Goal: Task Accomplishment & Management: Use online tool/utility

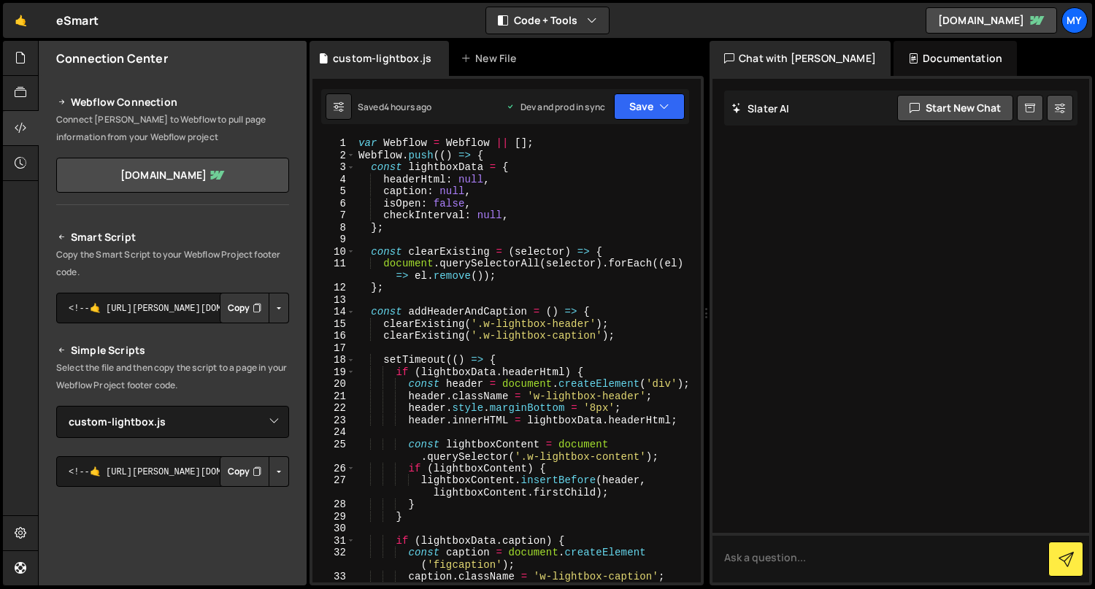
select select "46205"
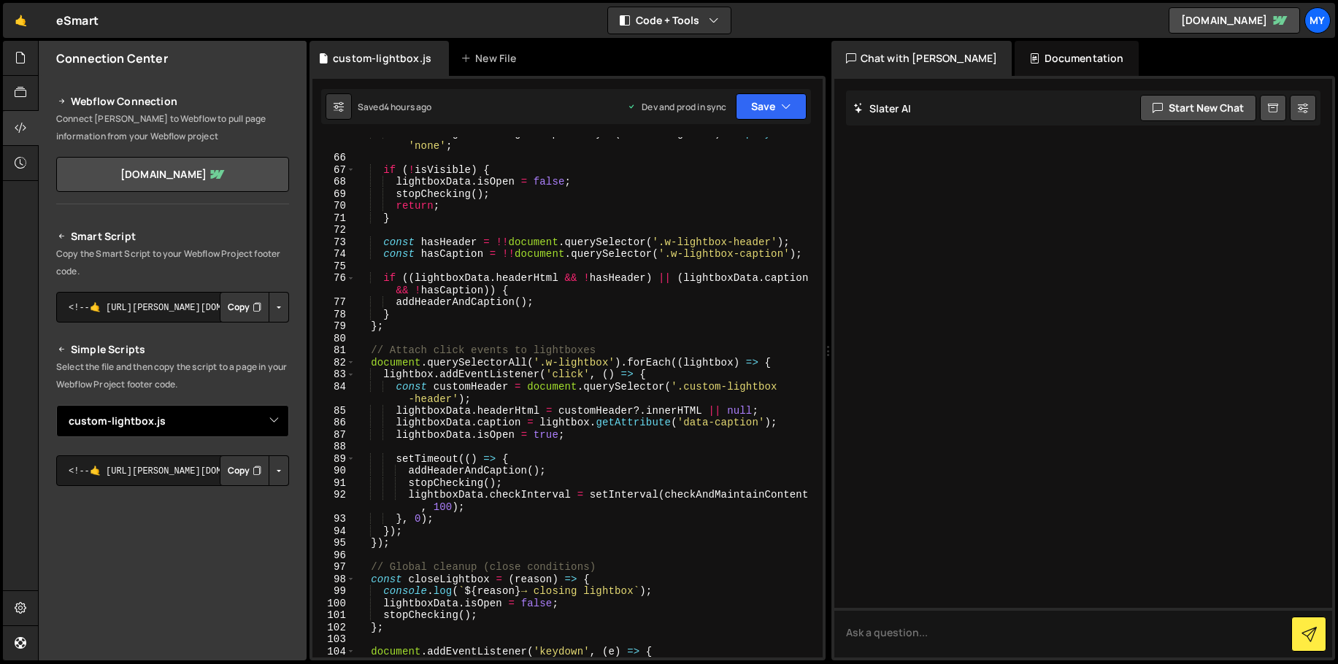
scroll to position [828, 0]
type textarea "document.querySelectorAll('.w-lightbox').forEach((lightbox) => {"
click at [539, 363] on div "visibleLightbox && getComputedStyle ( visibleLightbox ) . display !== 'none' ; …" at bounding box center [585, 406] width 461 height 557
click at [476, 61] on div "New File" at bounding box center [491, 58] width 61 height 15
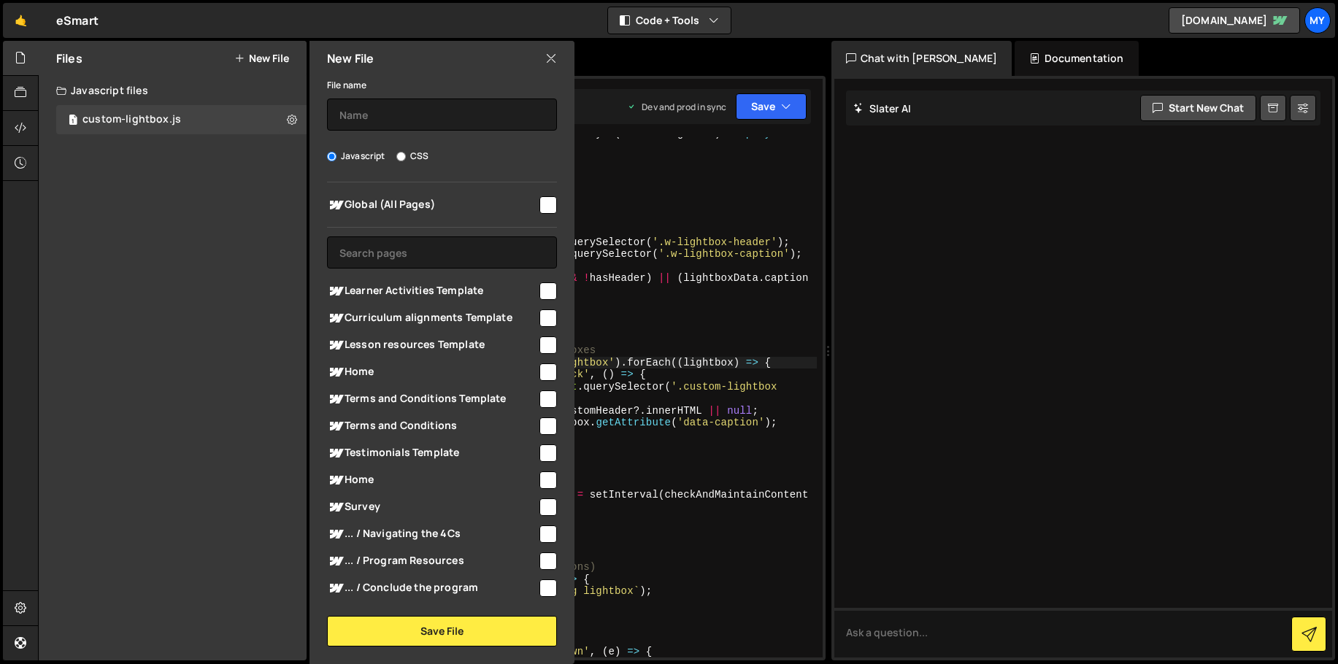
click at [414, 156] on label "CSS" at bounding box center [412, 156] width 32 height 15
click at [406, 156] on input "CSS" at bounding box center [400, 156] width 9 height 9
radio input "true"
click at [542, 212] on input "checkbox" at bounding box center [548, 205] width 18 height 18
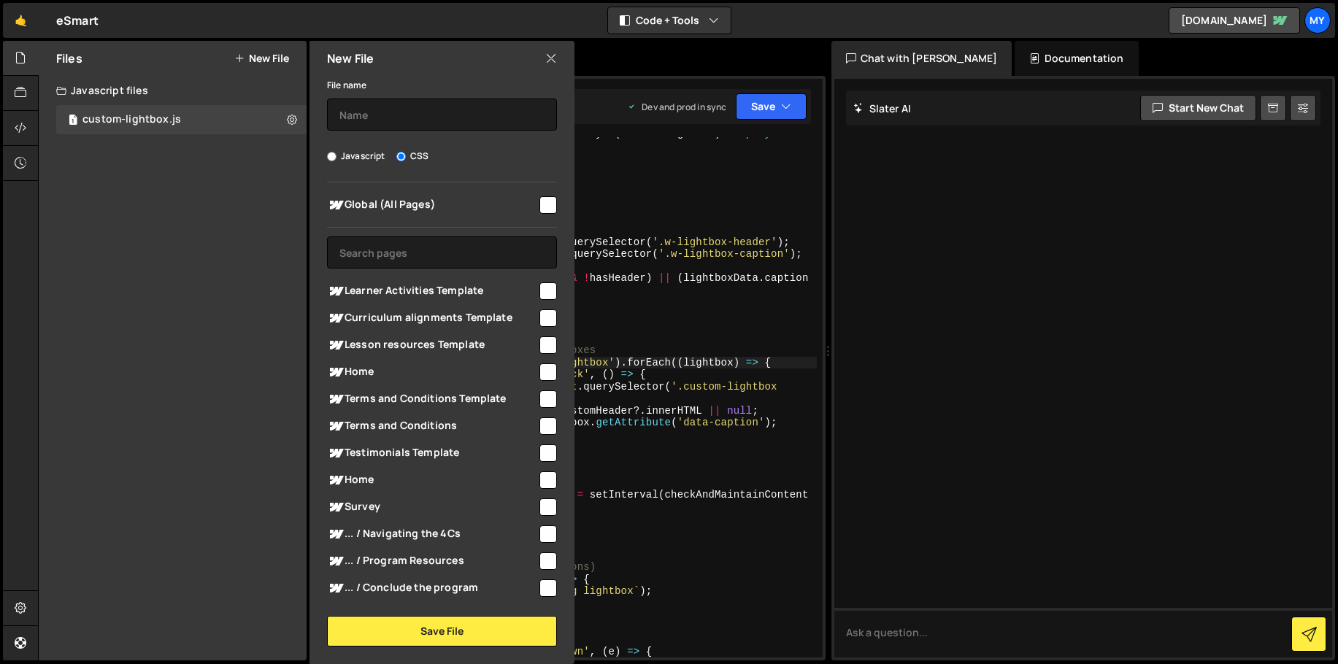
checkbox input "true"
click at [458, 588] on button "Save File" at bounding box center [442, 631] width 230 height 31
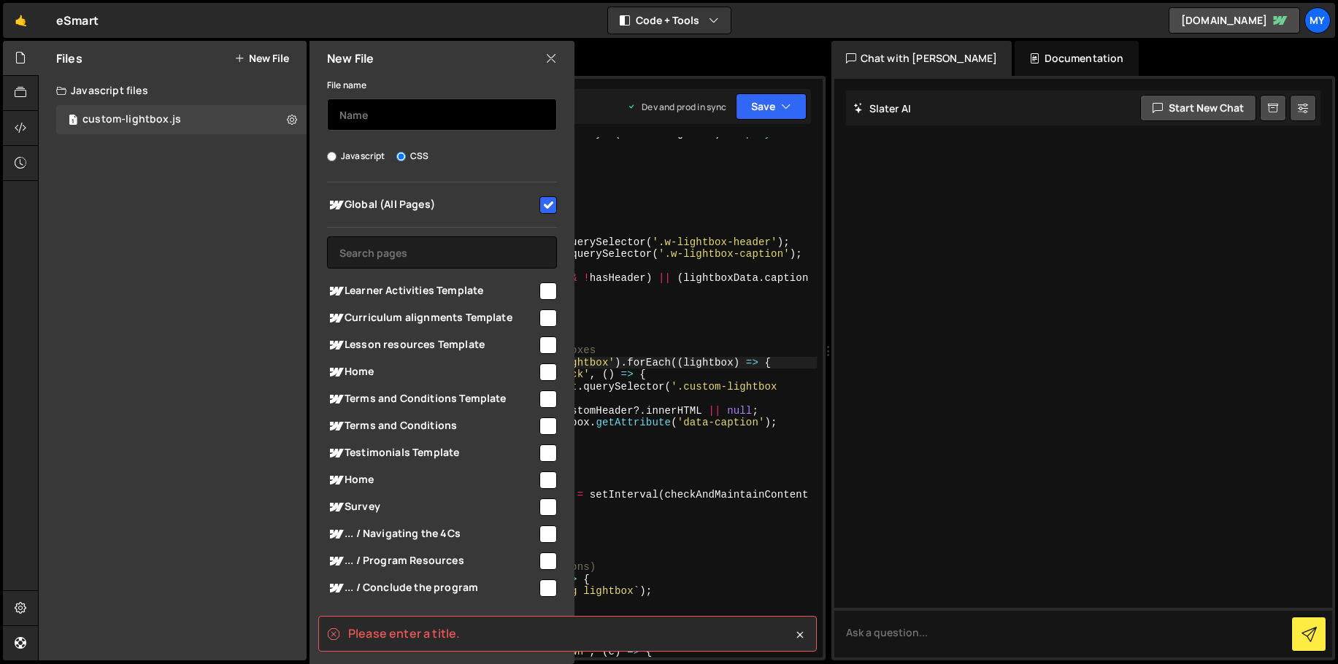
click at [412, 101] on input "text" at bounding box center [442, 115] width 230 height 32
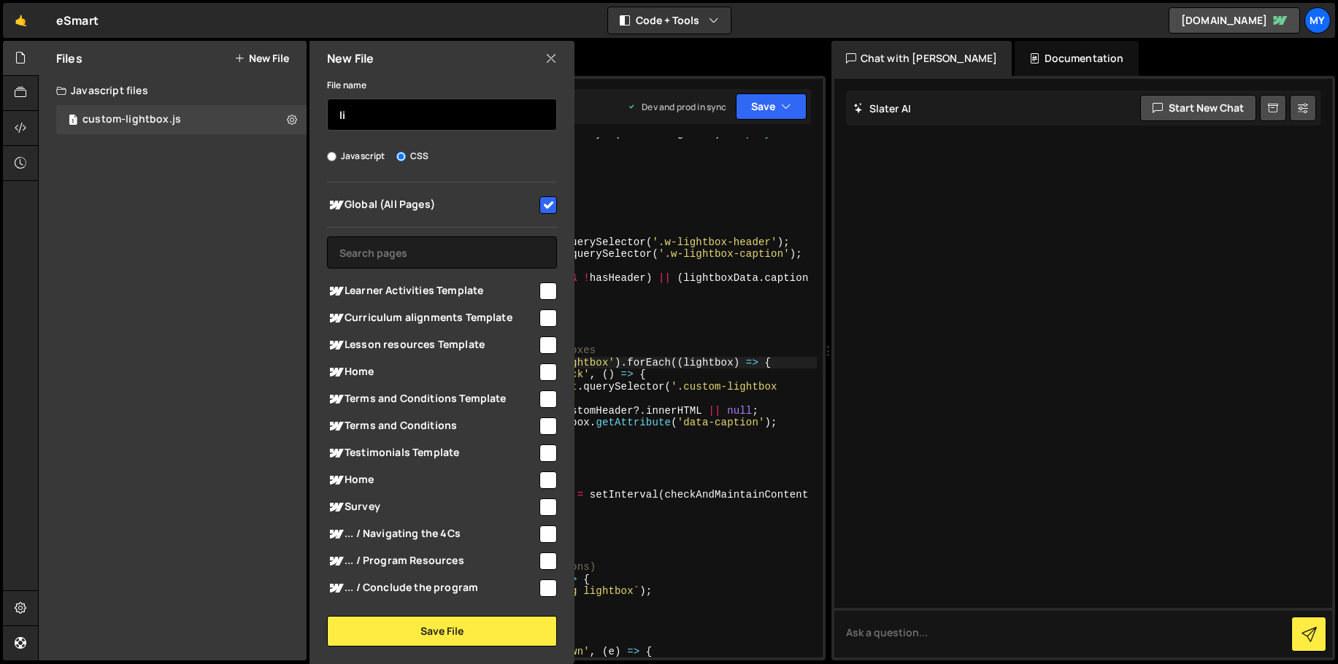
type input "l"
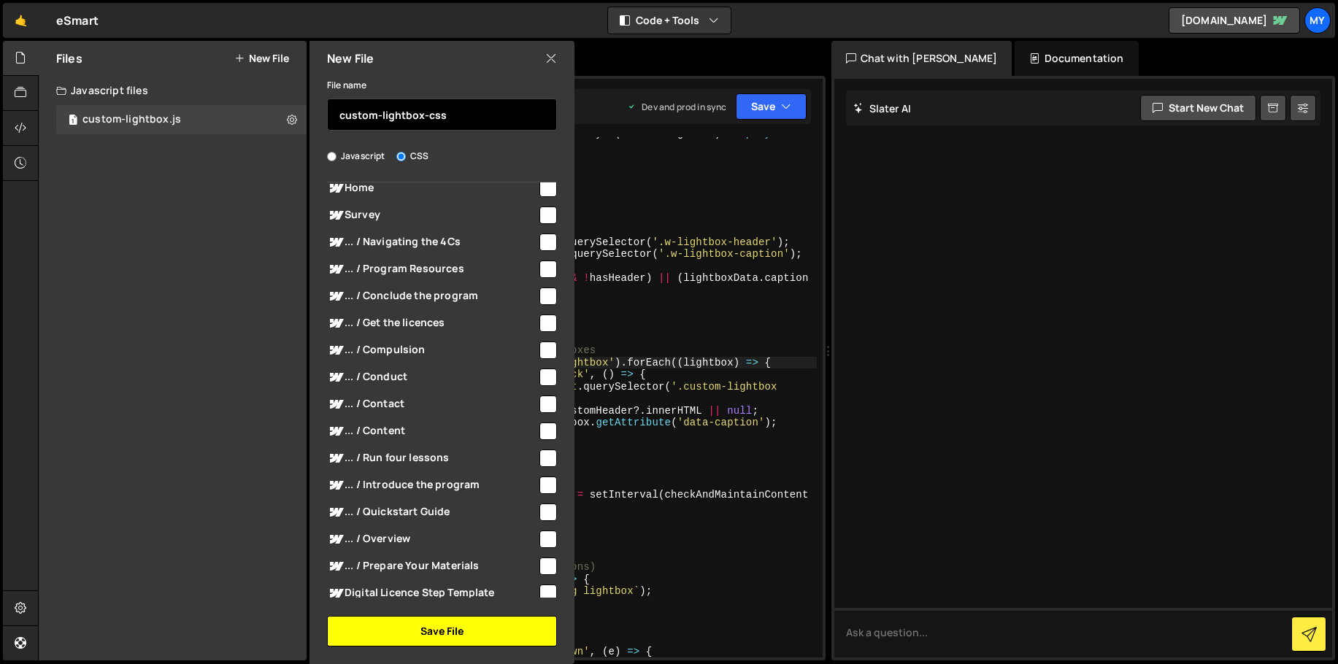
type input "custom-lightbox-css"
click at [454, 588] on button "Save File" at bounding box center [442, 631] width 230 height 31
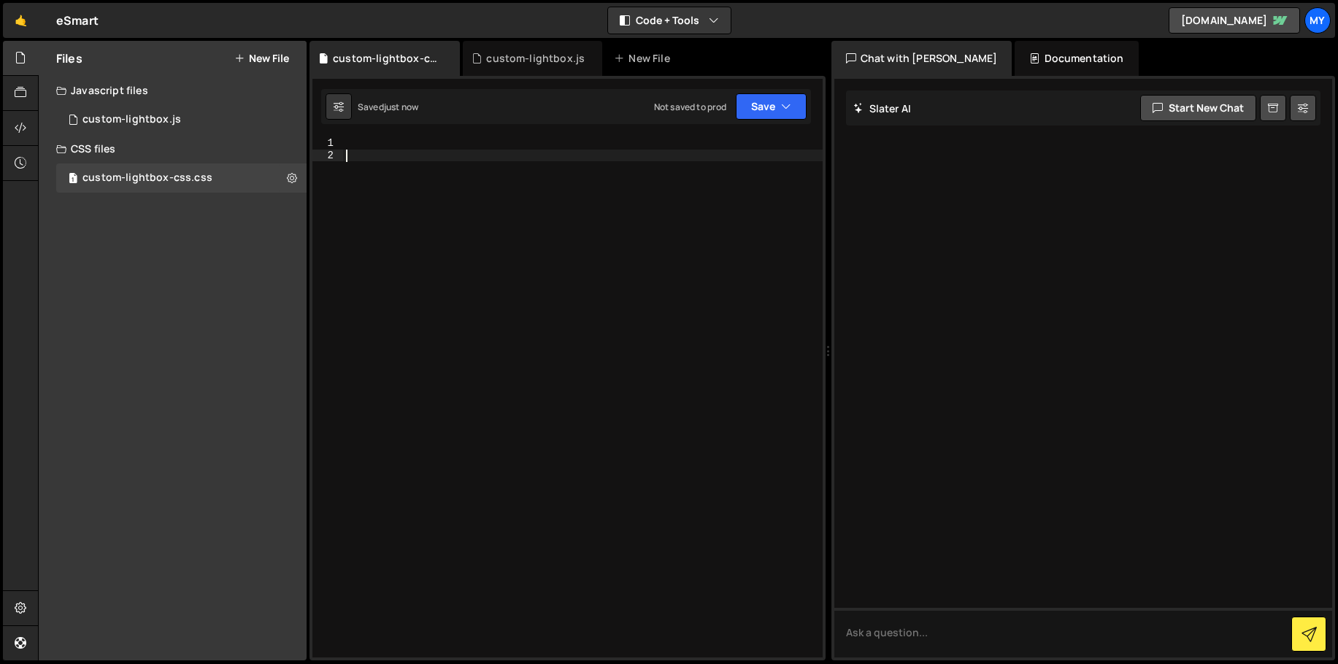
click at [416, 163] on div at bounding box center [583, 409] width 480 height 544
paste textarea "</styl"
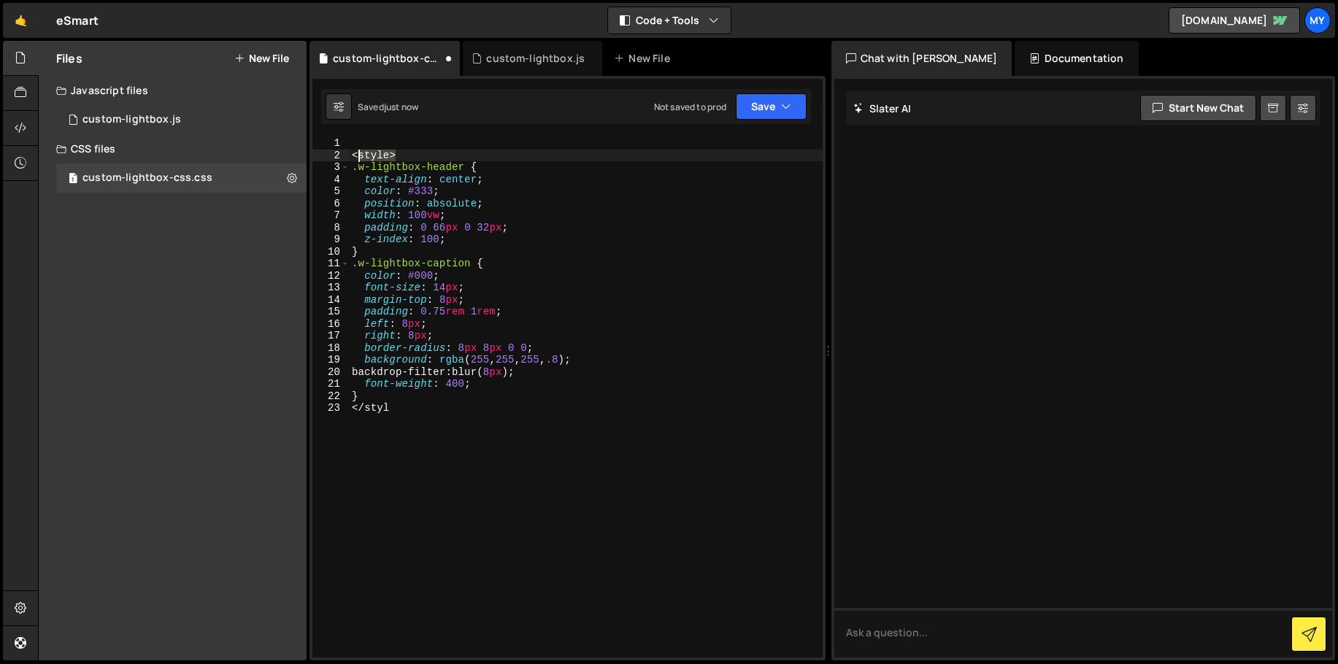
drag, startPoint x: 412, startPoint y: 158, endPoint x: 328, endPoint y: 161, distance: 84.0
click at [328, 161] on div "</styl 1 2 3 4 5 6 7 8 9 10 11 12 13 14 15 16 17 18 19 20 21 22 23 < style > .w…" at bounding box center [567, 397] width 510 height 520
type textarea "<style>"
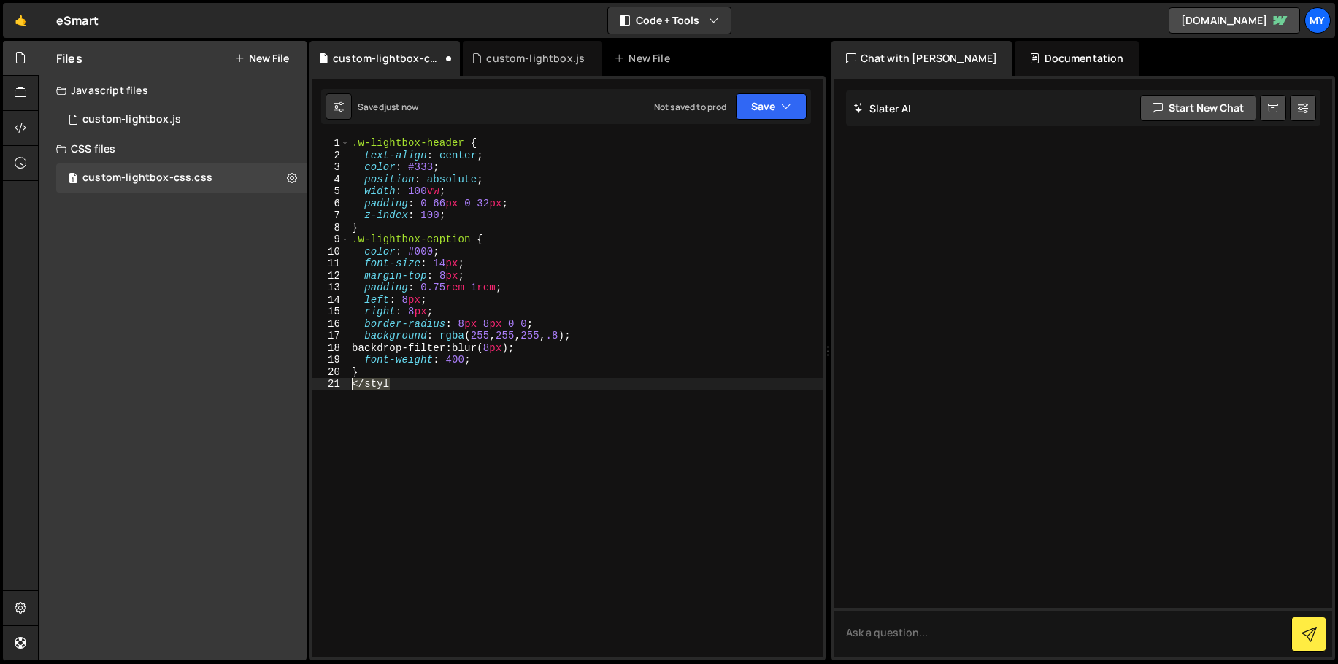
drag, startPoint x: 415, startPoint y: 389, endPoint x: 318, endPoint y: 390, distance: 97.1
click at [333, 390] on div ".w-lightbox-header { 1 2 3 4 5 6 7 8 9 10 11 12 13 14 15 16 17 18 19 20 21 .w-l…" at bounding box center [567, 397] width 510 height 520
type textarea "</styl"
type textarea "}"
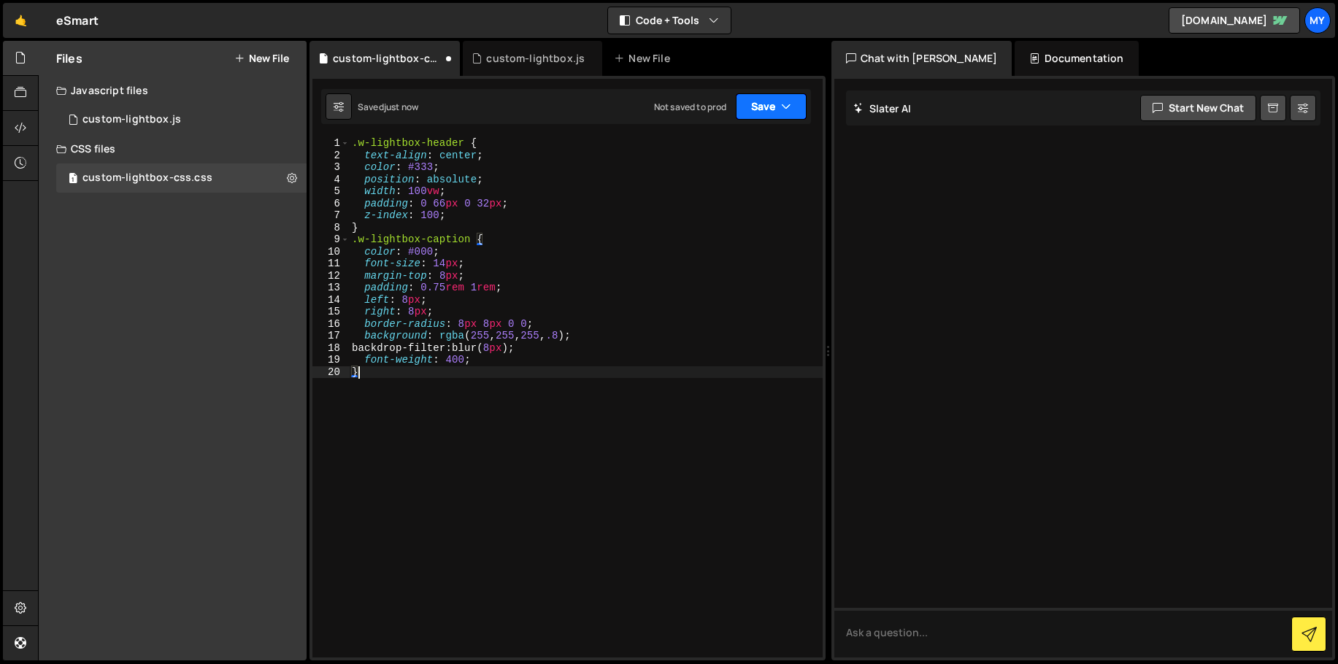
click at [747, 104] on button "Save" at bounding box center [771, 106] width 71 height 26
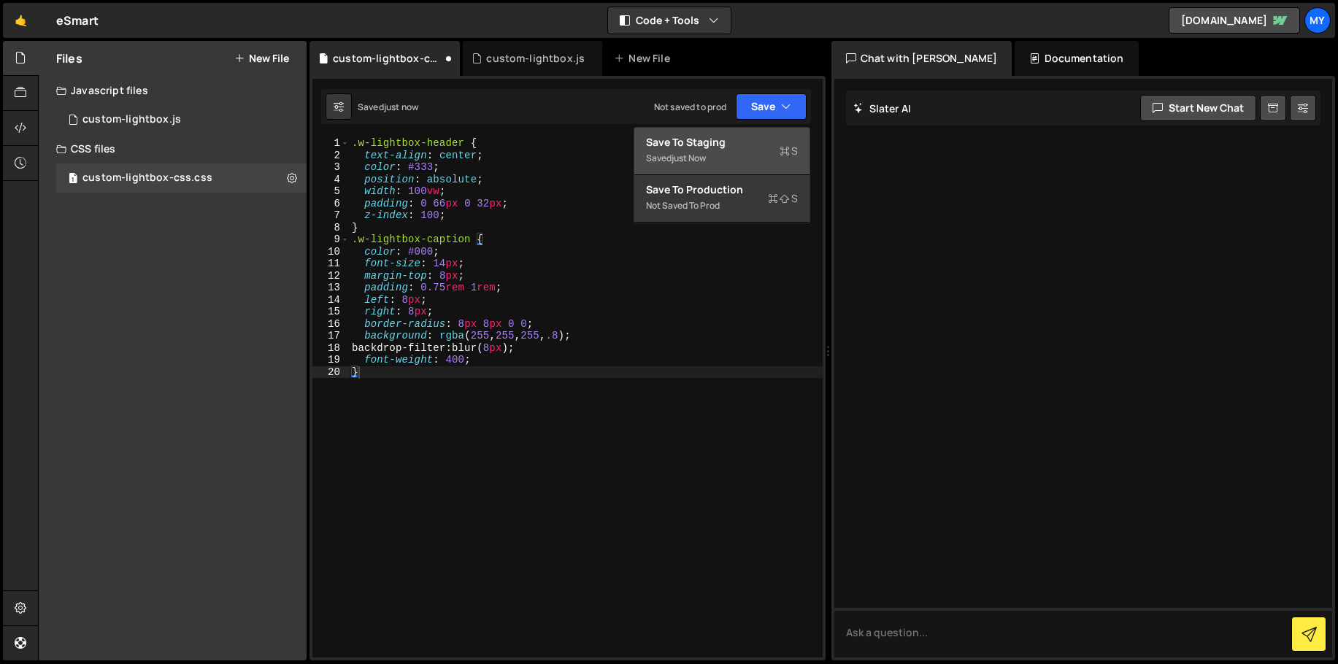
click at [741, 138] on div "Save to Staging S" at bounding box center [722, 142] width 152 height 15
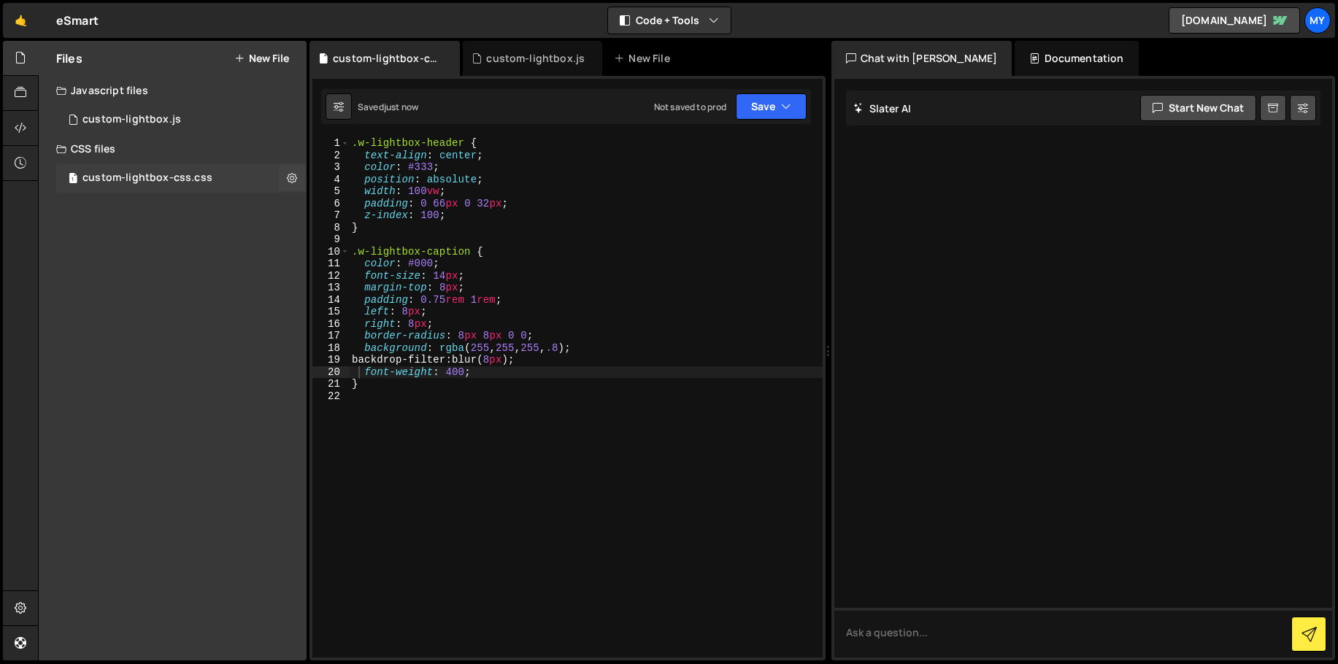
click at [204, 184] on div "custom-lightbox-css.css" at bounding box center [147, 178] width 130 height 13
click at [288, 172] on icon at bounding box center [292, 178] width 10 height 14
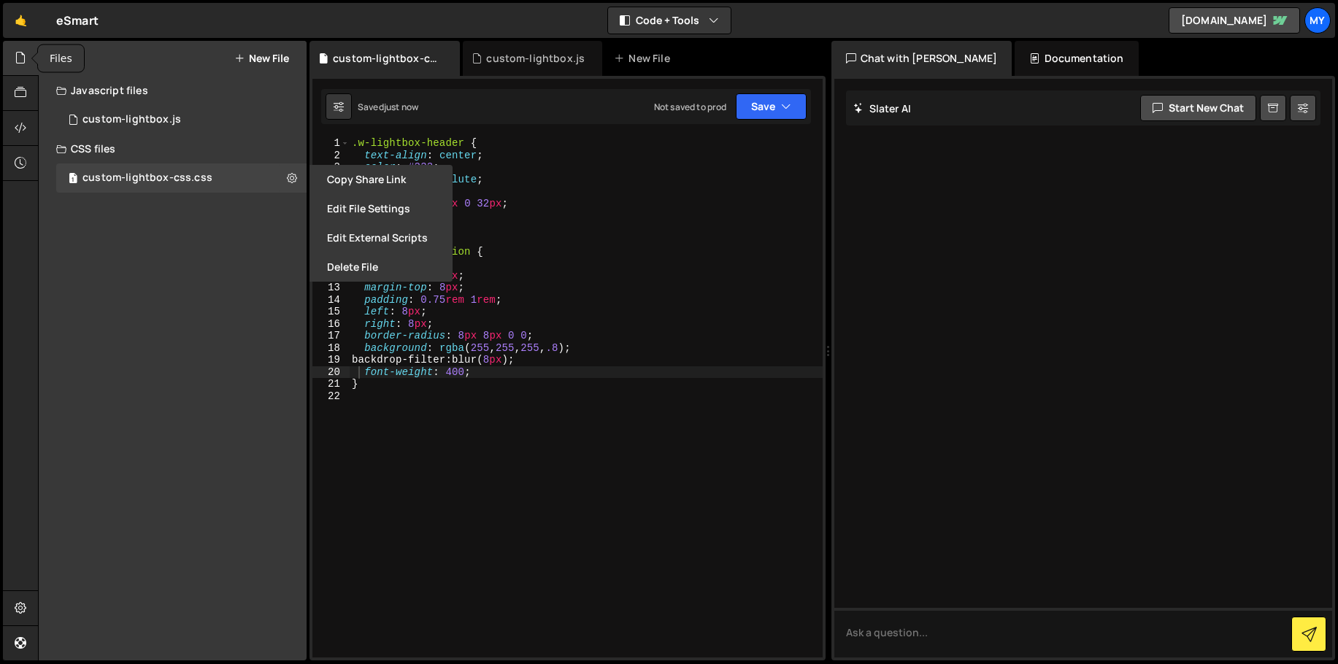
click at [20, 51] on icon at bounding box center [21, 58] width 12 height 16
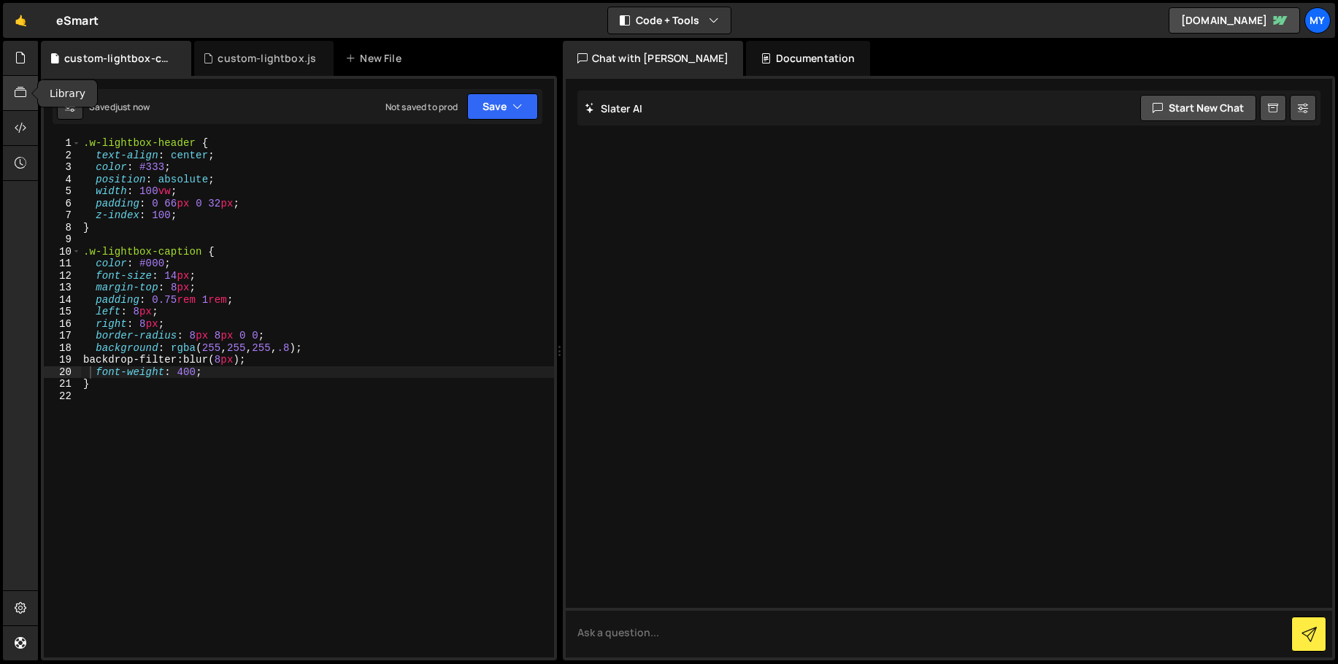
click at [18, 91] on icon at bounding box center [21, 93] width 12 height 16
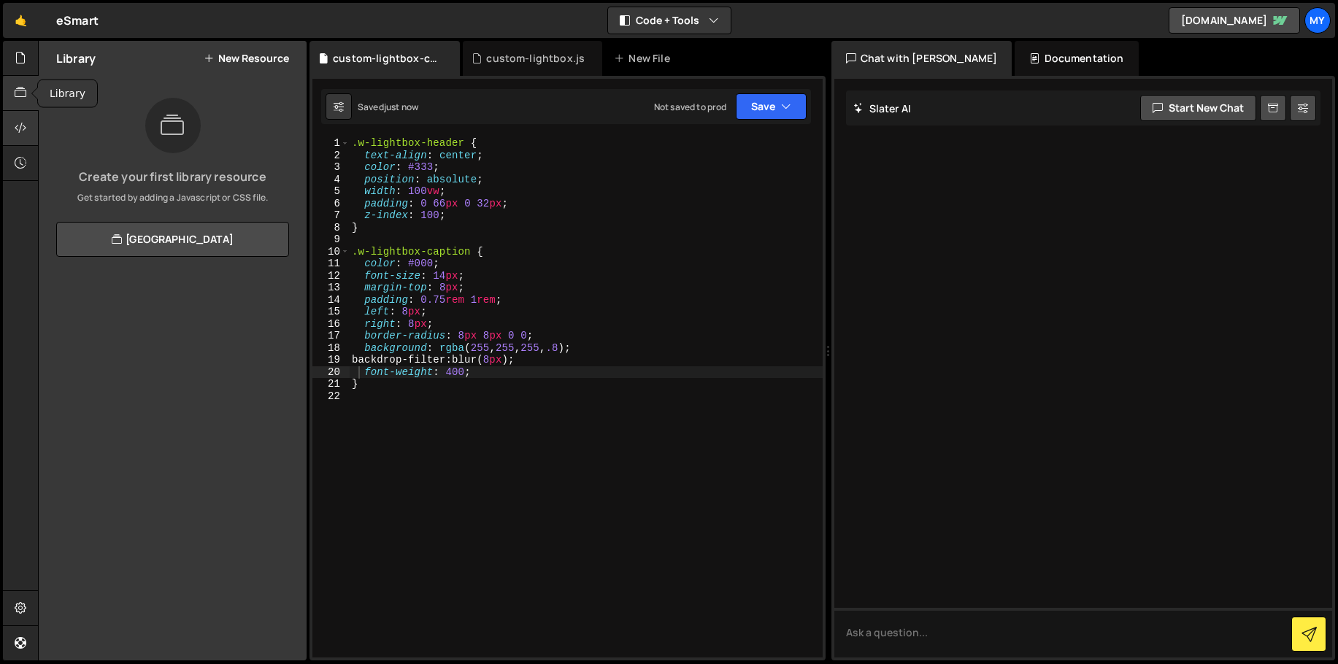
click at [20, 122] on icon at bounding box center [21, 128] width 12 height 16
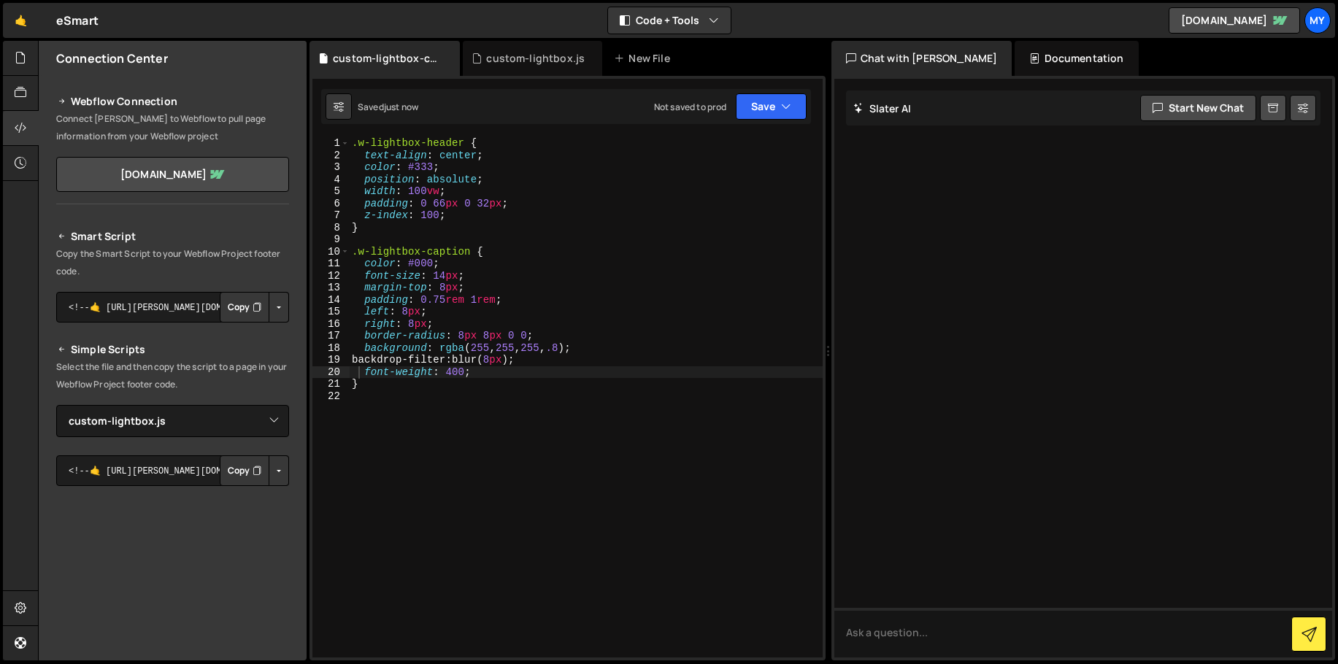
scroll to position [159, 0]
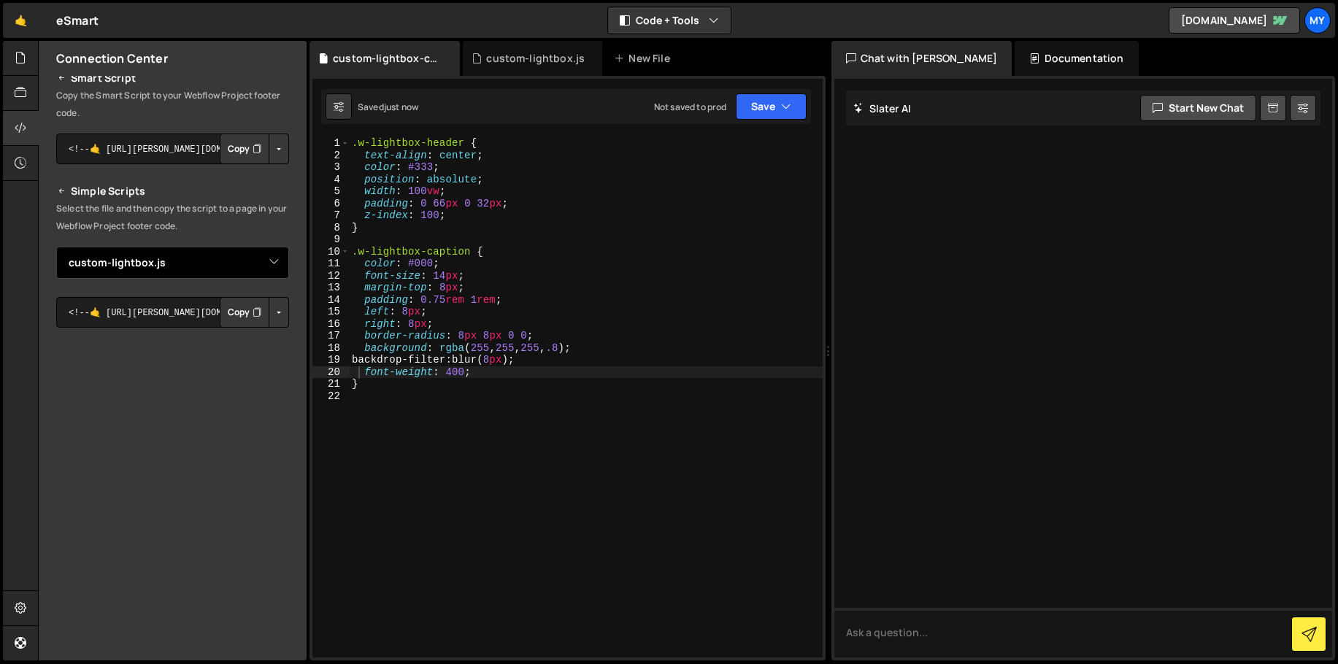
click at [272, 258] on select "Select File custom-lightbox.js custom-lightbox-css.css" at bounding box center [172, 263] width 233 height 32
select select "46269"
click at [56, 247] on select "Select File custom-lightbox.js custom-lightbox-css.css" at bounding box center [172, 263] width 233 height 32
click at [253, 309] on icon "Button group with nested dropdown" at bounding box center [257, 312] width 9 height 15
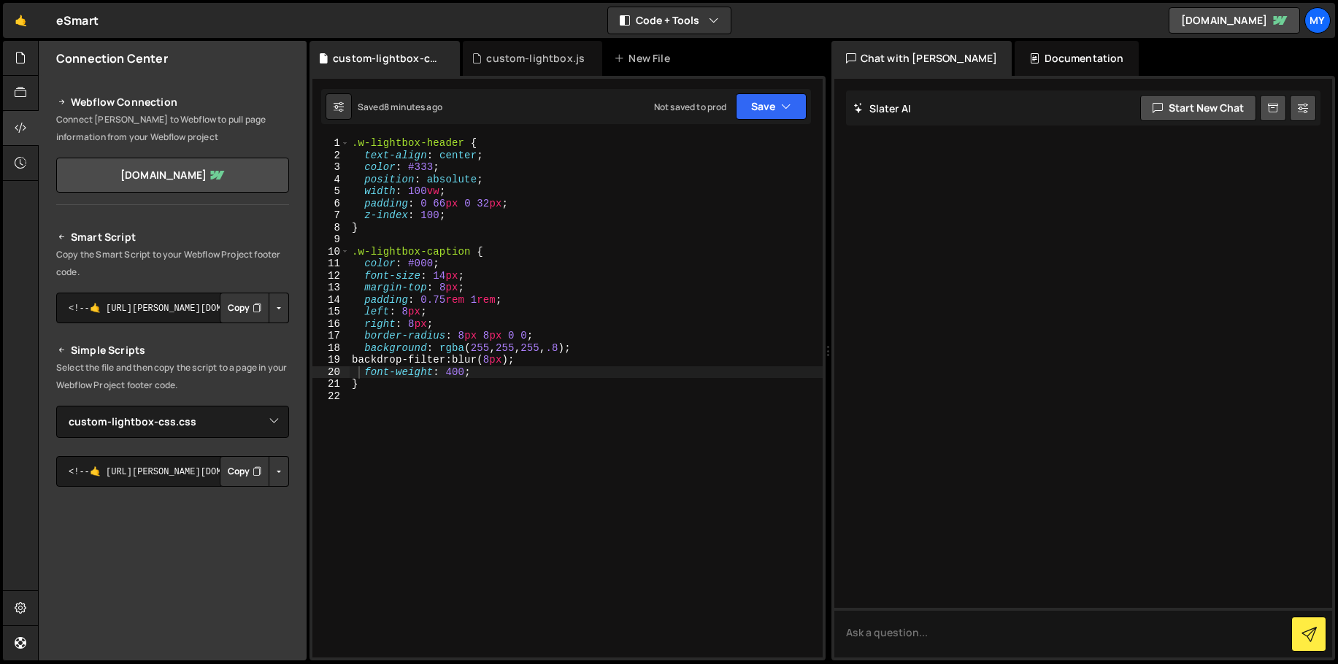
type textarea "font-weight: 400;"
click at [478, 373] on div ".w-lightbox-header { text-align : center ; color : #333 ; position : absolute ;…" at bounding box center [586, 409] width 474 height 544
click at [455, 401] on div ".w-lightbox-header { text-align : center ; color : #333 ; position : absolute ;…" at bounding box center [586, 409] width 474 height 544
paste textarea ".w-lightbox-group .w-lightbox-image"
type textarea ".w-lightbox-group .w-lightbox-image {"
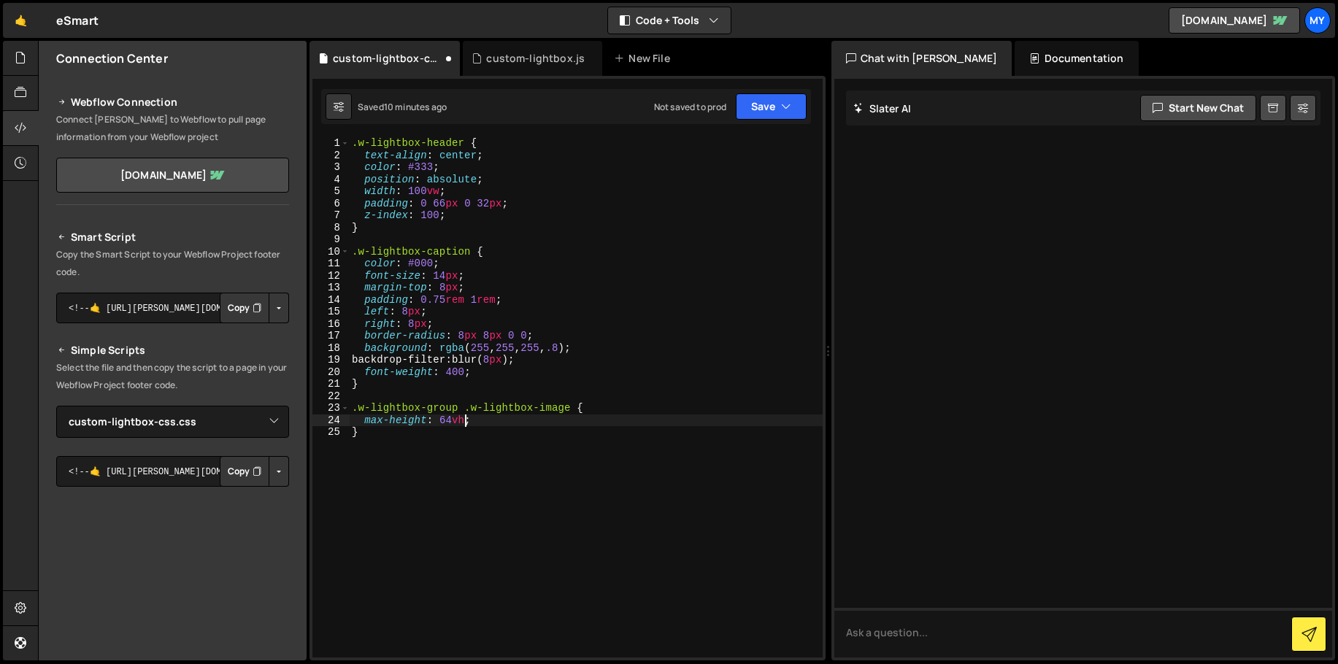
scroll to position [0, 7]
type textarea "max-height: 64vh;"
click at [776, 102] on button "Save" at bounding box center [771, 106] width 71 height 26
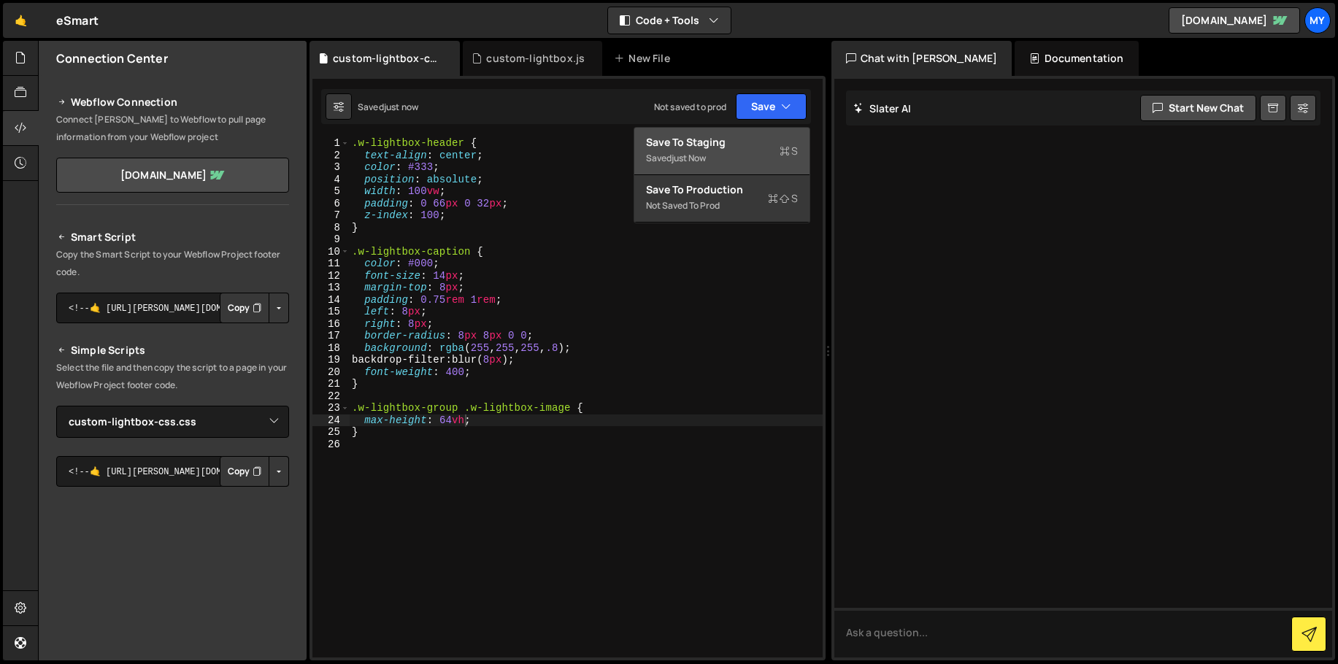
click at [745, 142] on div "Save to Staging S" at bounding box center [722, 142] width 152 height 15
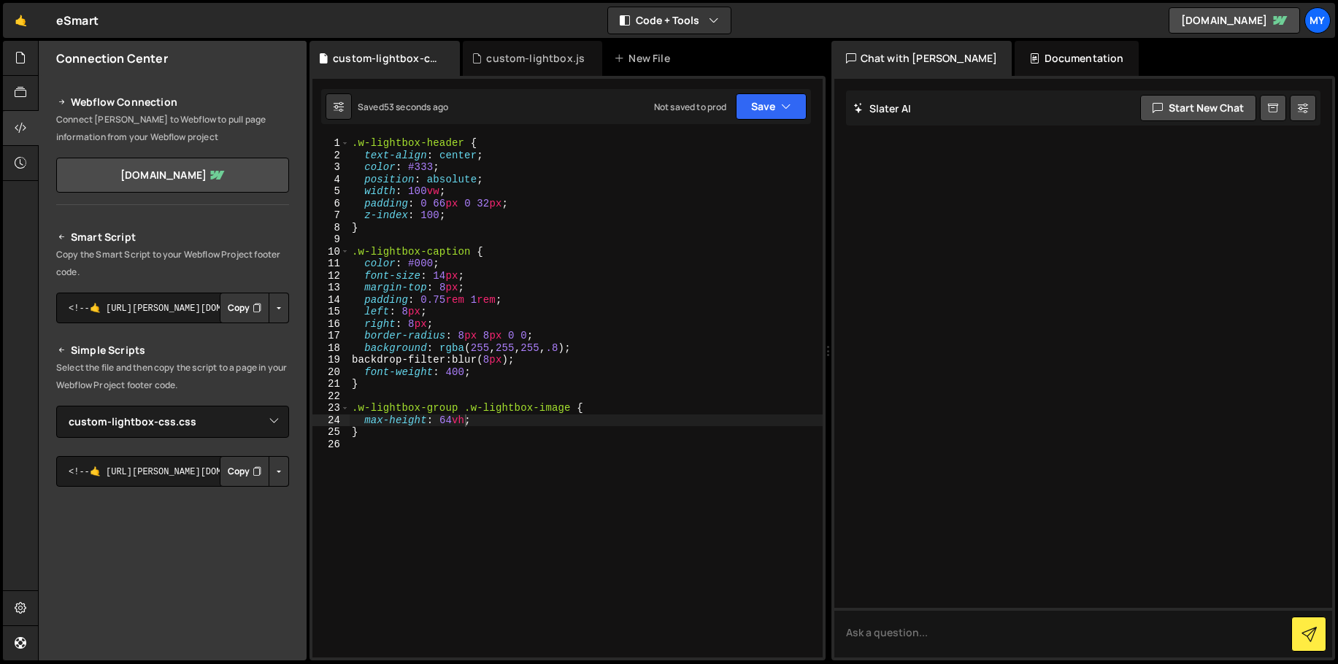
click at [447, 439] on div ".w-lightbox-header { text-align : center ; color : #333 ; position : absolute ;…" at bounding box center [586, 409] width 474 height 544
paste textarea ".w-lightbox-close"
type textarea ".w-lightbox-close {"
paste textarea "z-index"
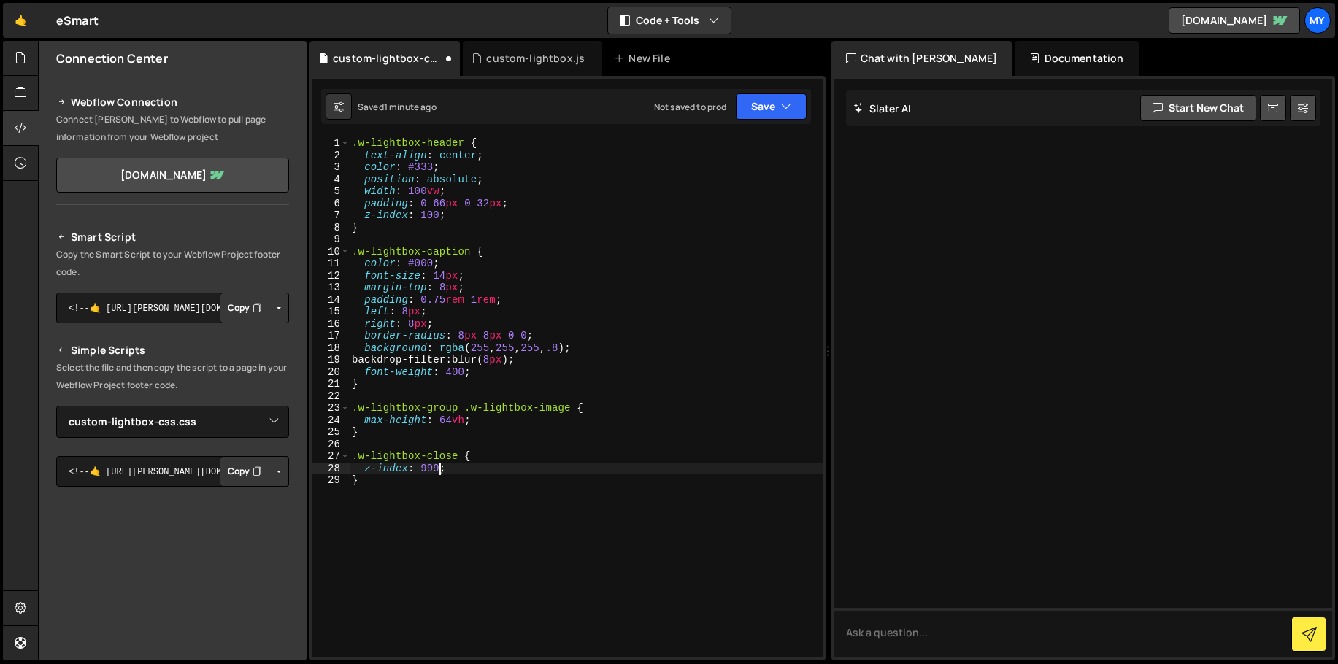
scroll to position [0, 6]
click at [788, 113] on button "Save" at bounding box center [771, 106] width 71 height 26
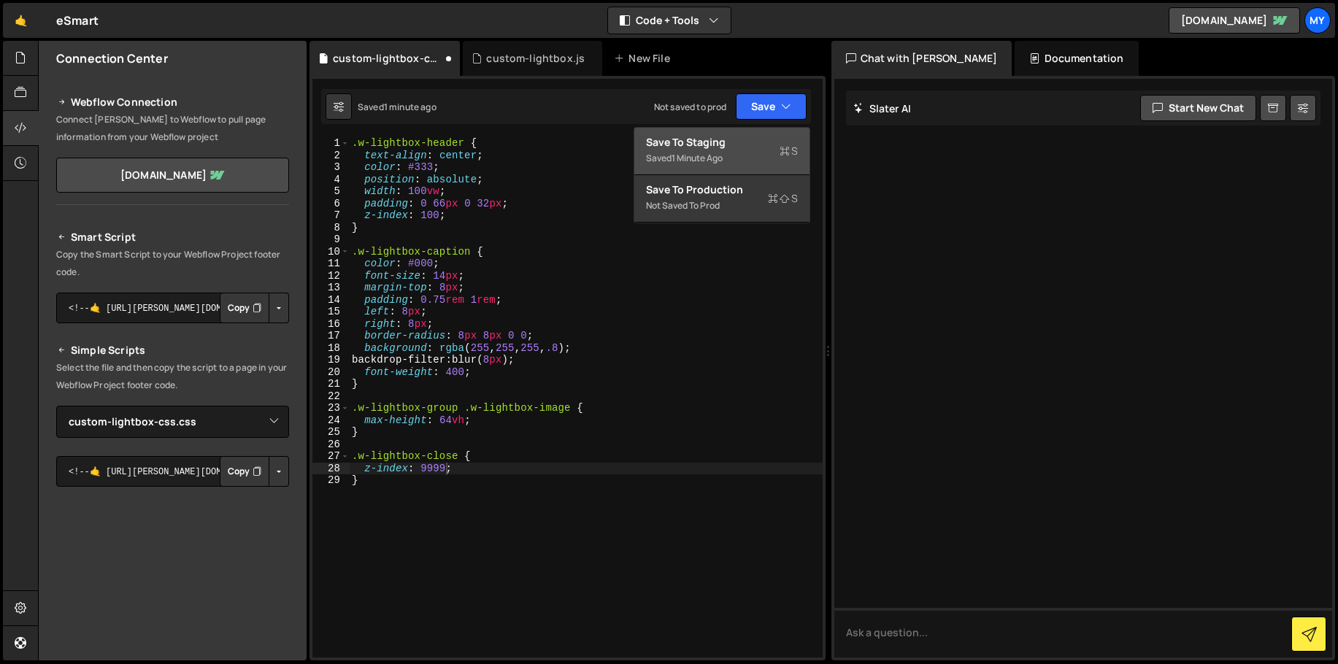
click at [736, 141] on div "Save to Staging S" at bounding box center [722, 142] width 152 height 15
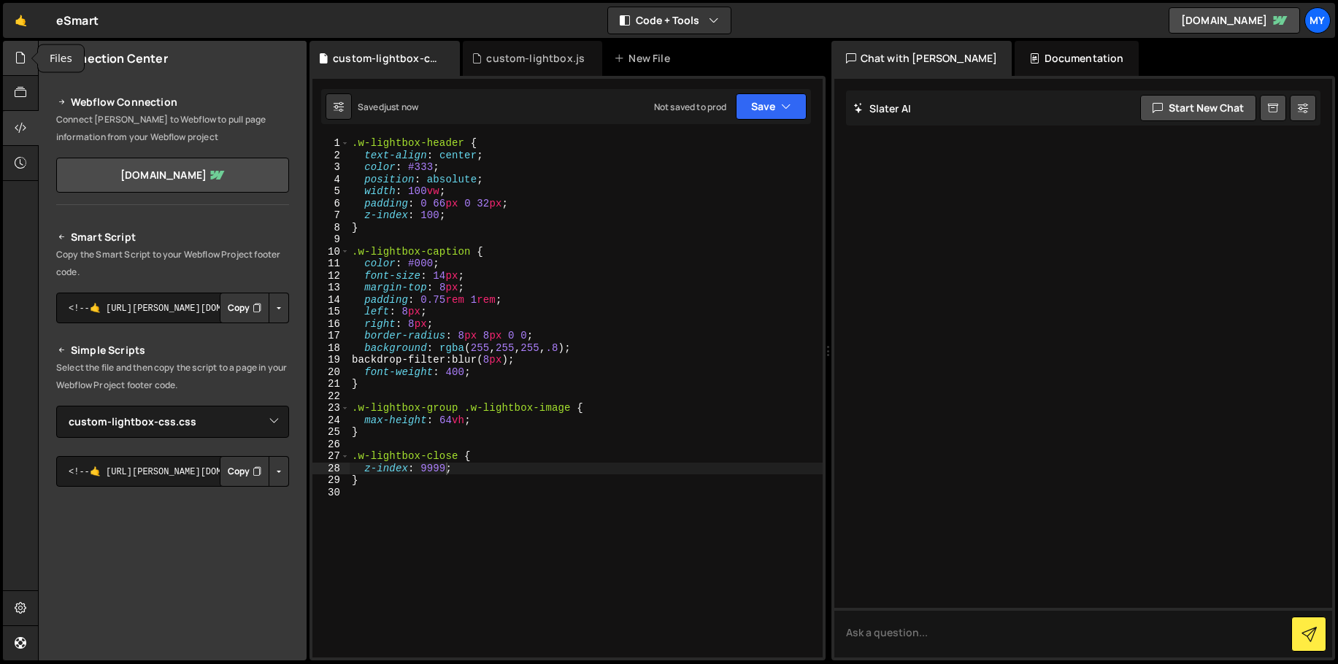
click at [23, 50] on icon at bounding box center [21, 58] width 12 height 16
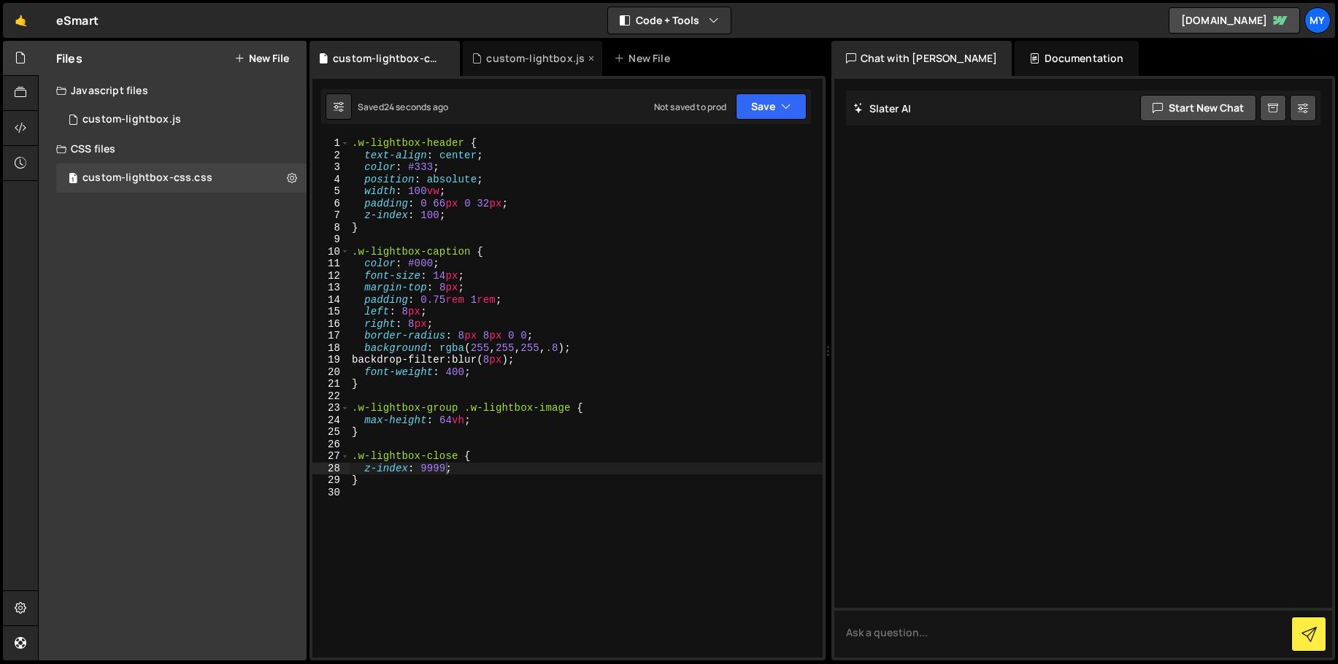
click at [520, 61] on div "custom-lightbox.js" at bounding box center [535, 58] width 99 height 15
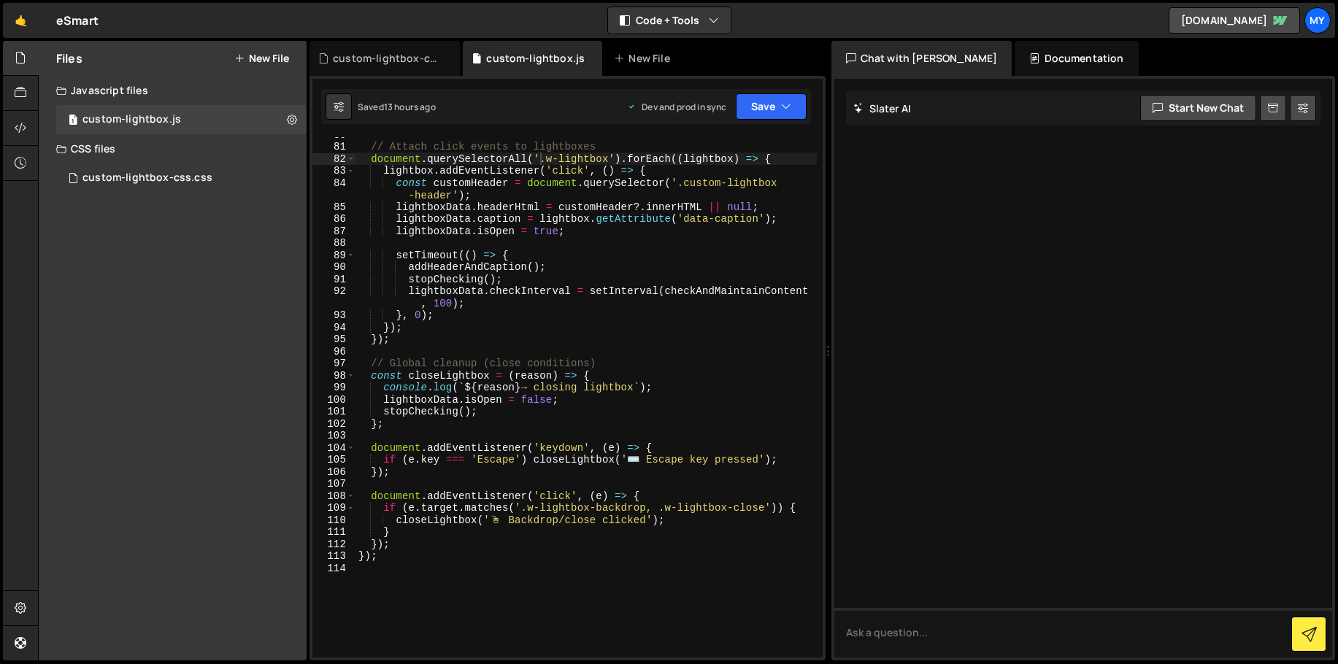
scroll to position [1203, 0]
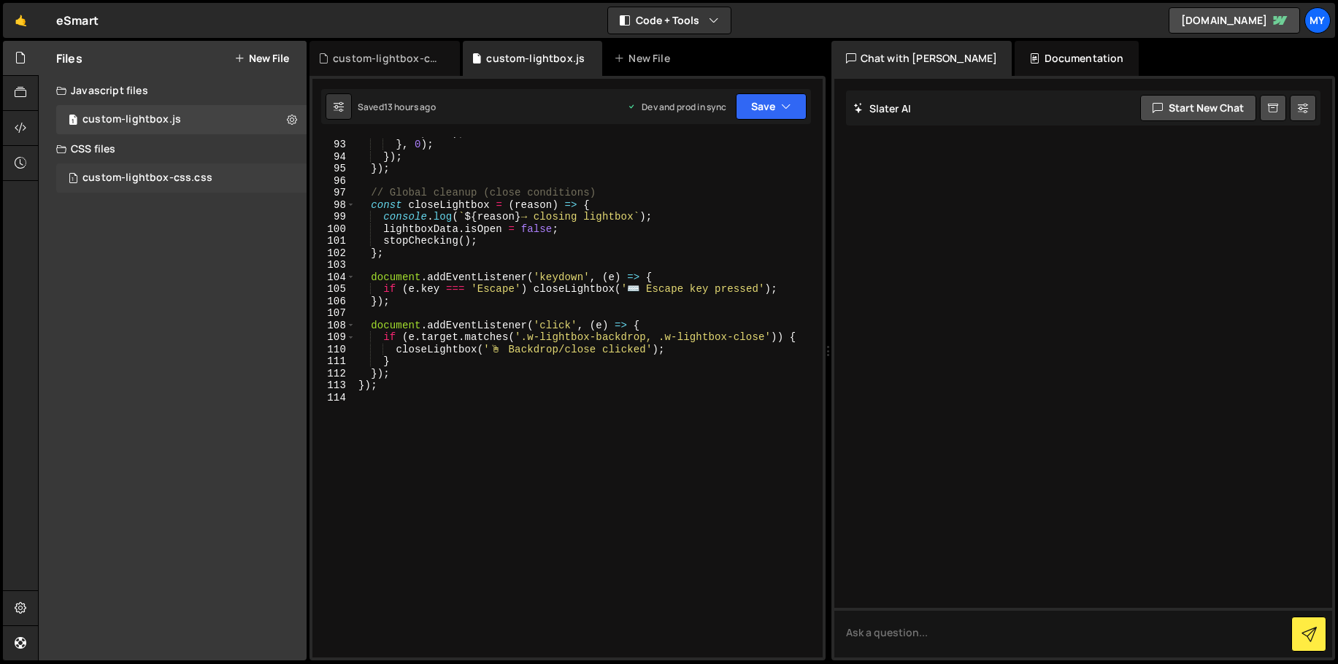
click at [115, 181] on div "custom-lightbox-css.css" at bounding box center [147, 178] width 130 height 13
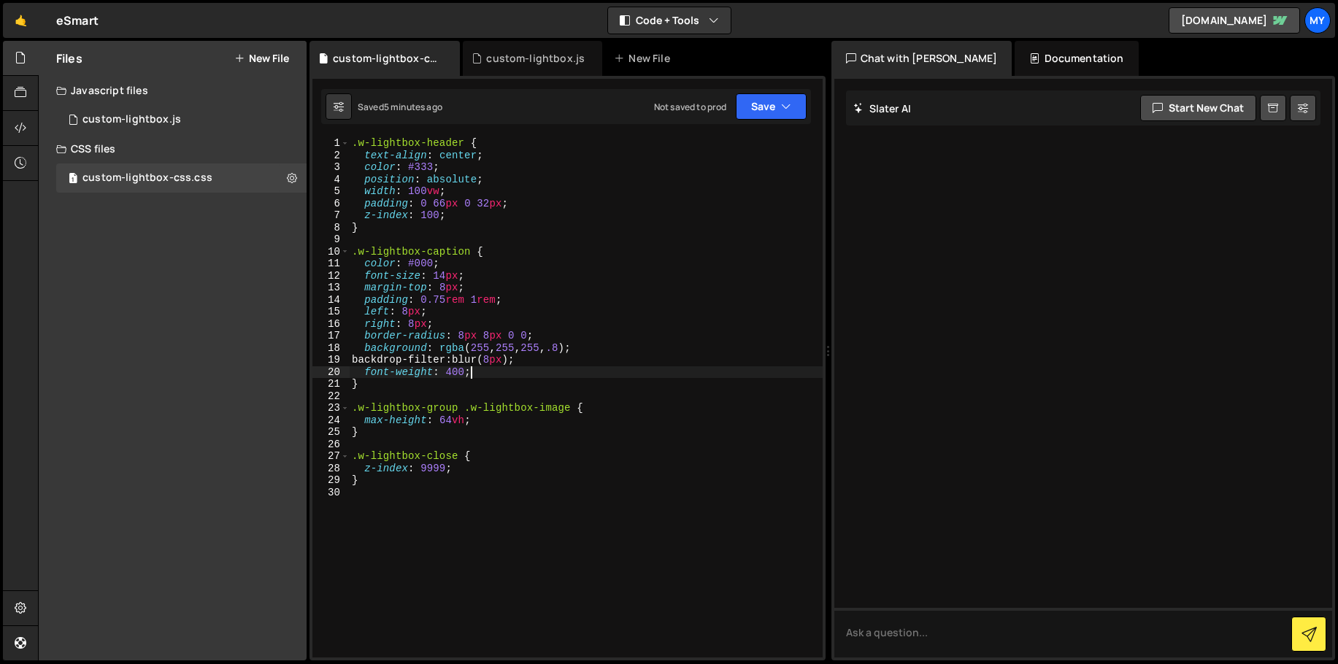
click at [479, 374] on div ".w-lightbox-header { text-align : center ; color : #333 ; position : absolute ;…" at bounding box center [586, 409] width 474 height 544
click at [578, 348] on div ".w-lightbox-header { text-align : center ; color : #333 ; position : absolute ;…" at bounding box center [586, 409] width 474 height 544
click at [464, 336] on div ".w-lightbox-header { text-align : center ; color : #333 ; position : absolute ;…" at bounding box center [586, 409] width 474 height 544
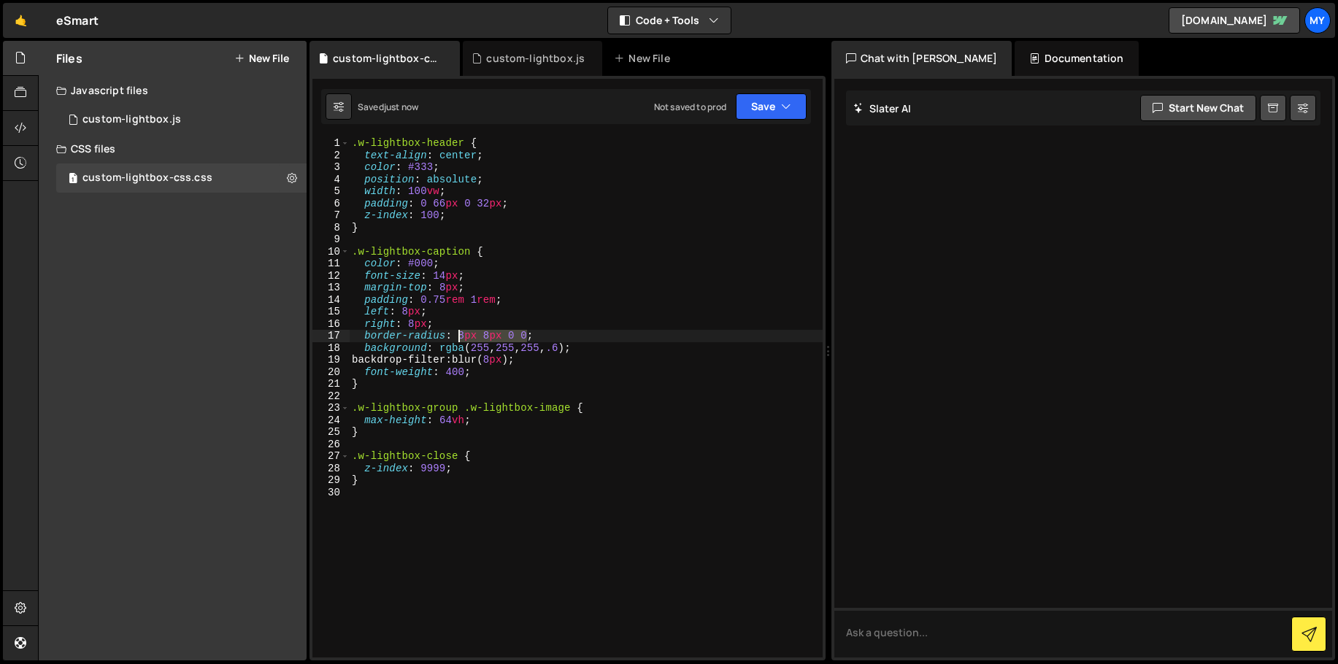
drag, startPoint x: 527, startPoint y: 334, endPoint x: 459, endPoint y: 335, distance: 67.9
click at [459, 335] on div ".w-lightbox-header { text-align : center ; color : #333 ; position : absolute ;…" at bounding box center [586, 409] width 474 height 544
click at [759, 115] on button "Save" at bounding box center [771, 106] width 71 height 26
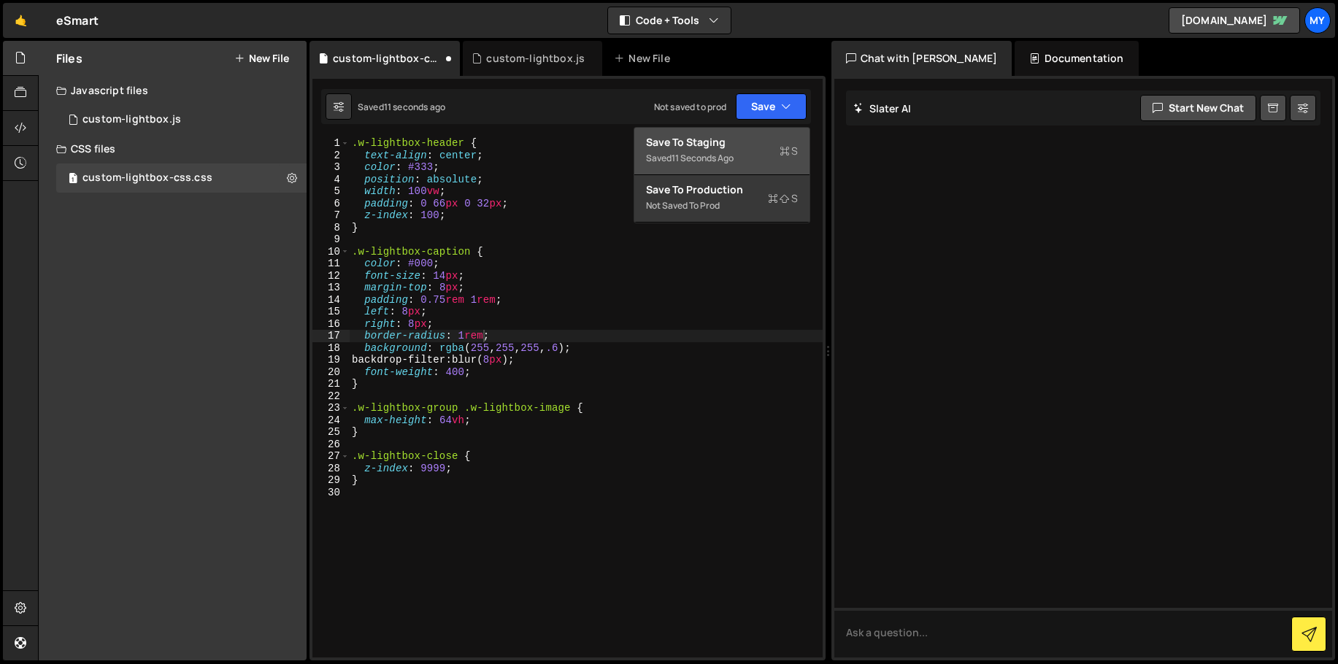
click at [754, 136] on div "Save to Staging S" at bounding box center [722, 142] width 152 height 15
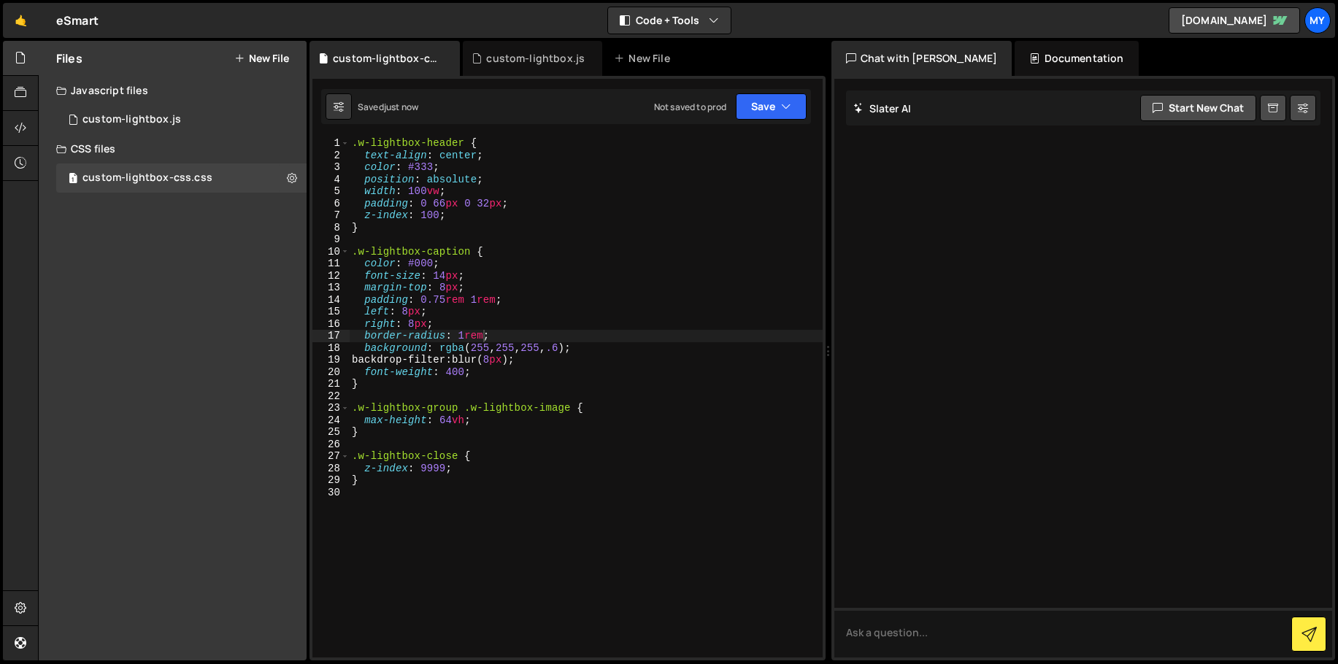
type textarea "right: 8px;"
click at [448, 320] on div ".w-lightbox-header { text-align : center ; color : #333 ; position : absolute ;…" at bounding box center [586, 409] width 474 height 544
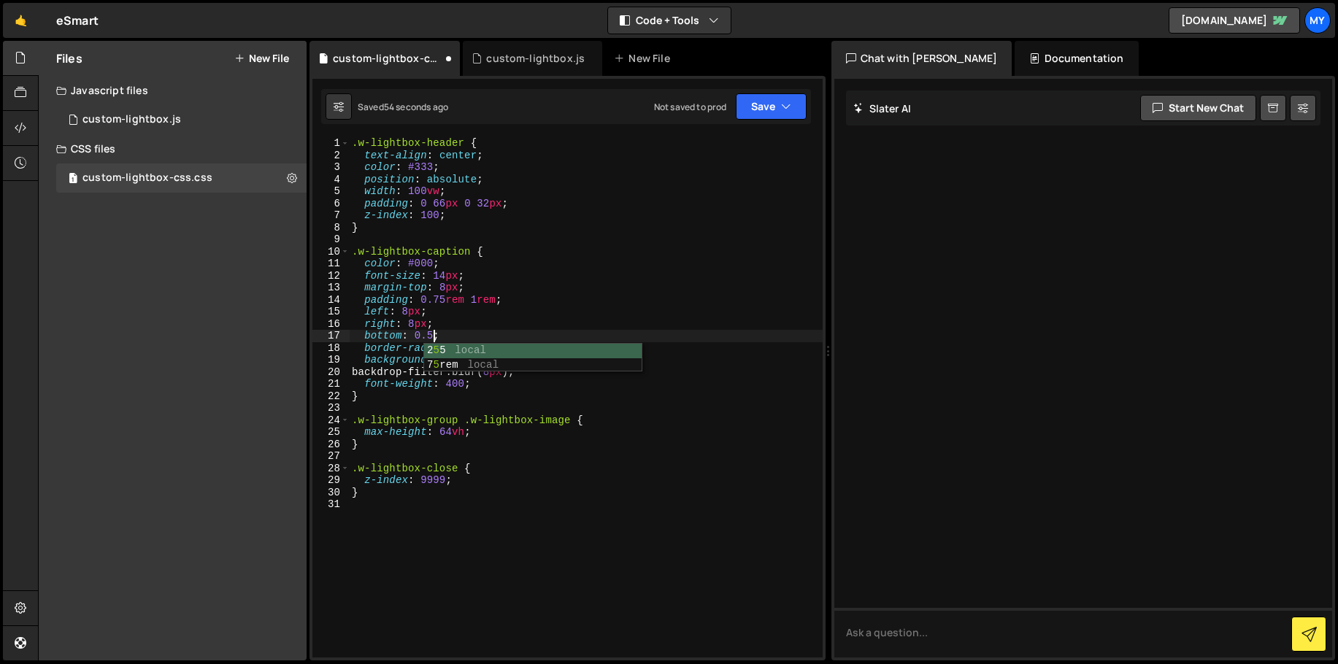
scroll to position [0, 7]
drag, startPoint x: 462, startPoint y: 335, endPoint x: 415, endPoint y: 332, distance: 47.5
click at [415, 332] on div ".w-lightbox-header { text-align : center ; color : #333 ; position : absolute ;…" at bounding box center [586, 409] width 474 height 544
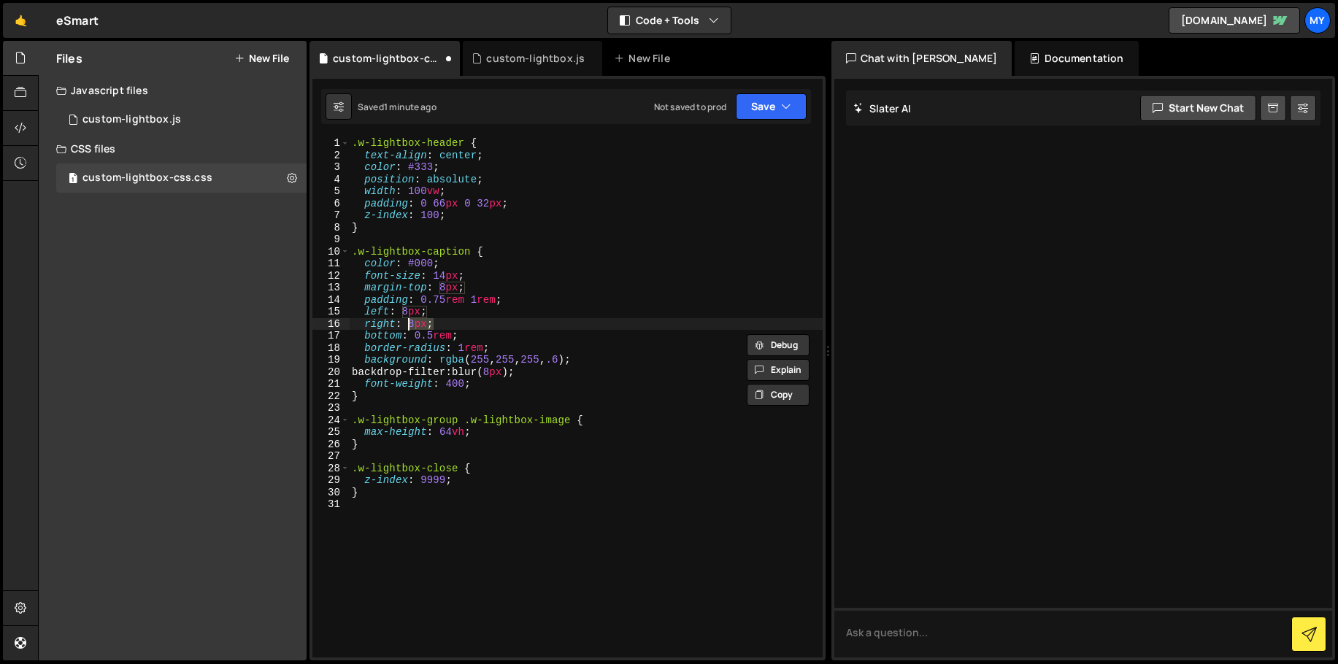
drag, startPoint x: 432, startPoint y: 326, endPoint x: 409, endPoint y: 326, distance: 23.4
click at [409, 326] on div ".w-lightbox-header { text-align : center ; color : #333 ; position : absolute ;…" at bounding box center [586, 409] width 474 height 544
paste textarea "0.5rem"
drag, startPoint x: 434, startPoint y: 311, endPoint x: 403, endPoint y: 310, distance: 31.4
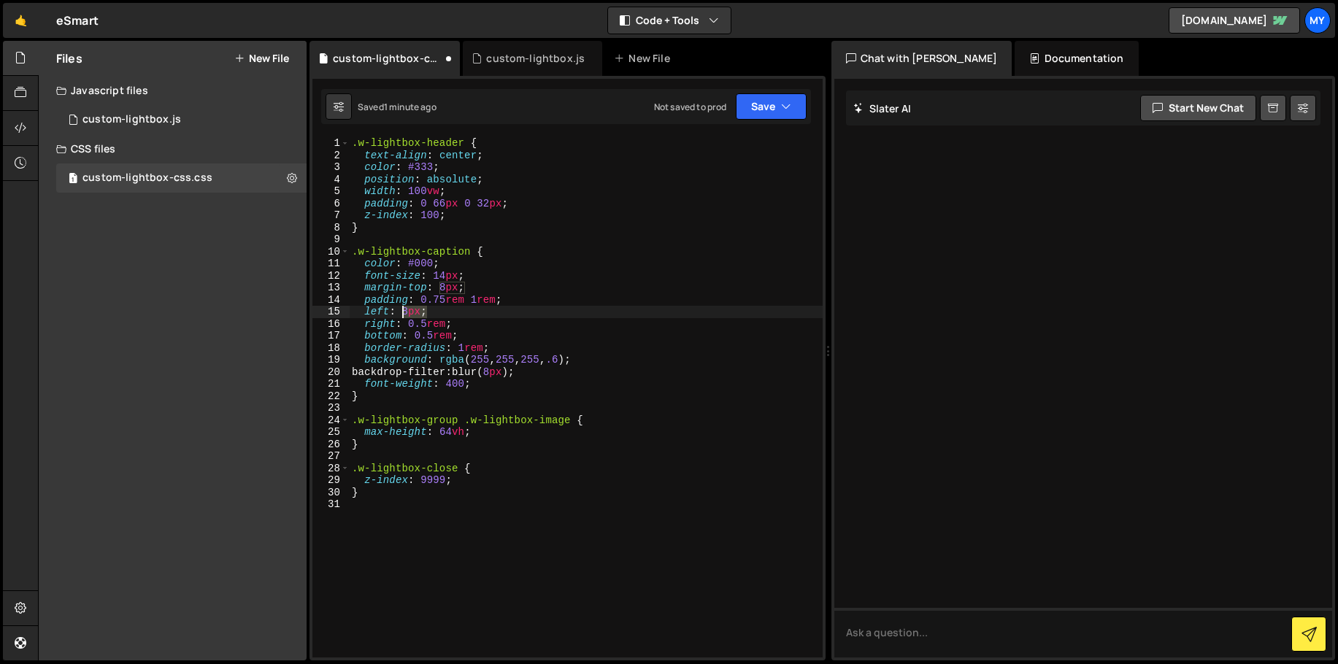
click at [403, 310] on div ".w-lightbox-header { text-align : center ; color : #333 ; position : absolute ;…" at bounding box center [586, 409] width 474 height 544
paste textarea "0.5rem"
type textarea "left: 0.5rem;"
click at [501, 58] on div "custom-lightbox.js" at bounding box center [535, 58] width 99 height 15
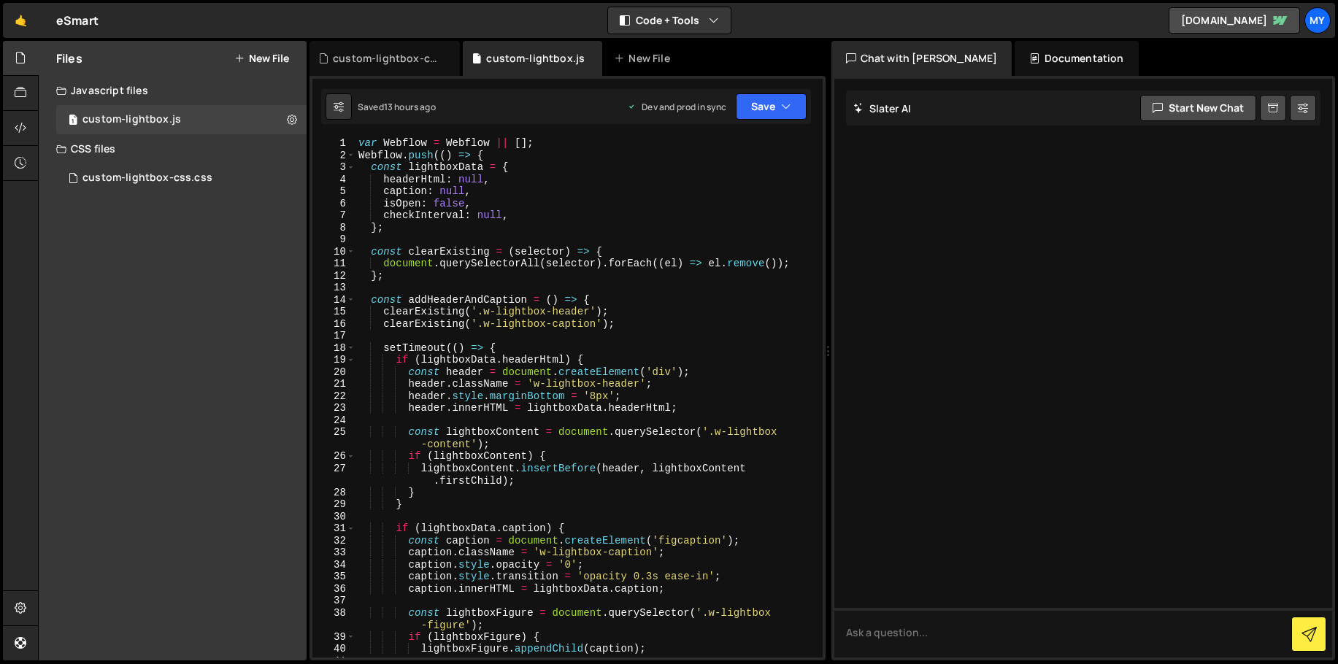
scroll to position [0, 0]
click at [569, 268] on div "var Webflow = Webflow || [ ] ; Webflow . push (( ) => { const lightboxData = { …" at bounding box center [585, 409] width 461 height 544
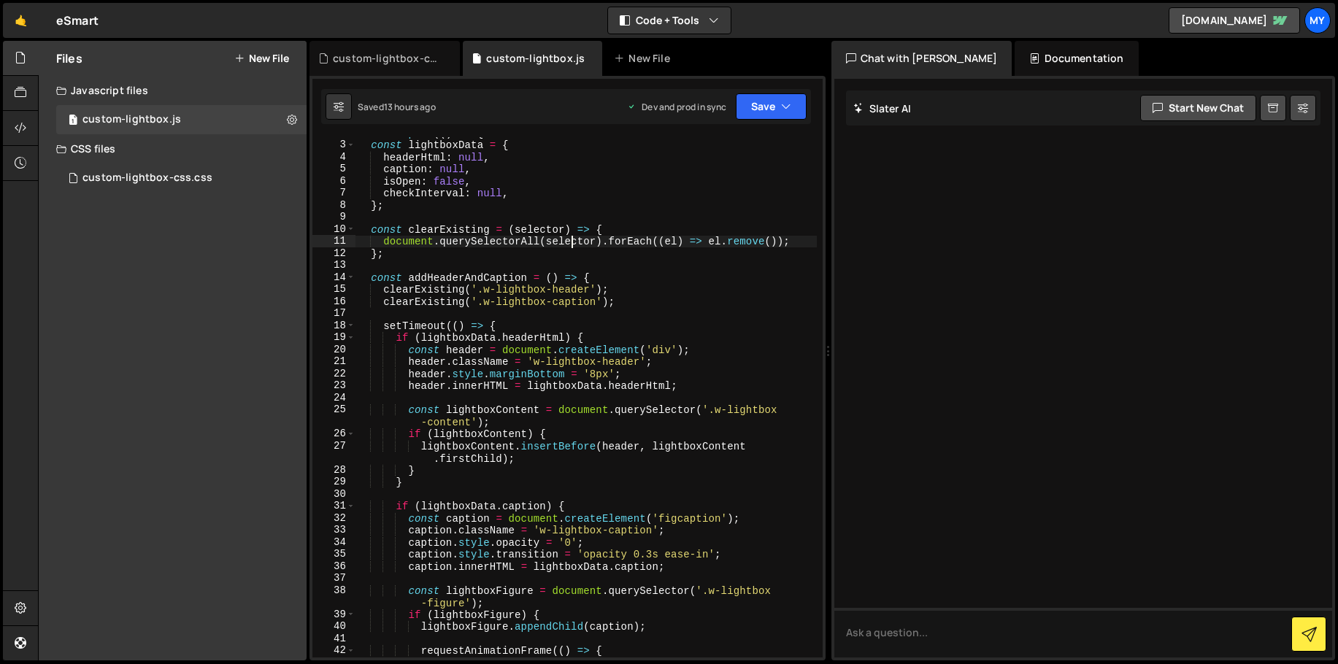
scroll to position [39, 0]
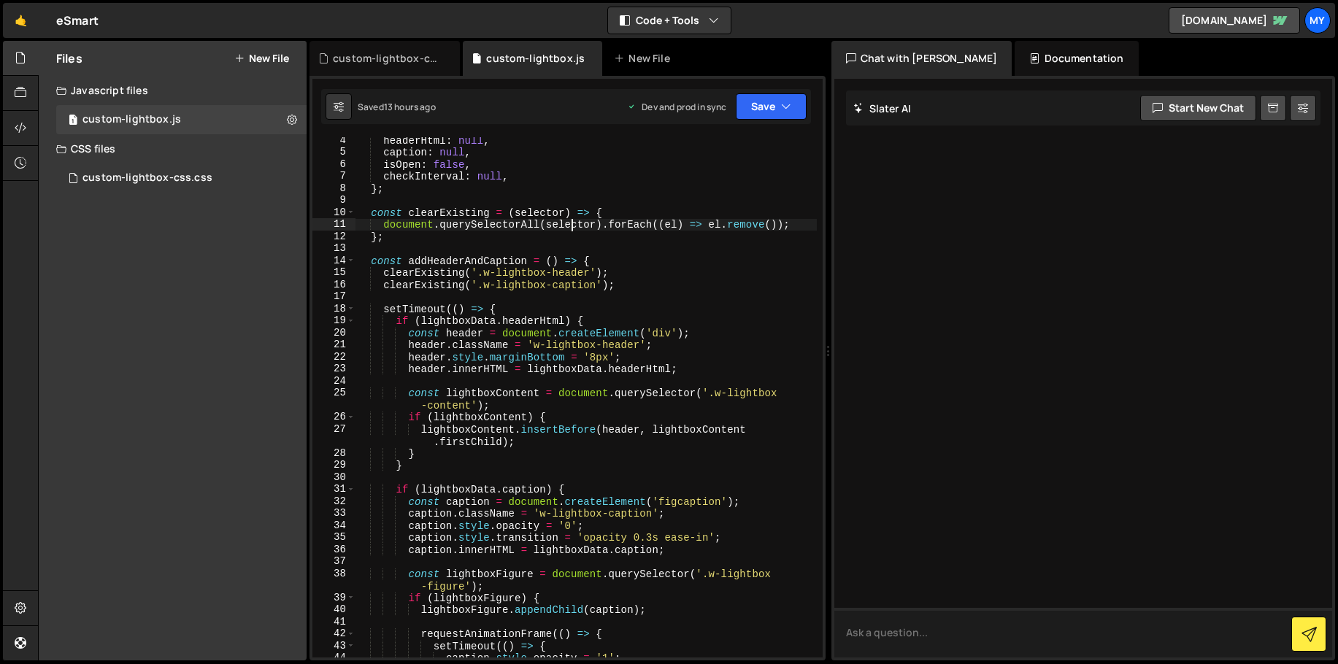
click at [909, 588] on textarea at bounding box center [1083, 633] width 498 height 50
click at [696, 490] on div "headerHtml : null , caption : null , isOpen : false , checkInterval : null , } …" at bounding box center [585, 406] width 461 height 544
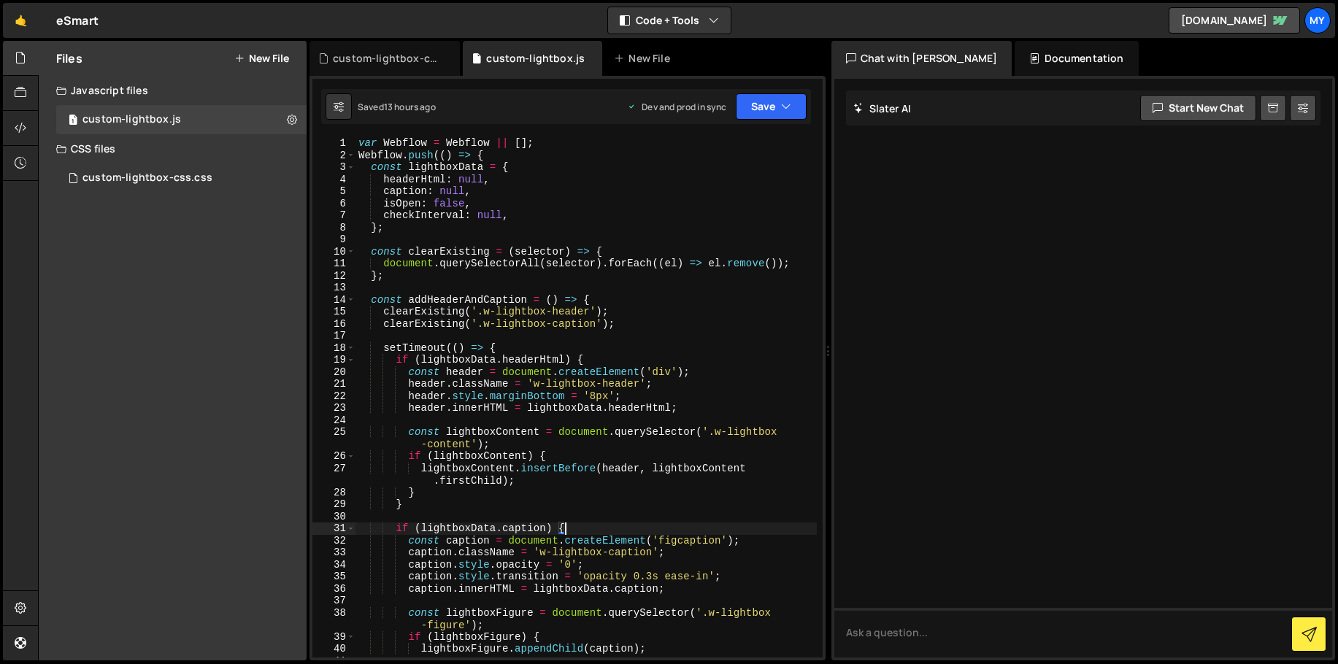
scroll to position [0, 0]
click at [636, 269] on div "var Webflow = Webflow || [ ] ; Webflow . push (( ) => { const lightboxData = { …" at bounding box center [585, 409] width 461 height 544
type textarea "});"
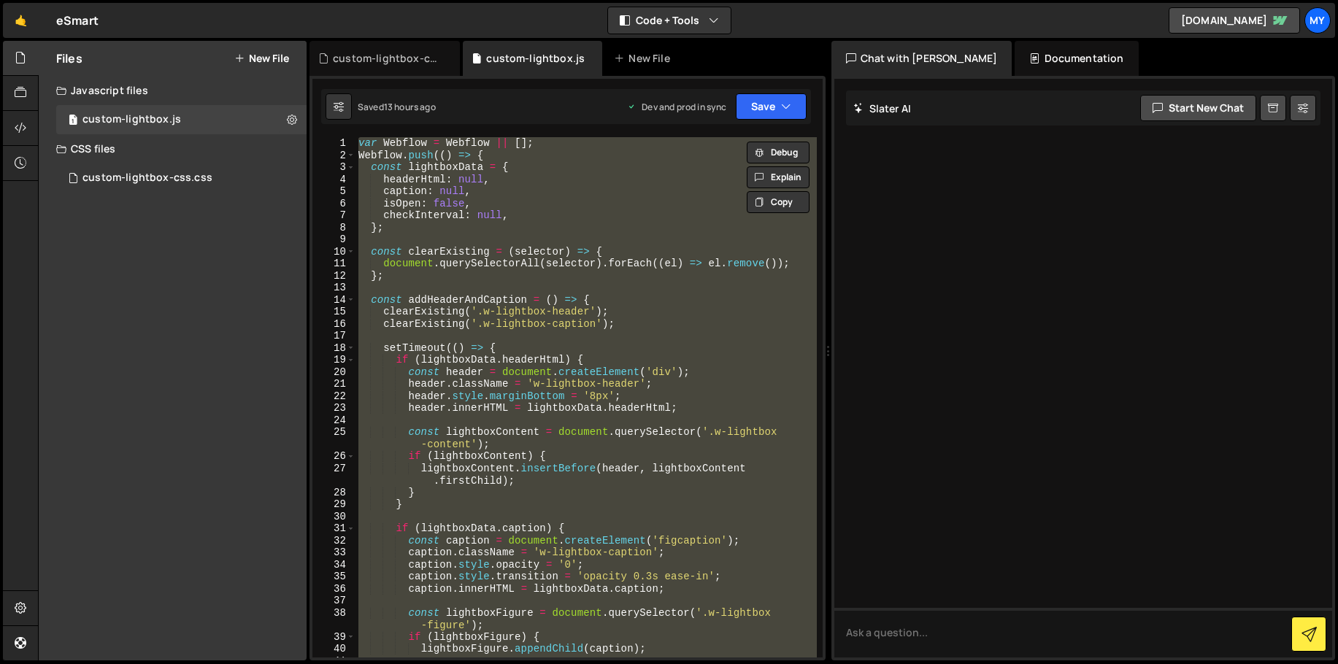
click at [538, 340] on div "var Webflow = Webflow || [ ] ; Webflow . push (( ) => { const lightboxData = { …" at bounding box center [585, 397] width 461 height 520
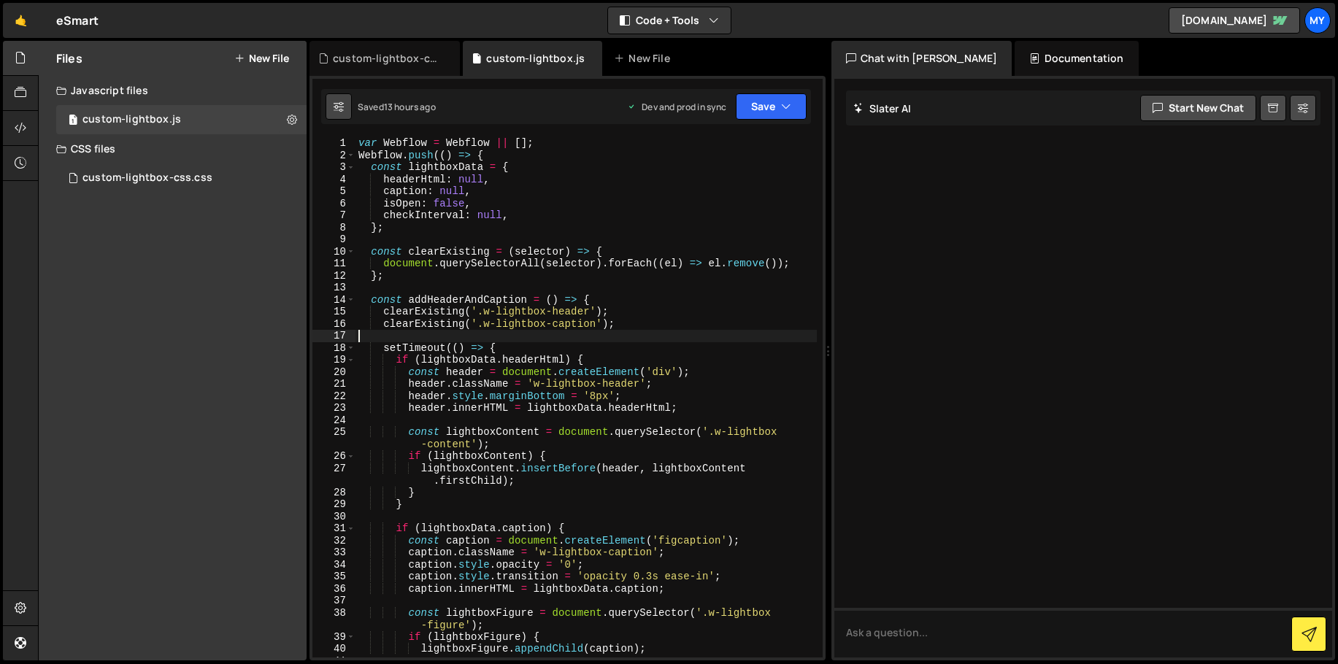
click at [342, 103] on icon at bounding box center [339, 106] width 10 height 15
select select "editor"
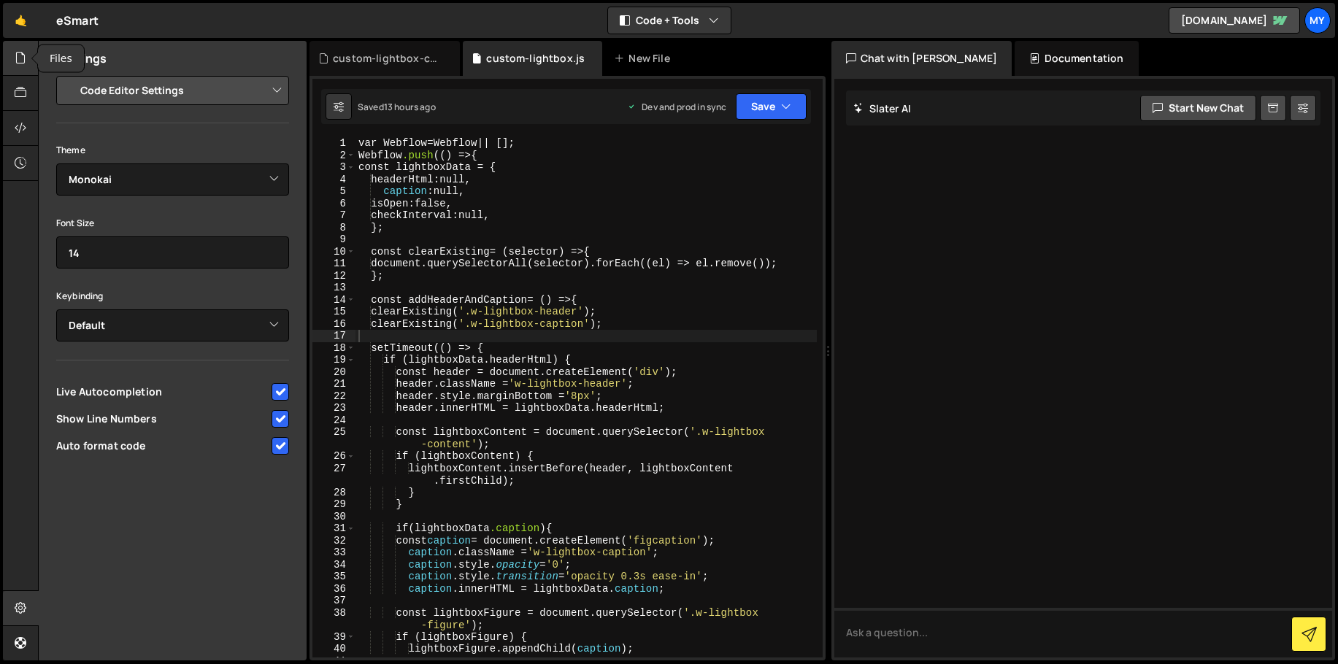
click at [25, 58] on icon at bounding box center [21, 58] width 12 height 16
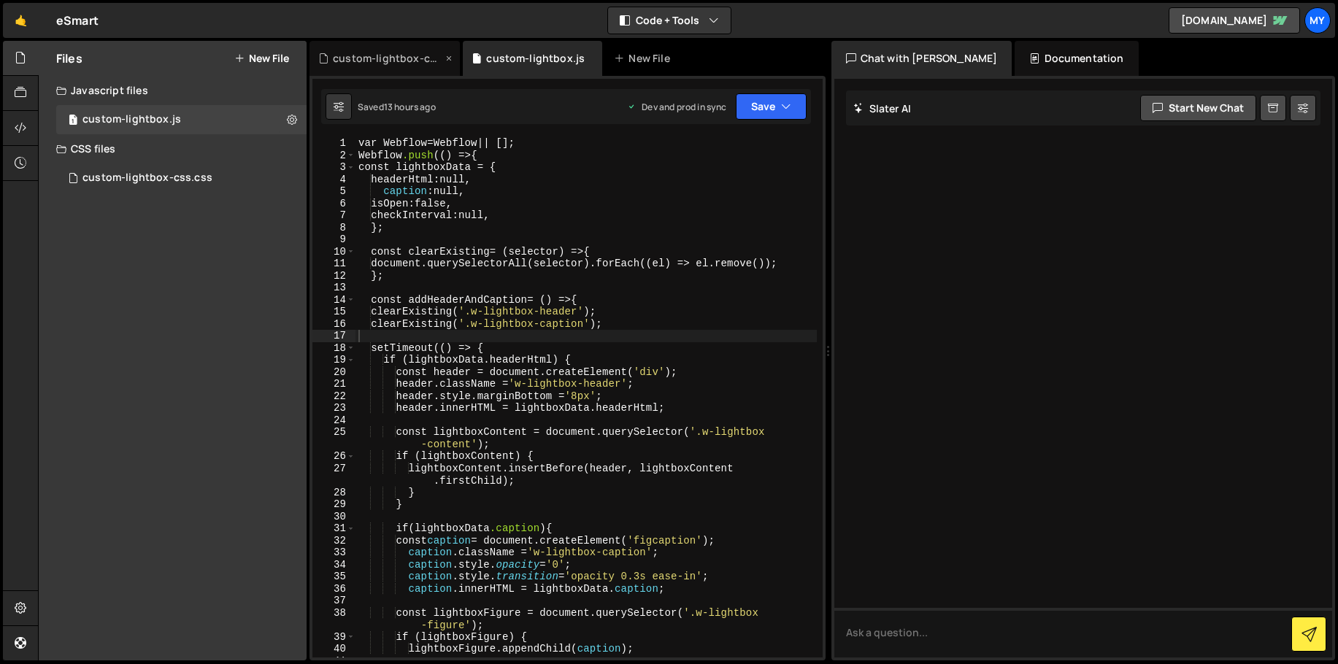
click at [376, 58] on div "custom-lightbox-css.css" at bounding box center [387, 58] width 109 height 15
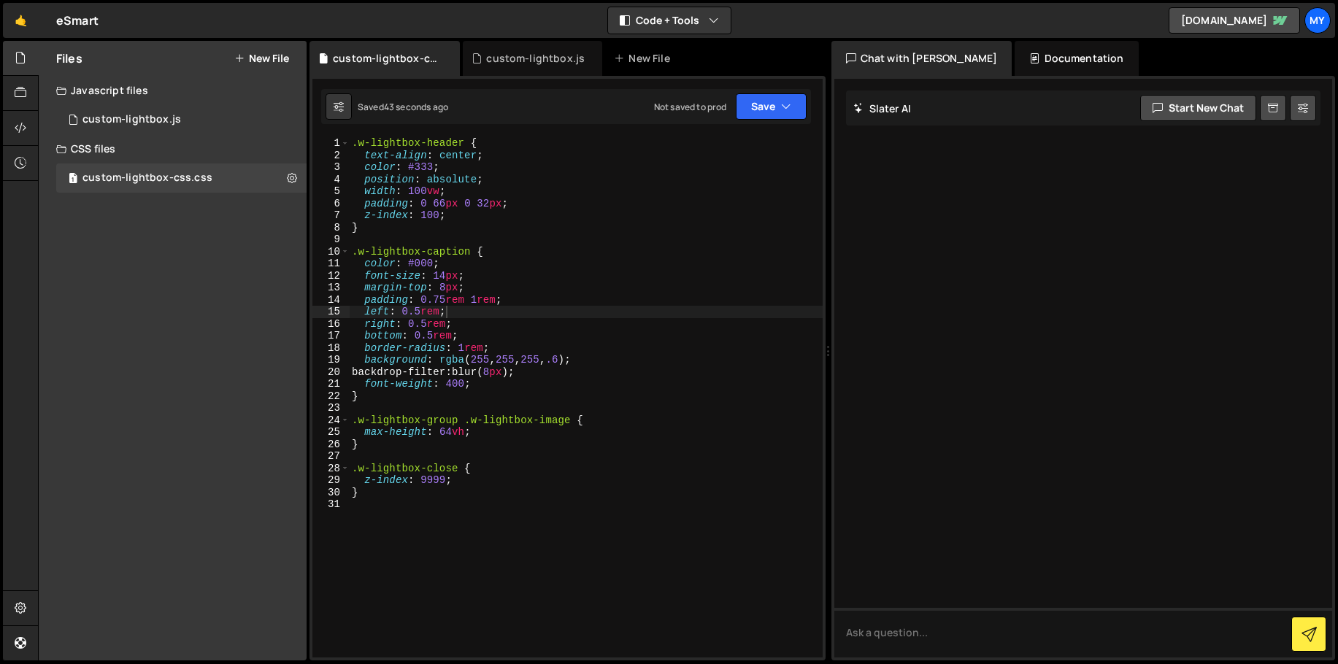
click at [909, 268] on div at bounding box center [1083, 368] width 498 height 579
click at [490, 63] on div "custom-lightbox.js" at bounding box center [535, 58] width 99 height 15
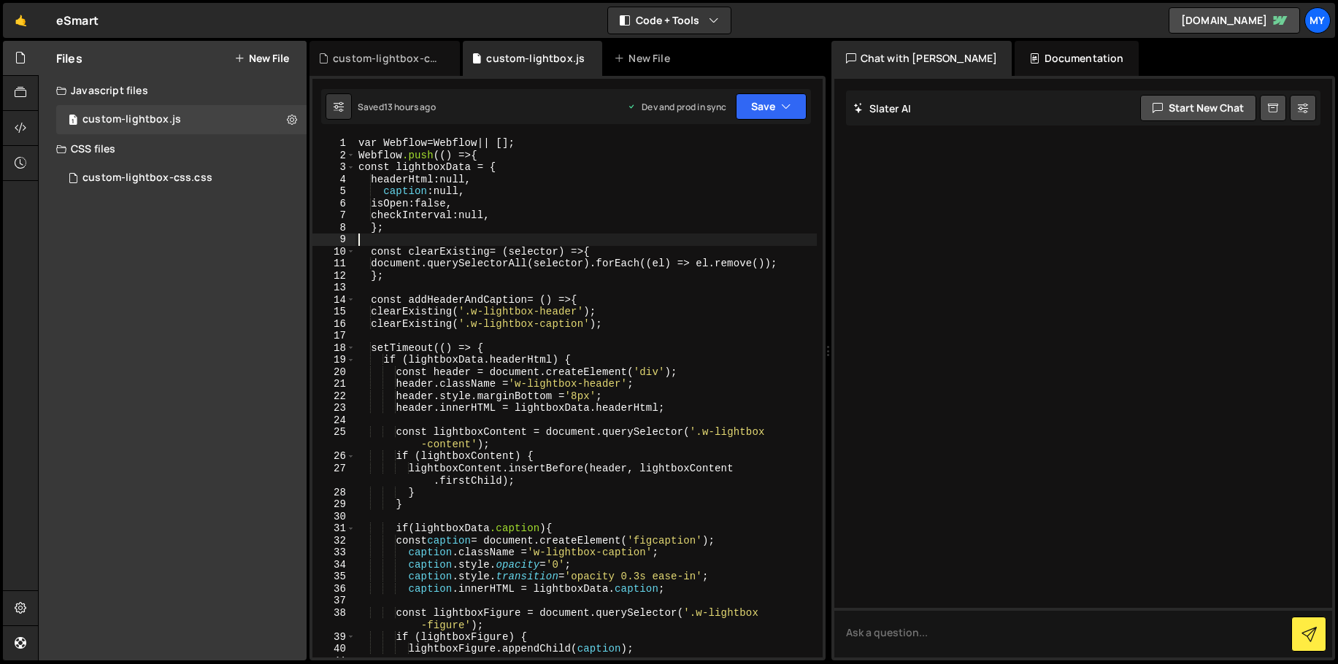
click at [460, 245] on div "var Webflow = Webflow || []; Webflow .push (() => { const lightboxData = { head…" at bounding box center [585, 409] width 461 height 544
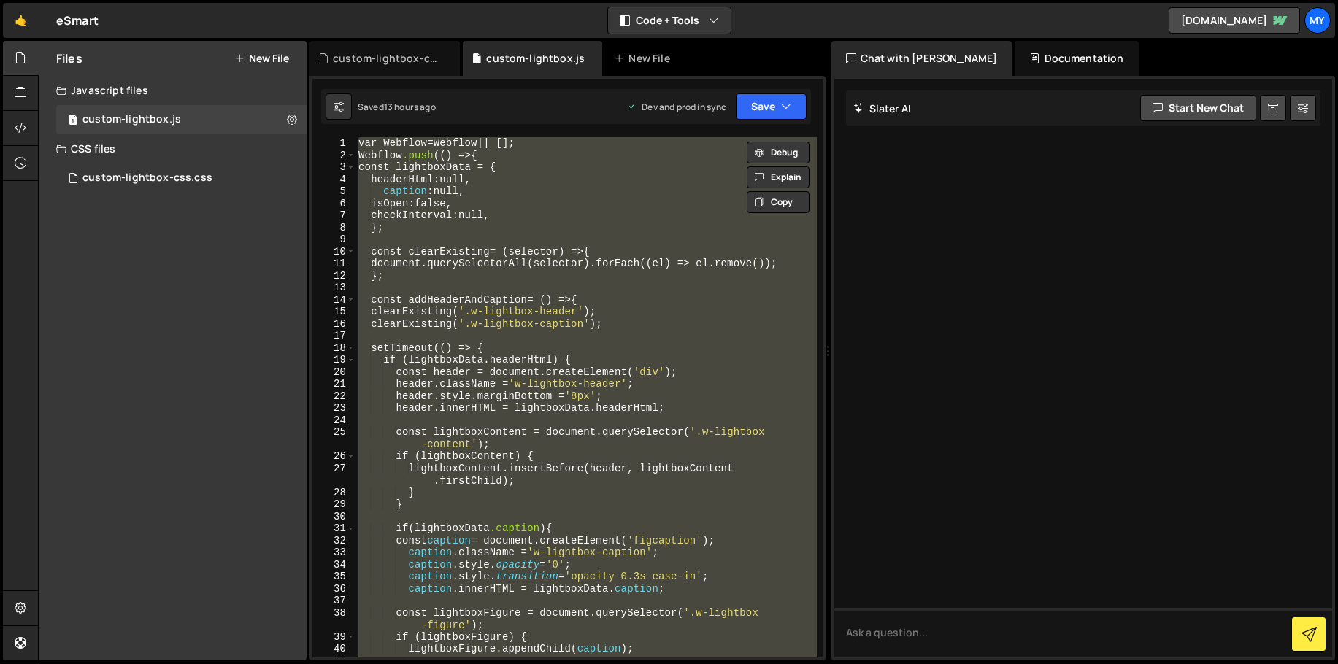
paste textarea
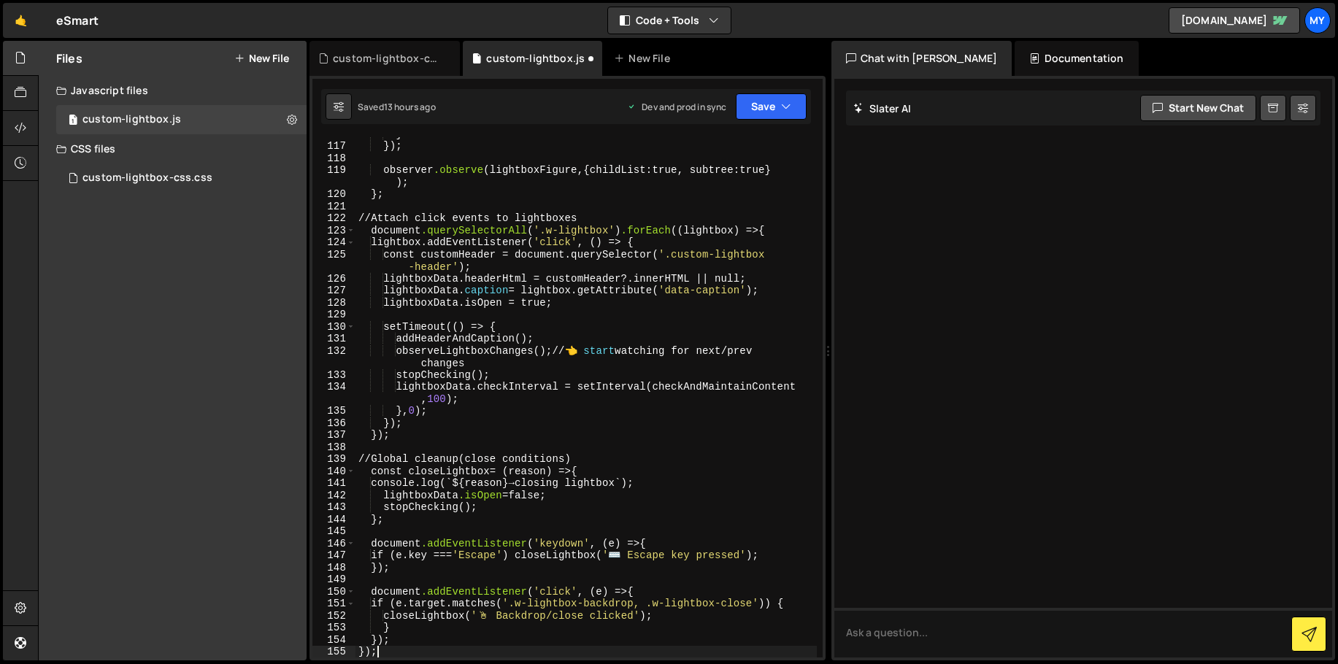
scroll to position [1503, 0]
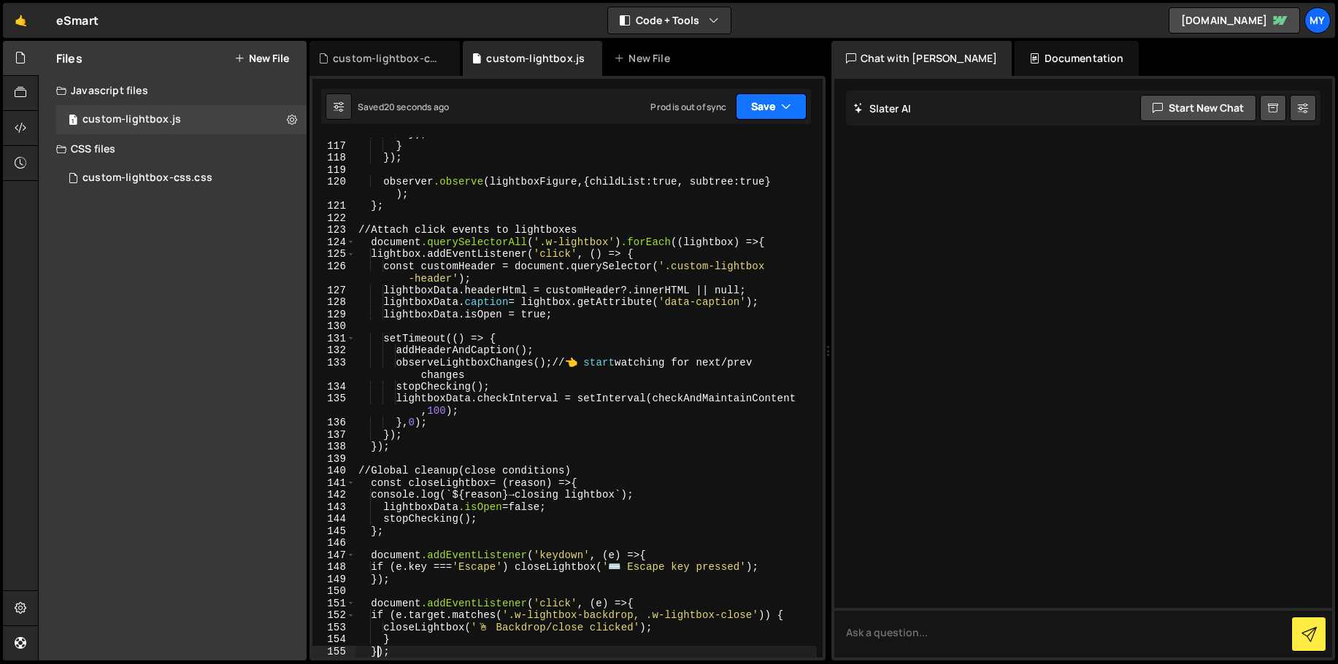
click at [755, 109] on button "Save" at bounding box center [771, 106] width 71 height 26
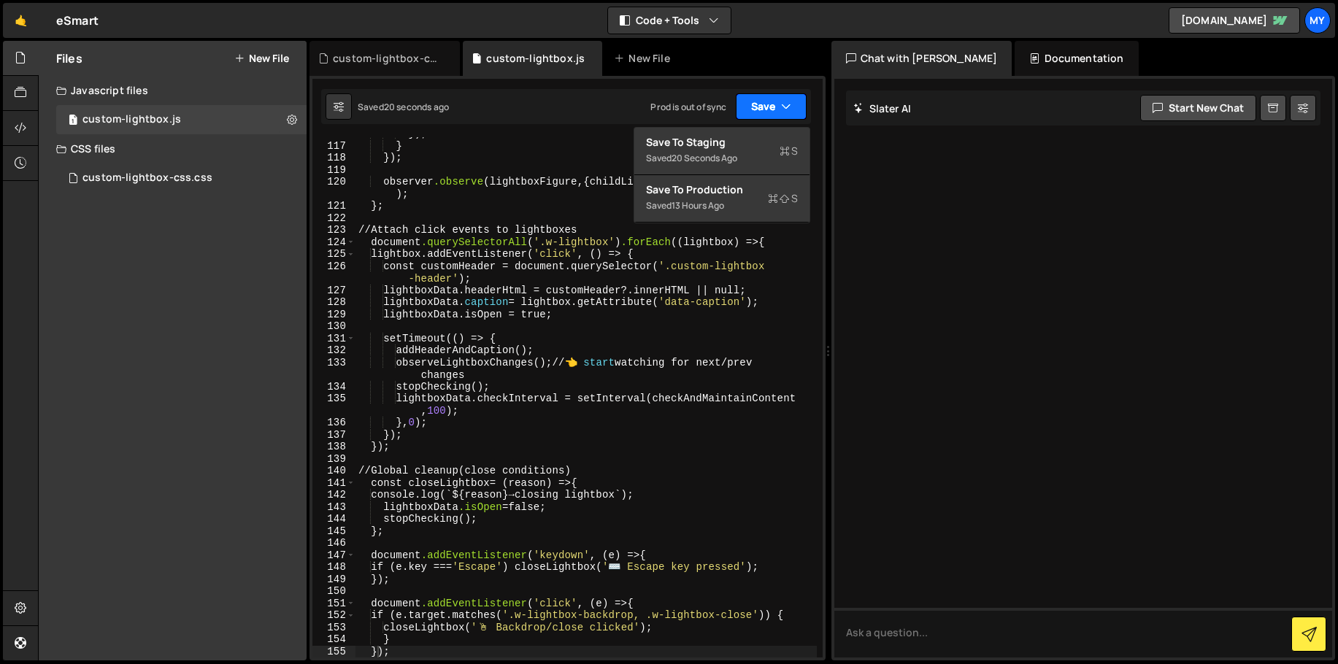
click at [755, 109] on button "Save" at bounding box center [771, 106] width 71 height 26
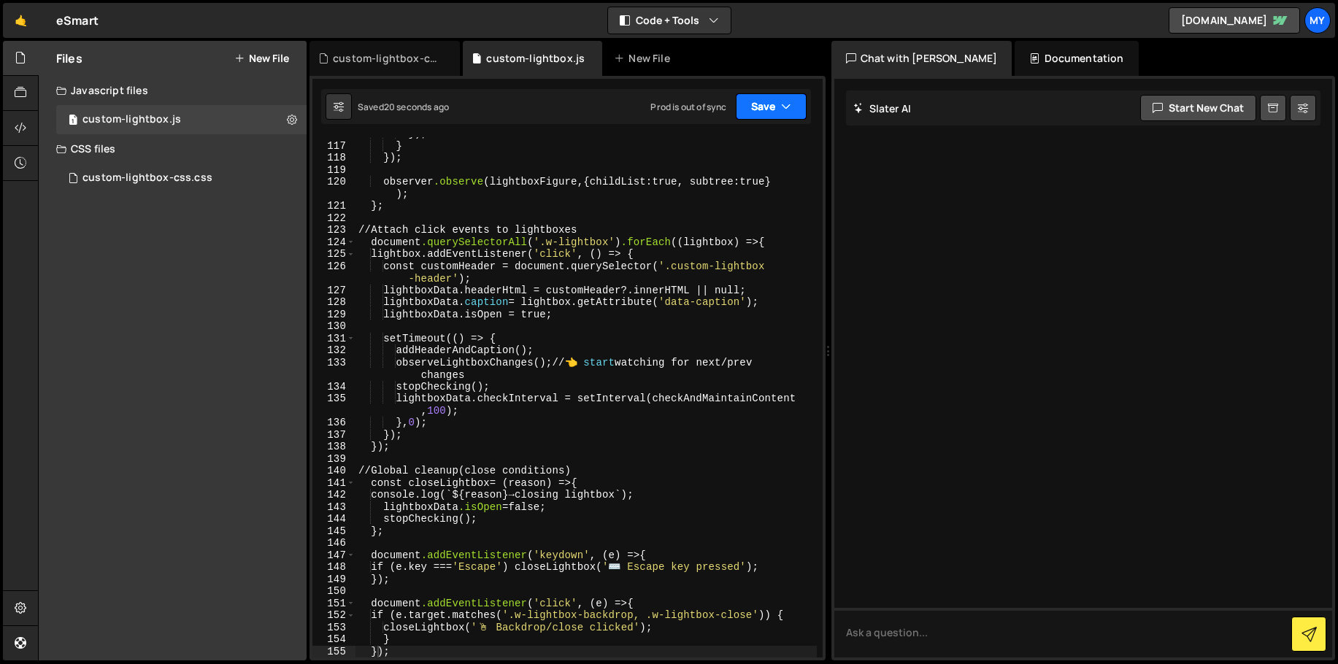
click at [755, 109] on button "Save" at bounding box center [771, 106] width 71 height 26
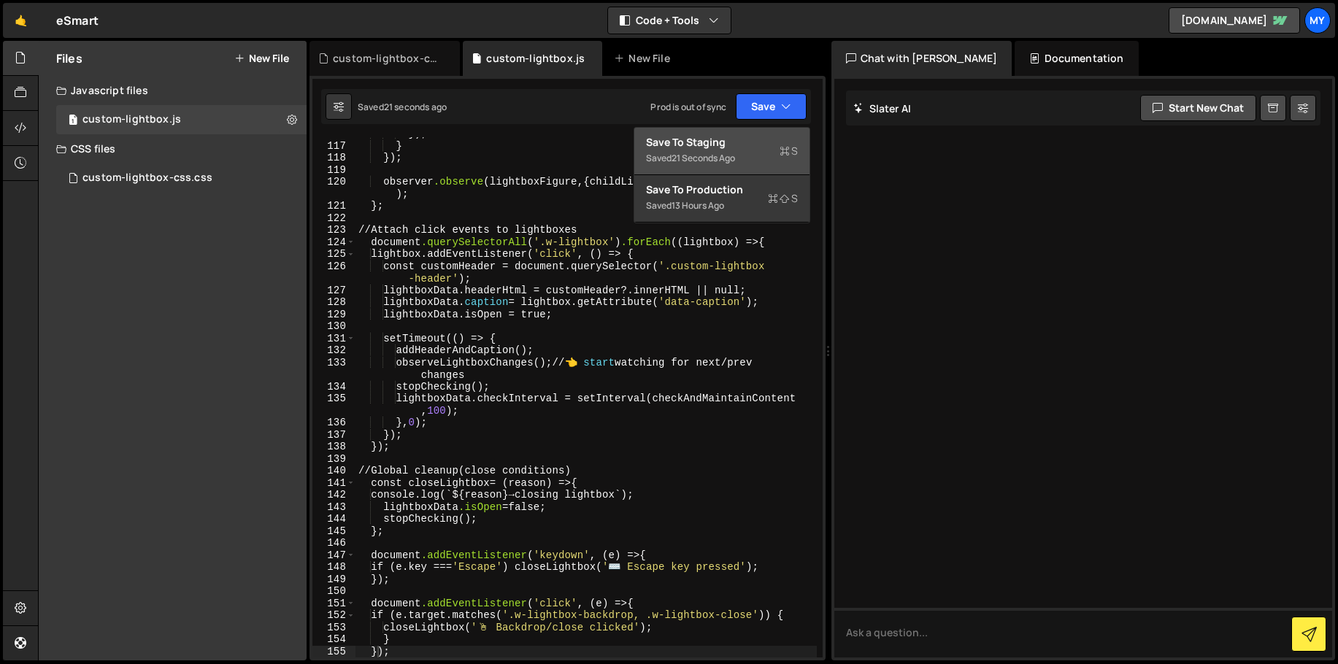
click at [729, 142] on div "Save to Staging S" at bounding box center [722, 142] width 152 height 15
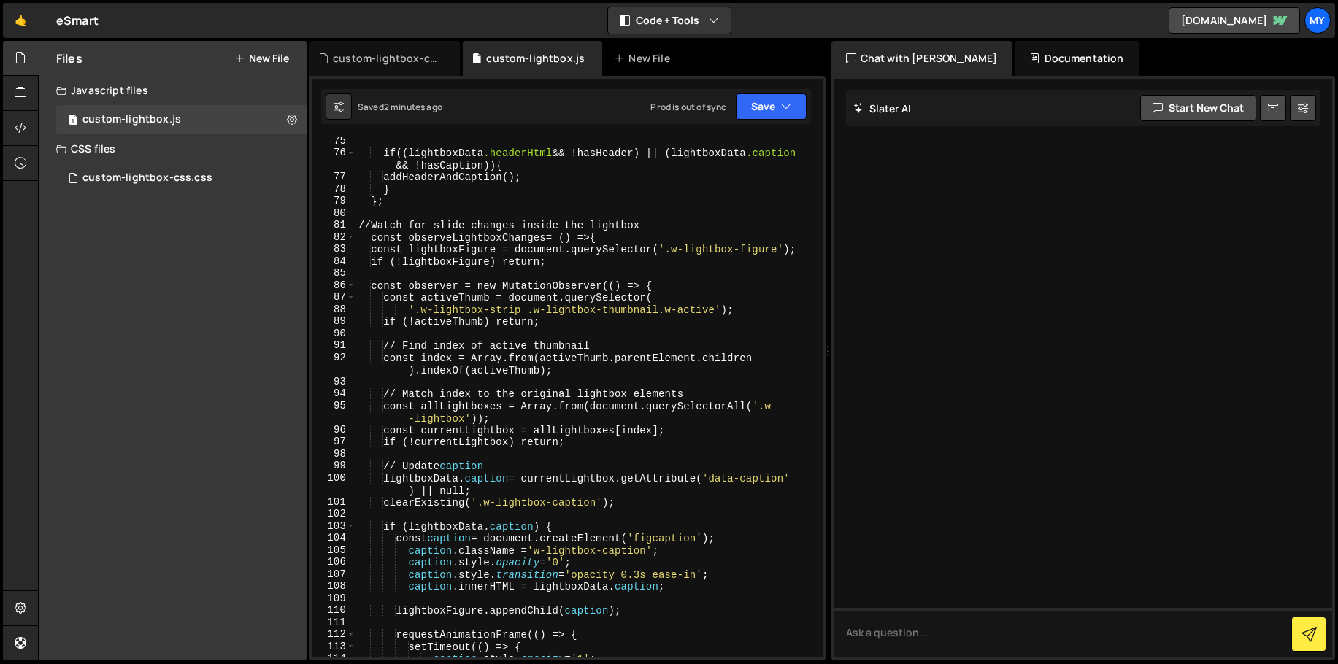
scroll to position [959, 0]
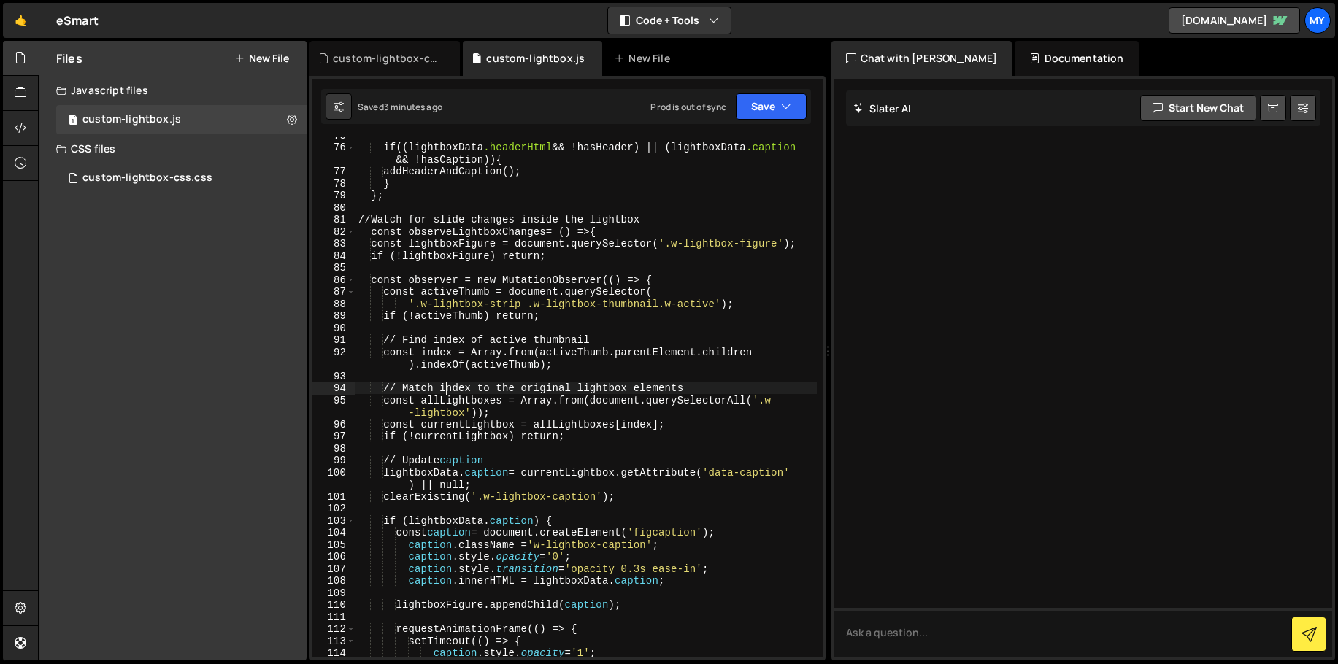
click at [449, 386] on div "if (( lightboxData .headerHtml && ! hasHeader ) || ( lightboxData .caption && !…" at bounding box center [585, 401] width 461 height 544
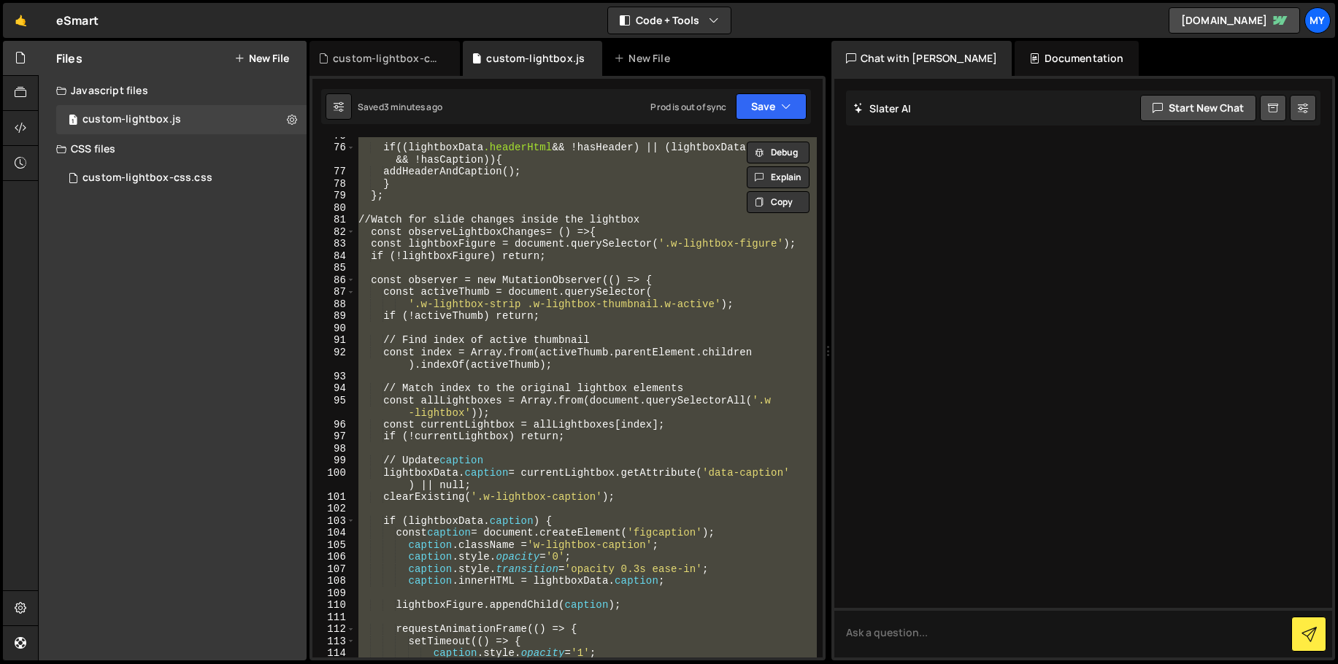
paste textarea
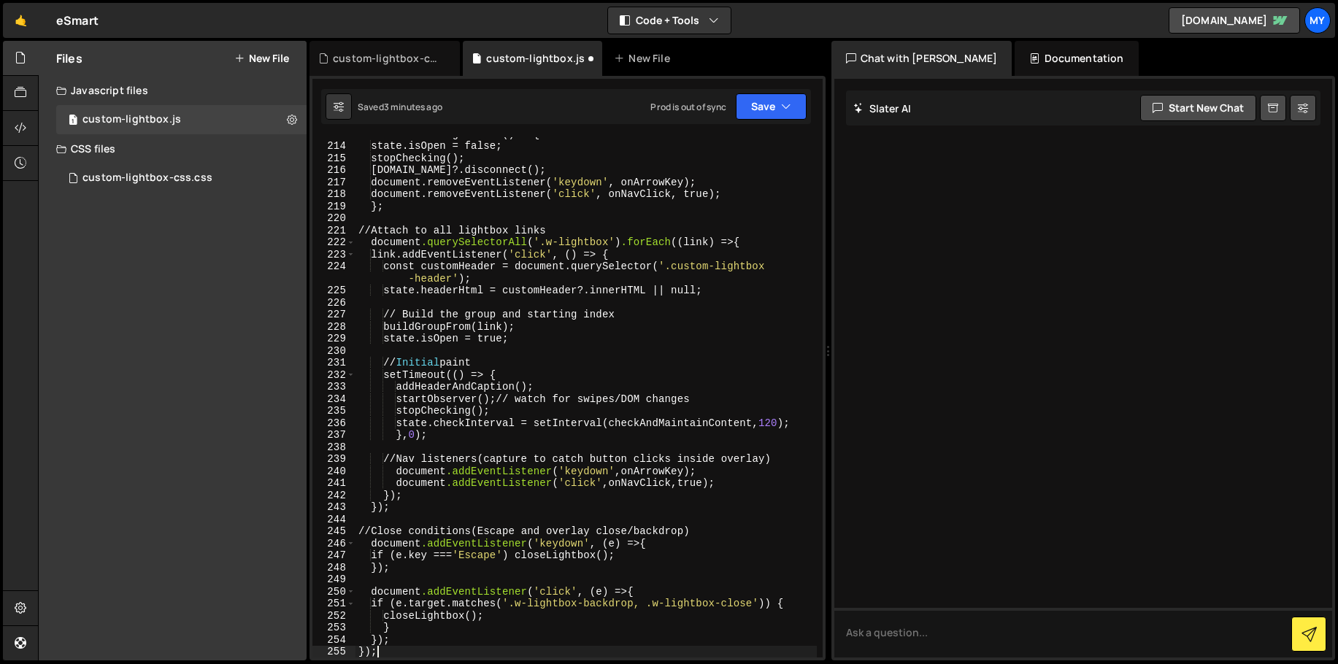
scroll to position [2695, 0]
click at [766, 117] on button "Save" at bounding box center [771, 106] width 71 height 26
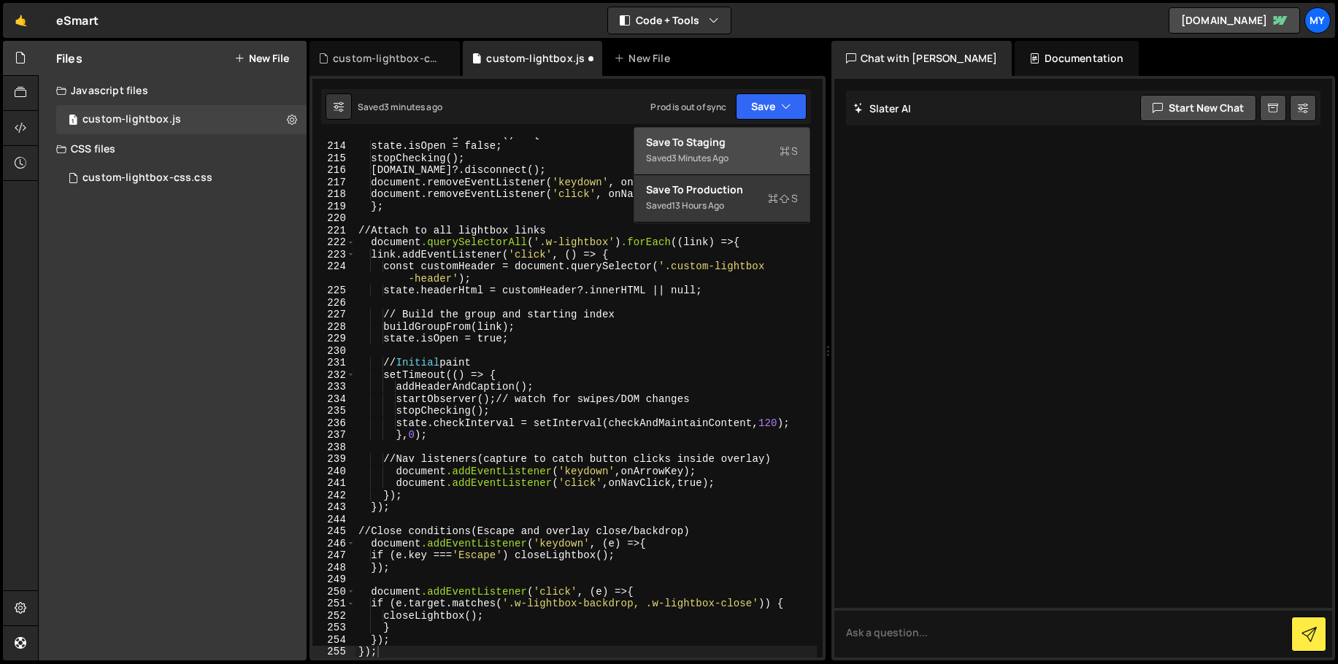
click at [767, 132] on button "Save to Staging S Saved 3 minutes ago" at bounding box center [721, 151] width 175 height 47
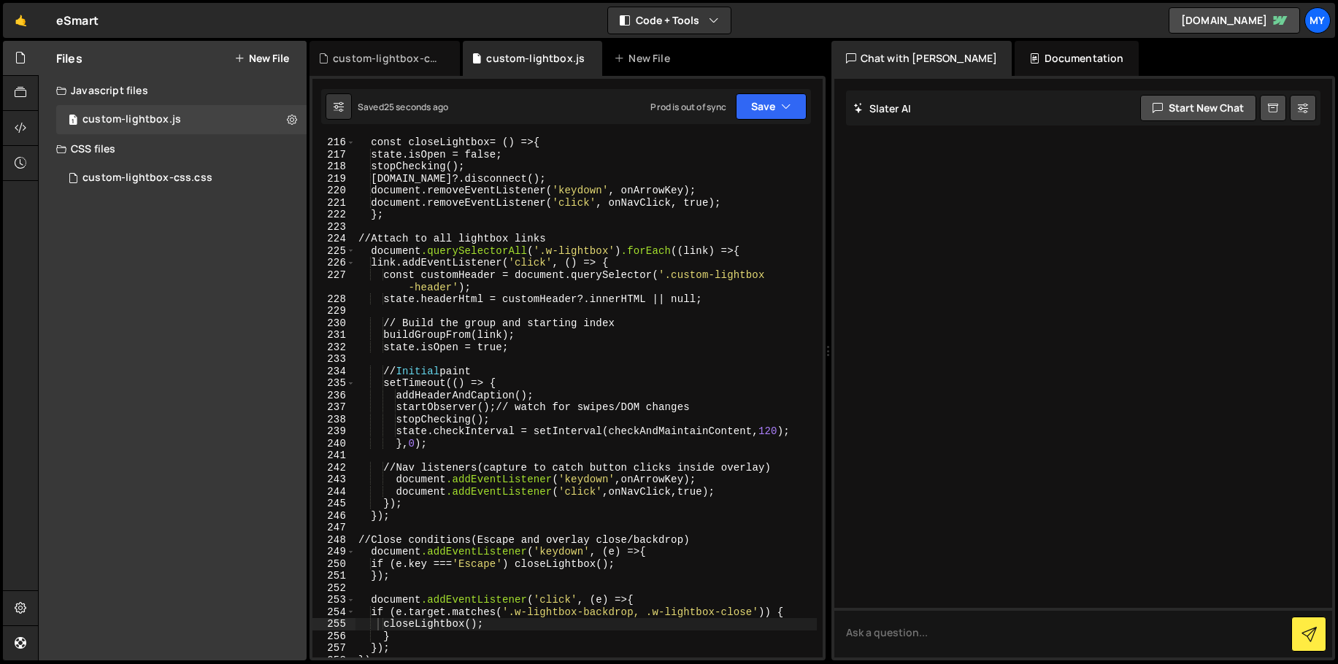
scroll to position [2754, 0]
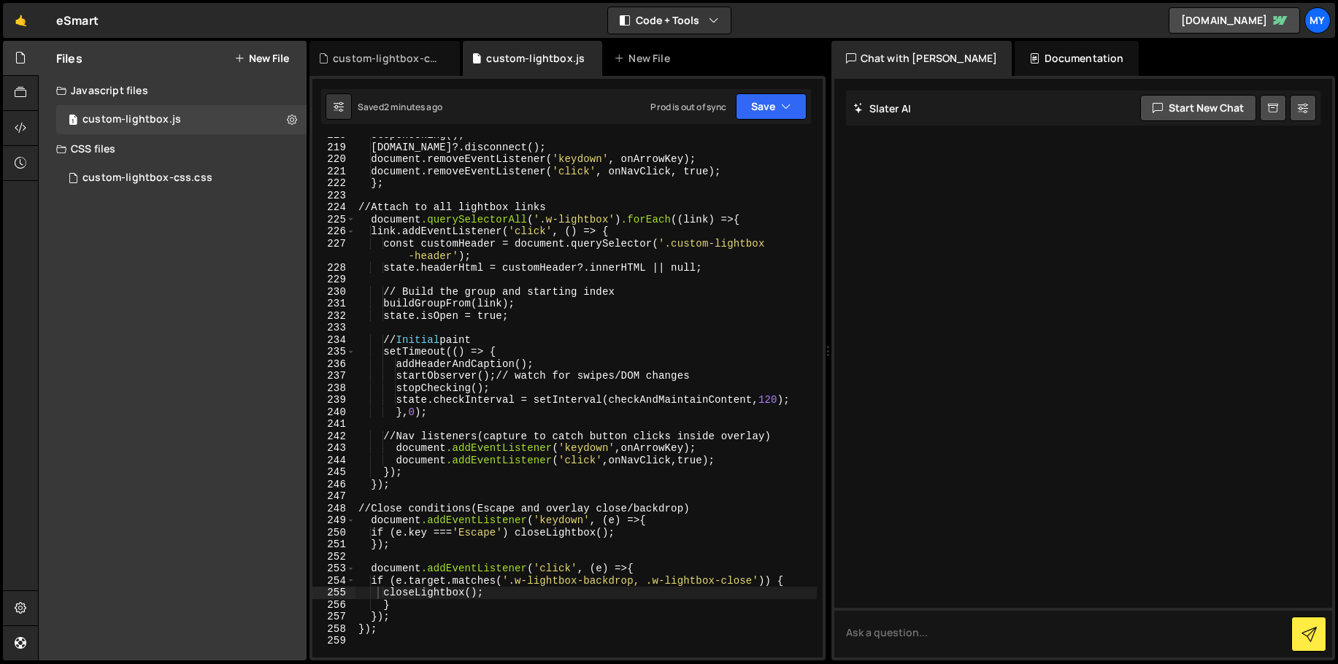
click at [540, 267] on div "stopChecking() ; [DOMAIN_NAME]?.disconnect() ; document.removeEventListener( ' …" at bounding box center [585, 401] width 461 height 544
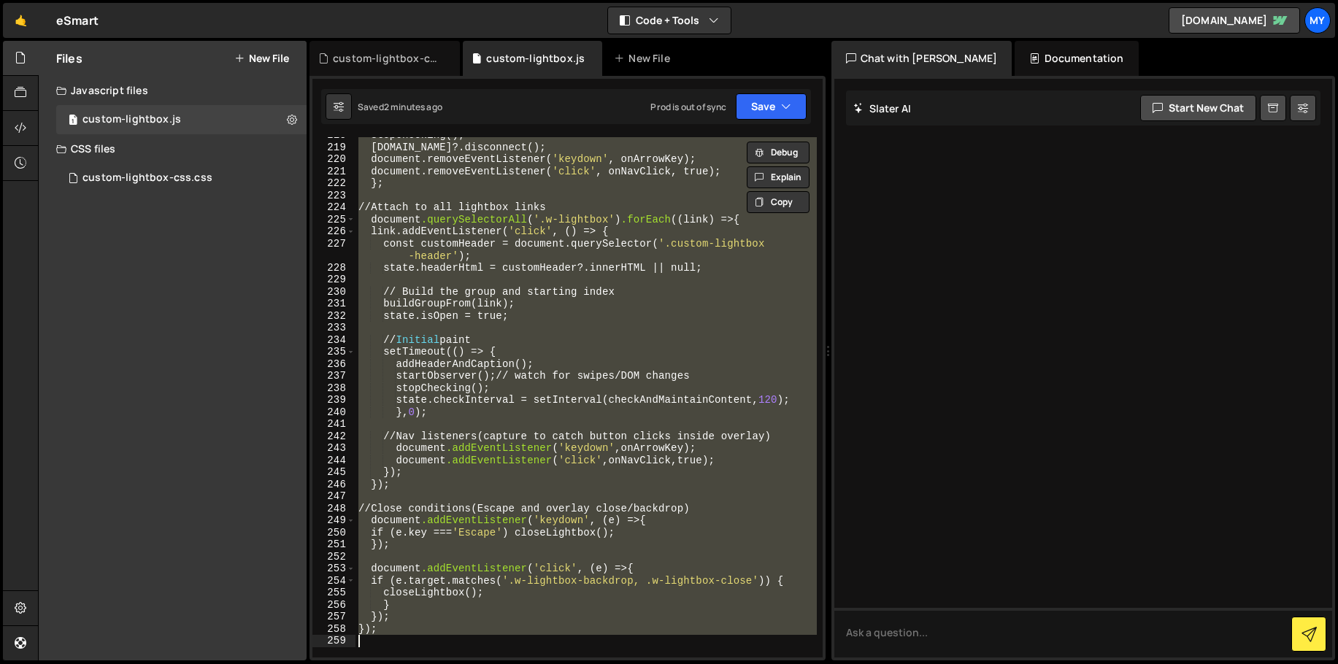
paste textarea
type textarea "});"
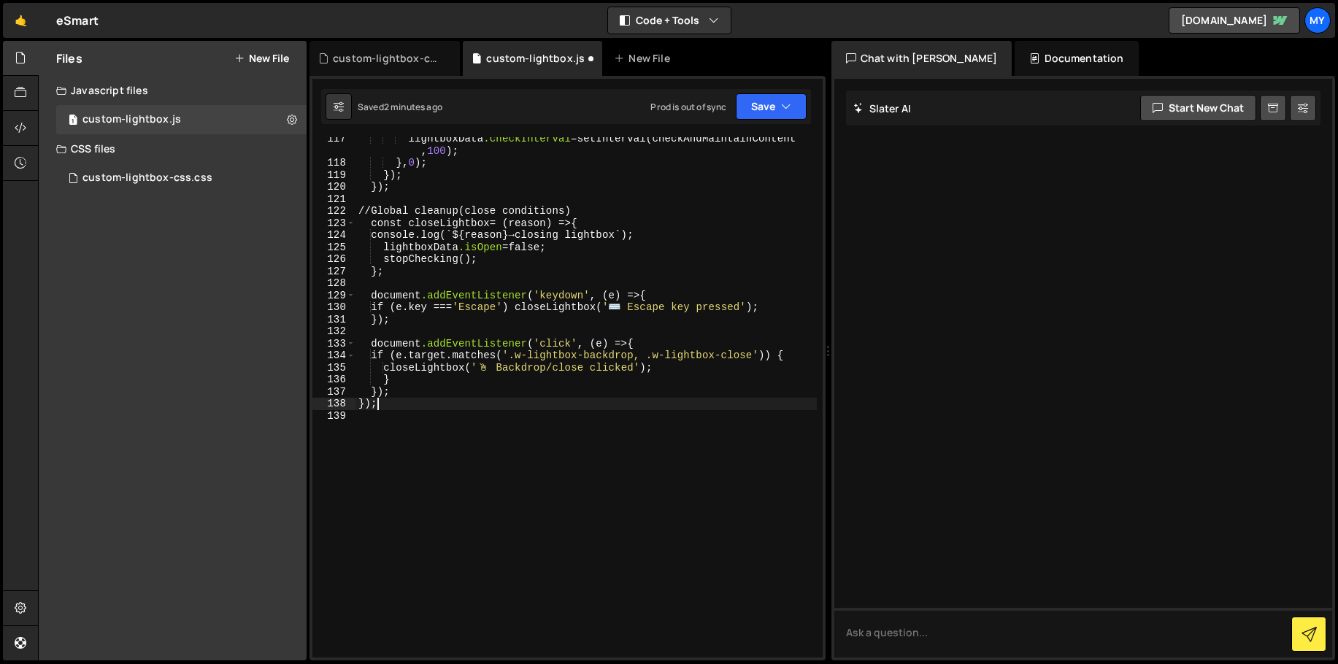
scroll to position [1498, 0]
click at [590, 330] on div "lightboxData.checkInterval = setInterval(checkAndMaintainContent , 100 ) ; } , …" at bounding box center [585, 411] width 461 height 557
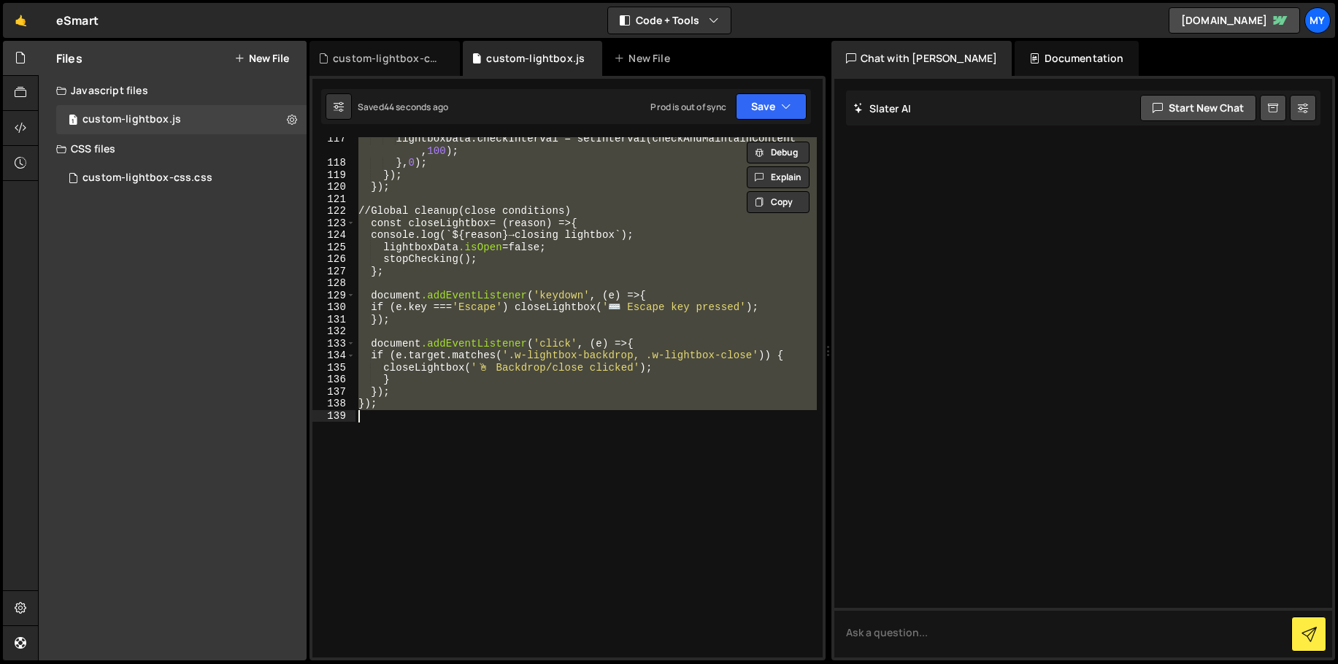
paste textarea
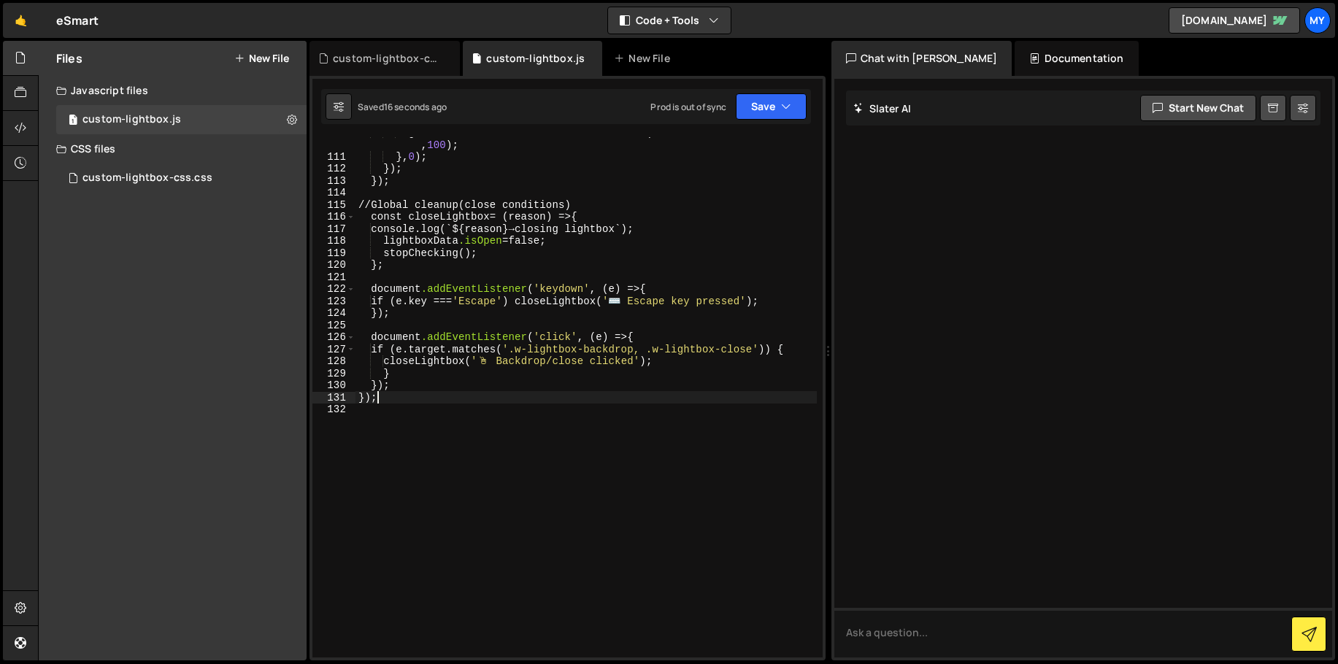
click at [764, 124] on div "Type cmd + s to save your CSS file. XXXXXXXXXXXXXXXXXXXXXXXXXXXXXXXXXXXXXXXXXXX…" at bounding box center [567, 368] width 516 height 585
click at [762, 109] on button "Save" at bounding box center [771, 106] width 71 height 26
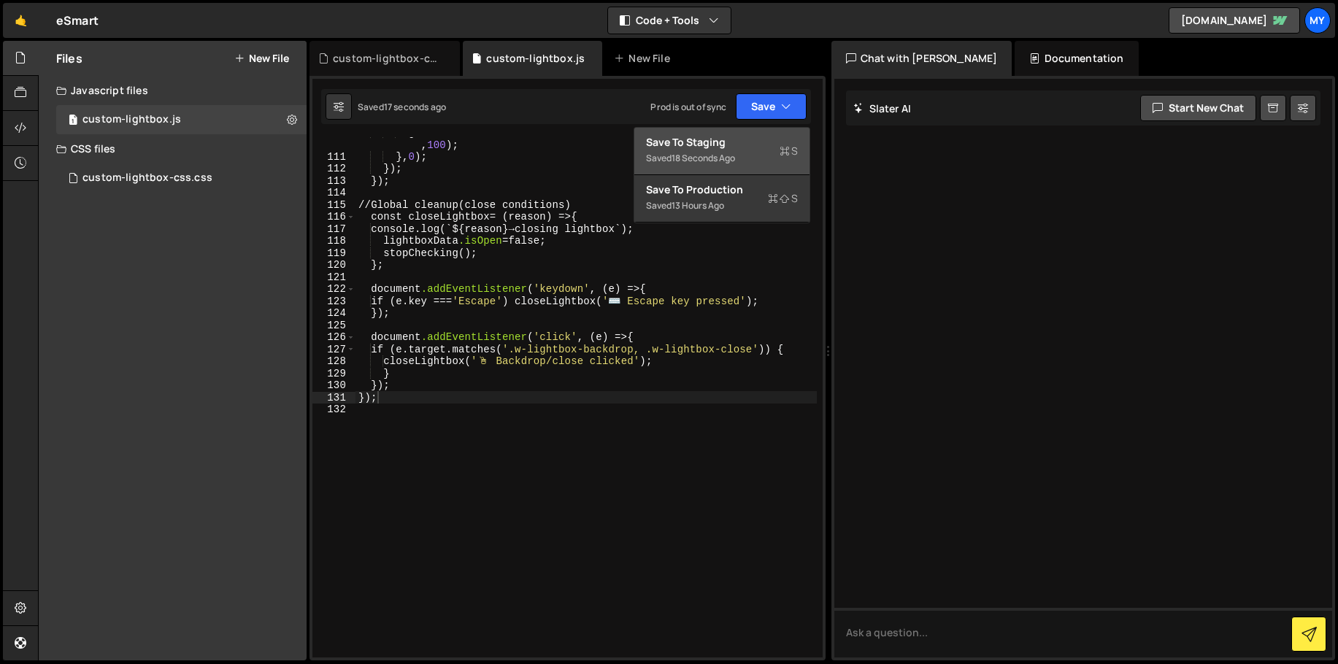
click at [756, 135] on div "Save to Staging S" at bounding box center [722, 142] width 152 height 15
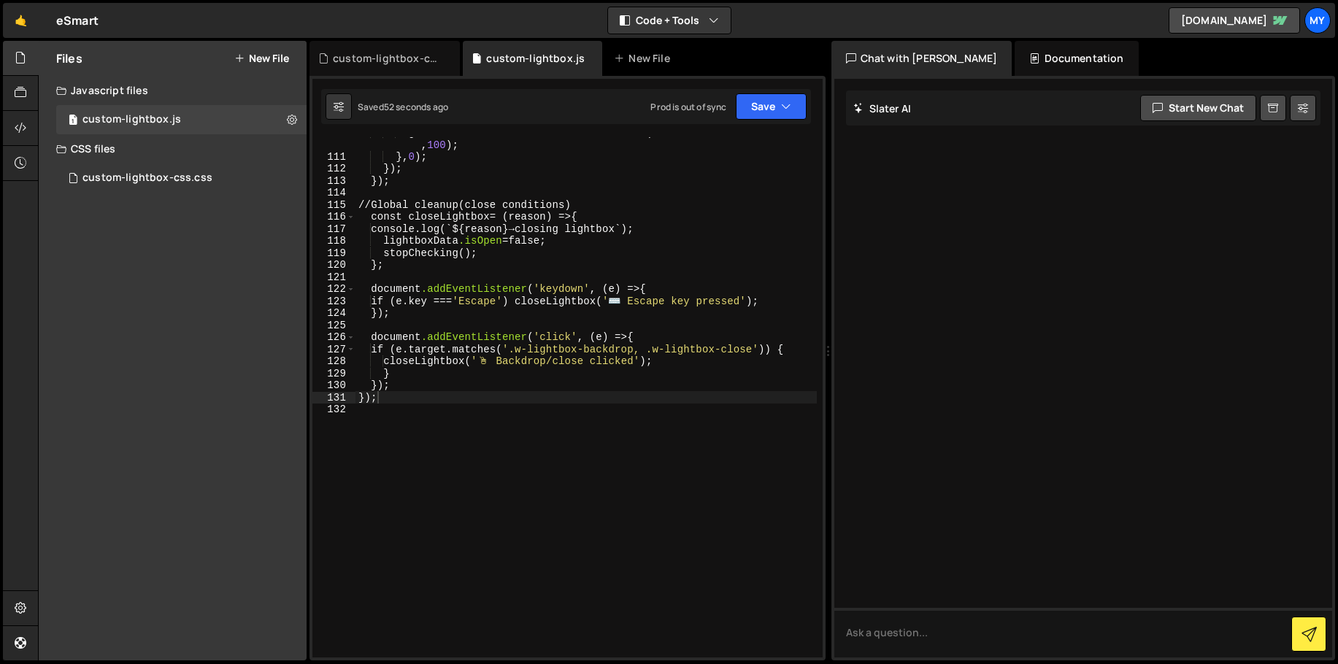
click at [467, 284] on div "lightboxData.checkInterval = setInterval(checkAndMaintainContent , 100 ) ; } , …" at bounding box center [585, 404] width 461 height 557
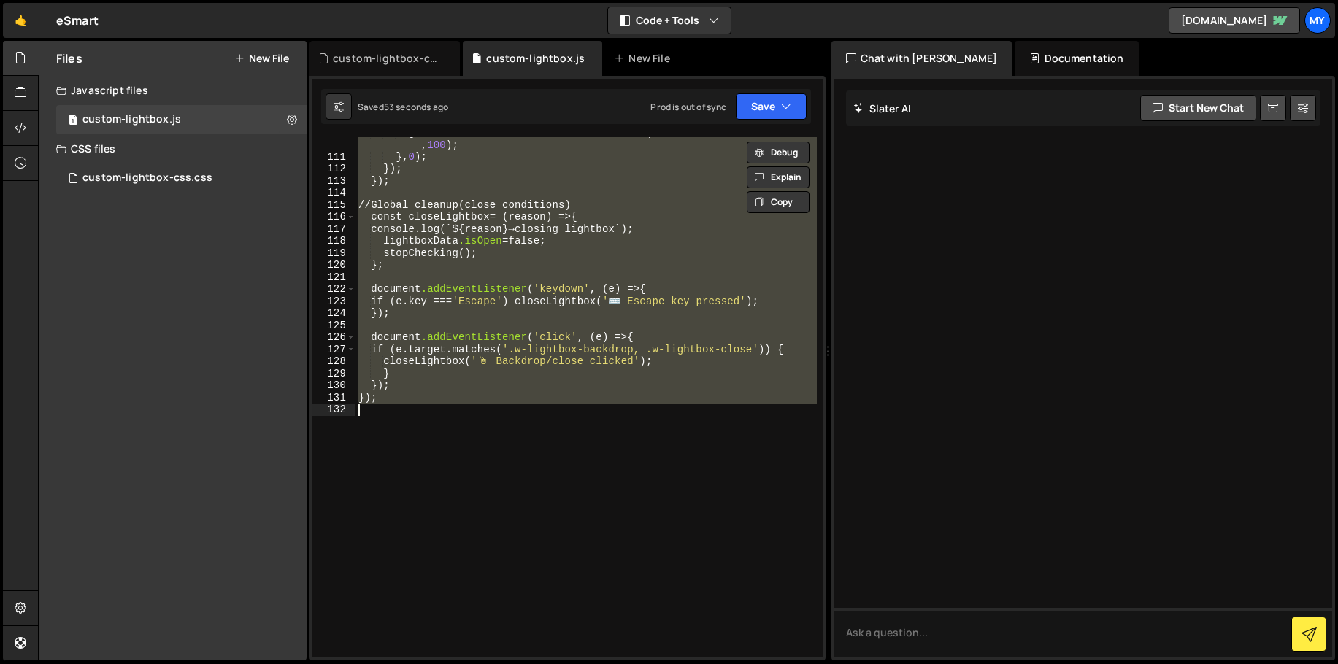
paste textarea
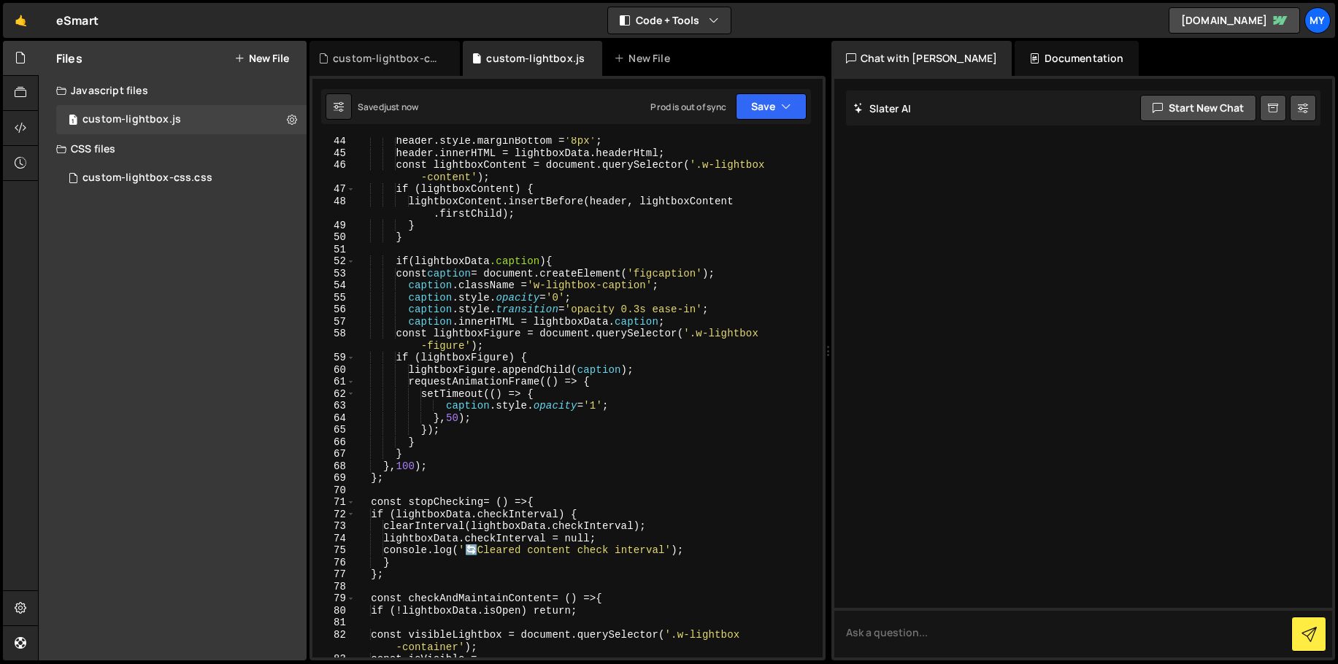
scroll to position [526, 0]
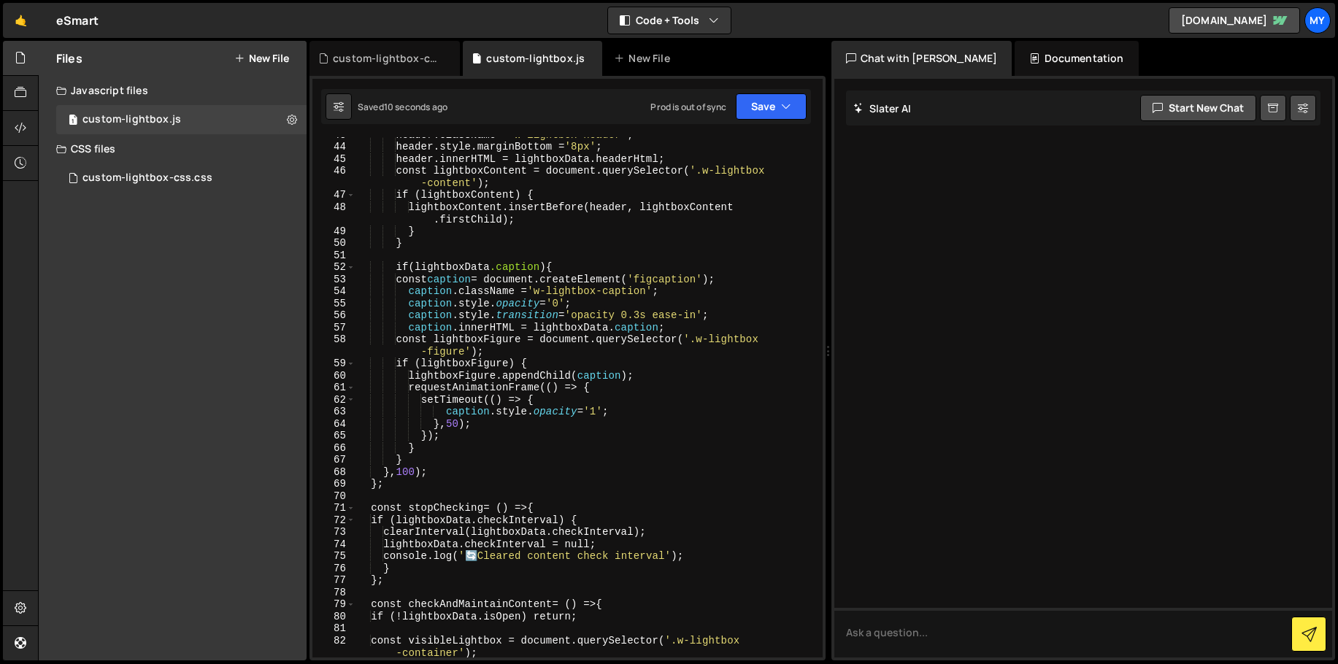
click at [652, 313] on div "header.className = ' w-lightbox-header ' ; header.style.marginBottom = ' 8px ' …" at bounding box center [585, 400] width 461 height 544
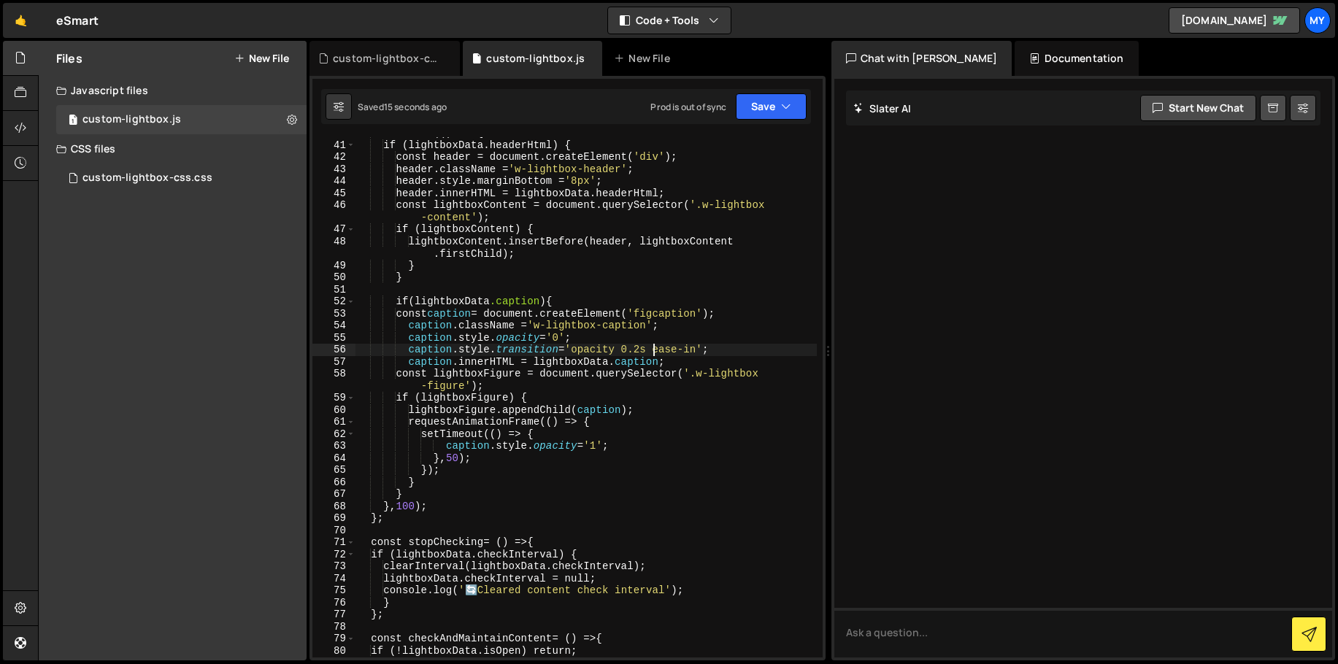
scroll to position [497, 0]
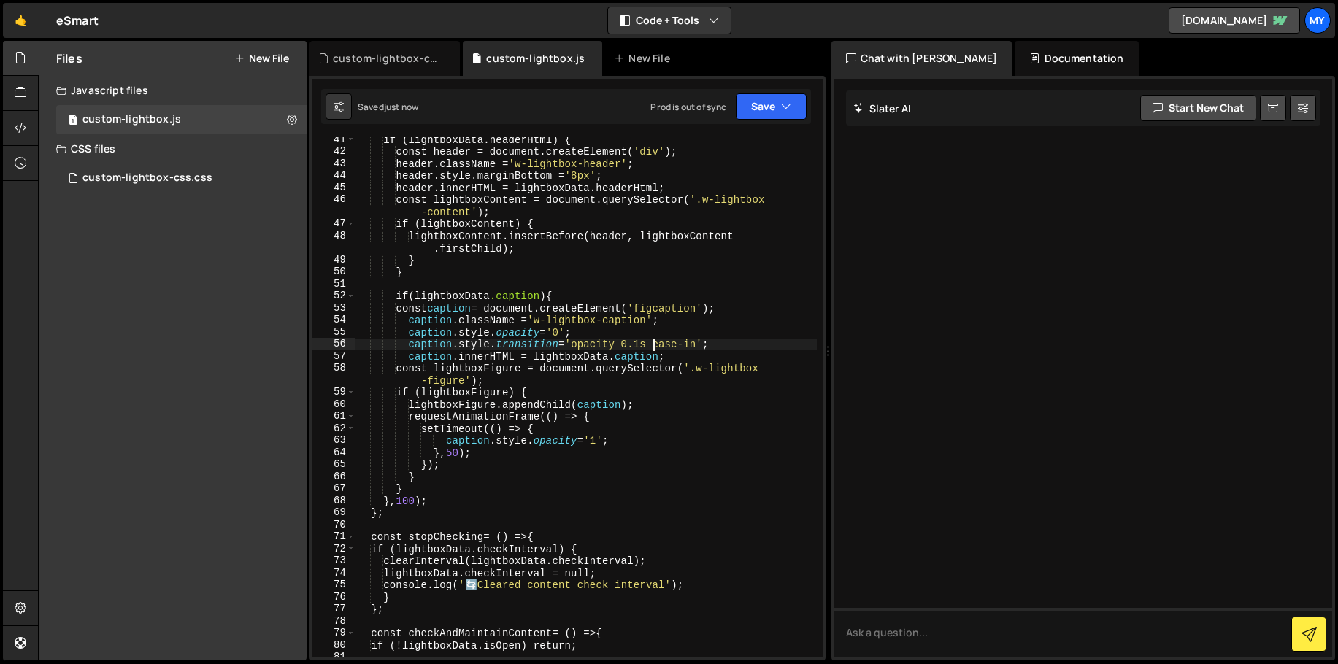
type textarea "});"
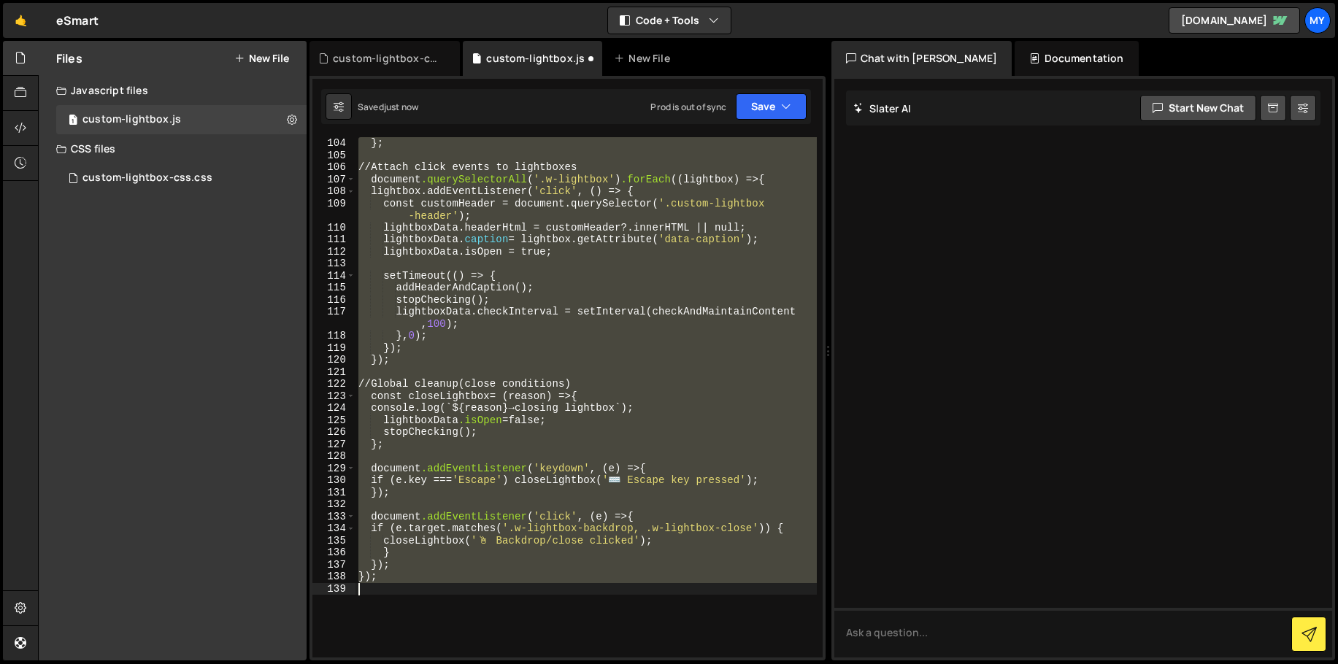
scroll to position [1106, 0]
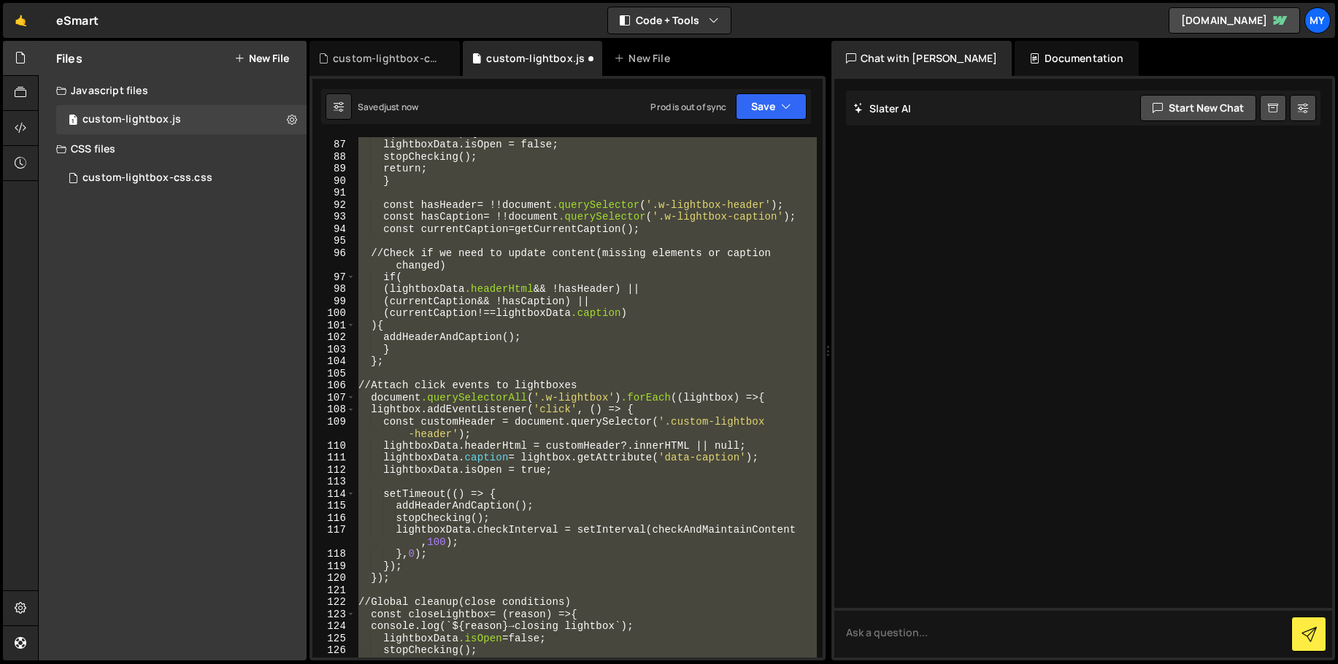
click at [590, 375] on div "if (!isVisible) { lightboxData.isOpen = false ; stopChecking() ; return ; } con…" at bounding box center [585, 397] width 461 height 520
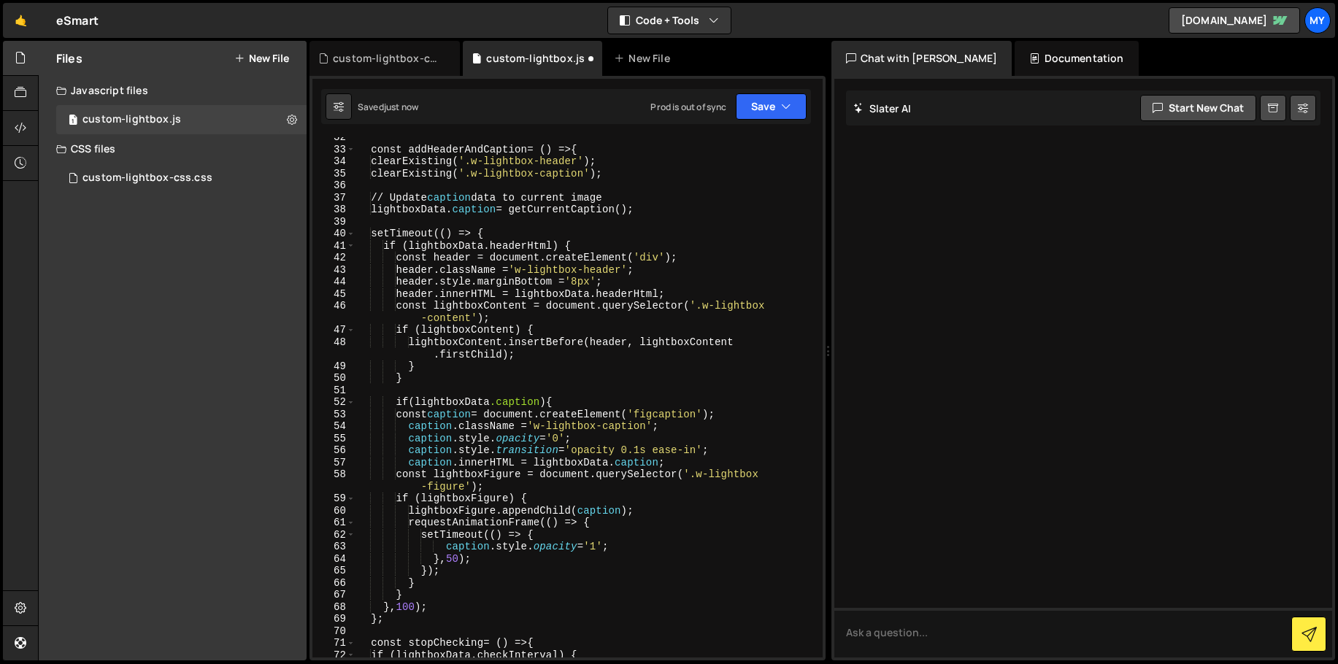
scroll to position [576, 0]
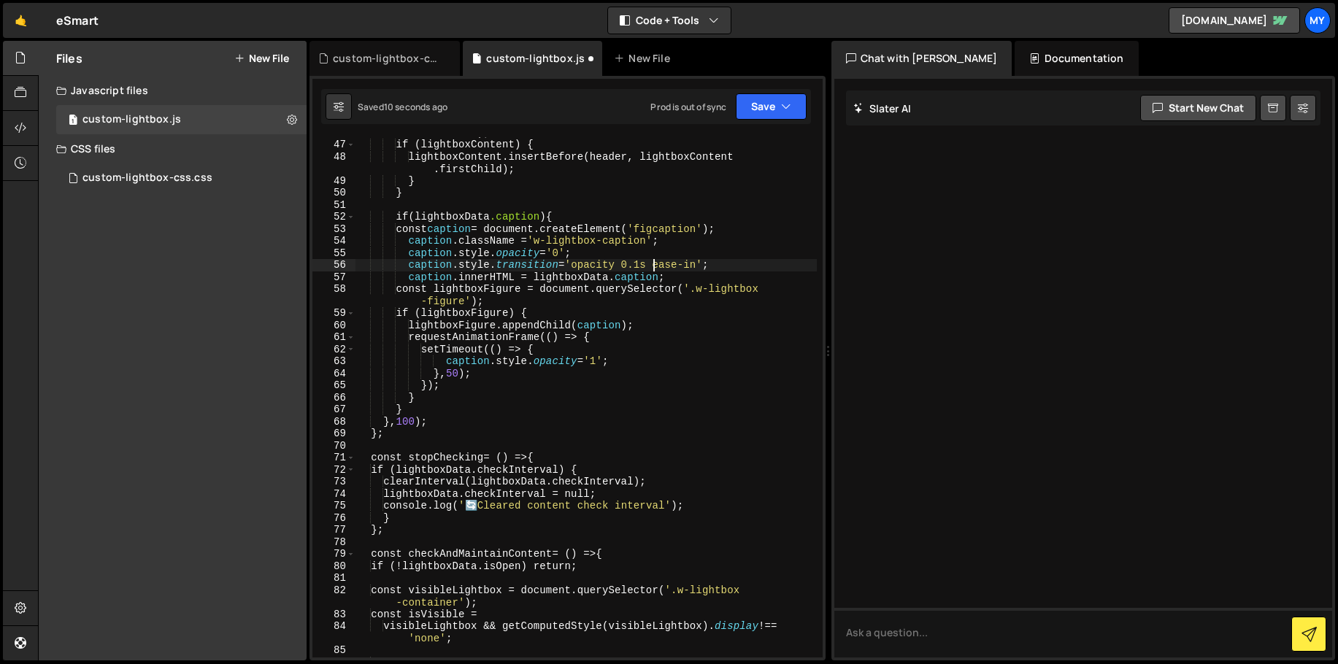
click at [650, 263] on div "const lightboxContent = document.querySelector( ' .w-lightbox -content ' ) ; if…" at bounding box center [585, 393] width 461 height 557
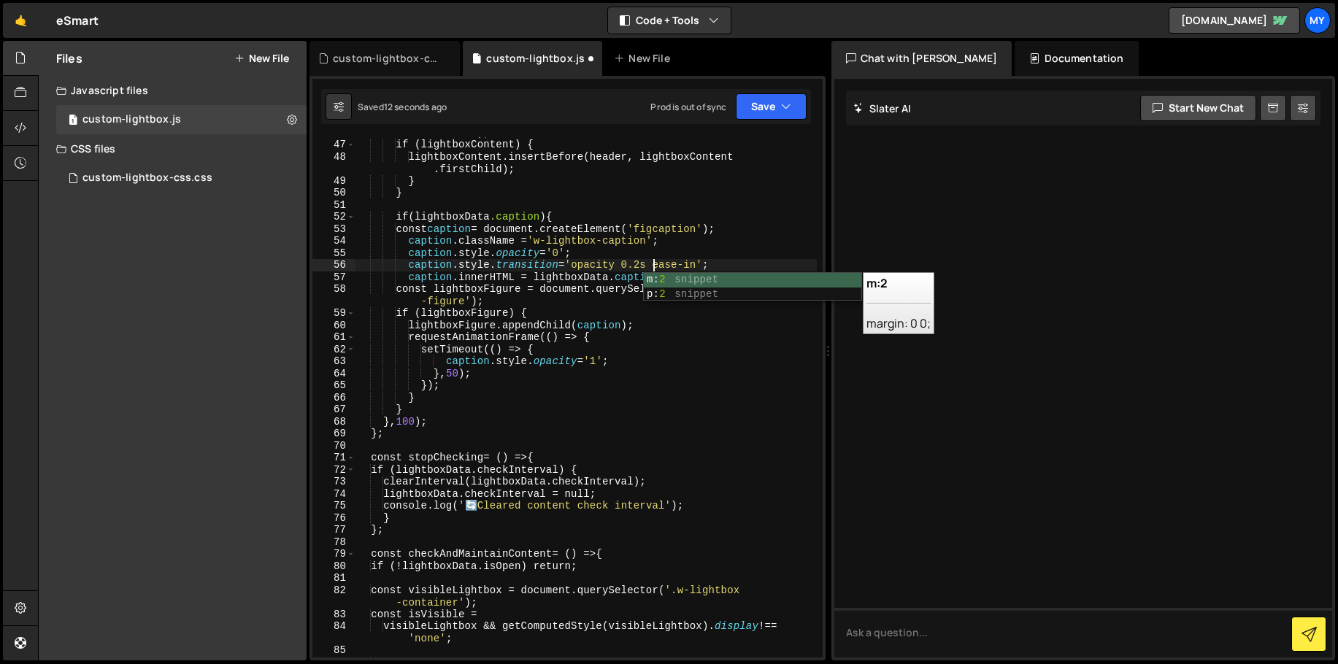
click at [460, 375] on div "const lightboxContent = document.querySelector( ' .w-lightbox -content ' ) ; if…" at bounding box center [585, 393] width 461 height 557
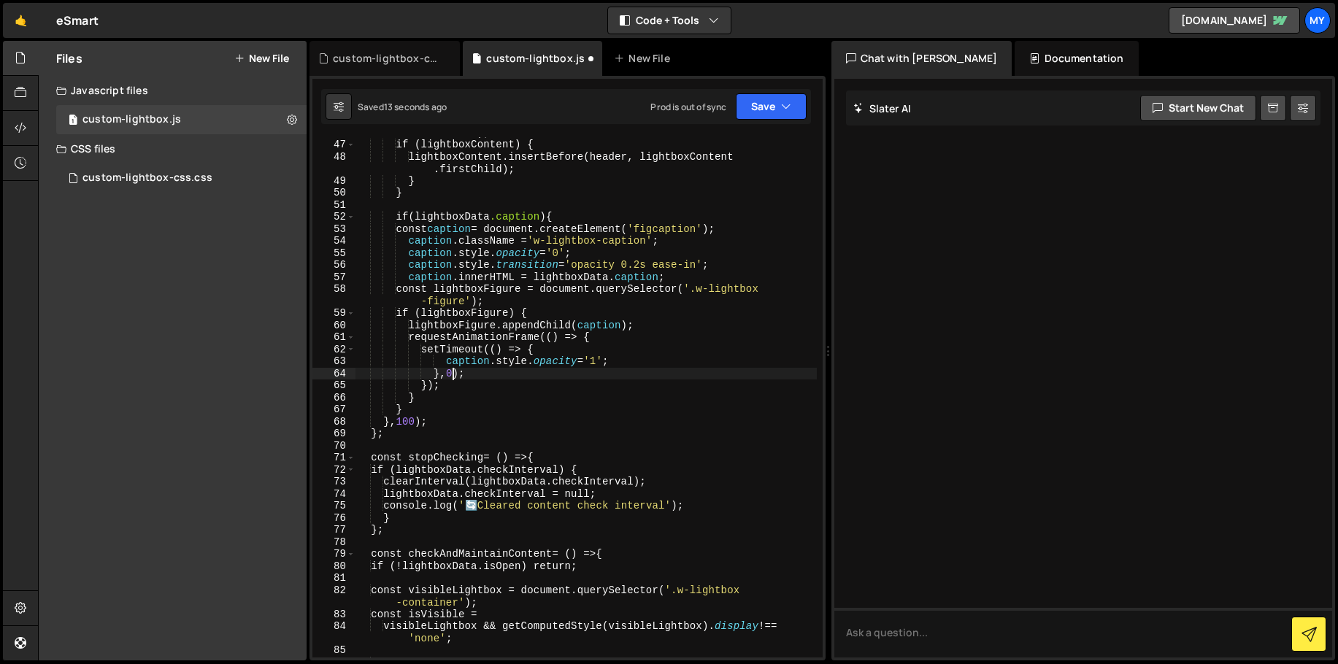
scroll to position [0, 7]
click at [417, 426] on div "const lightboxContent = document.querySelector( ' .w-lightbox -content ' ) ; if…" at bounding box center [585, 393] width 461 height 557
click at [790, 110] on icon "button" at bounding box center [786, 106] width 10 height 15
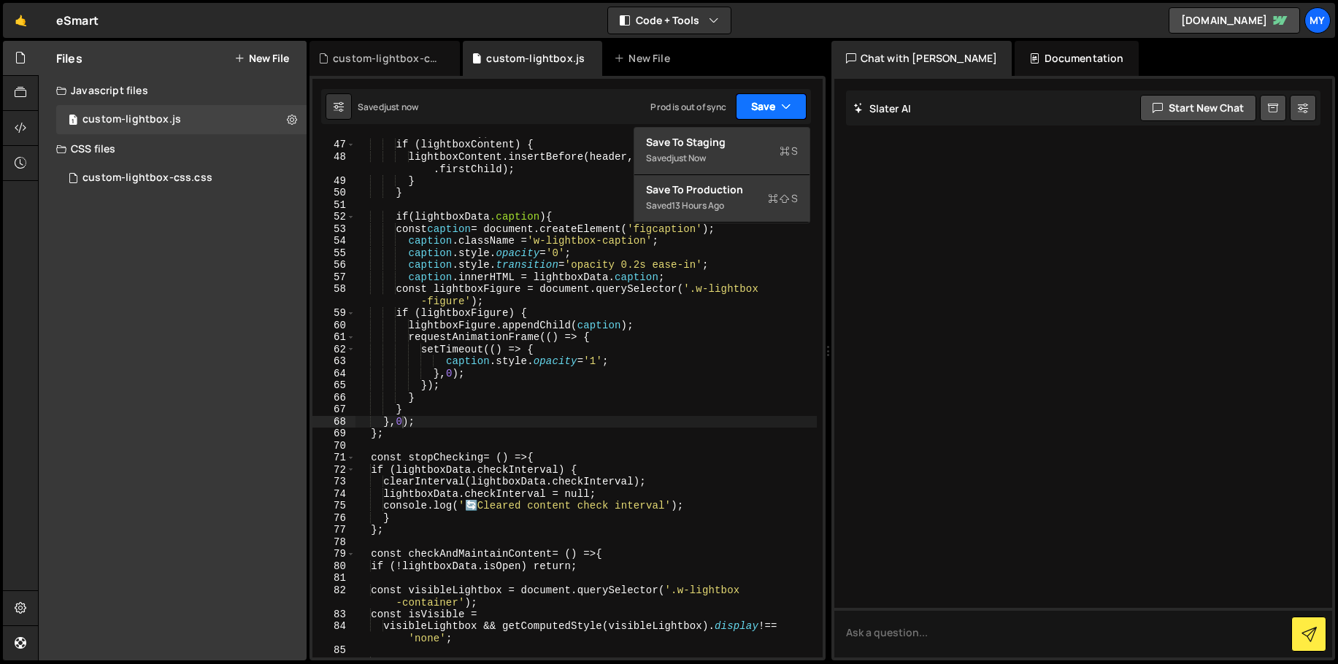
drag, startPoint x: 790, startPoint y: 110, endPoint x: 780, endPoint y: 112, distance: 9.7
click at [790, 110] on icon "button" at bounding box center [786, 106] width 10 height 15
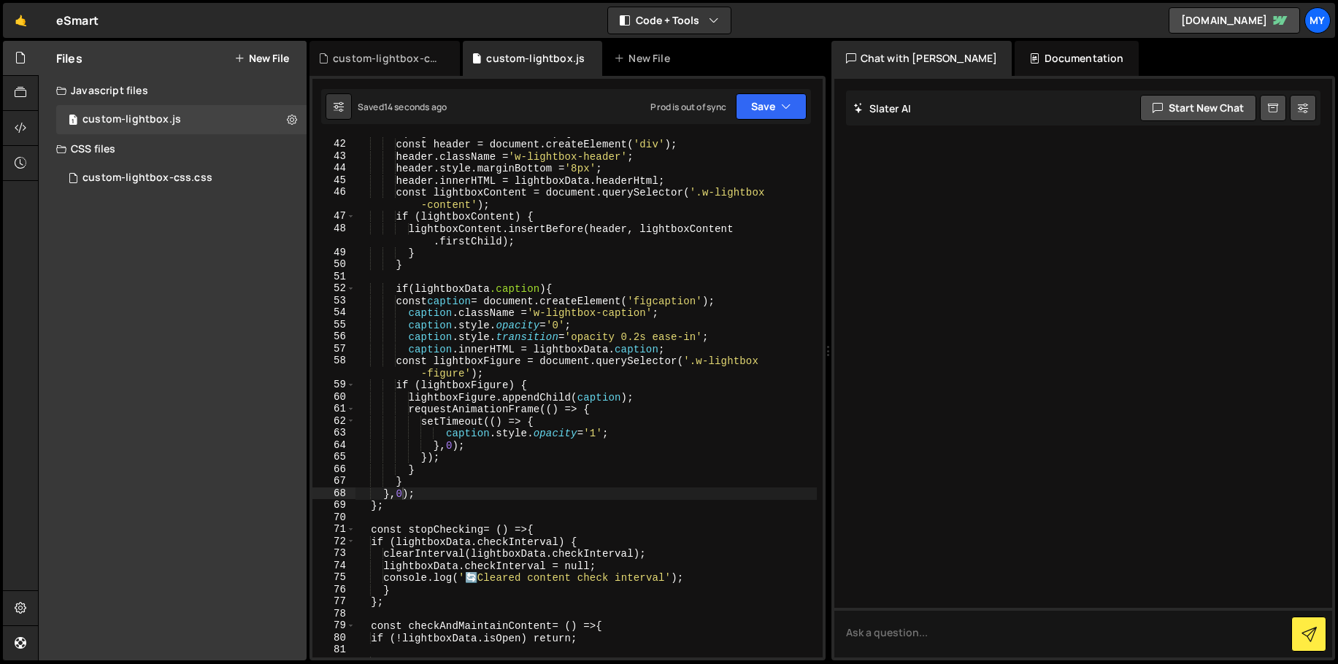
scroll to position [505, 0]
click at [488, 331] on div "if (lightboxData.headerHtml) { const header = document.createElement( ' div ' )…" at bounding box center [585, 404] width 461 height 557
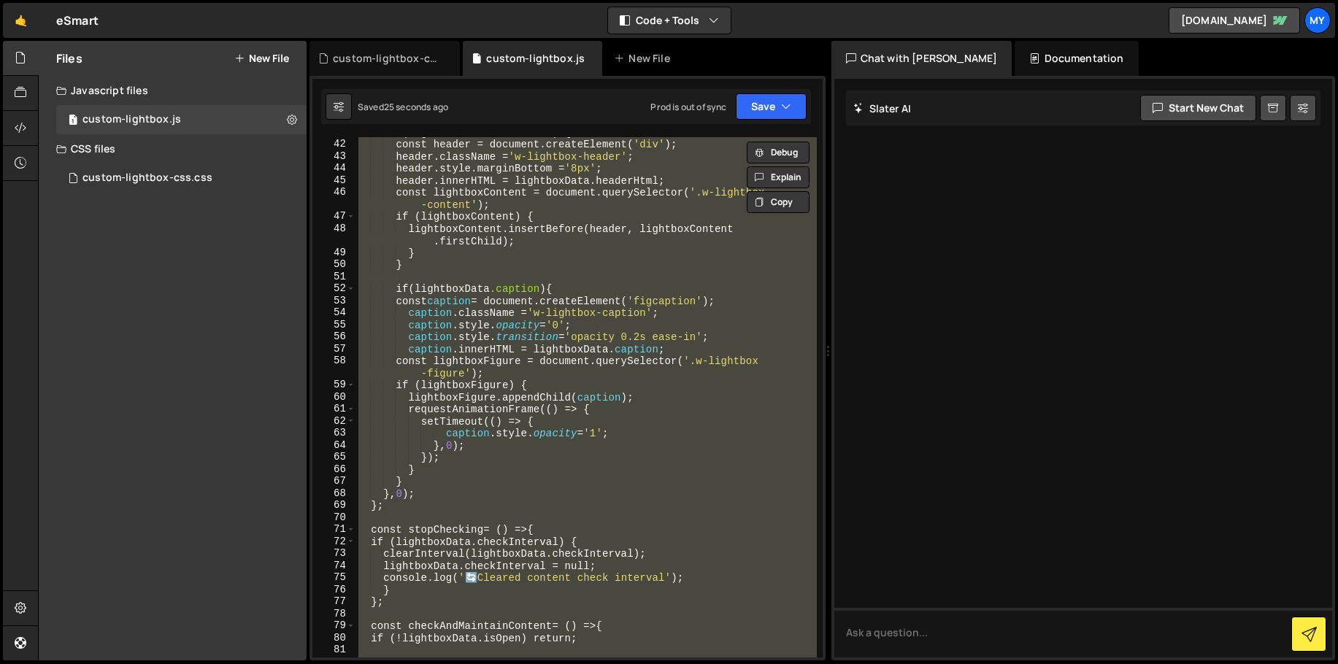
paste textarea
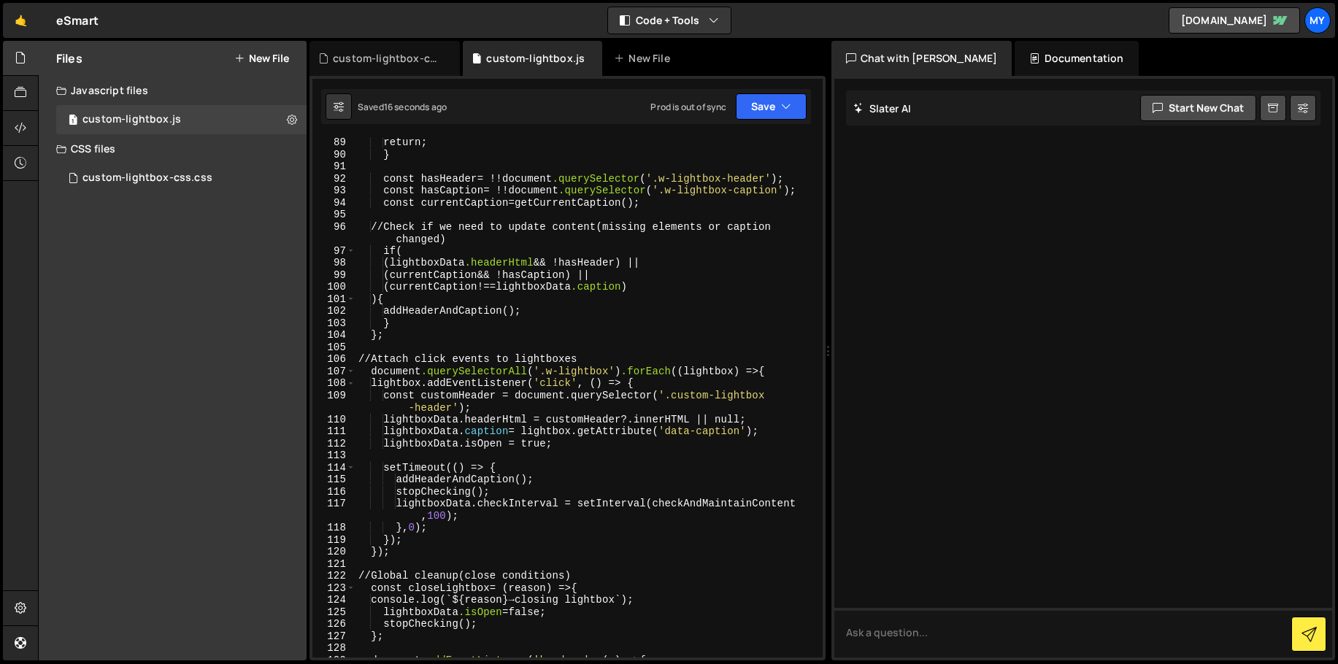
scroll to position [1132, 0]
click at [535, 301] on div "return ; } const hasHeader = !! document .querySelector ( ' .w-lightbox-header …" at bounding box center [585, 408] width 461 height 544
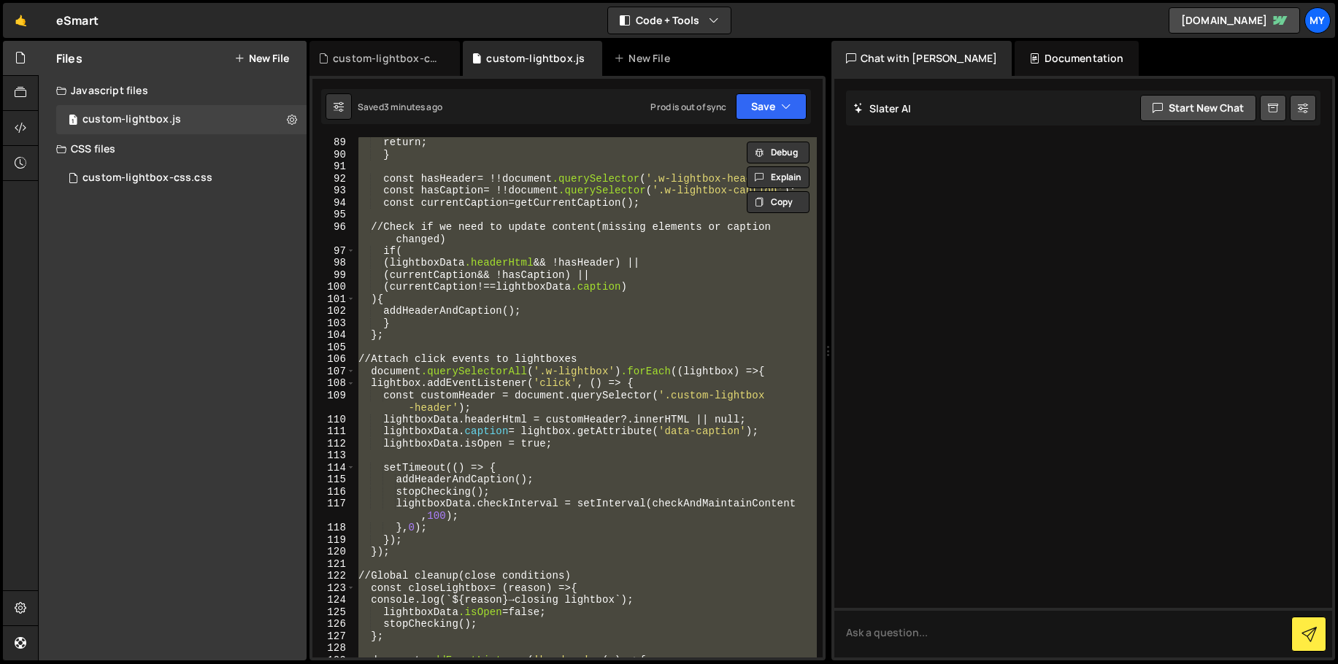
paste textarea
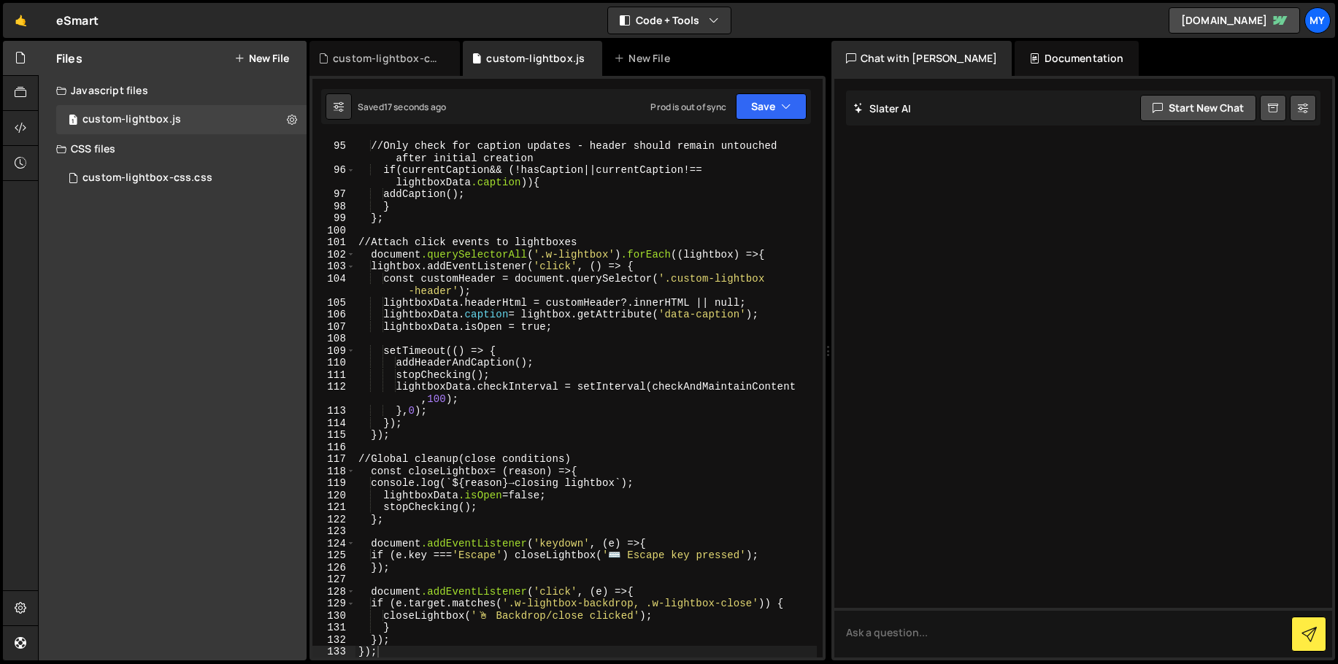
scroll to position [1468, 0]
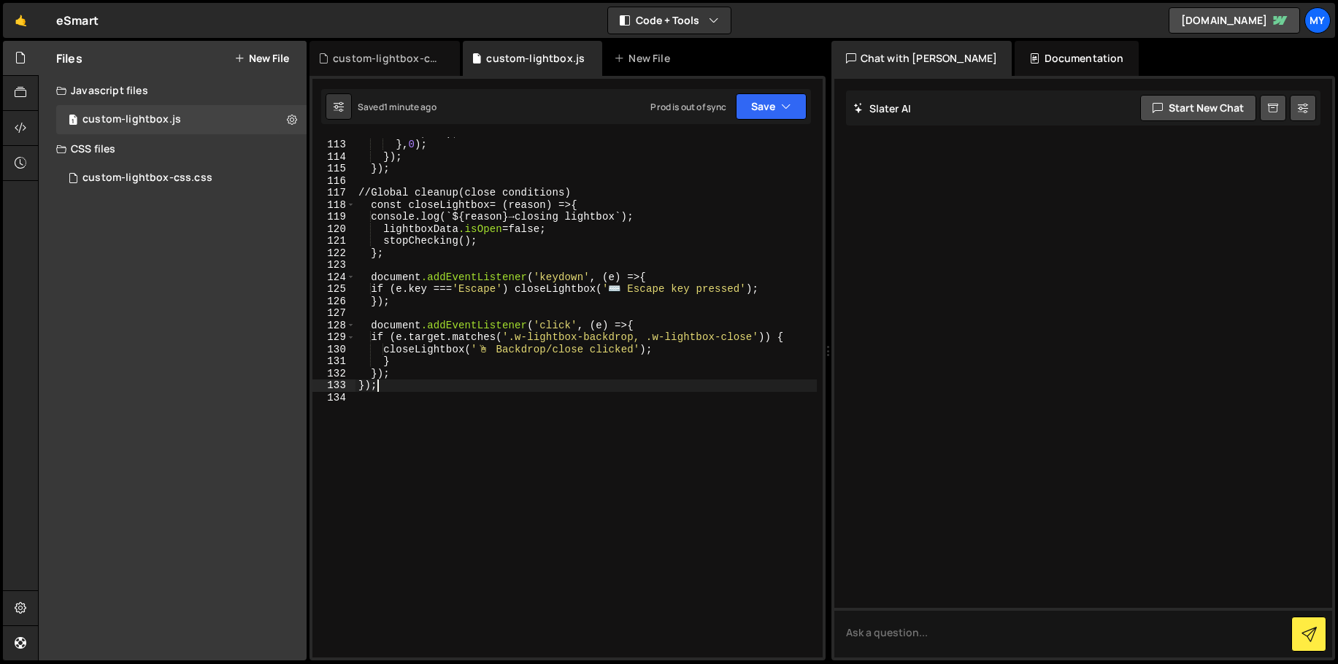
click at [480, 290] on div "lightboxData.checkInterval = setInterval(checkAndMaintainContent , 100 ) ; } , …" at bounding box center [585, 393] width 461 height 557
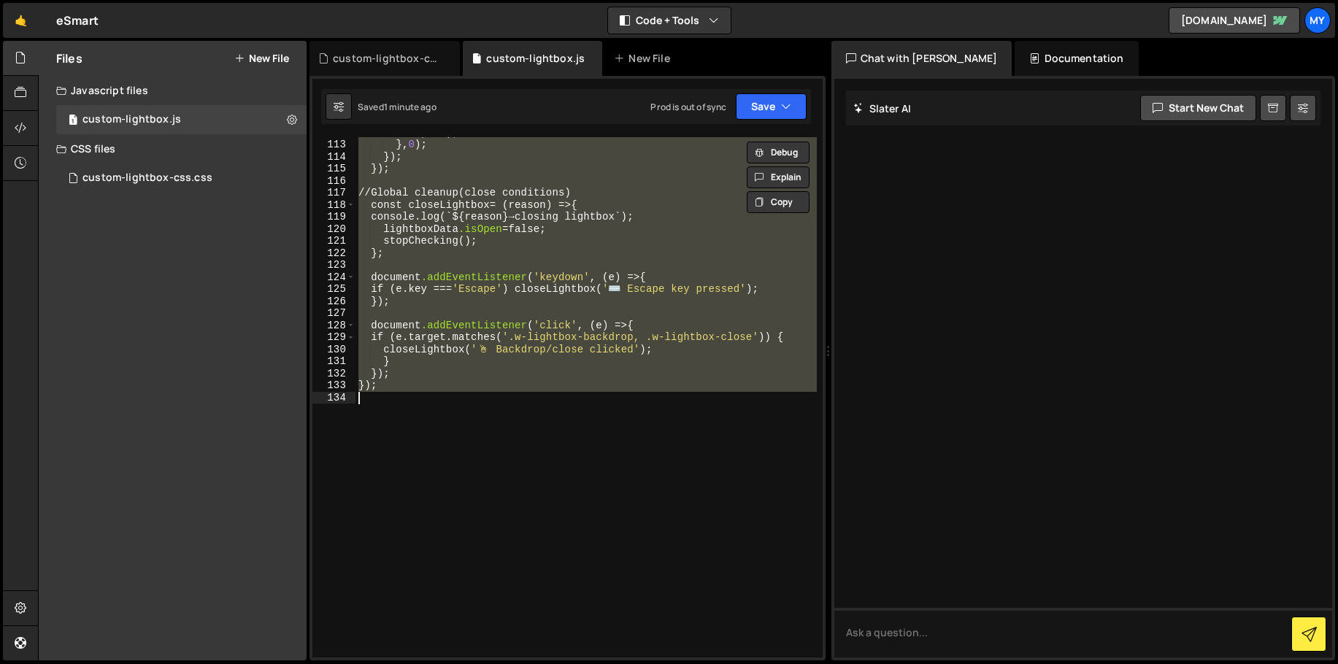
paste textarea
type textarea "});"
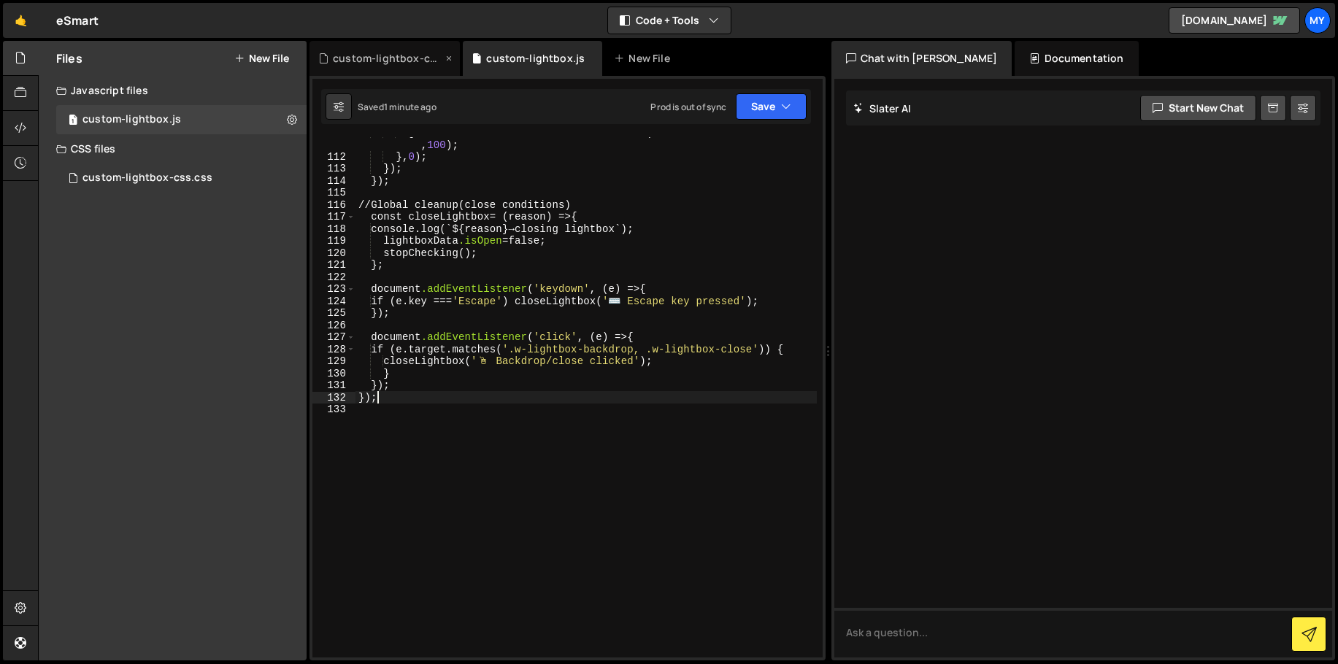
click at [395, 64] on div "custom-lightbox-css.css" at bounding box center [387, 58] width 109 height 15
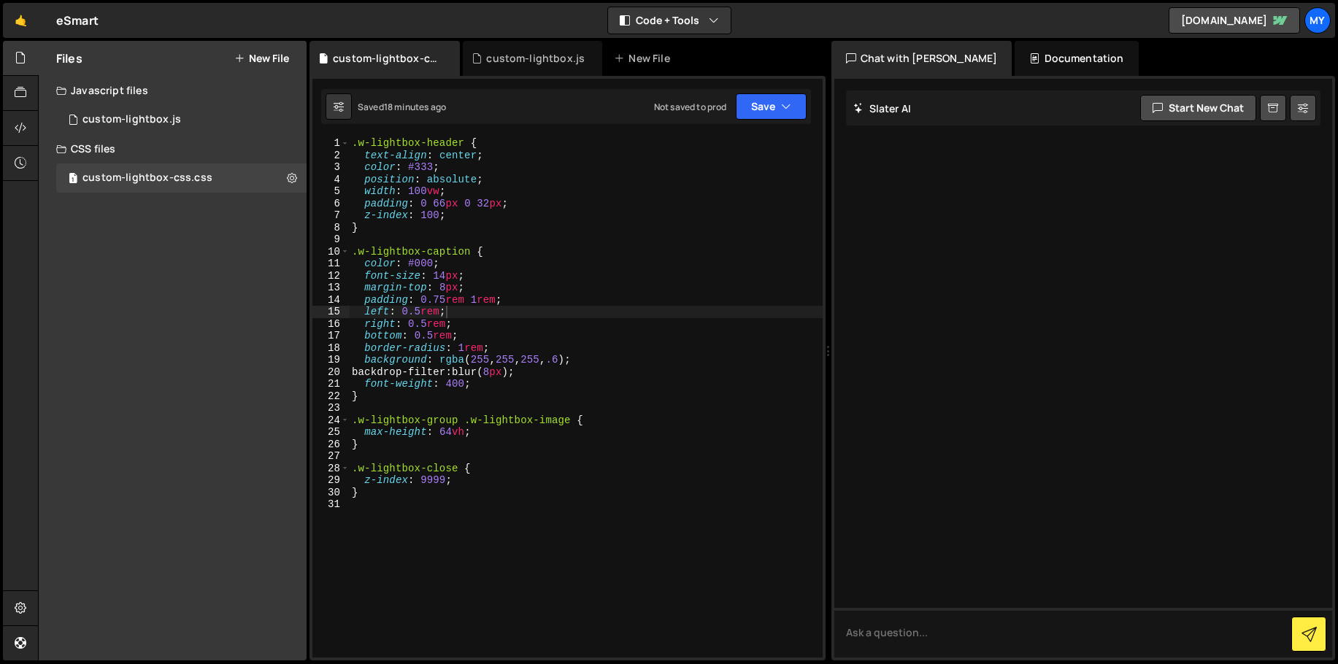
type textarea "font-weight: 400;"
click at [482, 385] on div ".w-lightbox-header { text-align : center ; color : #333 ; position : absolute ;…" at bounding box center [586, 409] width 473 height 544
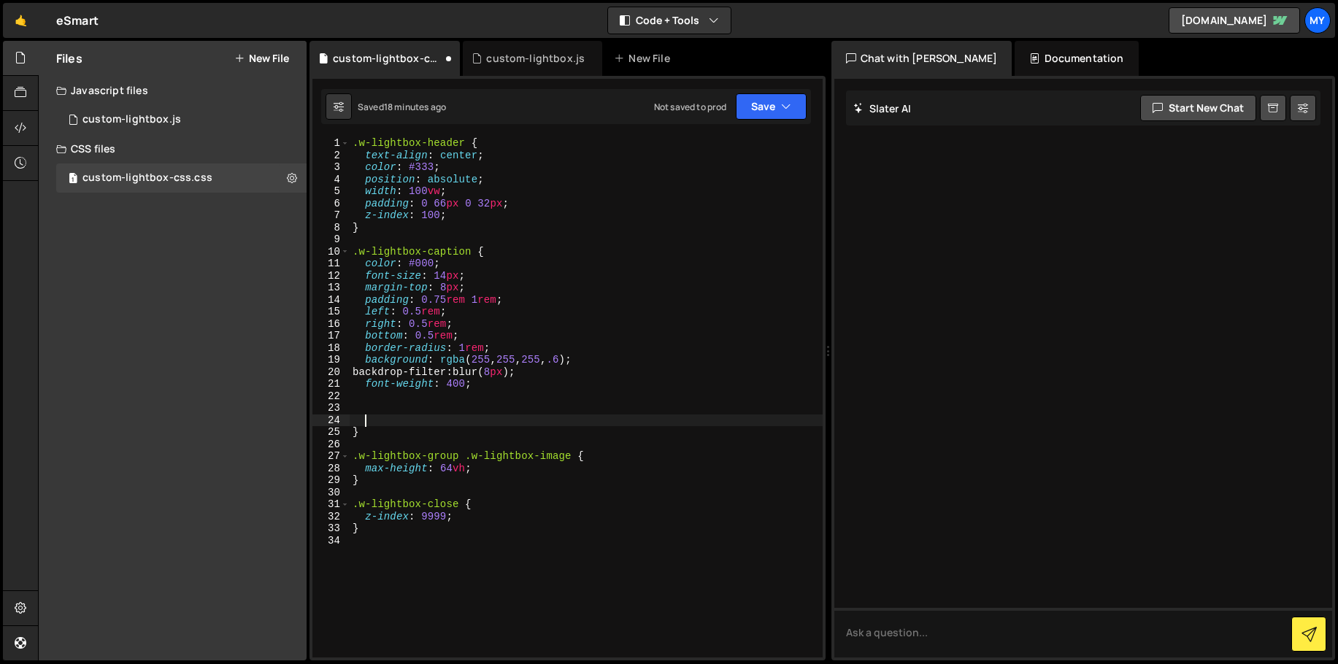
paste textarea "box-shadow: inset 1px 1px #fff9, 0 2px 2px #0000001a;"
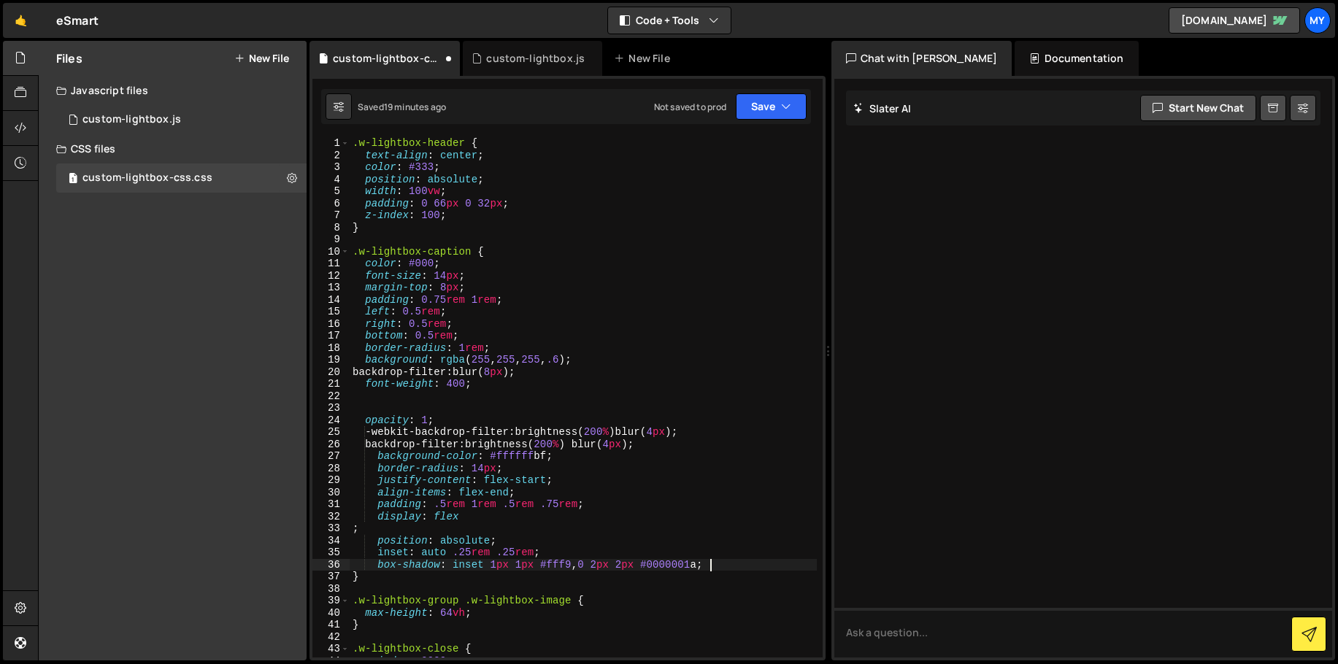
click at [355, 534] on div ".w-lightbox-header { text-align : center ; color : #333 ; position : absolute ;…" at bounding box center [583, 409] width 467 height 544
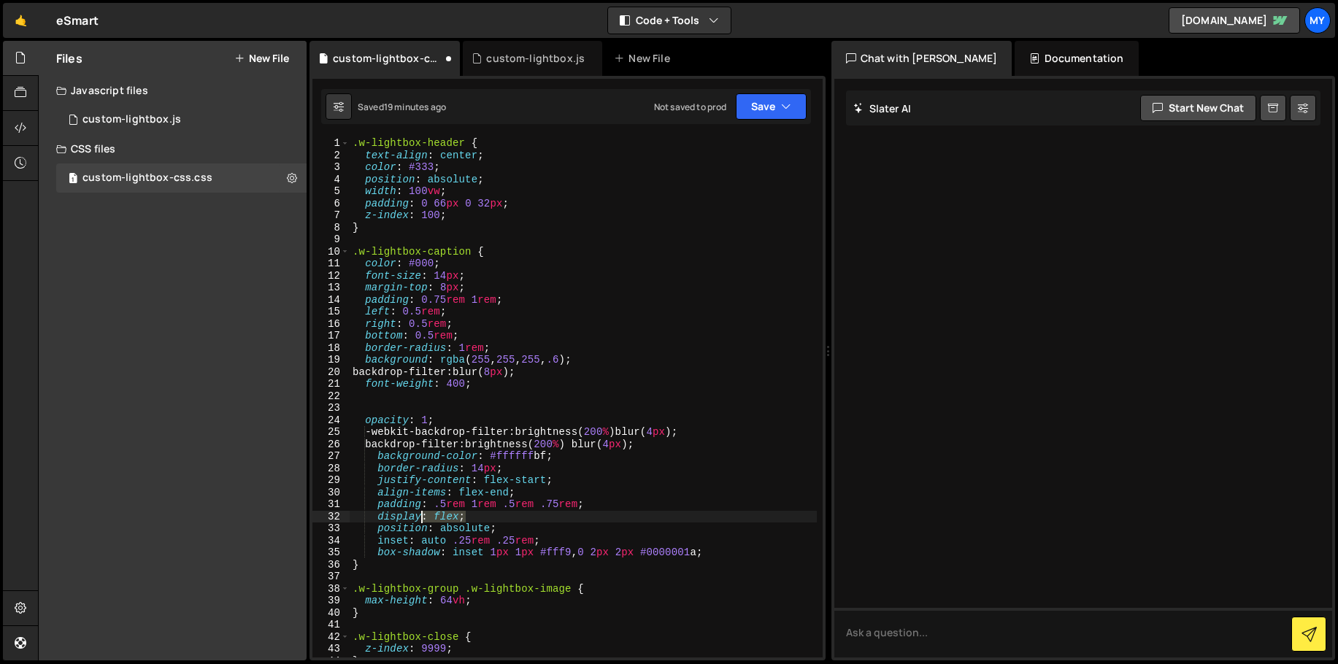
drag, startPoint x: 473, startPoint y: 516, endPoint x: 420, endPoint y: 516, distance: 53.3
click at [420, 516] on div ".w-lightbox-header { text-align : center ; color : #333 ; position : absolute ;…" at bounding box center [583, 409] width 467 height 544
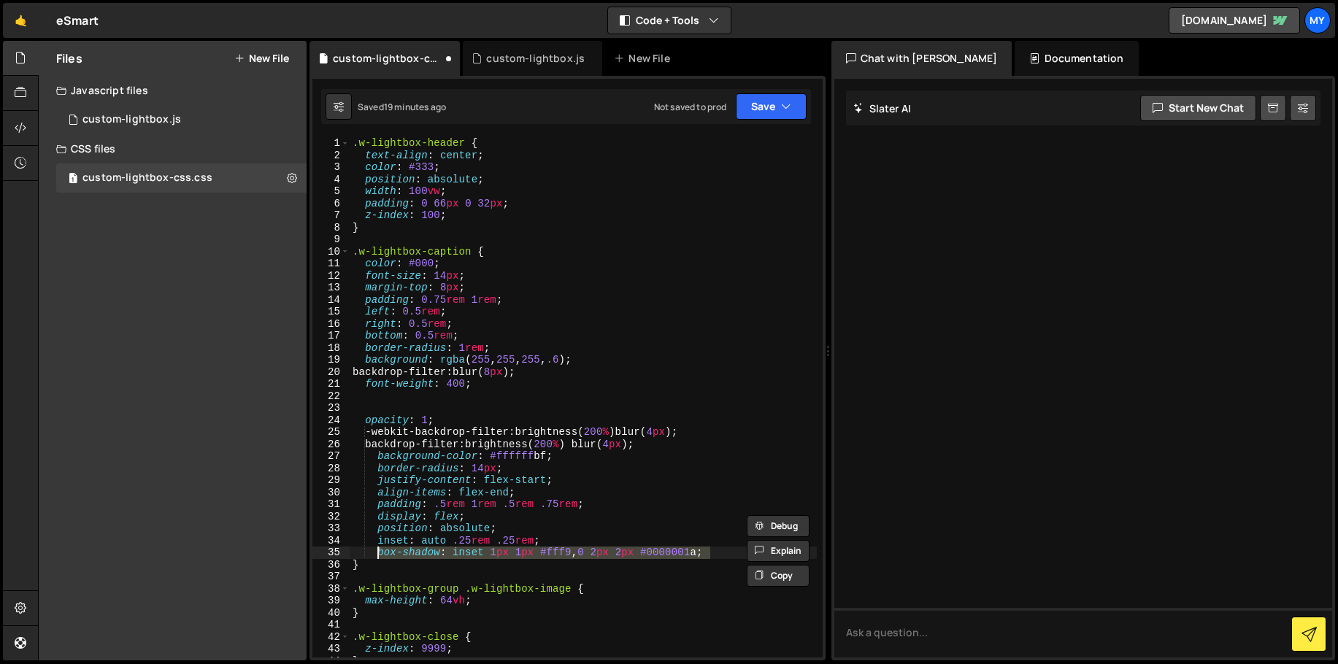
drag, startPoint x: 712, startPoint y: 553, endPoint x: 378, endPoint y: 555, distance: 333.6
click at [378, 555] on div ".w-lightbox-header { text-align : center ; color : #333 ; position : absolute ;…" at bounding box center [583, 409] width 467 height 544
type textarea "box-shadow: inset 1px 1px #fff9, 0 2px 2px #0000001a;"
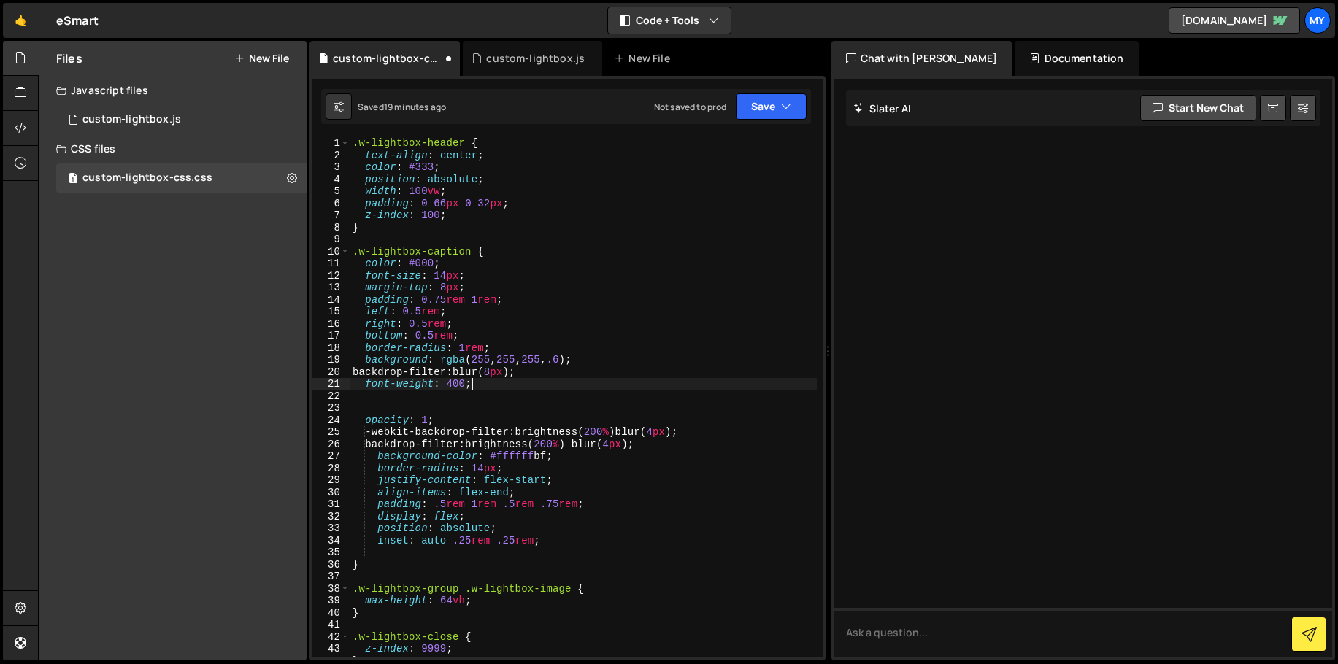
click at [496, 382] on div ".w-lightbox-header { text-align : center ; color : #333 ; position : absolute ;…" at bounding box center [583, 409] width 467 height 544
type textarea "font-weight: 400;"
click at [465, 400] on div ".w-lightbox-header { text-align : center ; color : #333 ; position : absolute ;…" at bounding box center [583, 409] width 467 height 544
paste textarea "box-shadow: inset 1px 1px #fff9, 0 2px 2px #0000001a;"
drag, startPoint x: 667, startPoint y: 437, endPoint x: 412, endPoint y: 436, distance: 254.7
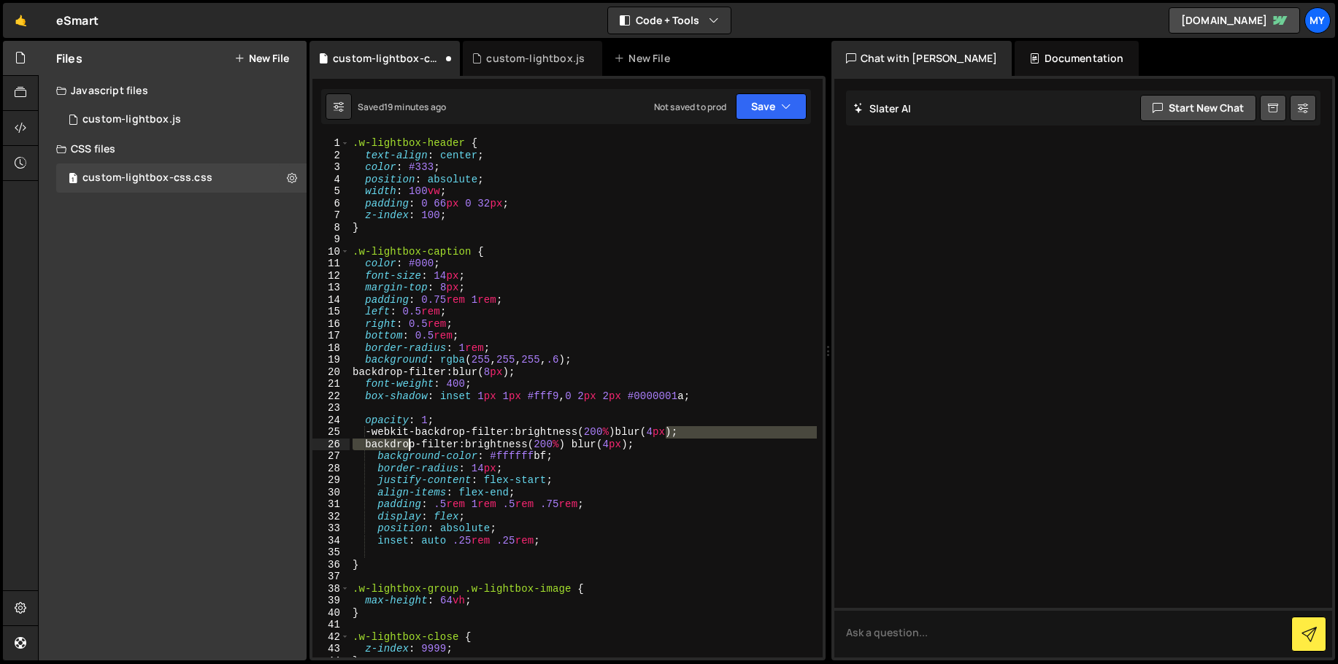
click at [405, 437] on div ".w-lightbox-header { text-align : center ; color : #333 ; position : absolute ;…" at bounding box center [583, 409] width 467 height 544
drag, startPoint x: 632, startPoint y: 444, endPoint x: 589, endPoint y: 443, distance: 43.1
click at [609, 444] on div ".w-lightbox-header { text-align : center ; color : #333 ; position : absolute ;…" at bounding box center [583, 409] width 467 height 544
drag, startPoint x: 442, startPoint y: 436, endPoint x: 392, endPoint y: 431, distance: 50.6
click at [419, 434] on div ".w-lightbox-header { text-align : center ; color : #333 ; position : absolute ;…" at bounding box center [583, 409] width 467 height 544
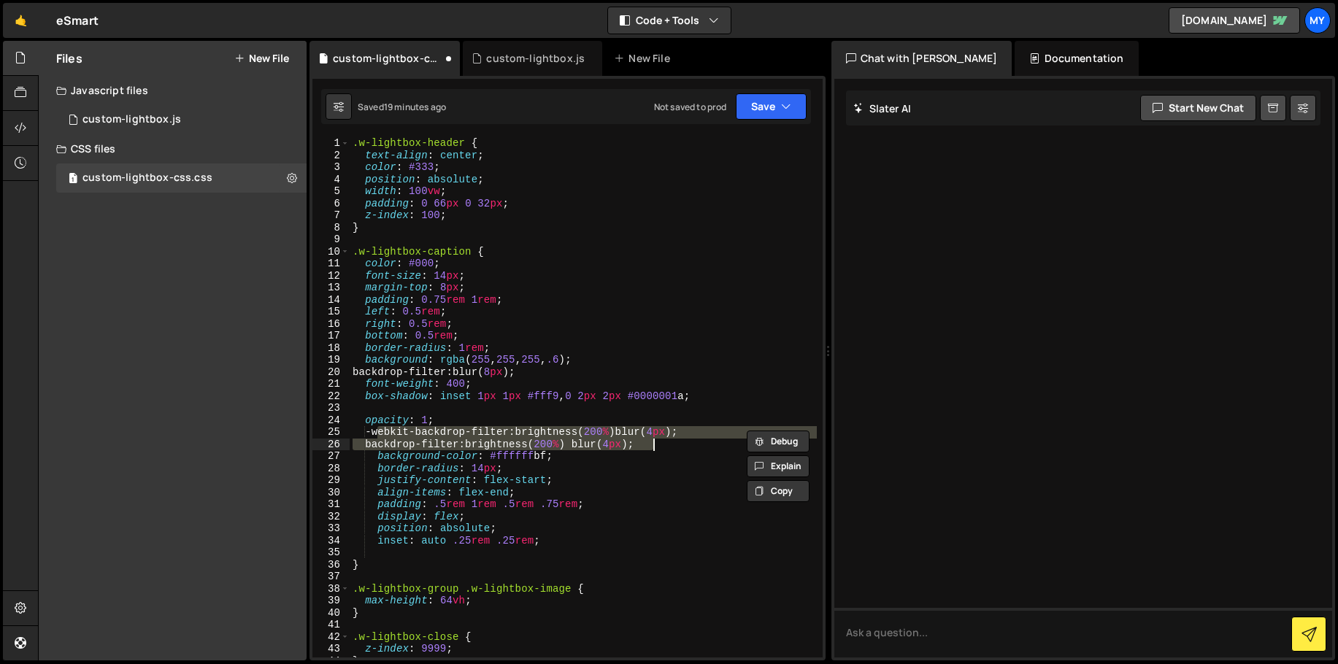
drag, startPoint x: 382, startPoint y: 430, endPoint x: 677, endPoint y: 447, distance: 296.1
click at [677, 447] on div ".w-lightbox-header { text-align : center ; color : #333 ; position : absolute ;…" at bounding box center [583, 409] width 467 height 544
type textarea "-webkit-backdrop-filter: brightness(200%)blur(4px); backdrop-filter: brightness…"
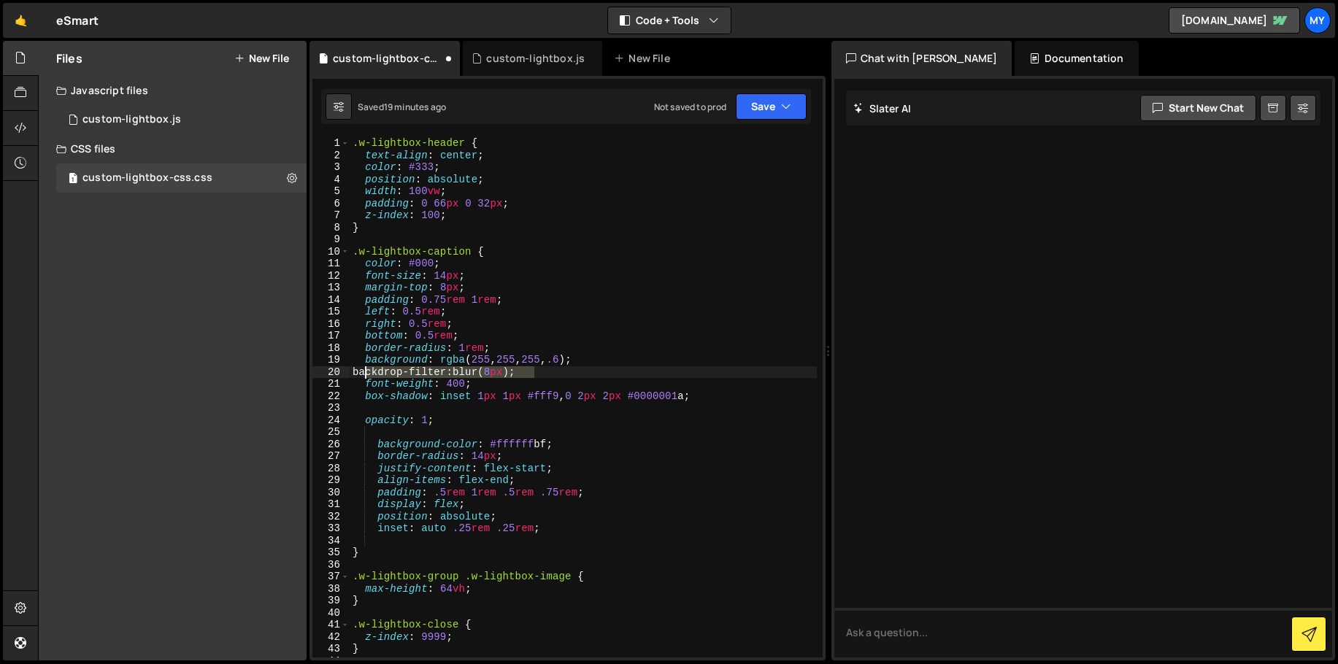
drag, startPoint x: 536, startPoint y: 370, endPoint x: 369, endPoint y: 372, distance: 166.4
click at [366, 372] on div ".w-lightbox-header { text-align : center ; color : #333 ; position : absolute ;…" at bounding box center [583, 409] width 467 height 544
paste textarea "backdrop-filter: brightness(200%) blur(4"
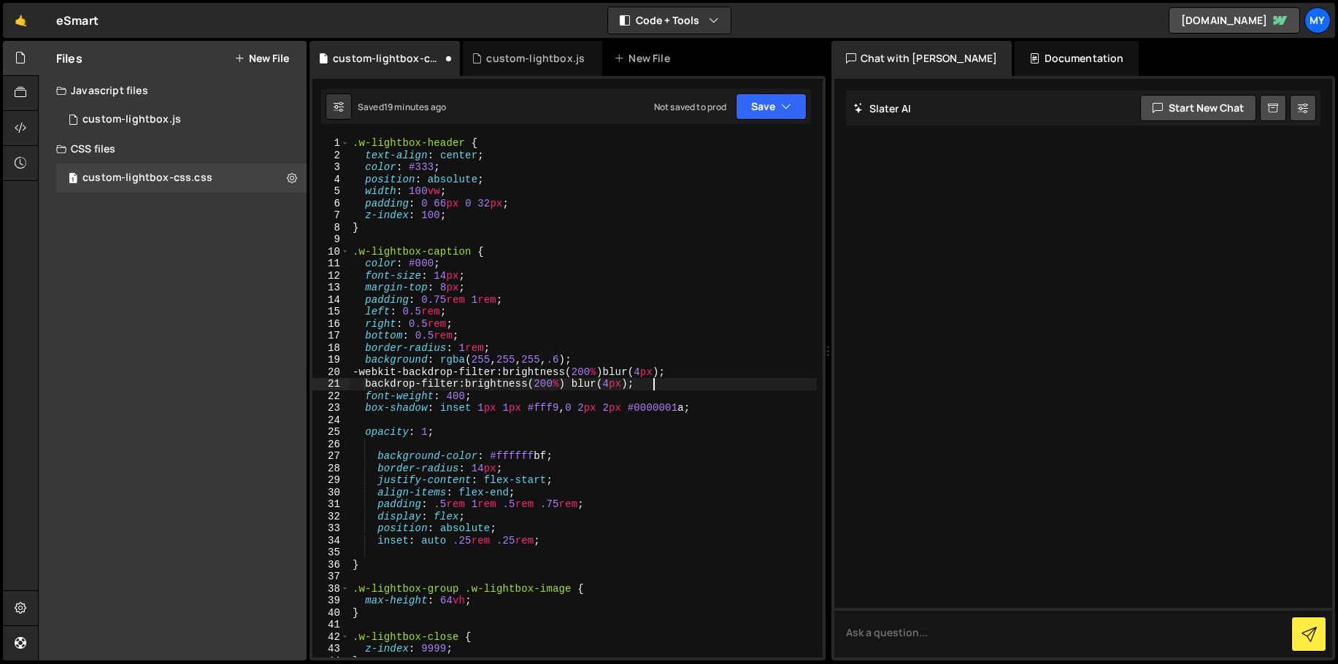
click at [377, 386] on div ".w-lightbox-header { text-align : center ; color : #333 ; position : absolute ;…" at bounding box center [583, 409] width 467 height 544
drag, startPoint x: 548, startPoint y: 458, endPoint x: 387, endPoint y: 458, distance: 161.3
click at [379, 458] on div ".w-lightbox-header { text-align : center ; color : #333 ; position : absolute ;…" at bounding box center [583, 409] width 467 height 544
drag, startPoint x: 595, startPoint y: 361, endPoint x: 466, endPoint y: 363, distance: 129.2
click at [480, 363] on div ".w-lightbox-header { text-align : center ; color : #333 ; position : absolute ;…" at bounding box center [583, 409] width 467 height 544
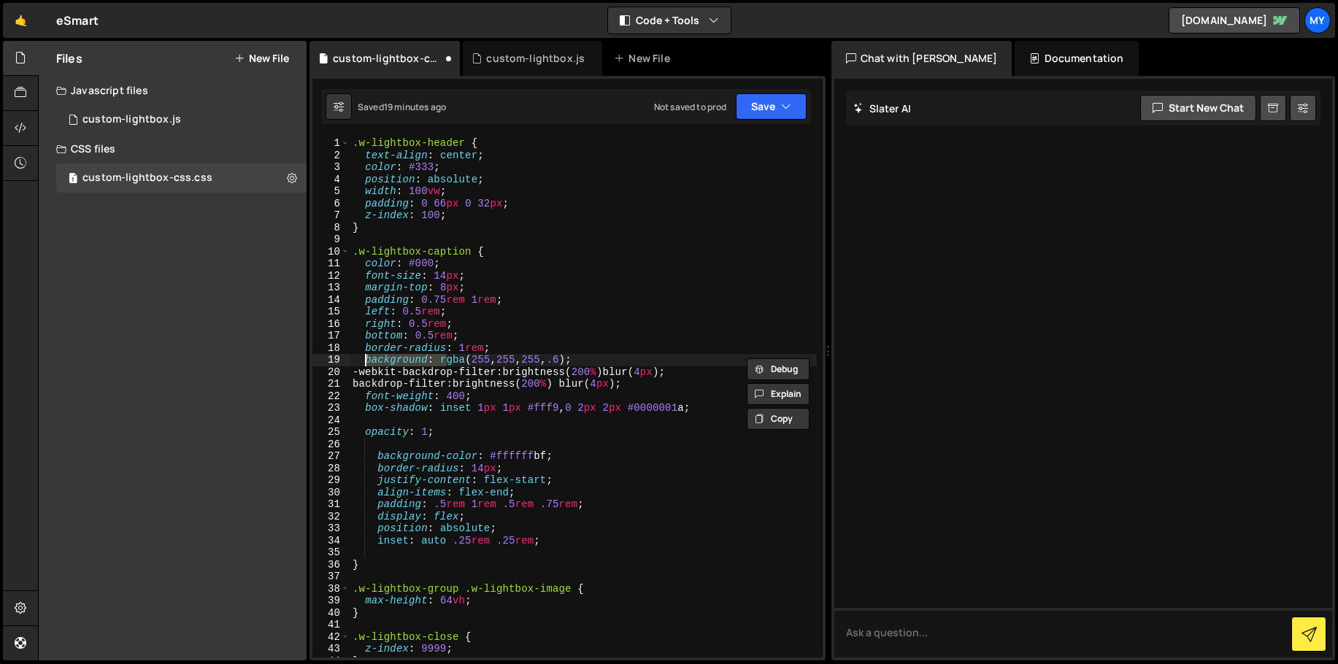
drag, startPoint x: 398, startPoint y: 364, endPoint x: 366, endPoint y: 364, distance: 32.1
click at [366, 364] on div ".w-lightbox-header { text-align : center ; color : #333 ; position : absolute ;…" at bounding box center [583, 409] width 467 height 544
paste textarea "-color: #ffffffbf;"
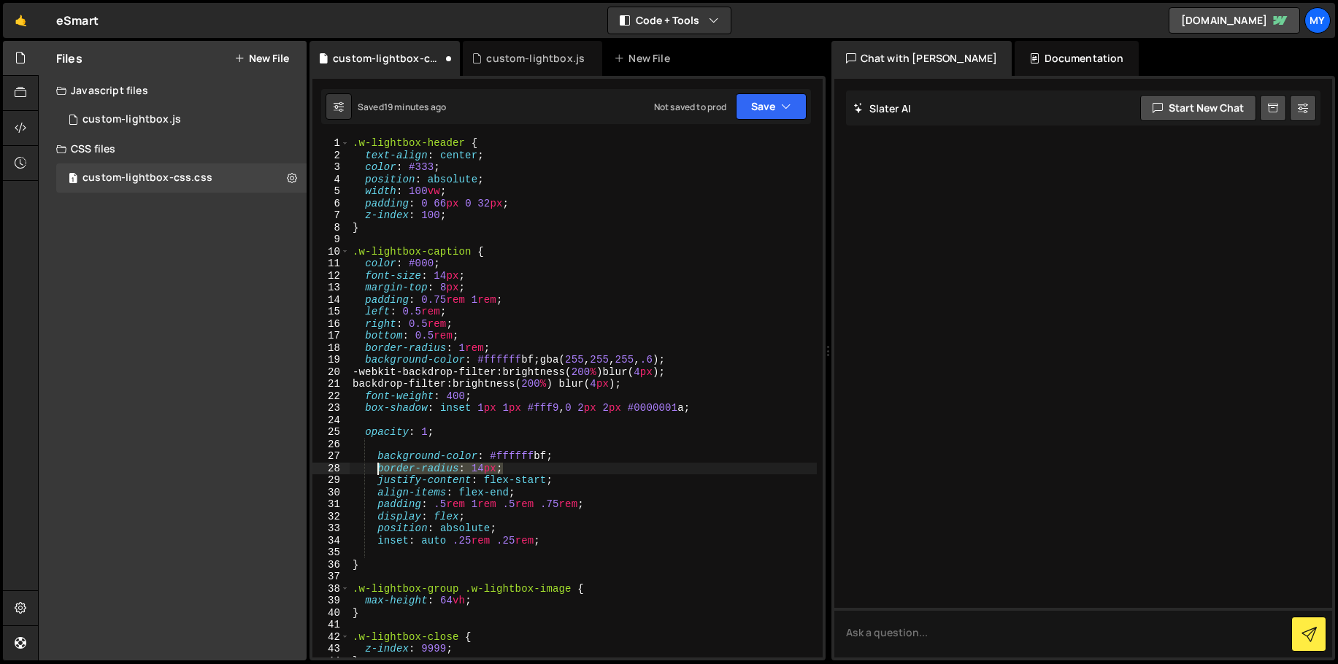
drag, startPoint x: 505, startPoint y: 466, endPoint x: 378, endPoint y: 466, distance: 127.0
click at [378, 466] on div ".w-lightbox-header { text-align : center ; color : #333 ; position : absolute ;…" at bounding box center [583, 409] width 467 height 544
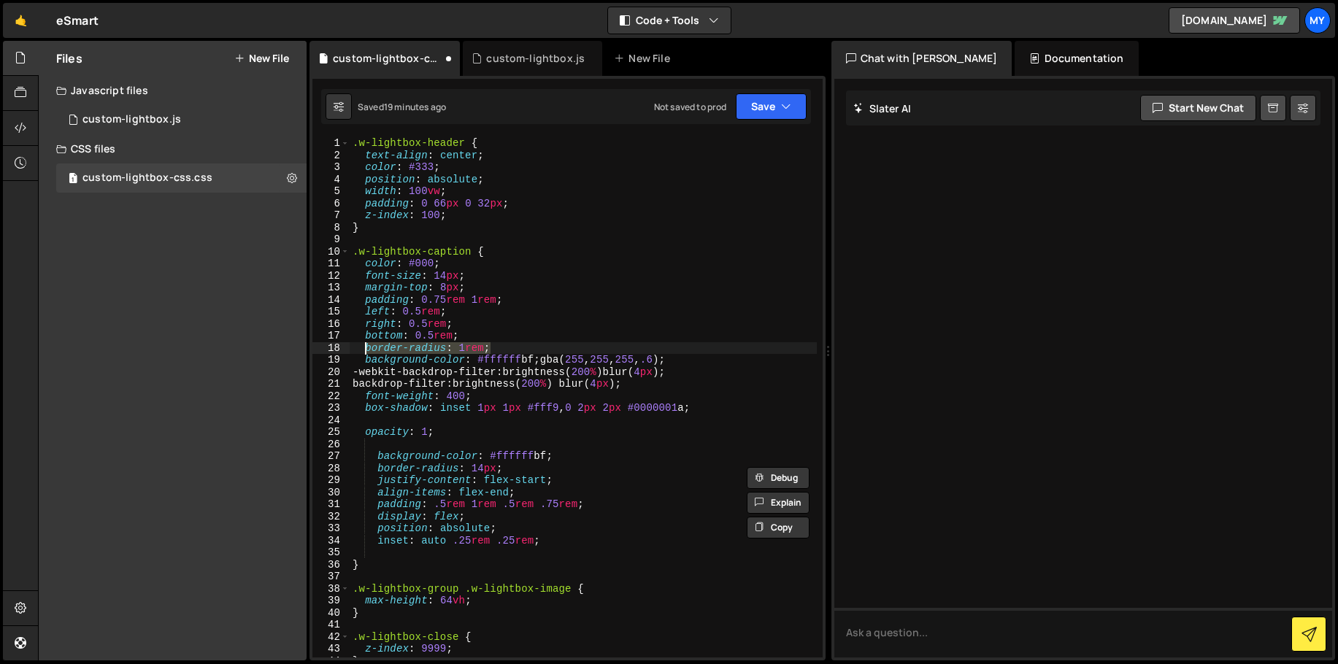
drag, startPoint x: 498, startPoint y: 347, endPoint x: 366, endPoint y: 347, distance: 132.1
click at [366, 347] on div ".w-lightbox-header { text-align : center ; color : #333 ; position : absolute ;…" at bounding box center [583, 409] width 467 height 544
paste textarea "4px"
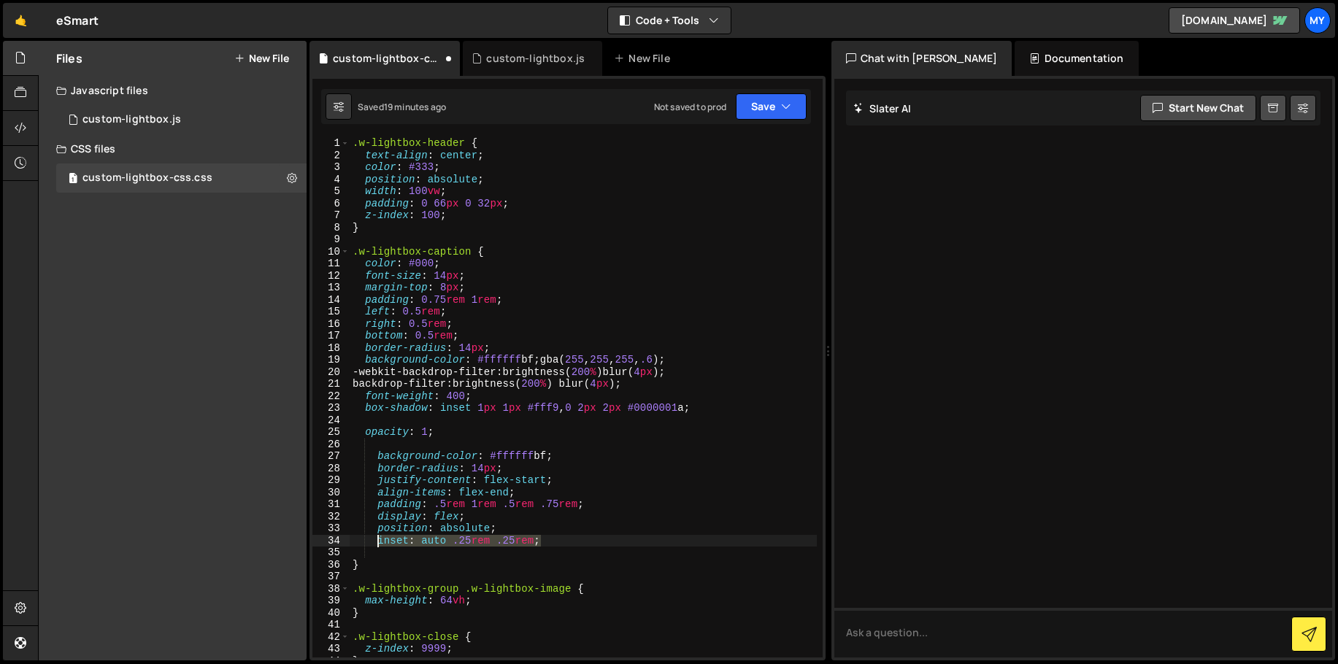
drag, startPoint x: 531, startPoint y: 543, endPoint x: 378, endPoint y: 544, distance: 153.3
click at [378, 544] on div ".w-lightbox-header { text-align : center ; color : #333 ; position : absolute ;…" at bounding box center [583, 409] width 467 height 544
click at [720, 407] on div ".w-lightbox-header { text-align : center ; color : #333 ; position : absolute ;…" at bounding box center [583, 409] width 467 height 544
type textarea "box-shadow: inset 1px 1px #fff9, 0 2px 2px #0000001a;"
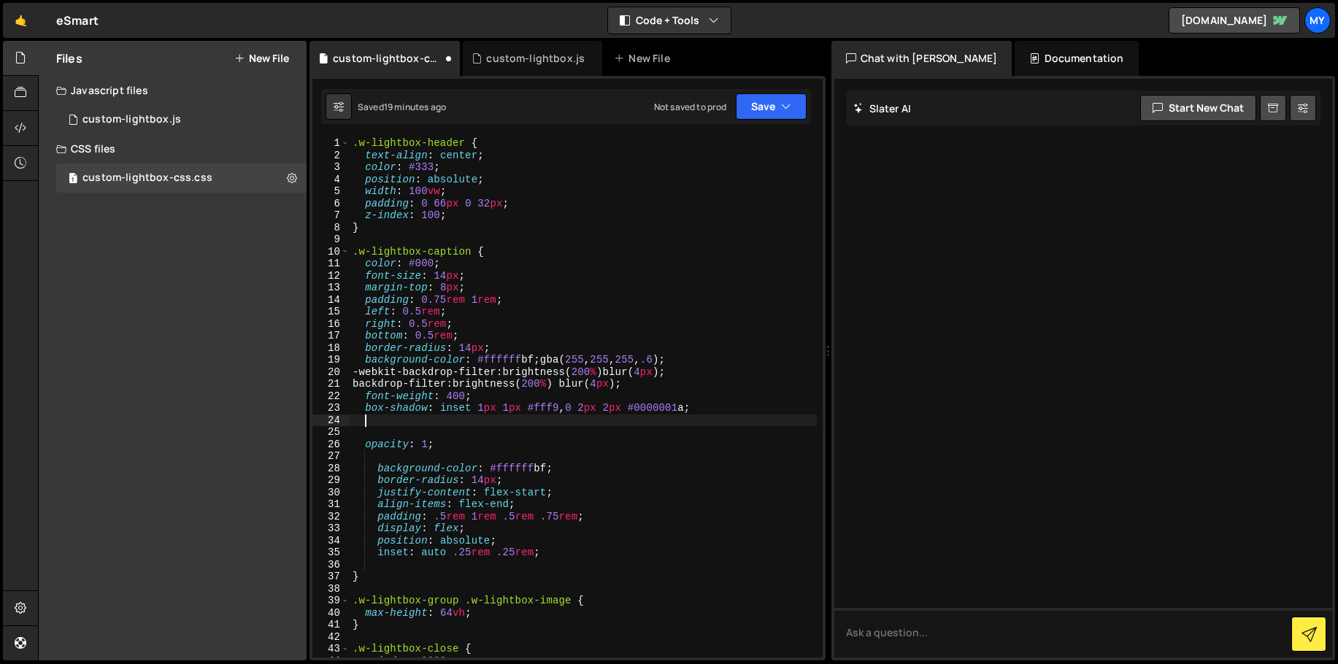
paste textarea "inset: auto .25rem .25rem;"
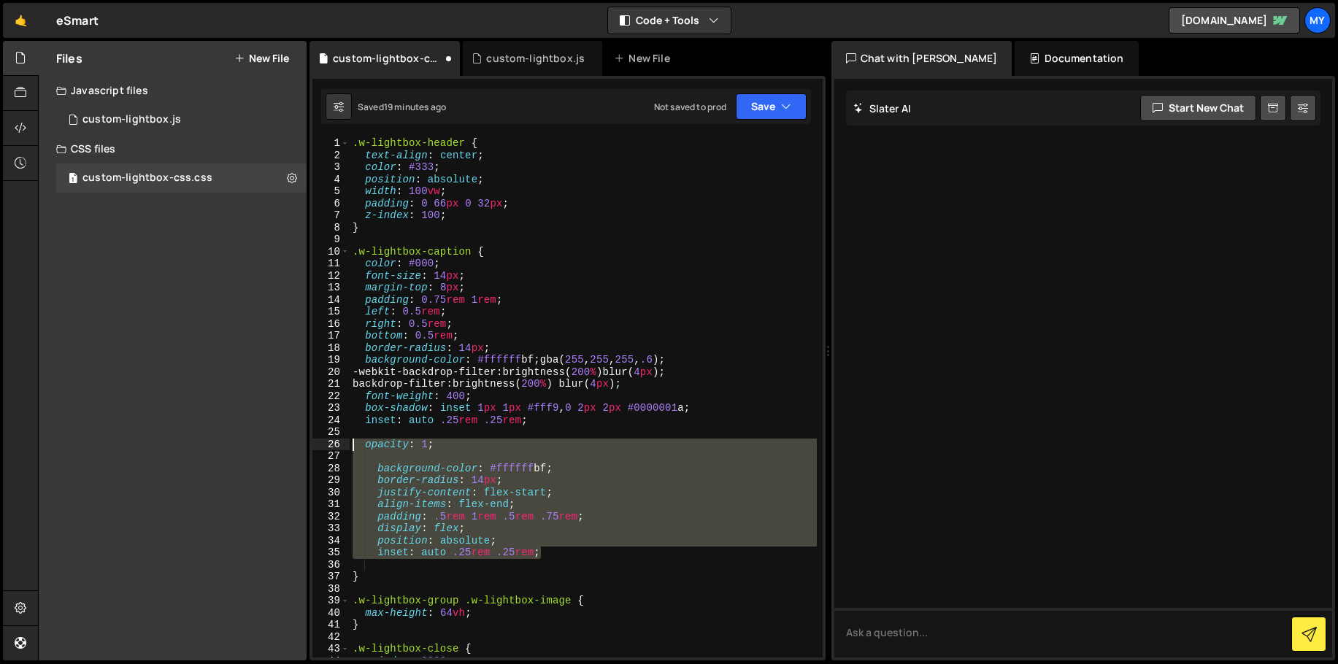
drag, startPoint x: 553, startPoint y: 553, endPoint x: 310, endPoint y: 446, distance: 265.0
click at [310, 446] on div "Type cmd + s to save your CSS file. XXXXXXXXXXXXXXXXXXXXXXXXXXXXXXXXXXXXXXXXXXX…" at bounding box center [567, 368] width 516 height 585
type textarea "opacity: 1;"
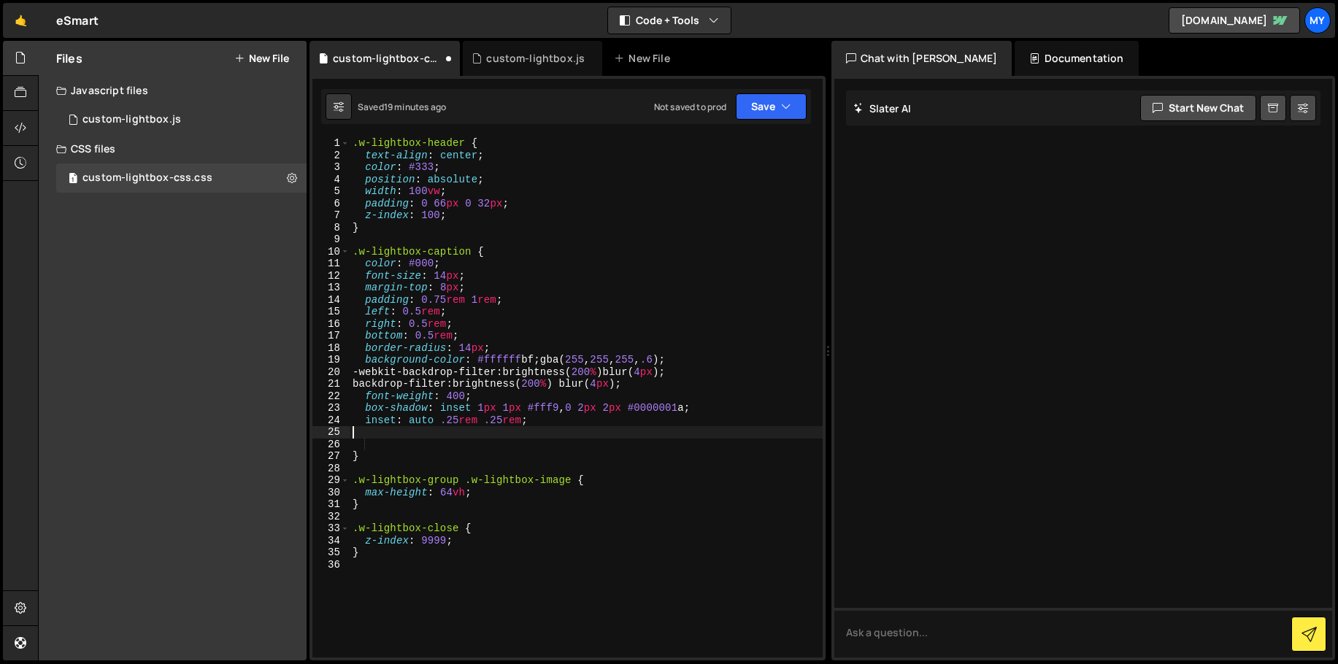
type textarea "inset: auto .25rem .25rem;"
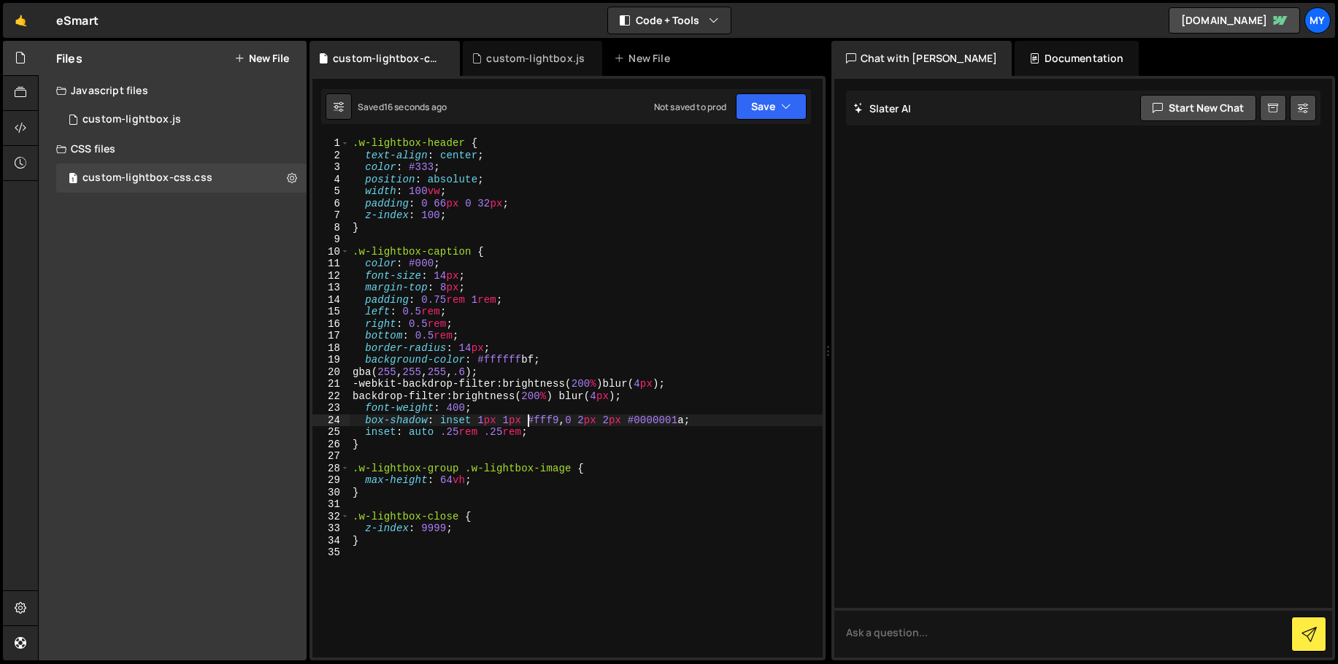
click at [580, 310] on div ".w-lightbox-header { text-align : center ; color : #333 ; position : absolute ;…" at bounding box center [586, 409] width 473 height 544
type textarea "left: 0.5rem;"
click at [527, 65] on div "custom-lightbox.js" at bounding box center [532, 58] width 139 height 35
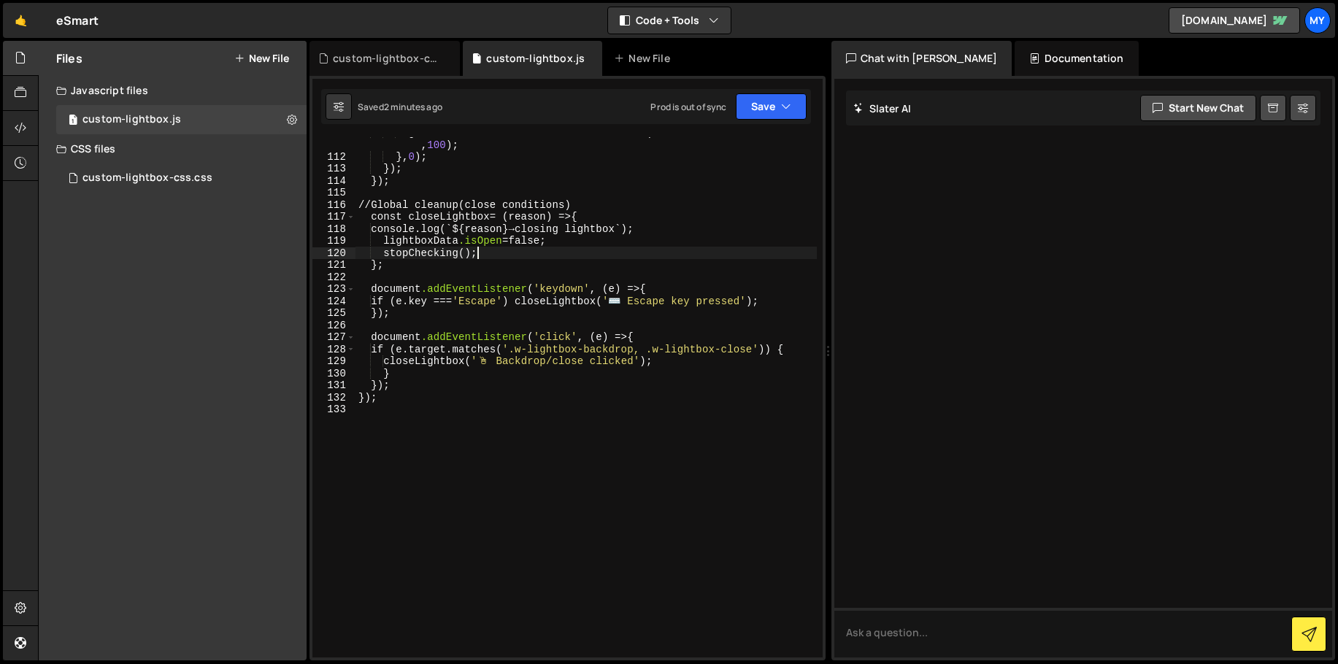
click at [538, 253] on div "lightboxData.checkInterval = setInterval(checkAndMaintainContent , 100 ) ; } , …" at bounding box center [585, 404] width 461 height 557
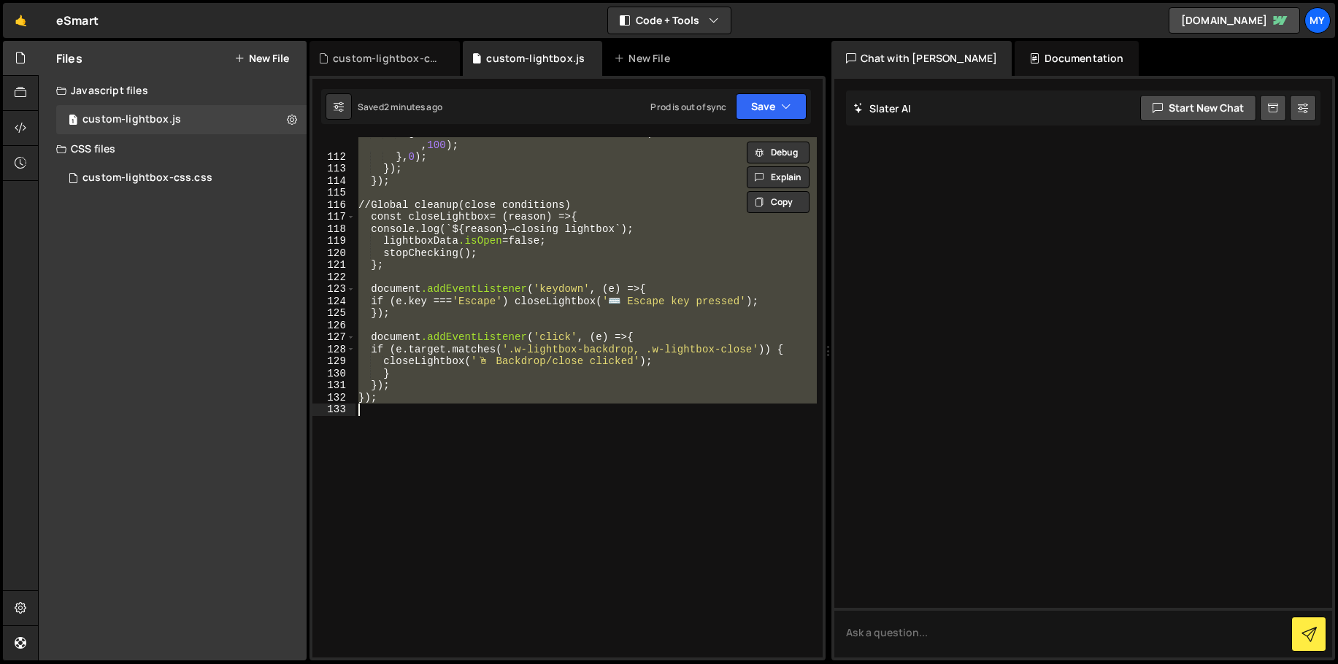
paste textarea
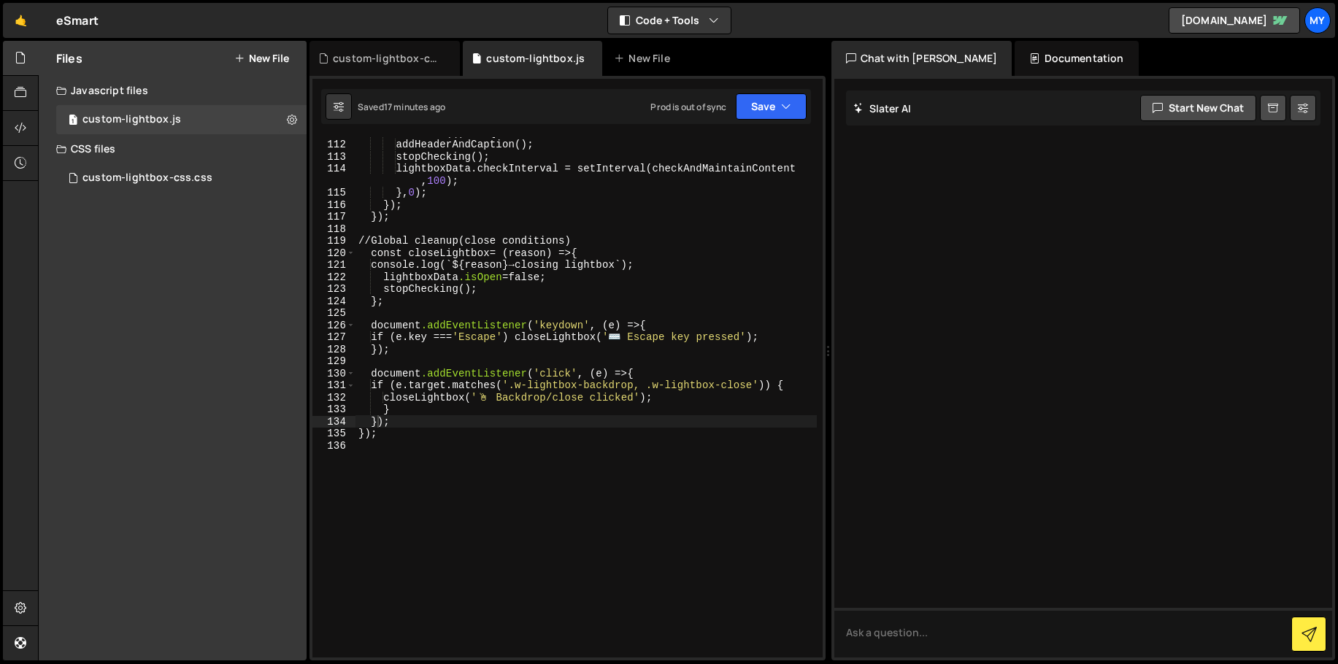
scroll to position [1420, 0]
click at [531, 348] on div "setTimeout(() => { addHeaderAndCaption() ; stopChecking() ; lightboxData.checkI…" at bounding box center [585, 398] width 461 height 544
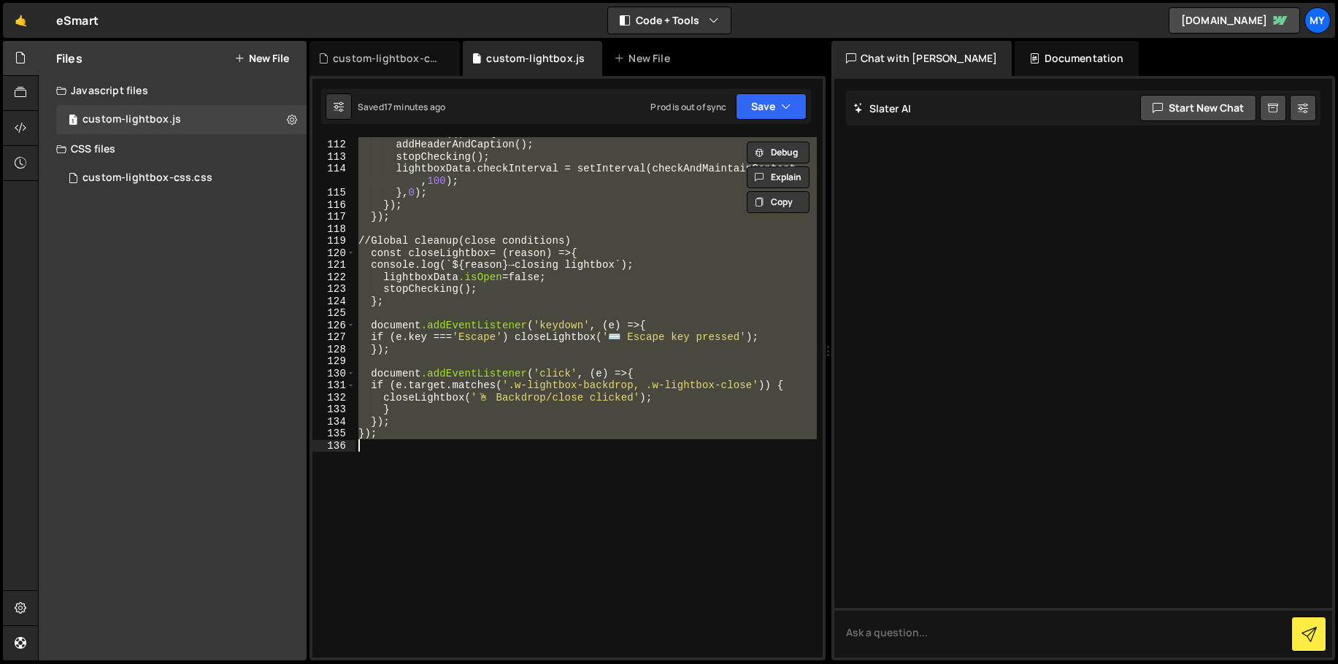
paste textarea
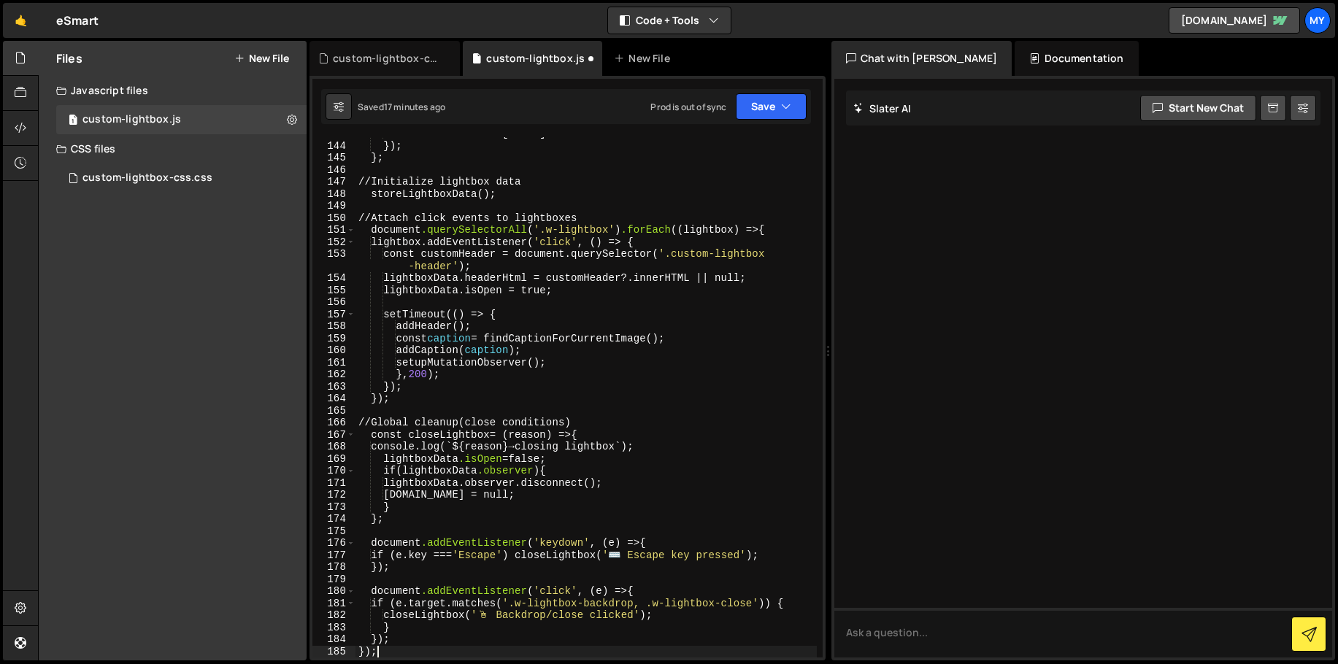
scroll to position [1816, 0]
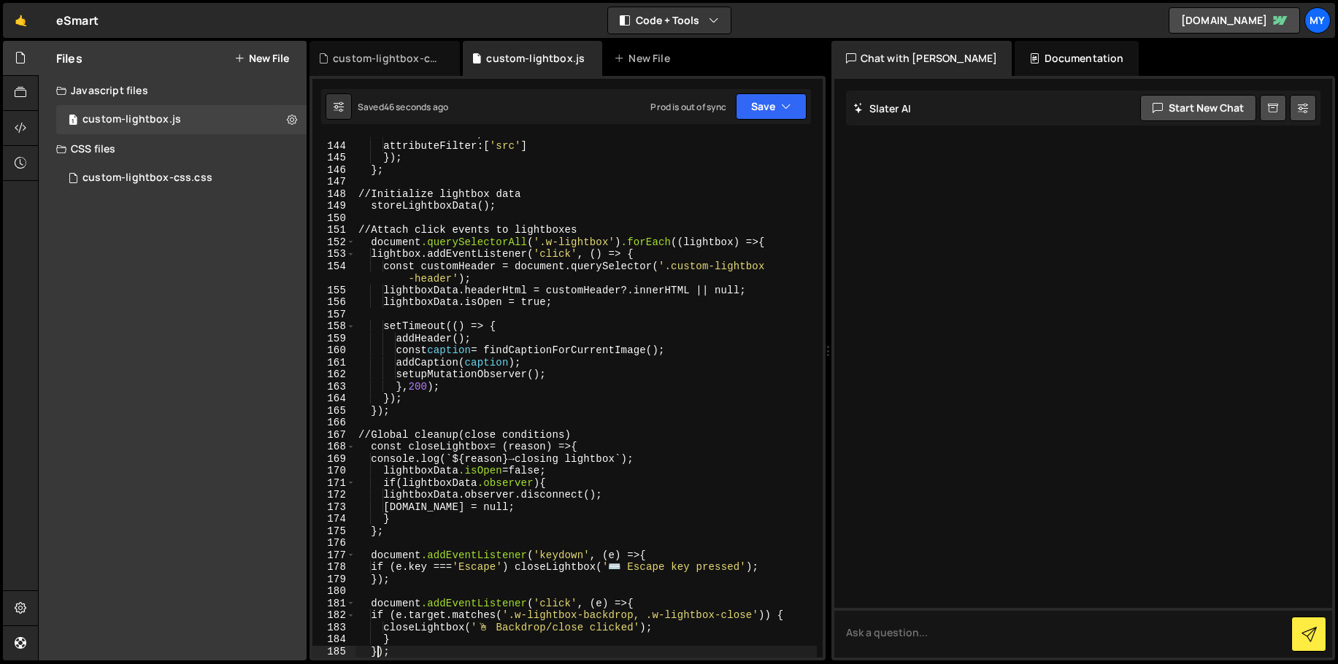
click at [462, 346] on div "attributes : true, attributeFilter : [ ' src ' ] } ); } ; // Initialize lightbo…" at bounding box center [585, 400] width 461 height 544
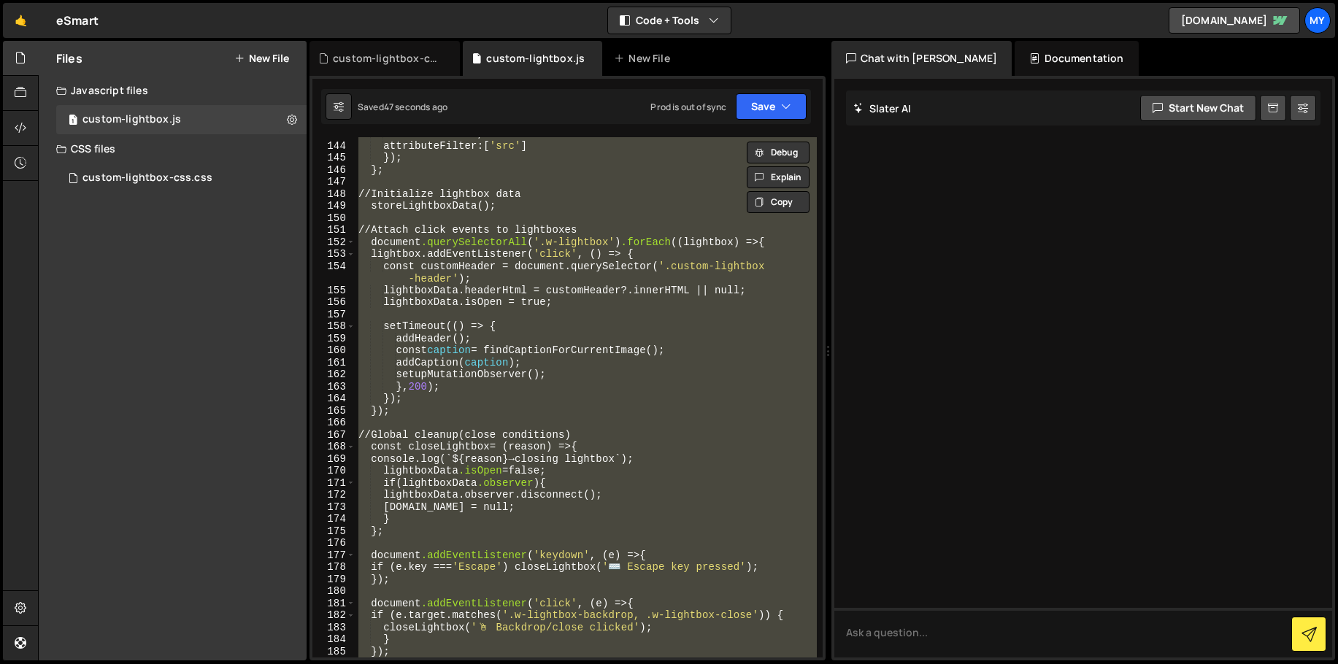
paste textarea
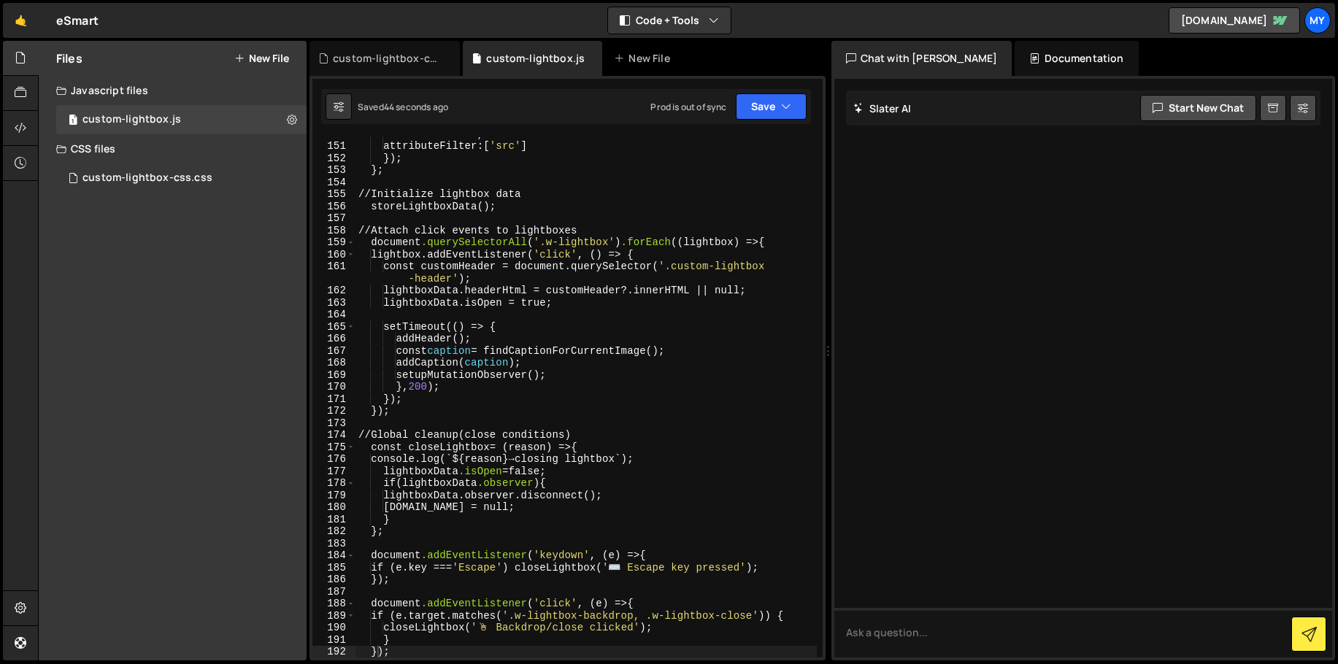
scroll to position [1929, 0]
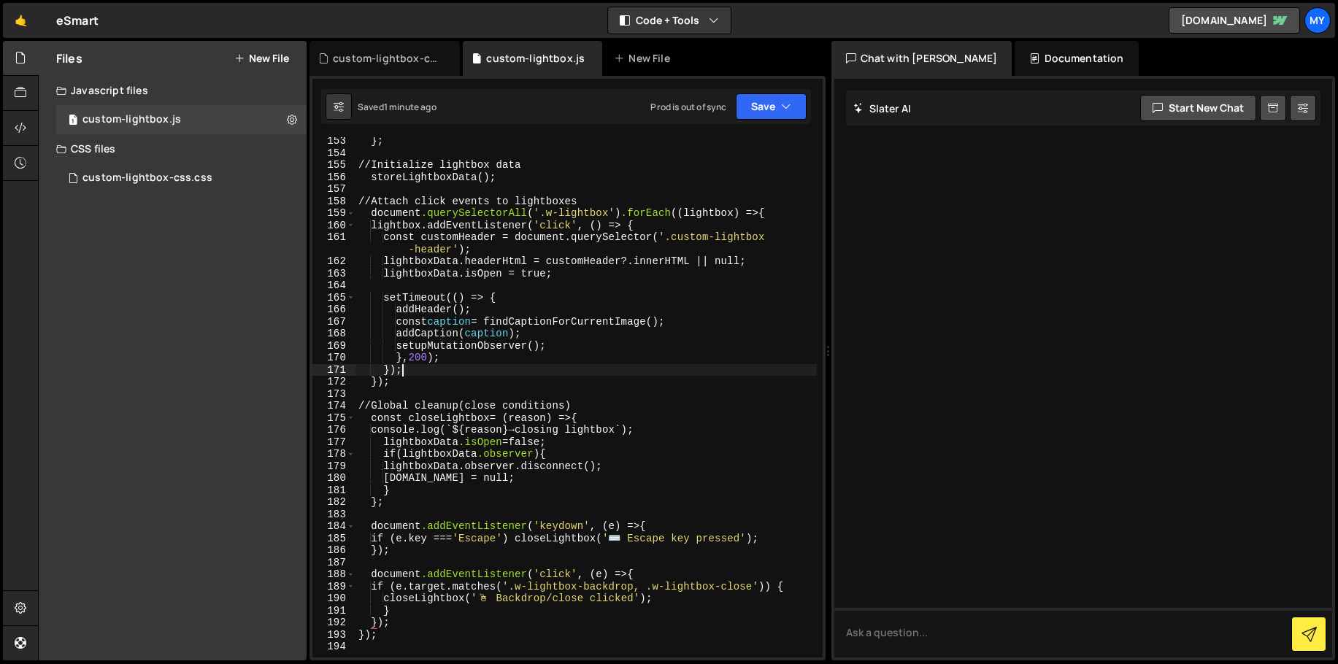
click at [615, 364] on div "} ; // Initialize lightbox data storeLightboxData (); // Attach click events to…" at bounding box center [585, 407] width 461 height 544
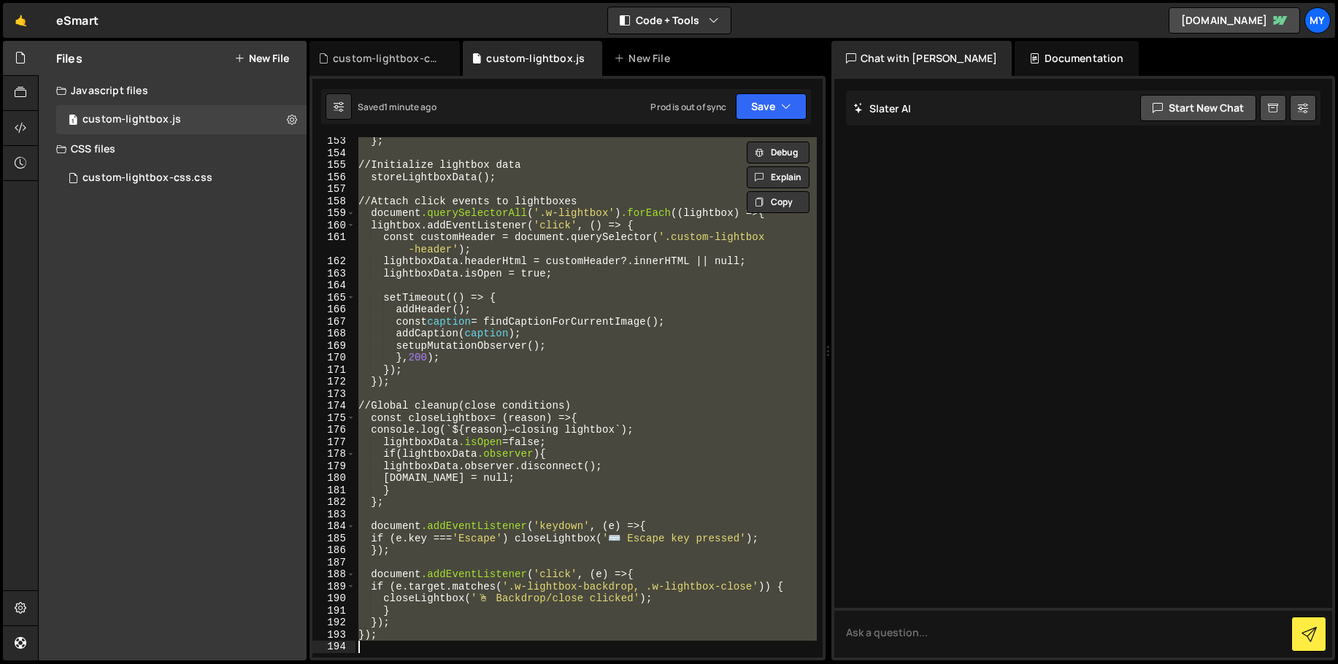
paste textarea
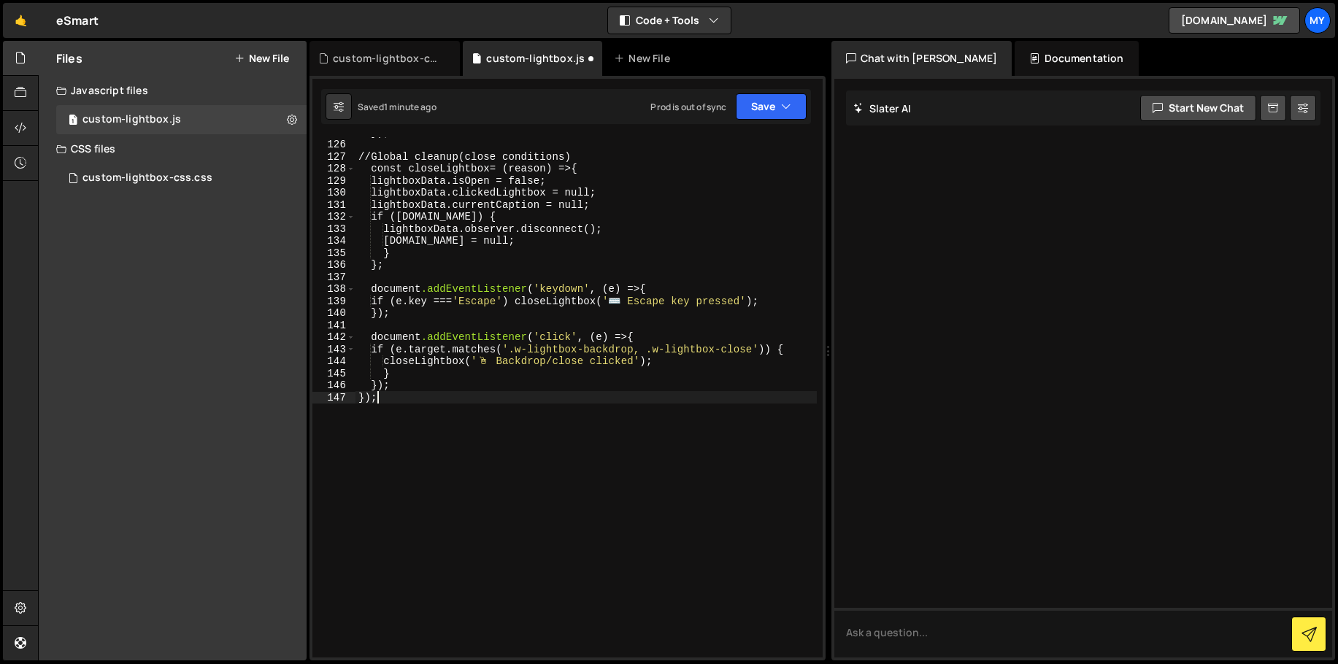
scroll to position [1588, 0]
click at [747, 107] on button "Save" at bounding box center [771, 106] width 71 height 26
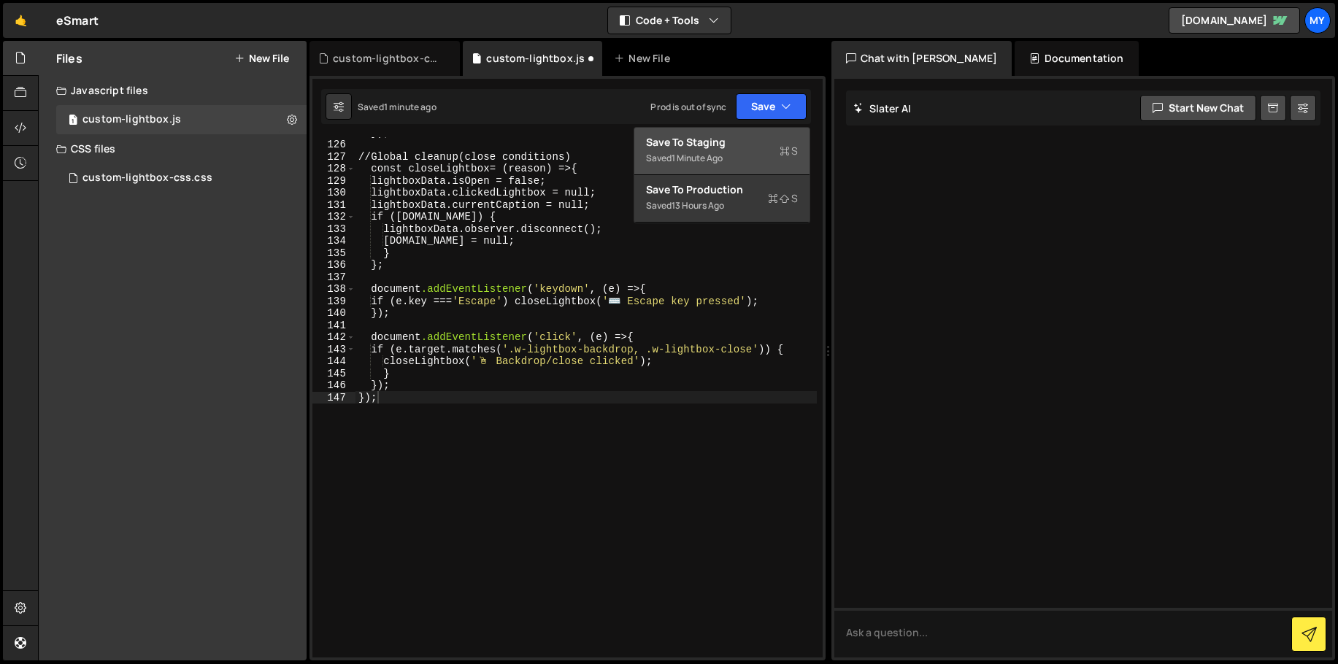
click at [729, 139] on div "Save to Staging S" at bounding box center [722, 142] width 152 height 15
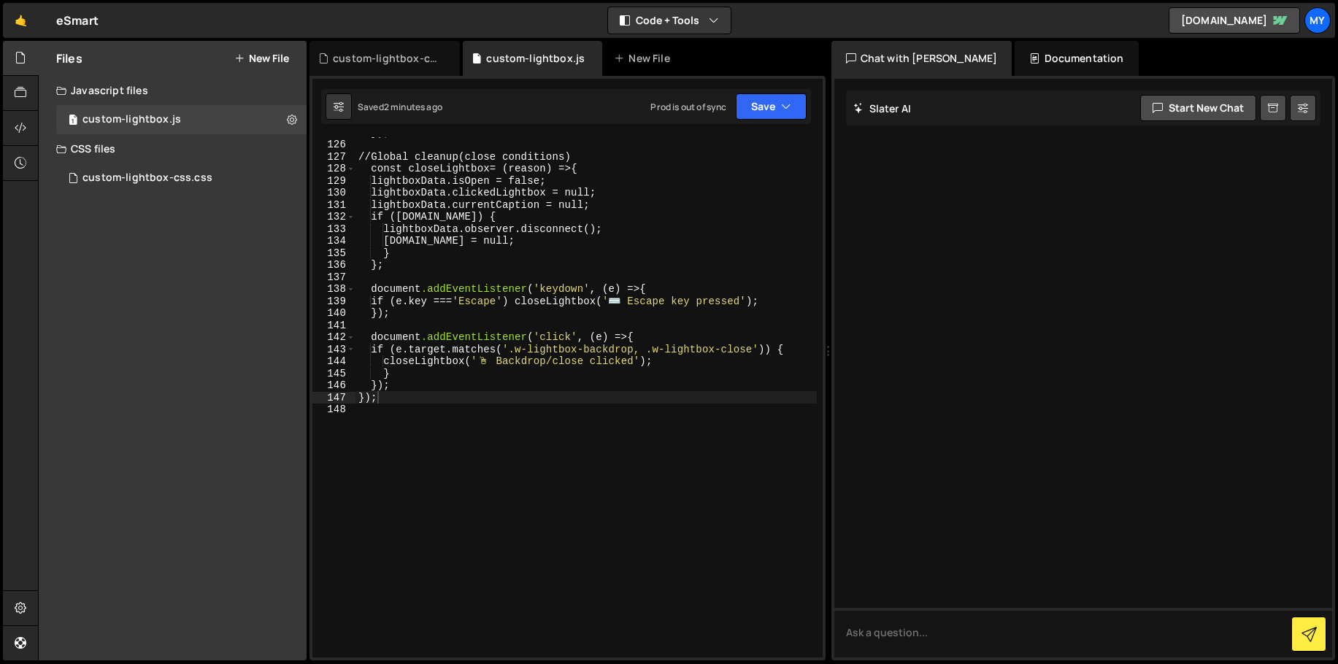
click at [504, 259] on div "} ); // Global cleanup ( close conditions ) const closeLightbox = ( reason ) =>…" at bounding box center [585, 398] width 461 height 544
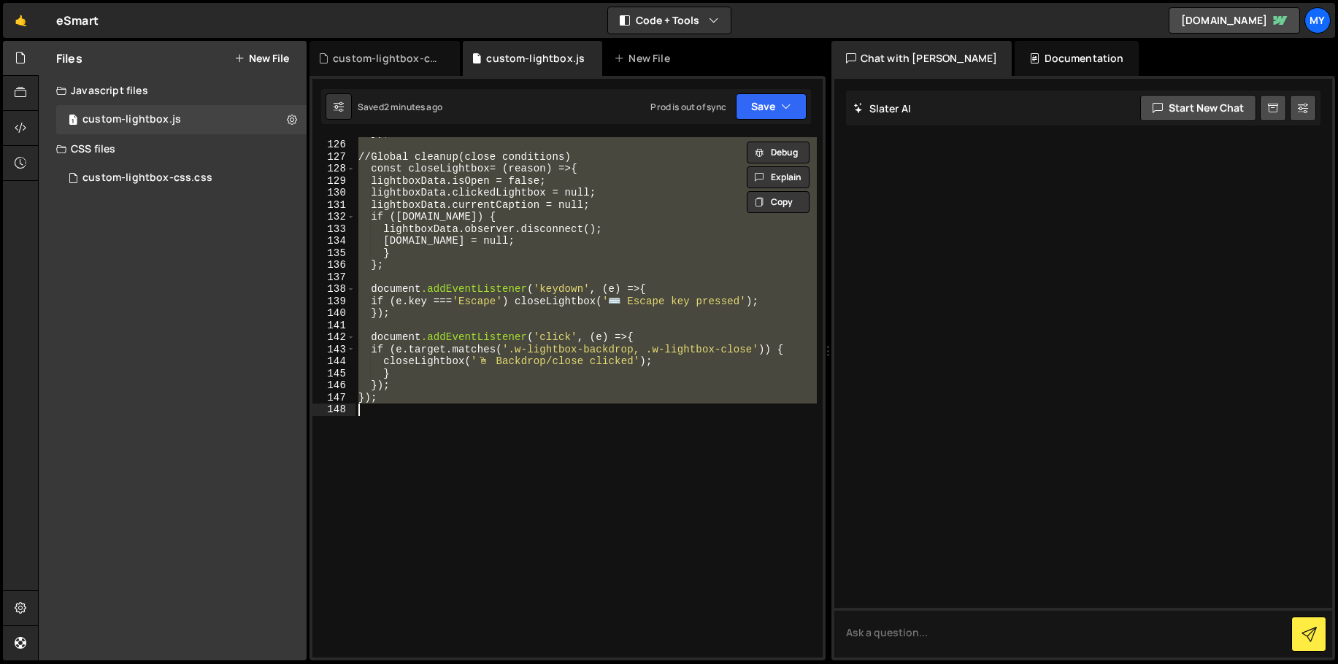
paste textarea
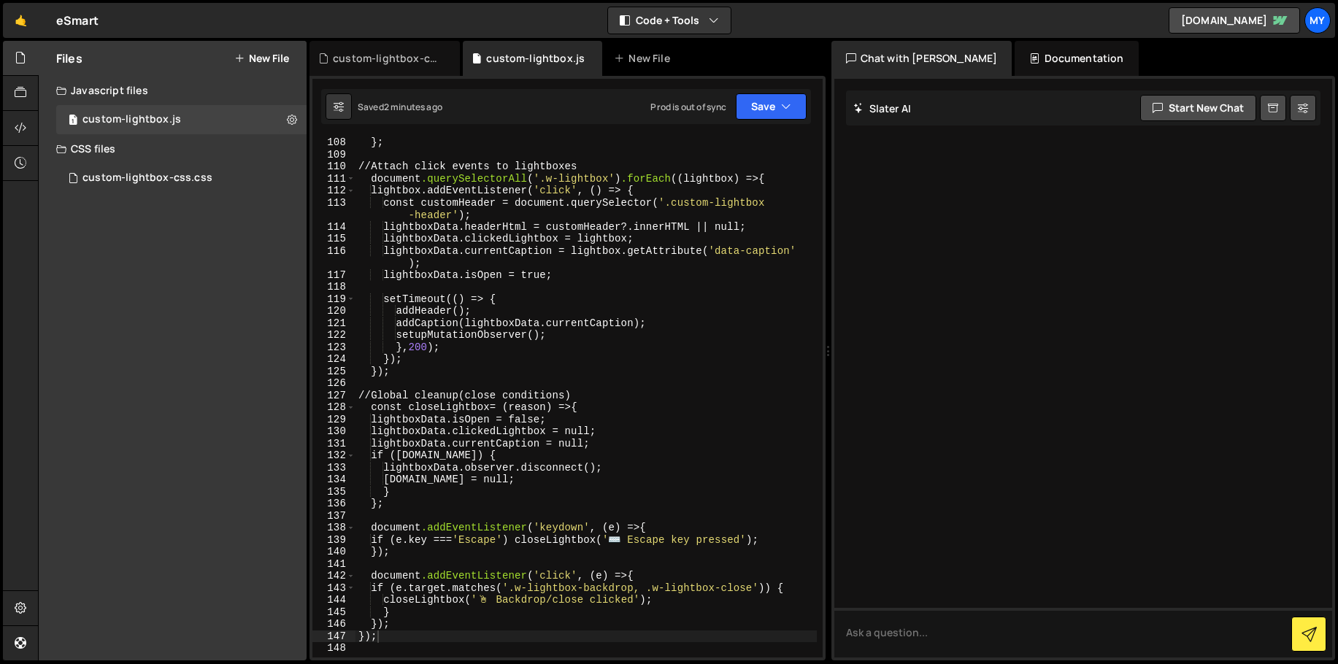
scroll to position [1350, 0]
click at [602, 348] on div "} ; // Attach click events to lightboxes document .querySelectorAll ( ' .w-ligh…" at bounding box center [585, 408] width 461 height 544
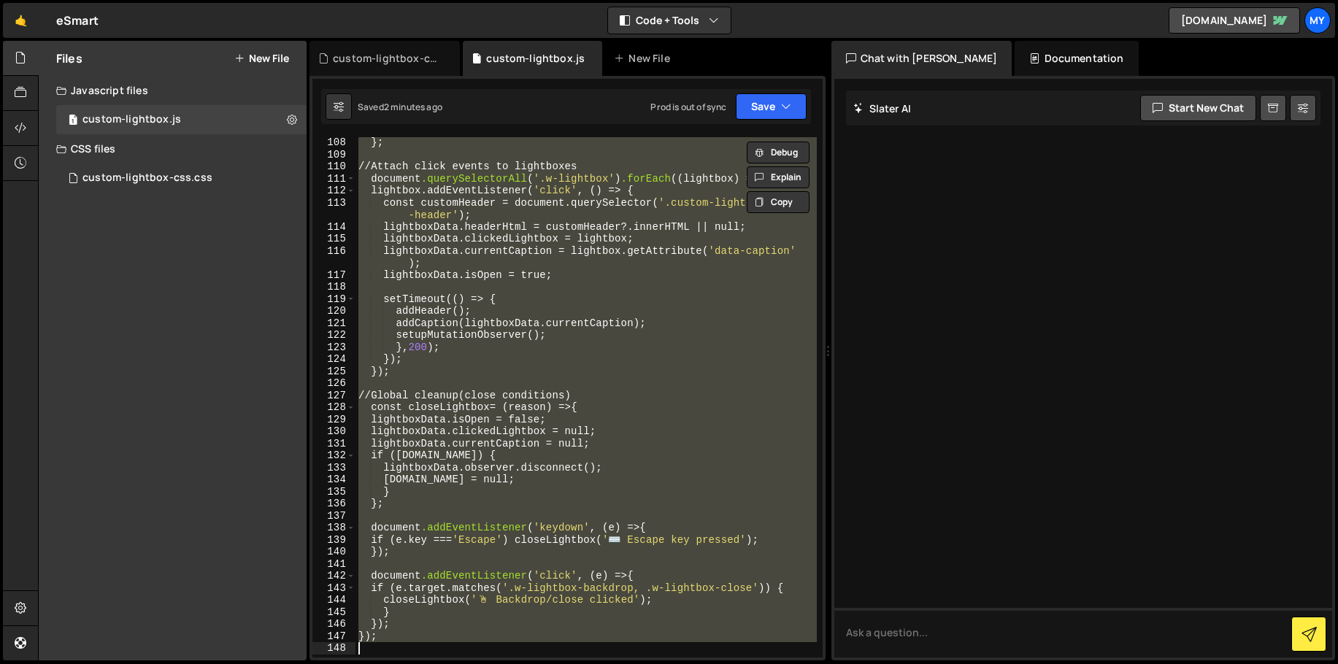
paste textarea
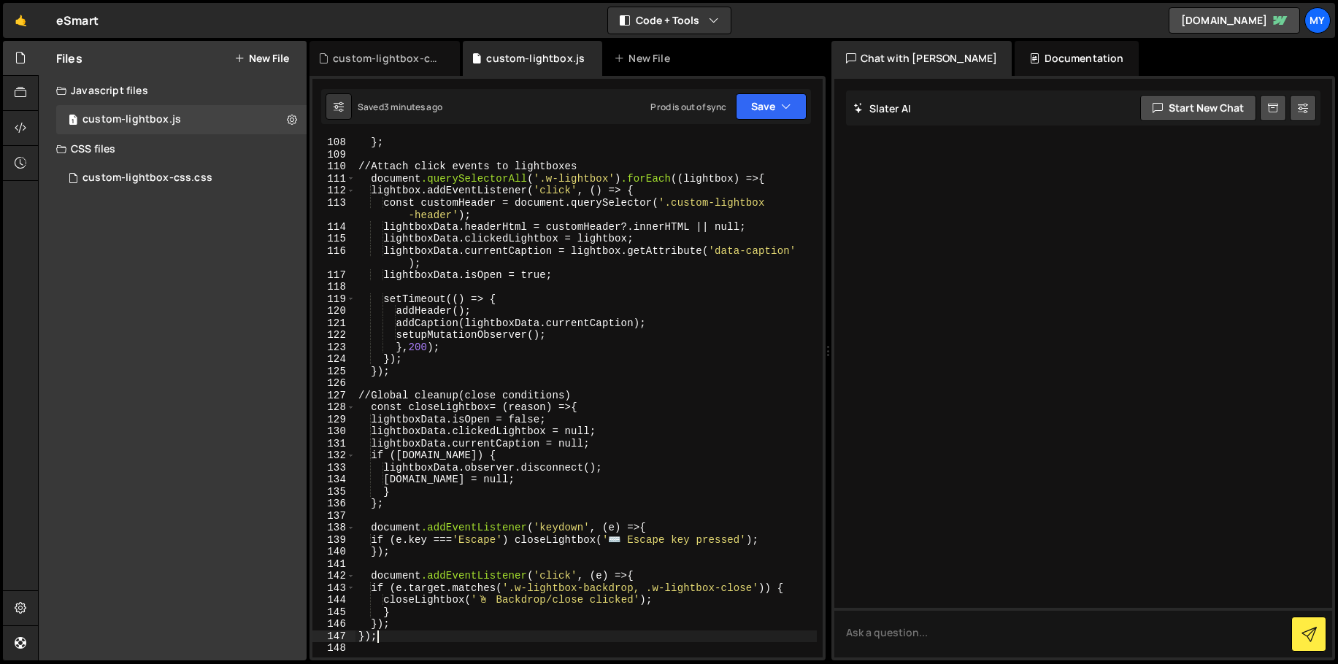
click at [433, 391] on div "} ; // Attach click events to lightboxes document .querySelectorAll ( ' .w-ligh…" at bounding box center [585, 408] width 461 height 544
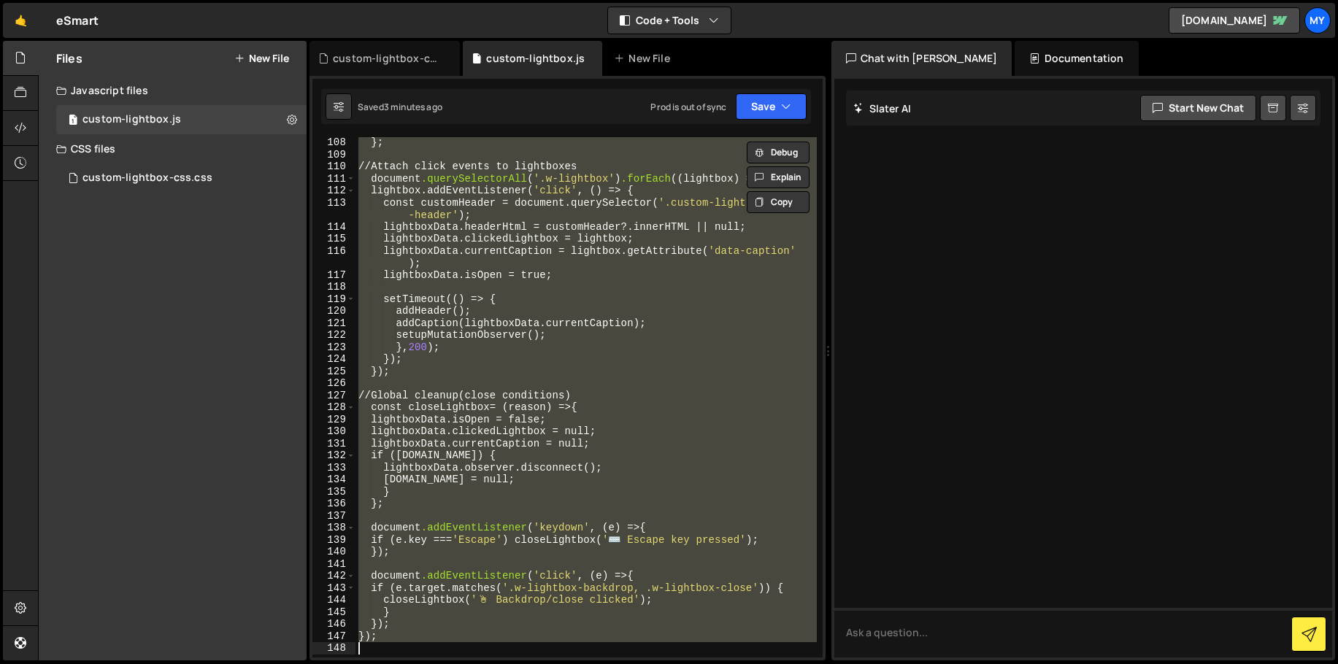
paste textarea
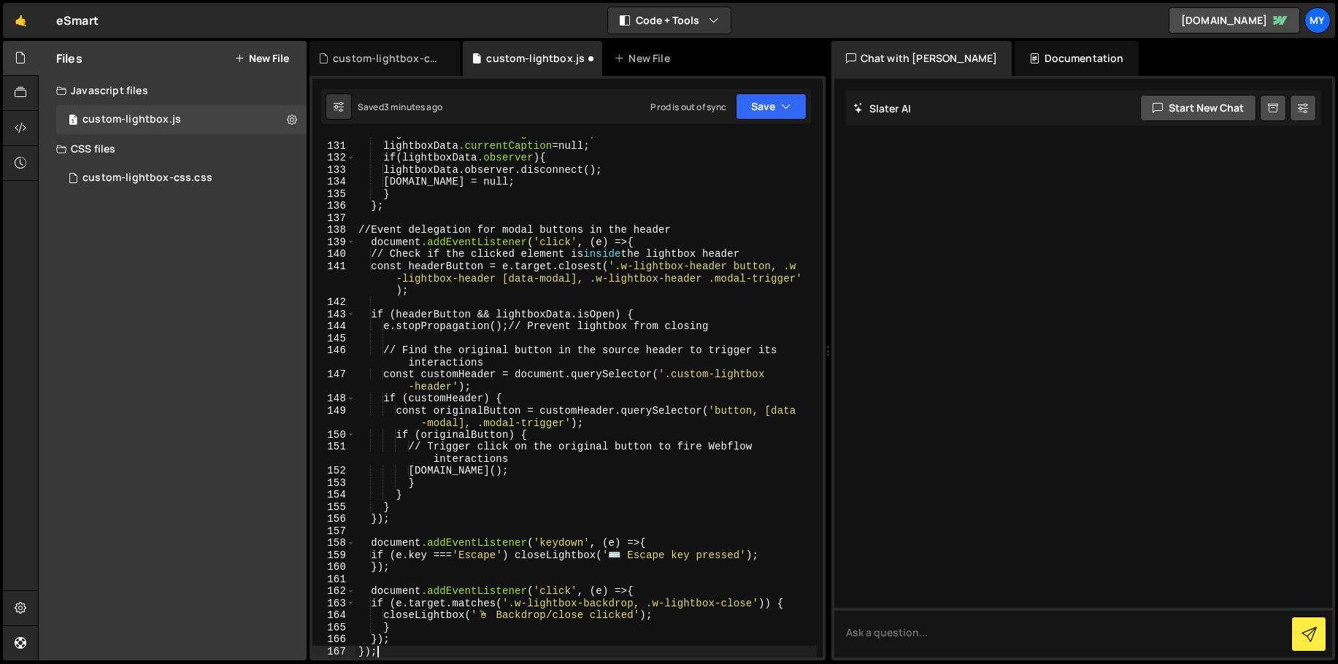
scroll to position [1647, 0]
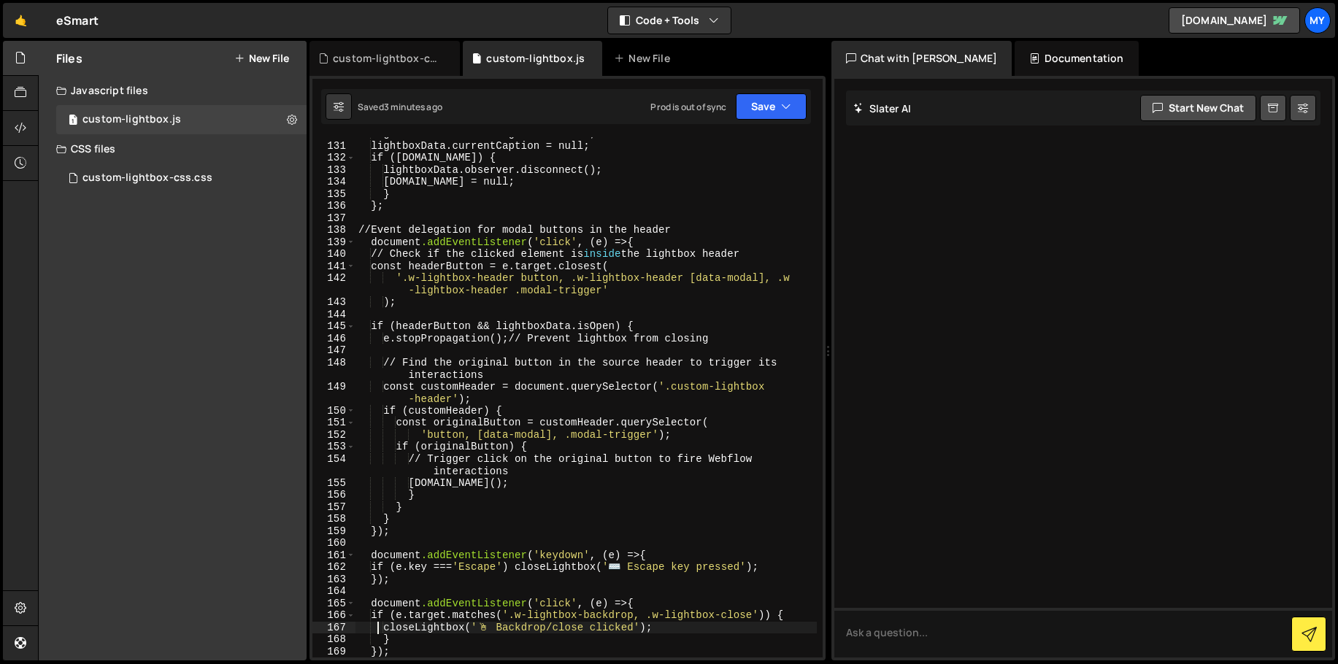
click at [534, 306] on div "lightboxData.clickedLightbox = null ; lightboxData.currentCaption = null ; if (…" at bounding box center [585, 400] width 461 height 544
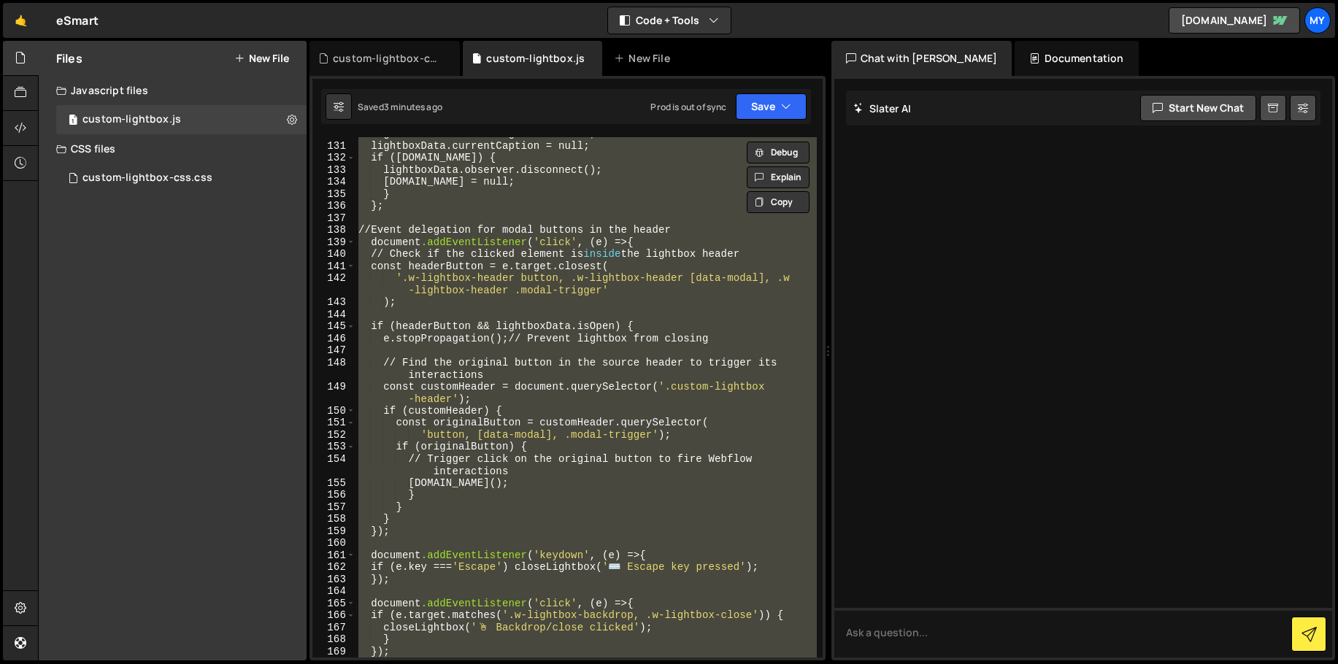
paste textarea
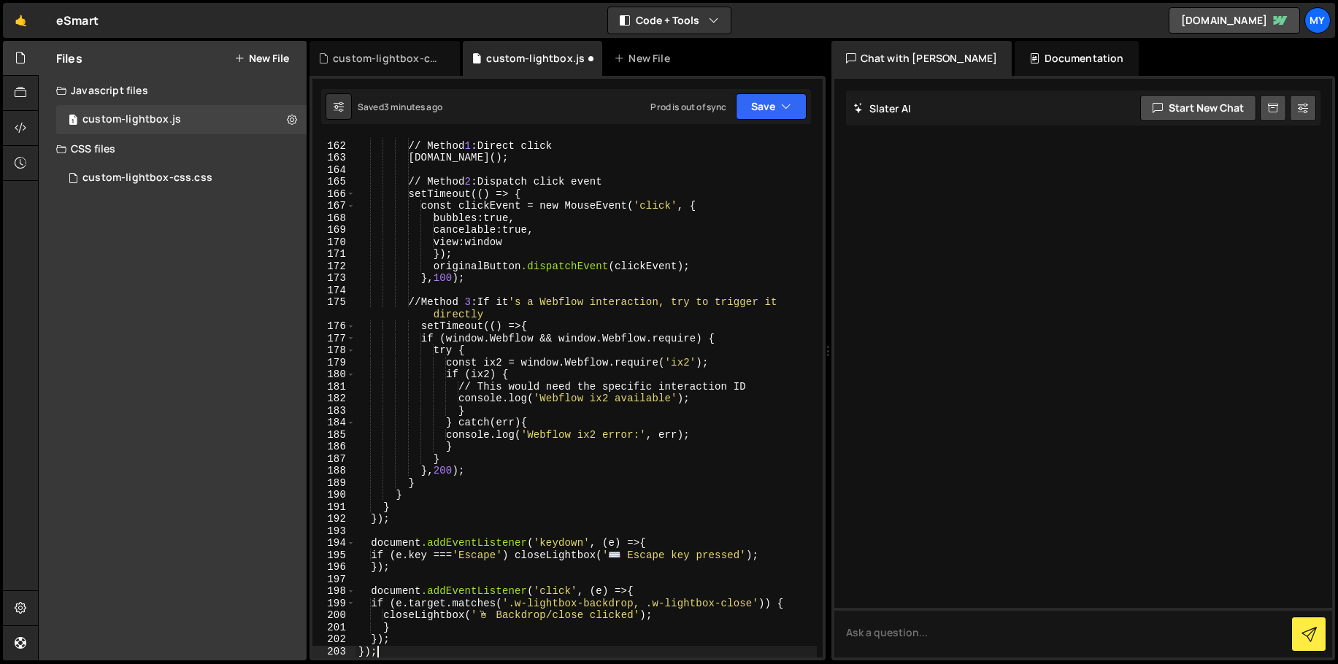
scroll to position [2057, 0]
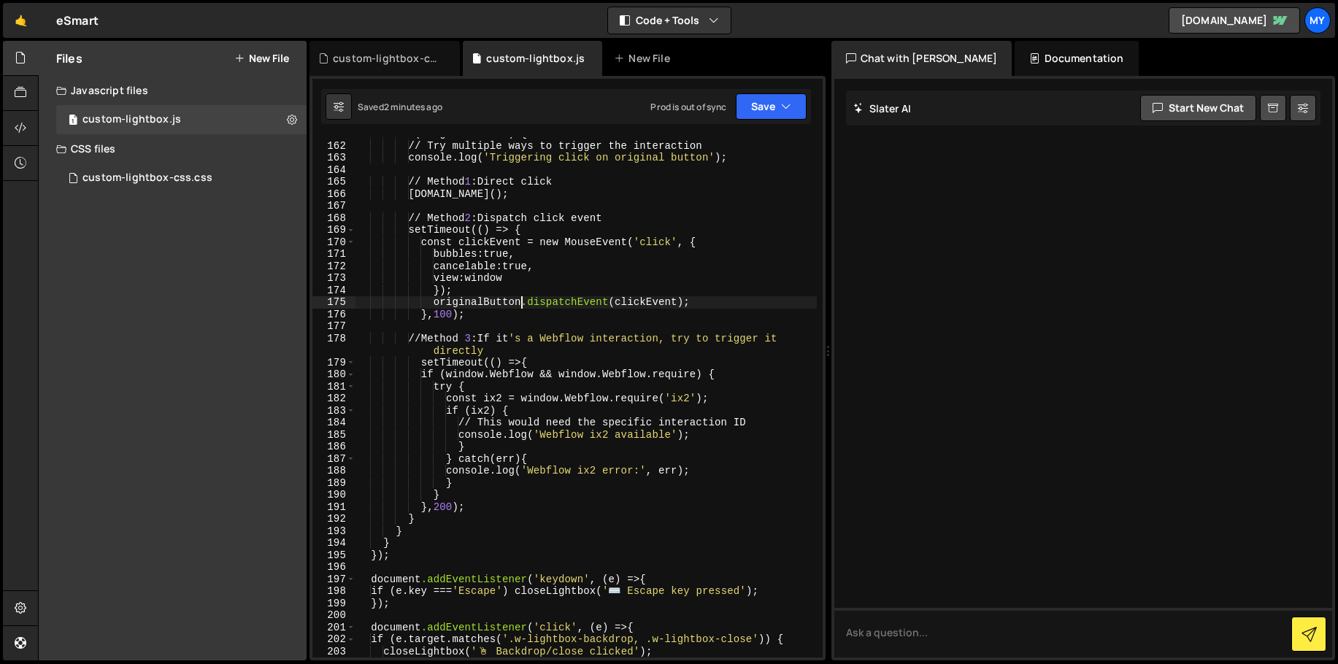
click at [521, 300] on div "if (originalButton) { // Try multiple ways to trigger the interaction console.l…" at bounding box center [585, 400] width 461 height 544
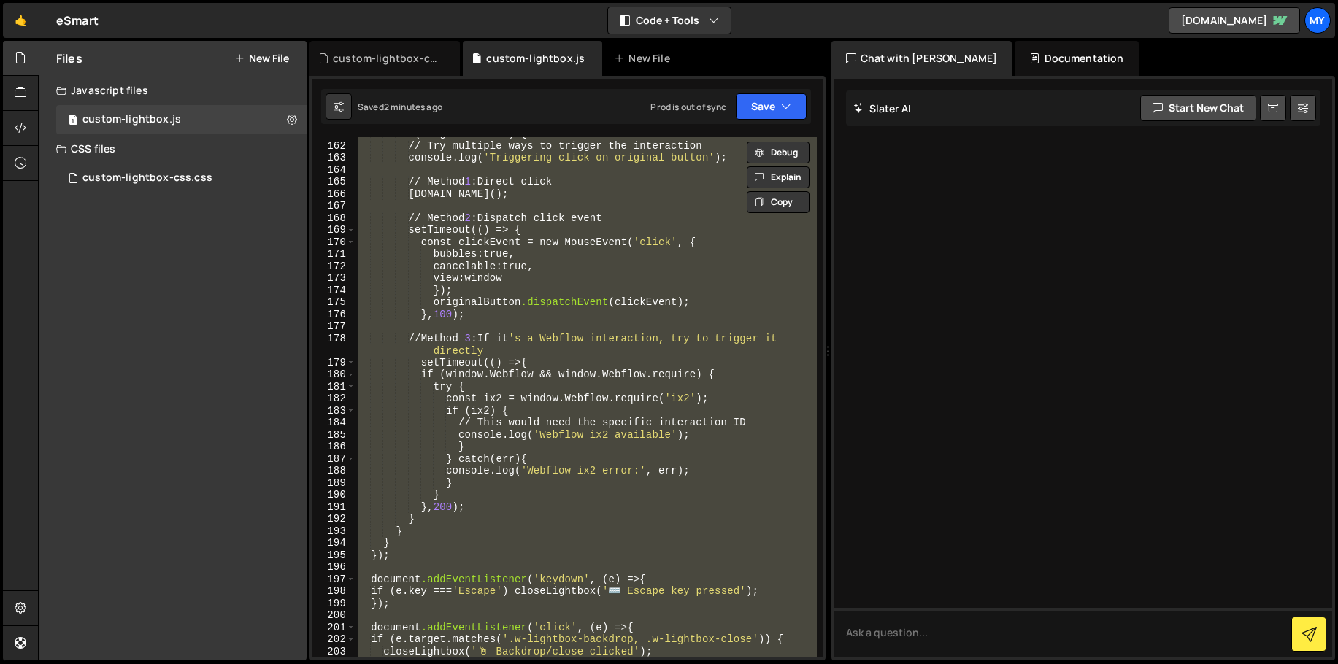
paste textarea
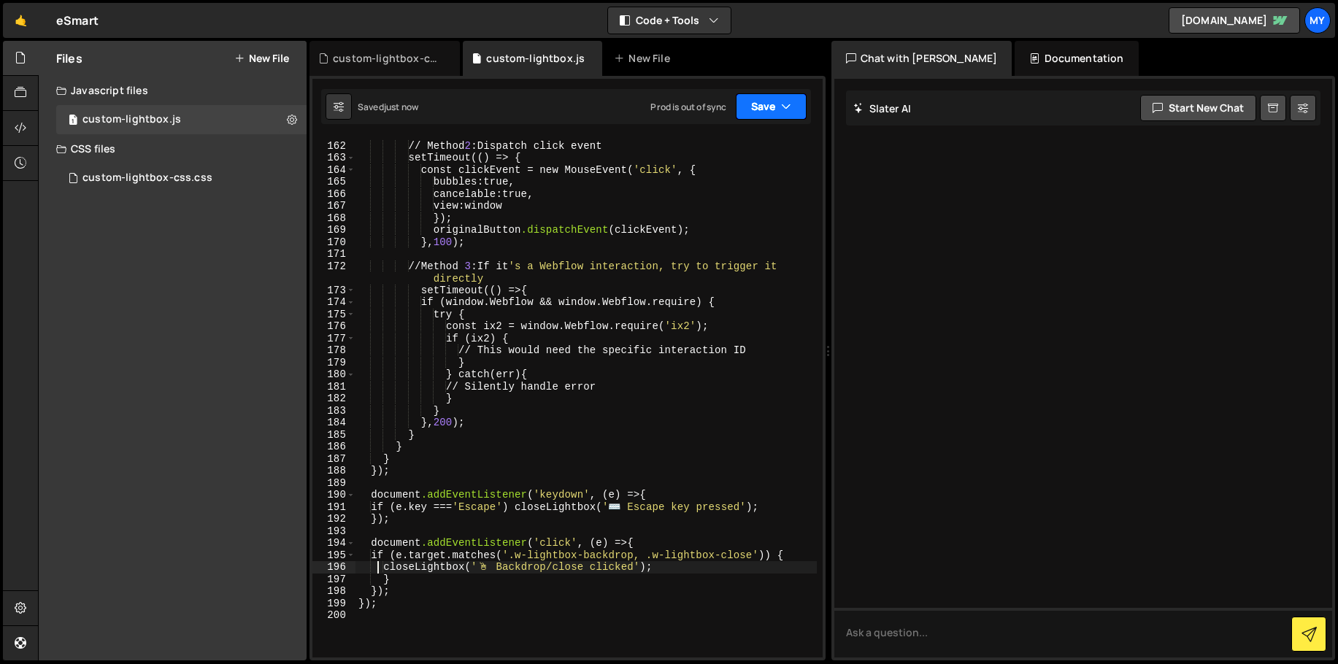
click at [758, 109] on button "Save" at bounding box center [771, 106] width 71 height 26
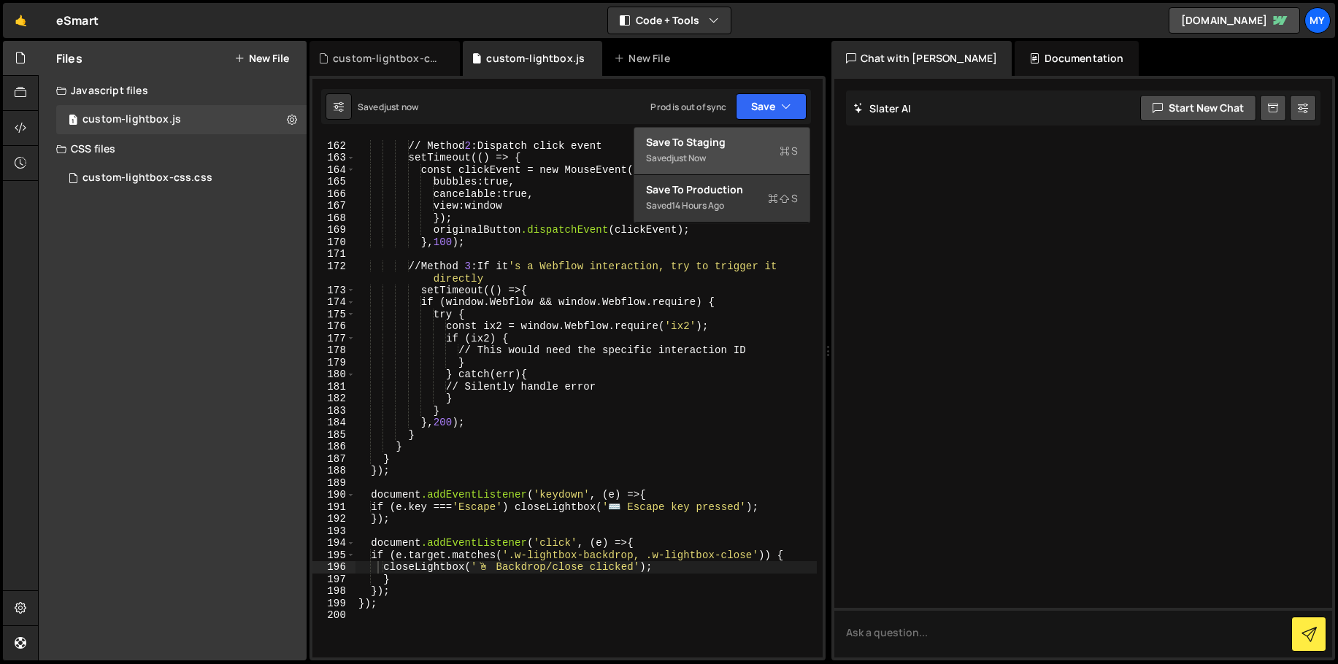
click at [746, 150] on div "Saved just now" at bounding box center [722, 159] width 152 height 18
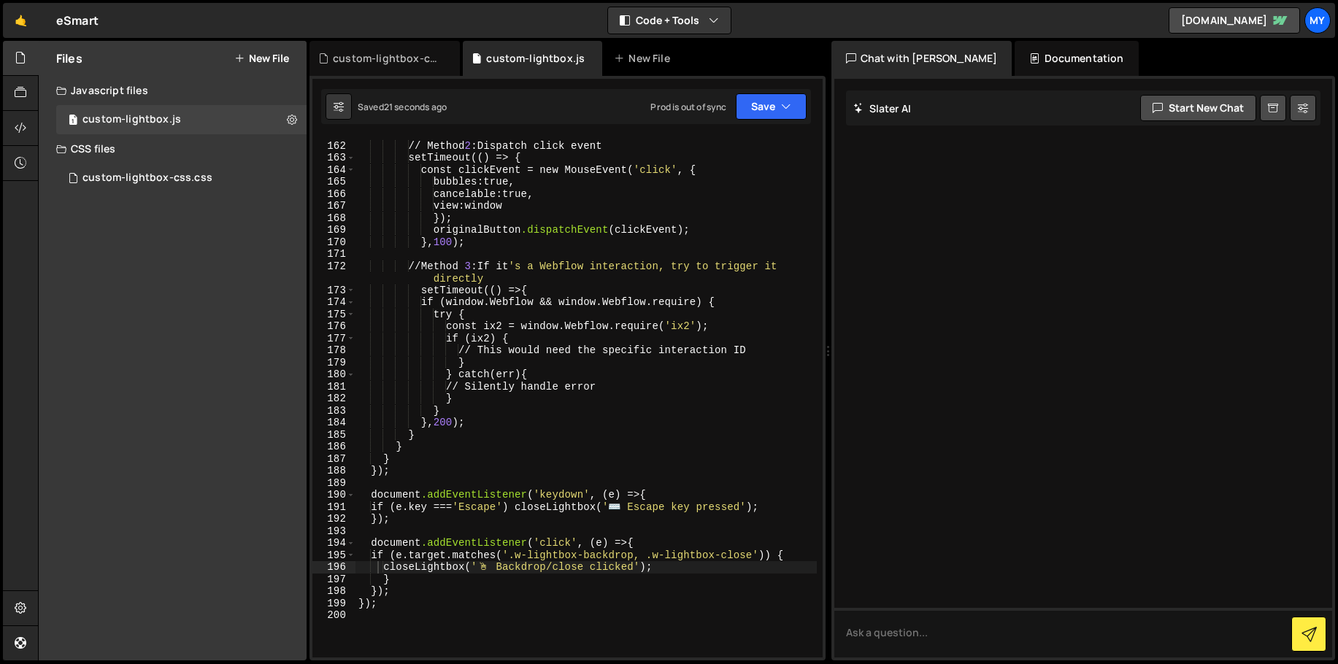
click at [512, 333] on div "// Method 2 : Dispatch click event setTimeout(() => { const clickEvent = new Mo…" at bounding box center [585, 400] width 461 height 544
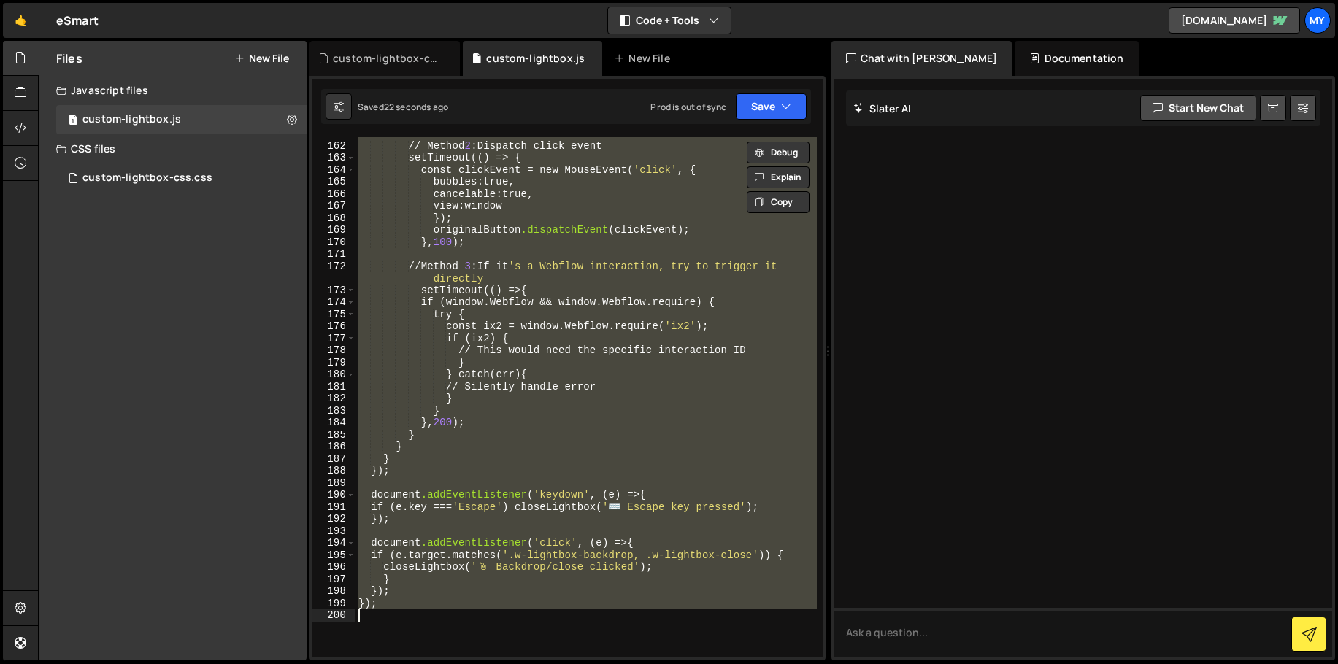
paste textarea
type textarea "});"
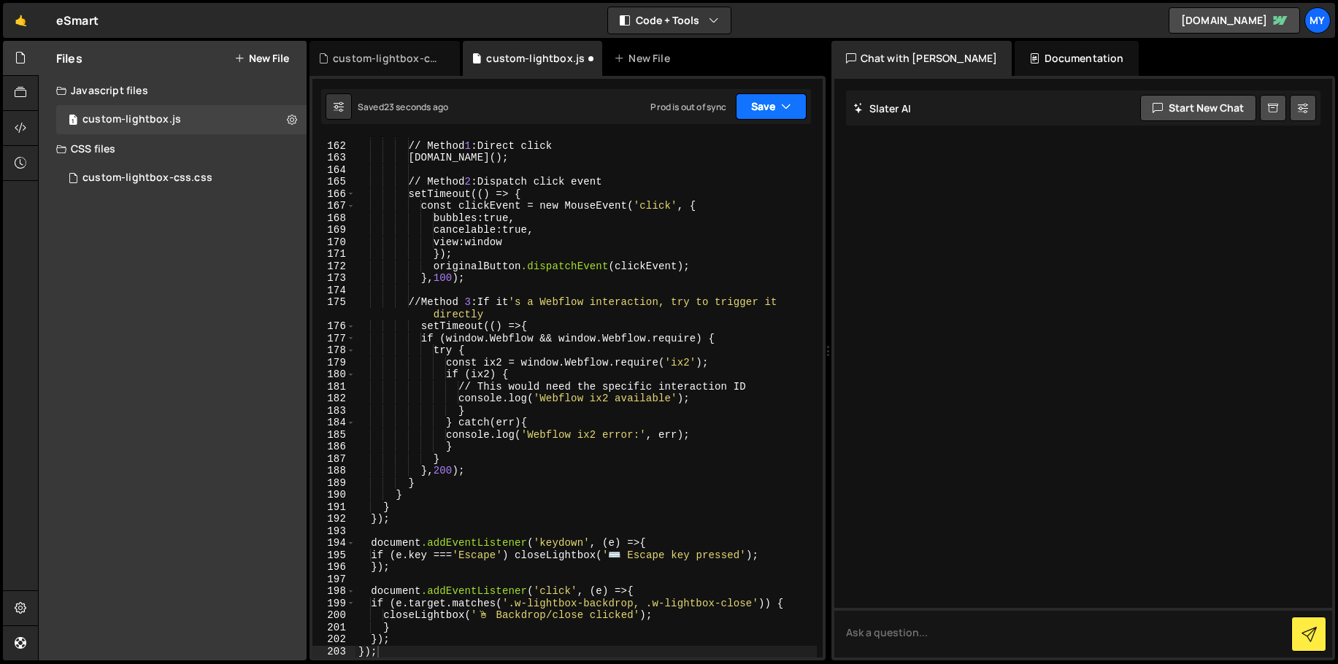
click at [753, 114] on button "Save" at bounding box center [771, 106] width 71 height 26
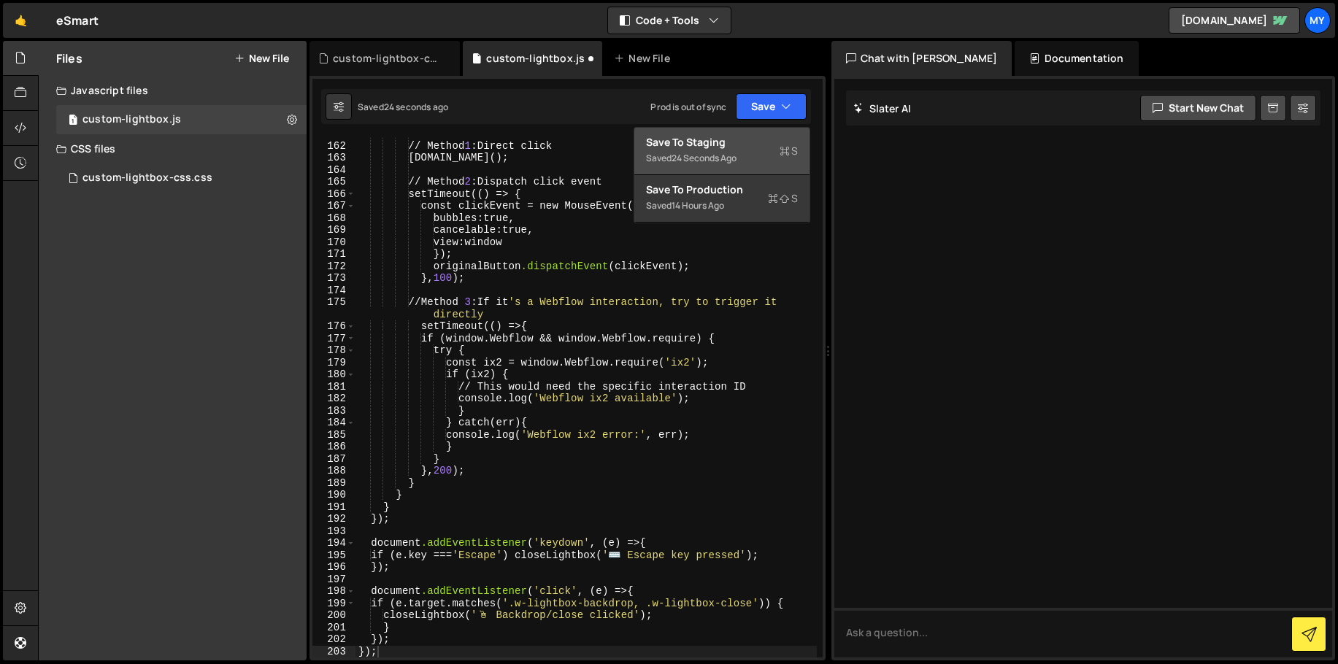
click at [739, 146] on div "Save to Staging S" at bounding box center [722, 142] width 152 height 15
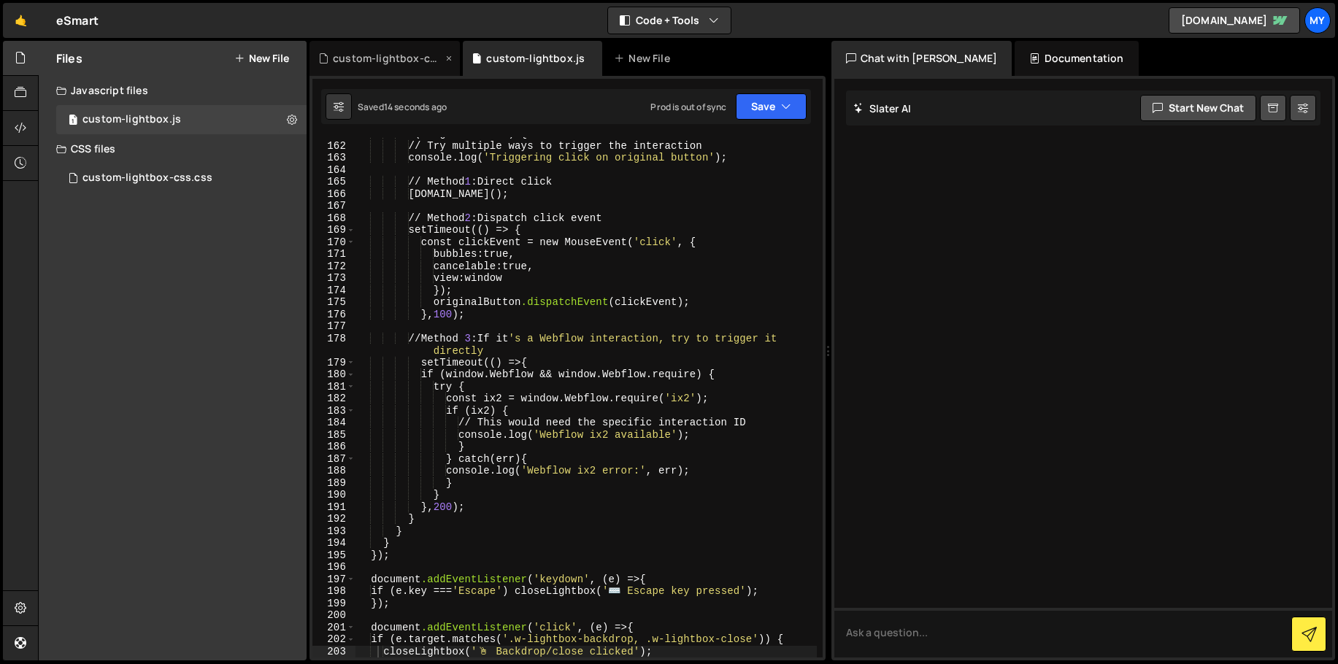
click at [377, 63] on div "custom-lightbox-css.css" at bounding box center [387, 58] width 109 height 15
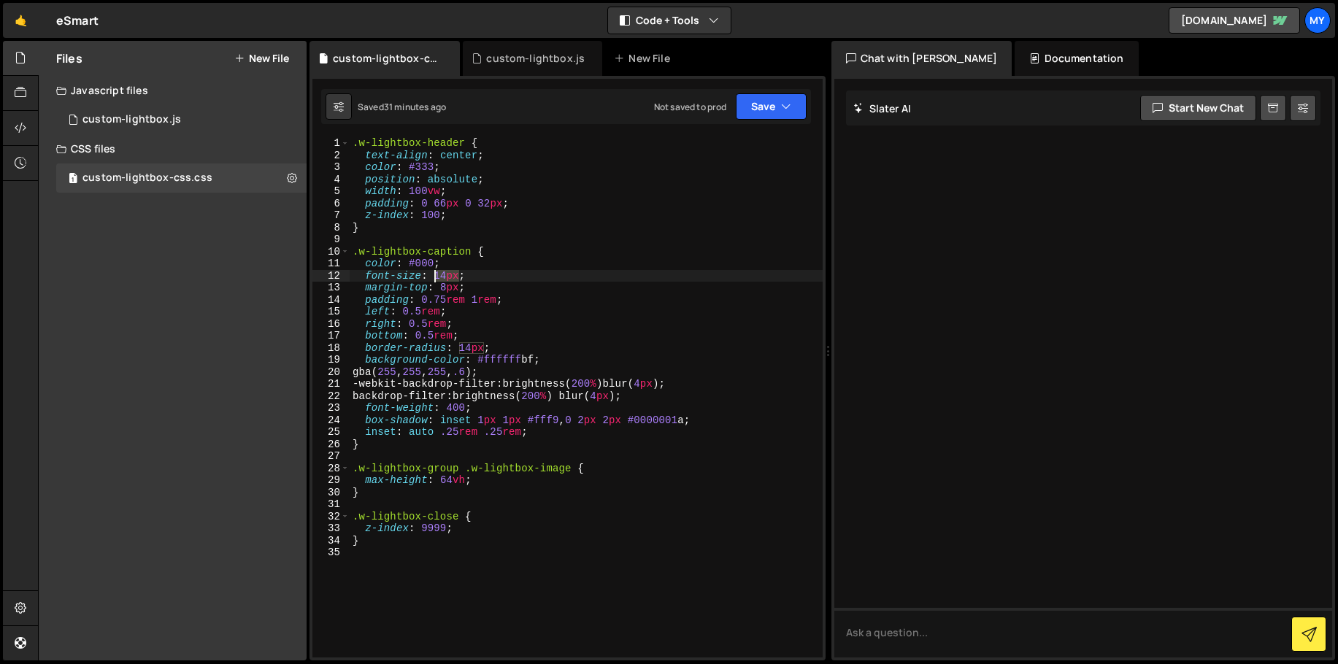
drag, startPoint x: 458, startPoint y: 276, endPoint x: 434, endPoint y: 272, distance: 25.2
click at [434, 272] on div ".w-lightbox-header { text-align : center ; color : #333 ; position : absolute ;…" at bounding box center [586, 409] width 473 height 544
drag, startPoint x: 520, startPoint y: 369, endPoint x: 312, endPoint y: 374, distance: 208.1
click at [312, 374] on div "font-size: 1rem; 1 2 3 4 5 6 7 8 9 10 11 12 13 14 15 16 17 18 19 20 21 22 23 24…" at bounding box center [567, 397] width 510 height 520
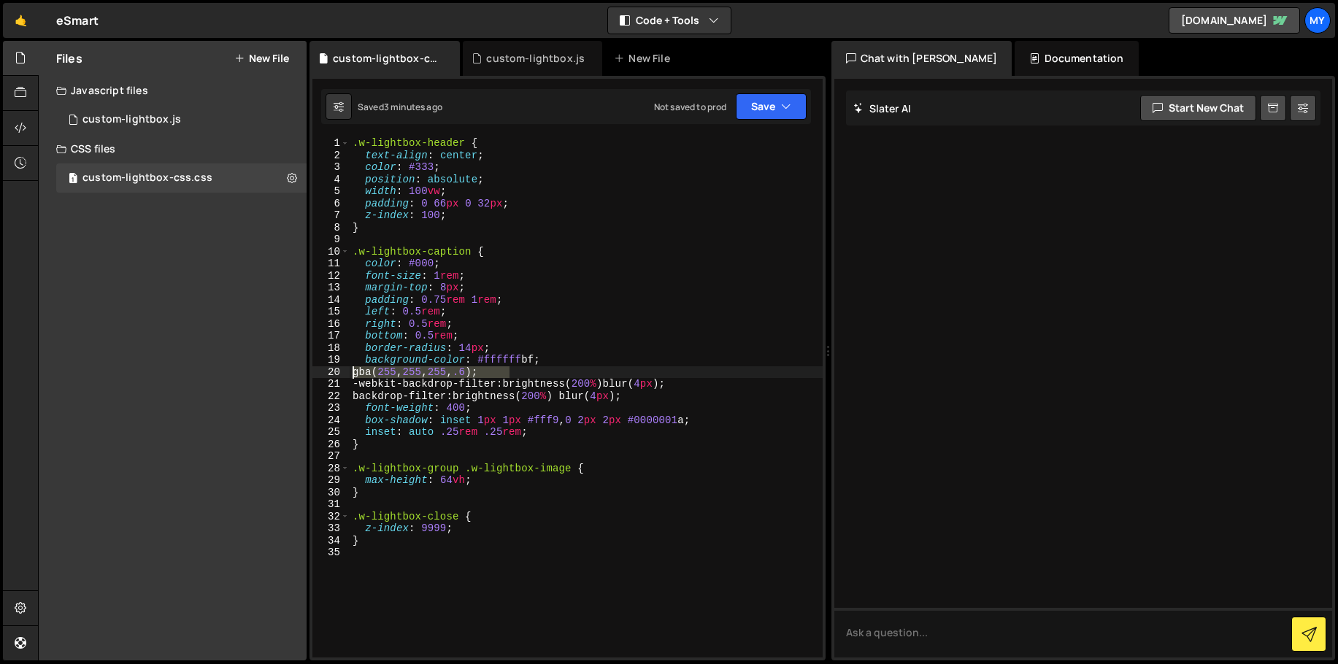
type textarea "gba(255, 255, 255, .6);"
type textarea "background-color: #ffffffbf;"
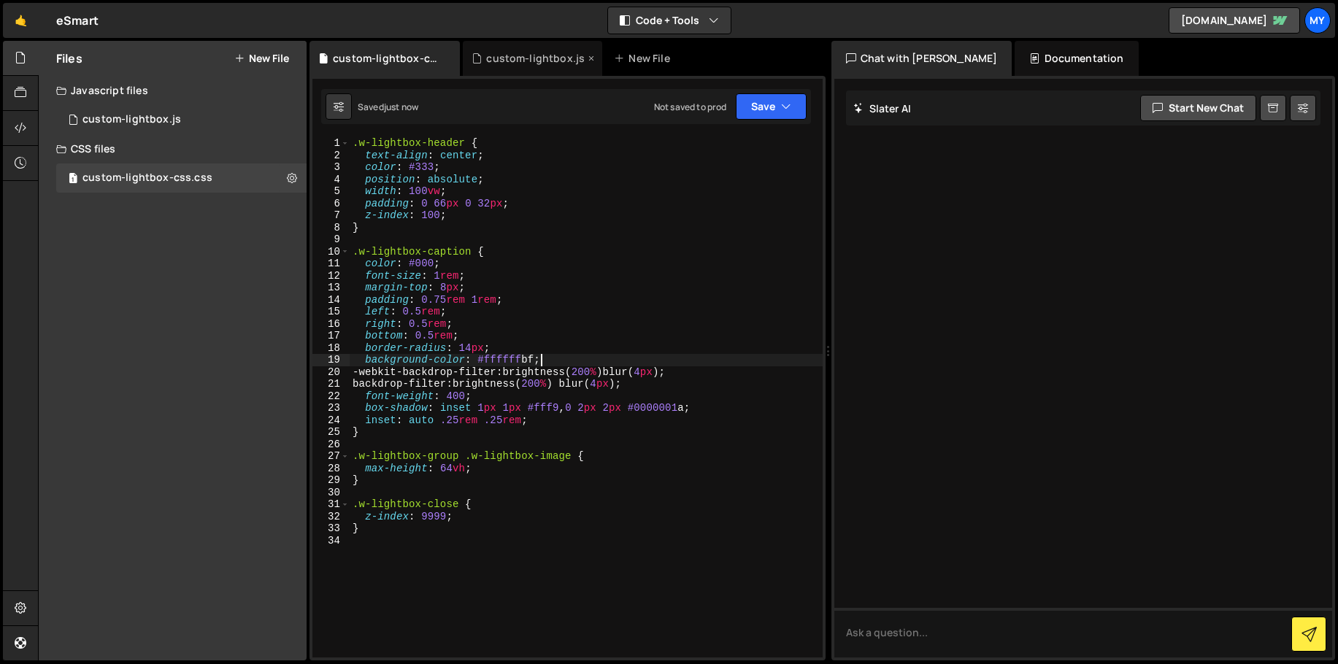
click at [541, 66] on div "custom-lightbox.js" at bounding box center [532, 58] width 139 height 35
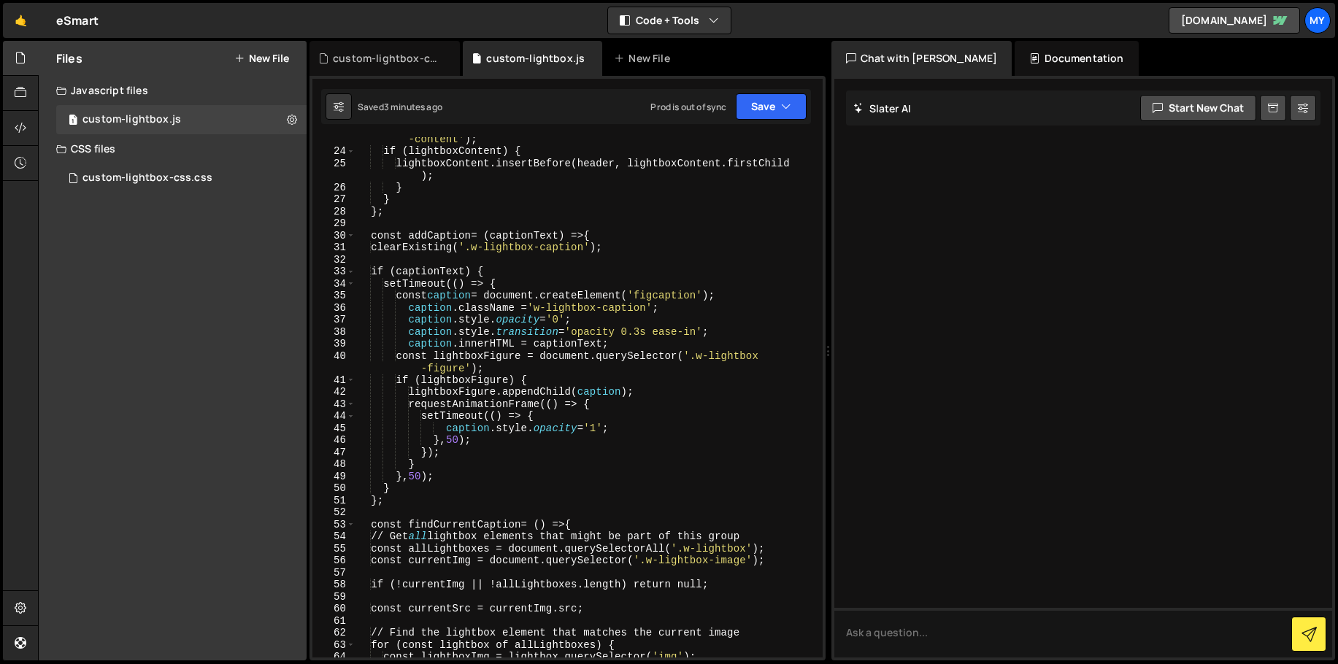
scroll to position [269, 0]
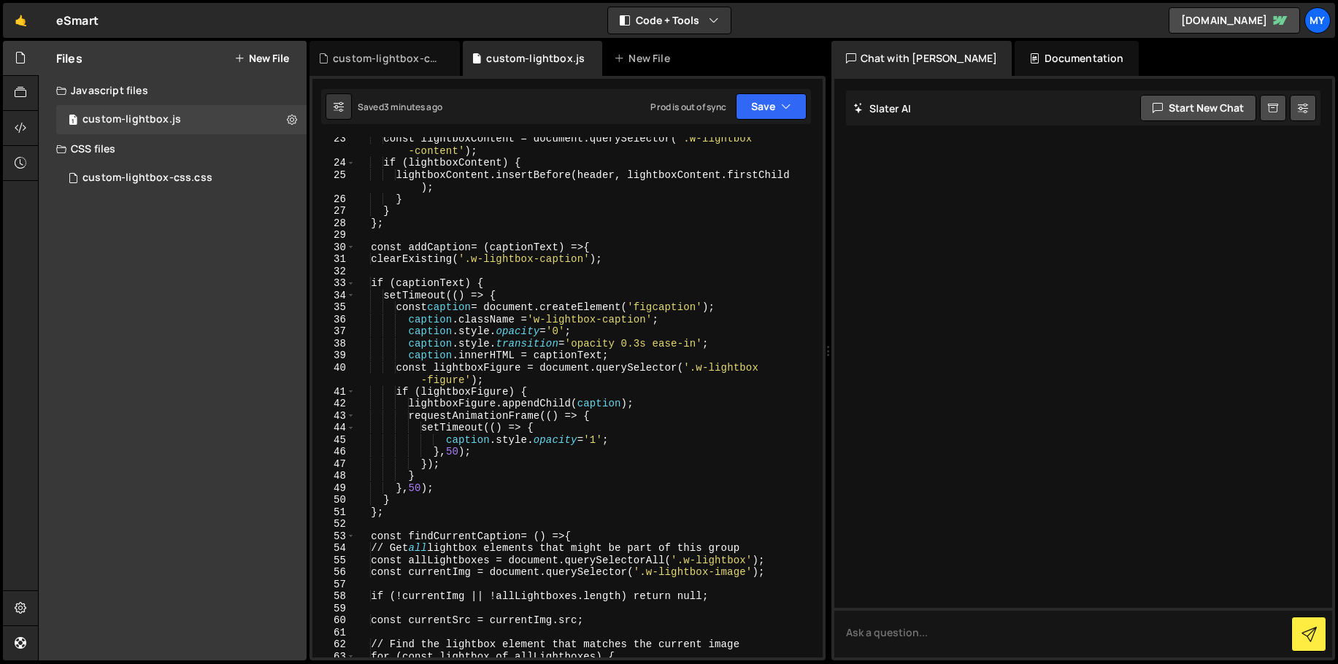
click at [650, 341] on div "const lightboxContent = document.querySelector( ' .w-lightbox -content ' ) ; if…" at bounding box center [585, 411] width 461 height 557
click at [417, 487] on div "const lightboxContent = document.querySelector( ' .w-lightbox -content ' ) ; if…" at bounding box center [585, 411] width 461 height 557
click at [453, 450] on div "const lightboxContent = document.querySelector( ' .w-lightbox -content ' ) ; if…" at bounding box center [585, 411] width 461 height 557
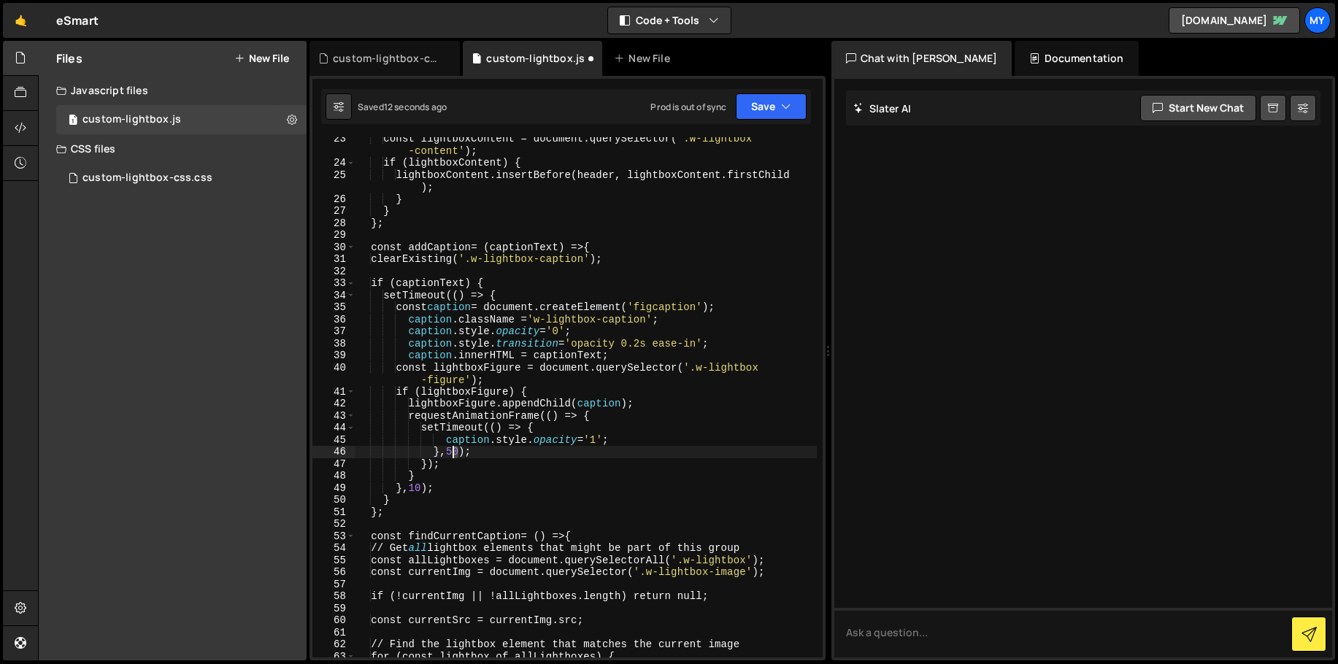
scroll to position [0, 7]
click at [650, 341] on div "const lightboxContent = document.querySelector( ' .w-lightbox -content ' ) ; if…" at bounding box center [585, 411] width 461 height 557
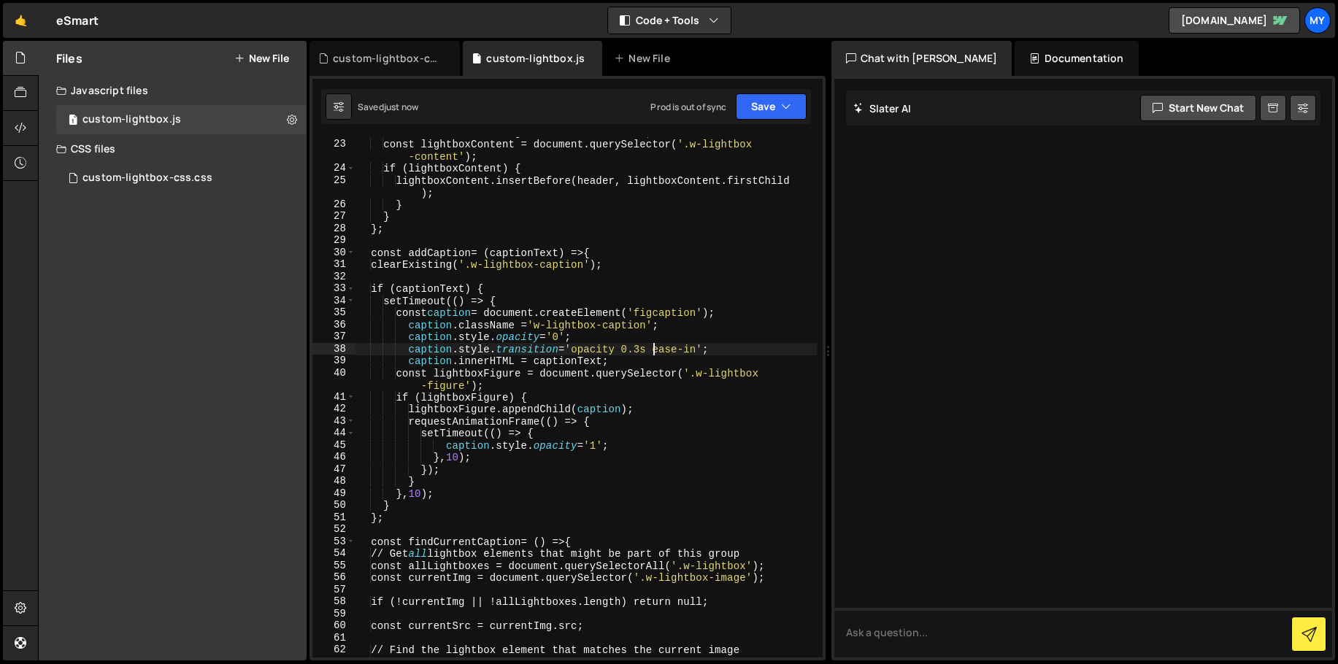
type textarea "caption.style.transition = 'opacity 0.3s ease-in';"
click at [373, 60] on div "custom-lightbox-css.css" at bounding box center [387, 58] width 109 height 15
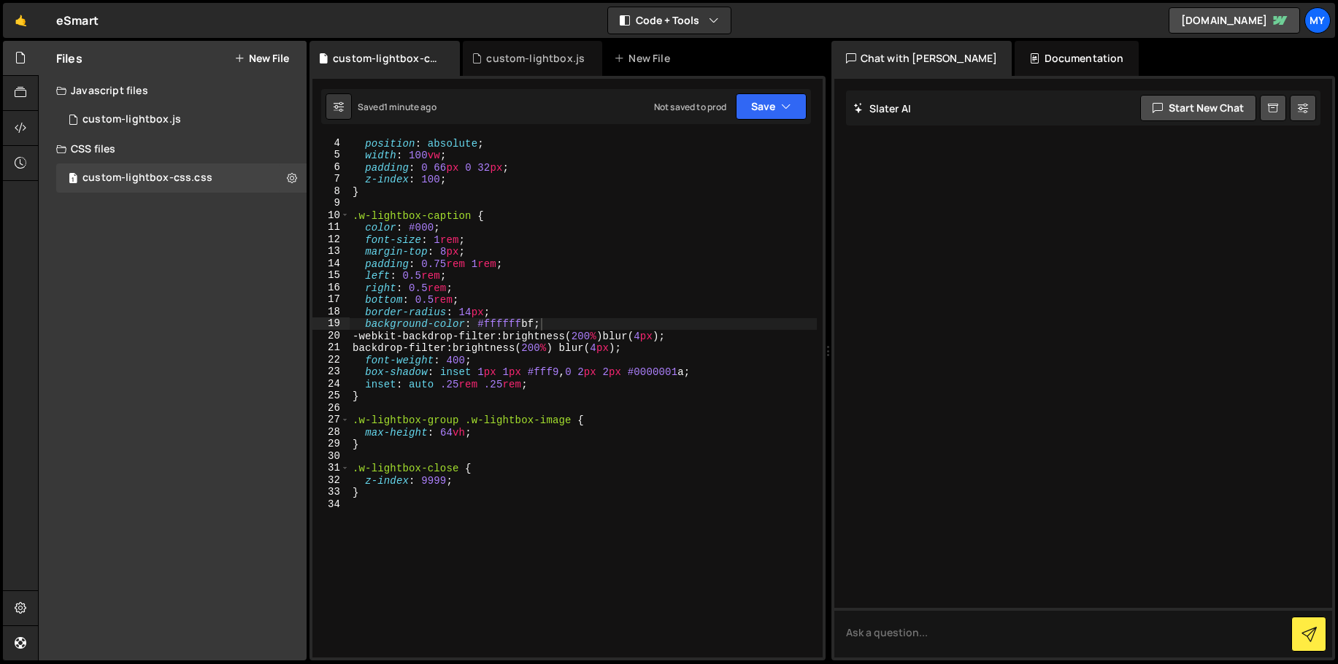
scroll to position [75, 0]
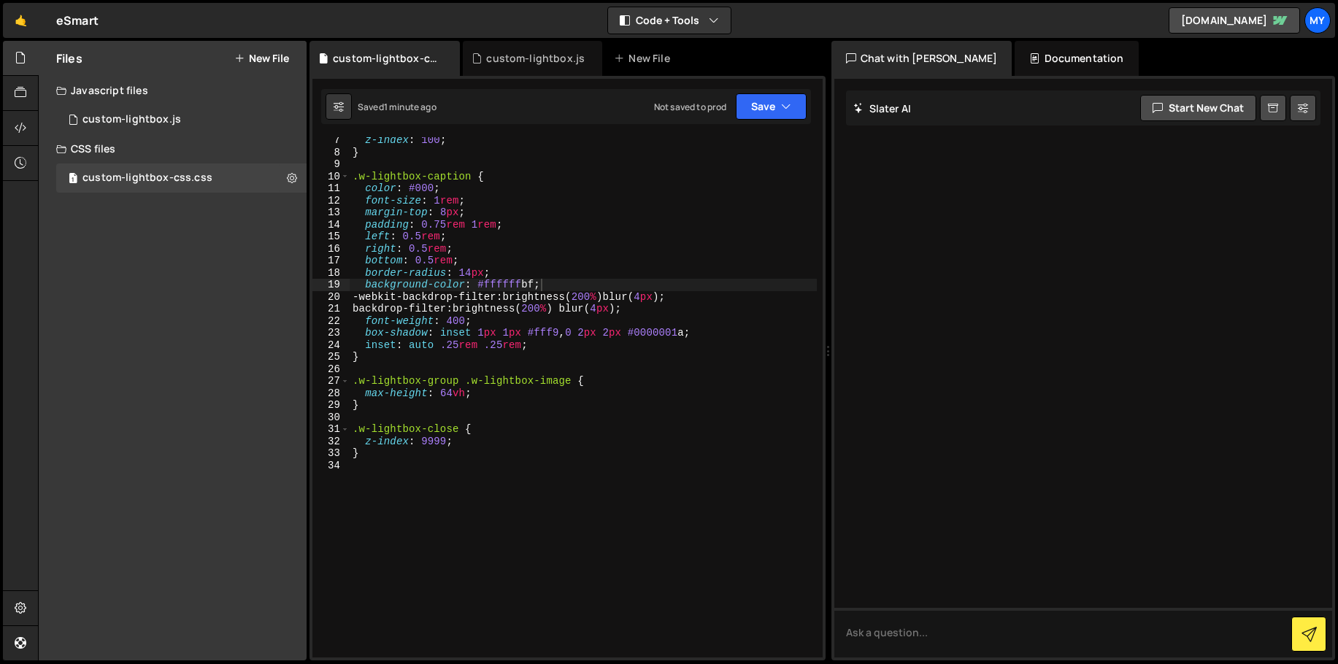
click at [406, 462] on div "z-index : 100 ; } .w-lightbox-caption { color : #000 ; font-size : 1 rem ; marg…" at bounding box center [583, 406] width 467 height 544
paste textarea ".w-lightbox-backdrop"
type textarea ".w-lightbox-backdrop {"
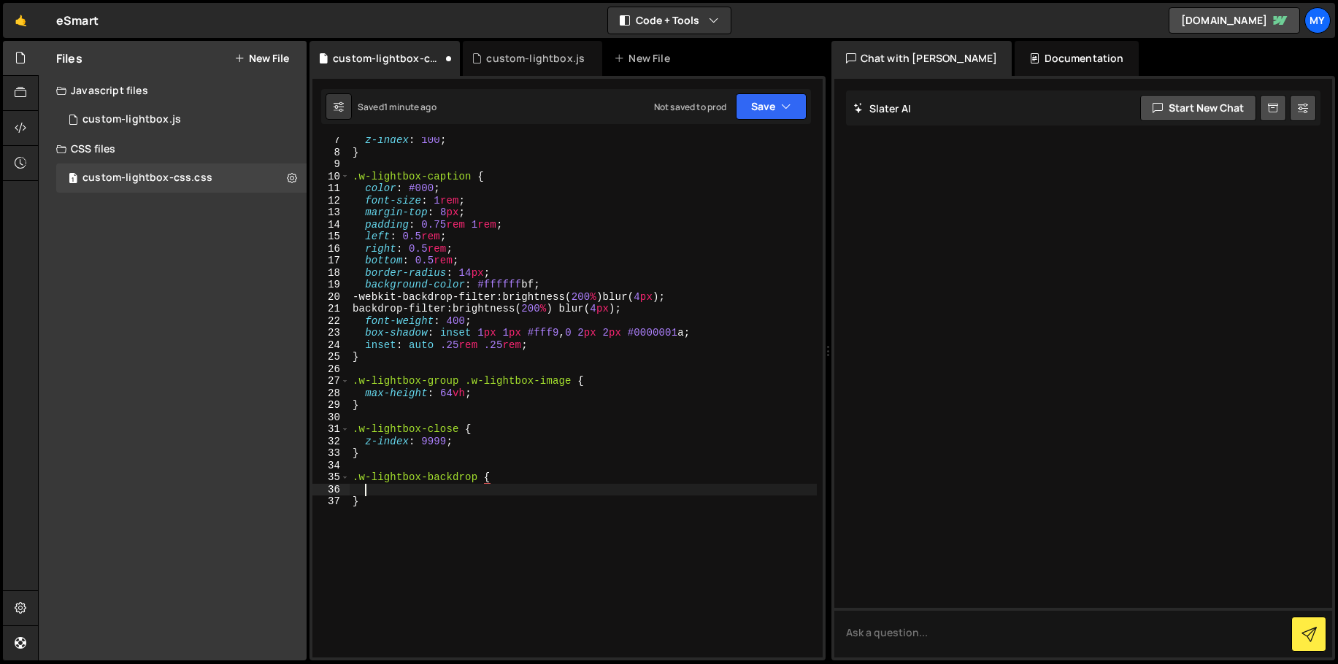
scroll to position [0, 0]
paste textarea "background-color: #882b8f66;"
drag, startPoint x: 385, startPoint y: 515, endPoint x: 385, endPoint y: 504, distance: 11.0
click at [385, 504] on div "z-index : 100 ; } .w-lightbox-caption { color : #000 ; font-size : 1 rem ; marg…" at bounding box center [583, 406] width 467 height 544
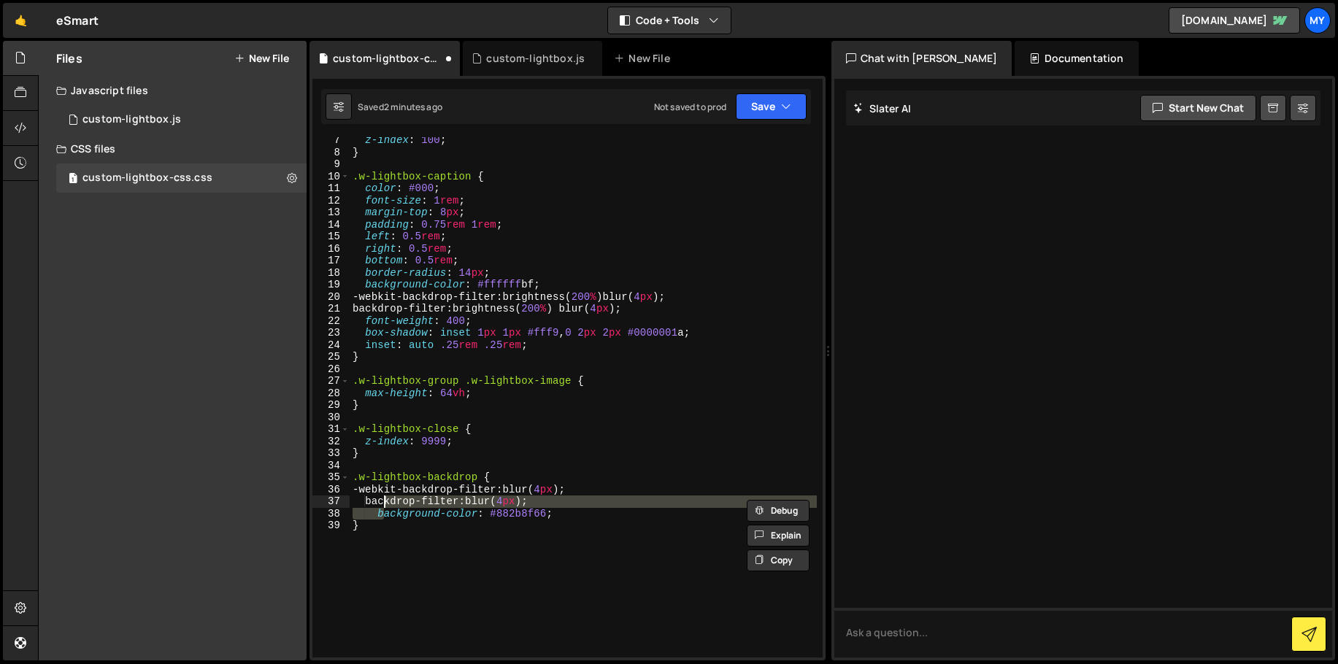
click at [378, 502] on div "z-index : 100 ; } .w-lightbox-caption { color : #000 ; font-size : 1 rem ; marg…" at bounding box center [583, 406] width 467 height 544
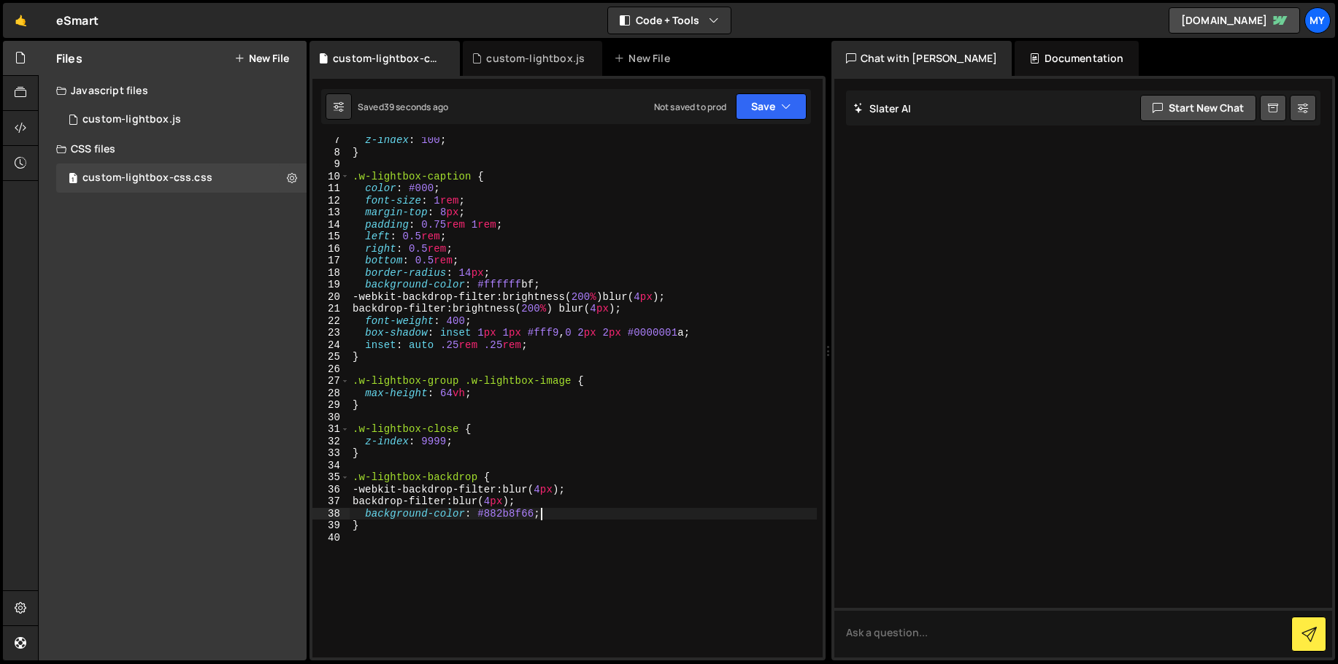
click at [540, 517] on div "z-index : 100 ; } .w-lightbox-caption { color : #000 ; font-size : 1 rem ; marg…" at bounding box center [583, 406] width 467 height 544
click at [534, 510] on div "z-index : 100 ; } .w-lightbox-caption { color : #000 ; font-size : 1 rem ; marg…" at bounding box center [583, 406] width 467 height 544
click at [544, 507] on div "z-index : 100 ; } .w-lightbox-caption { color : #000 ; font-size : 1 rem ; marg…" at bounding box center [583, 406] width 467 height 544
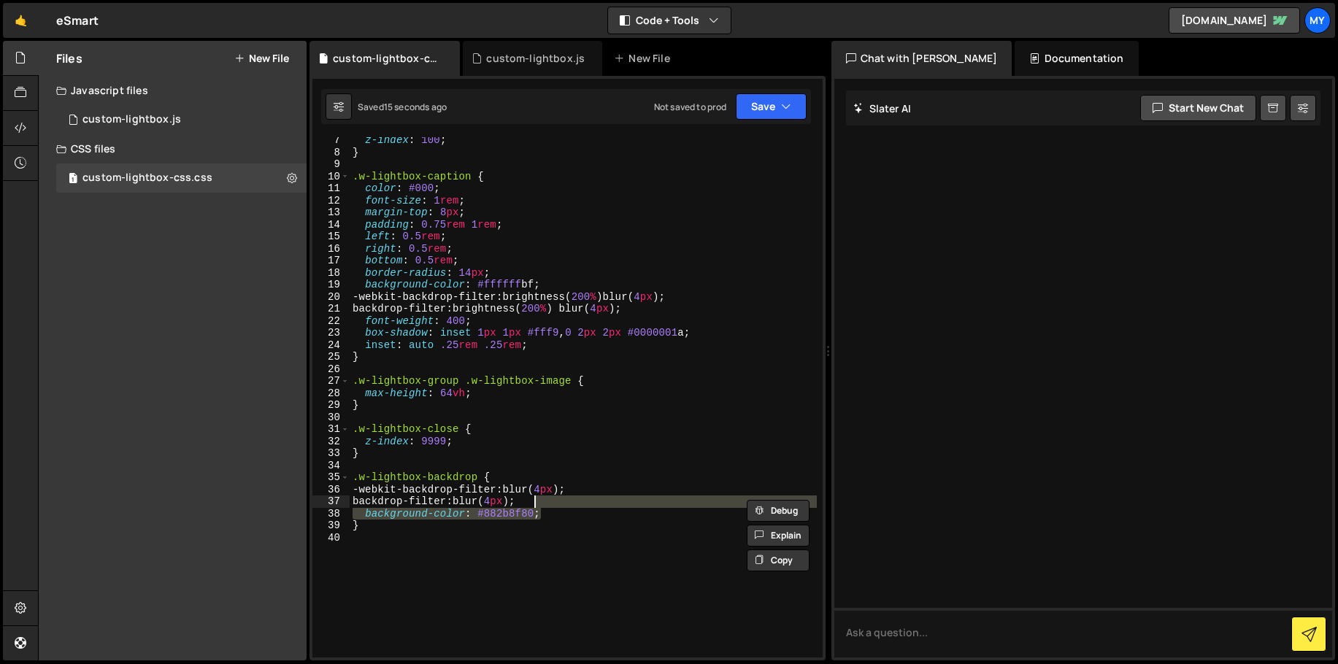
type textarea "backdrop-filter: blur(4px);"
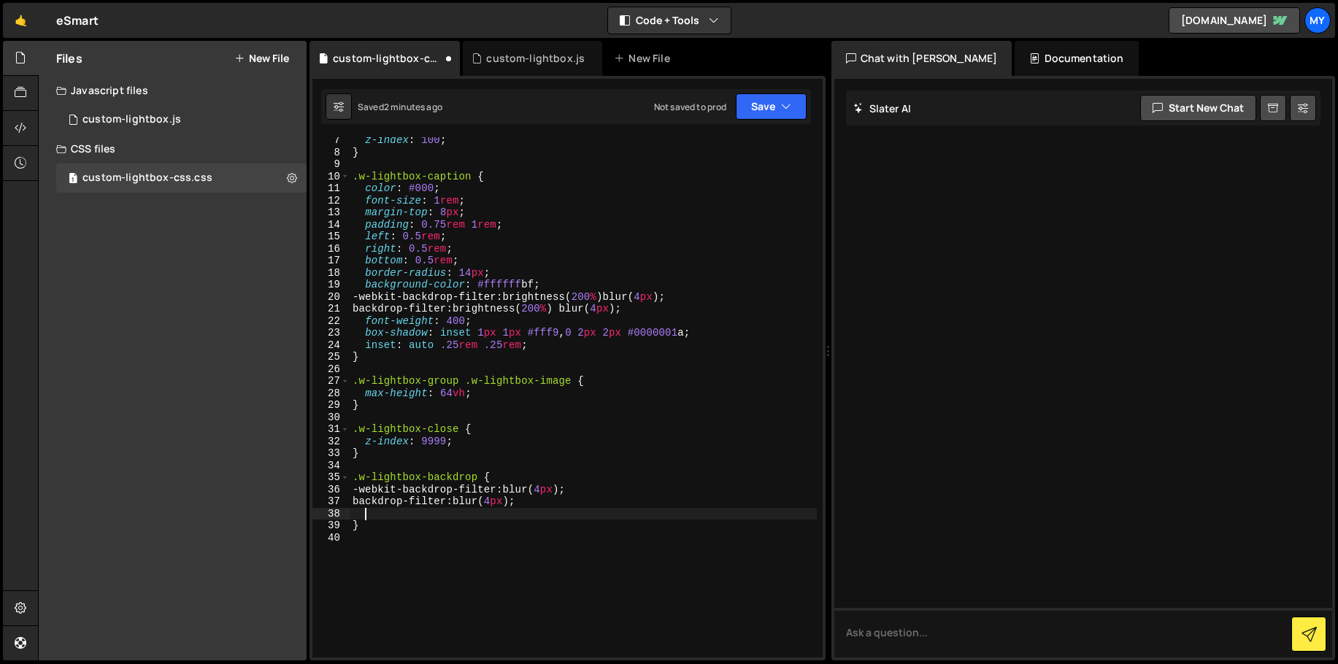
scroll to position [0, 0]
paste textarea "background: #000000cc;"
click at [461, 512] on div "z-index : 100 ; } .w-lightbox-caption { color : #000 ; font-size : 1 rem ; marg…" at bounding box center [583, 406] width 467 height 544
click at [480, 512] on div "z-index : 100 ; } .w-lightbox-caption { color : #000 ; font-size : 1 rem ; marg…" at bounding box center [583, 397] width 467 height 520
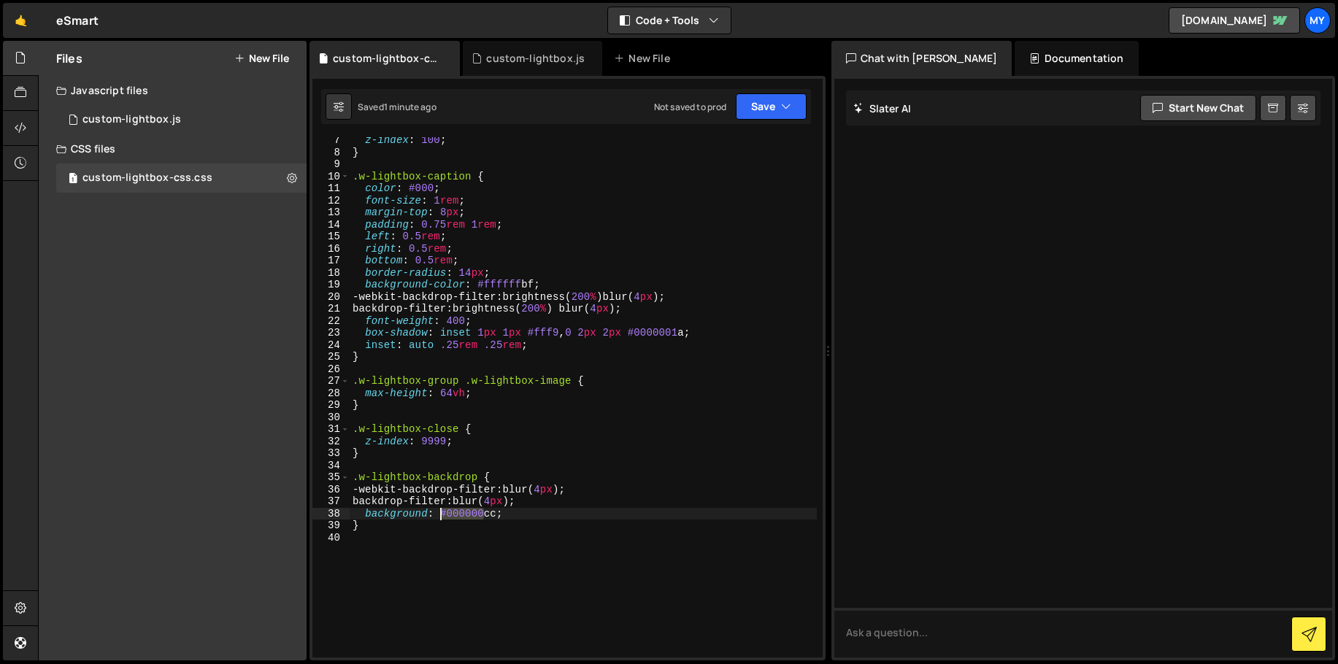
drag, startPoint x: 485, startPoint y: 512, endPoint x: 439, endPoint y: 511, distance: 46.0
click at [439, 511] on div "z-index : 100 ; } .w-lightbox-caption { color : #000 ; font-size : 1 rem ; marg…" at bounding box center [583, 406] width 467 height 544
paste textarea "882b8f"
type textarea "background: #882b8fcc;"
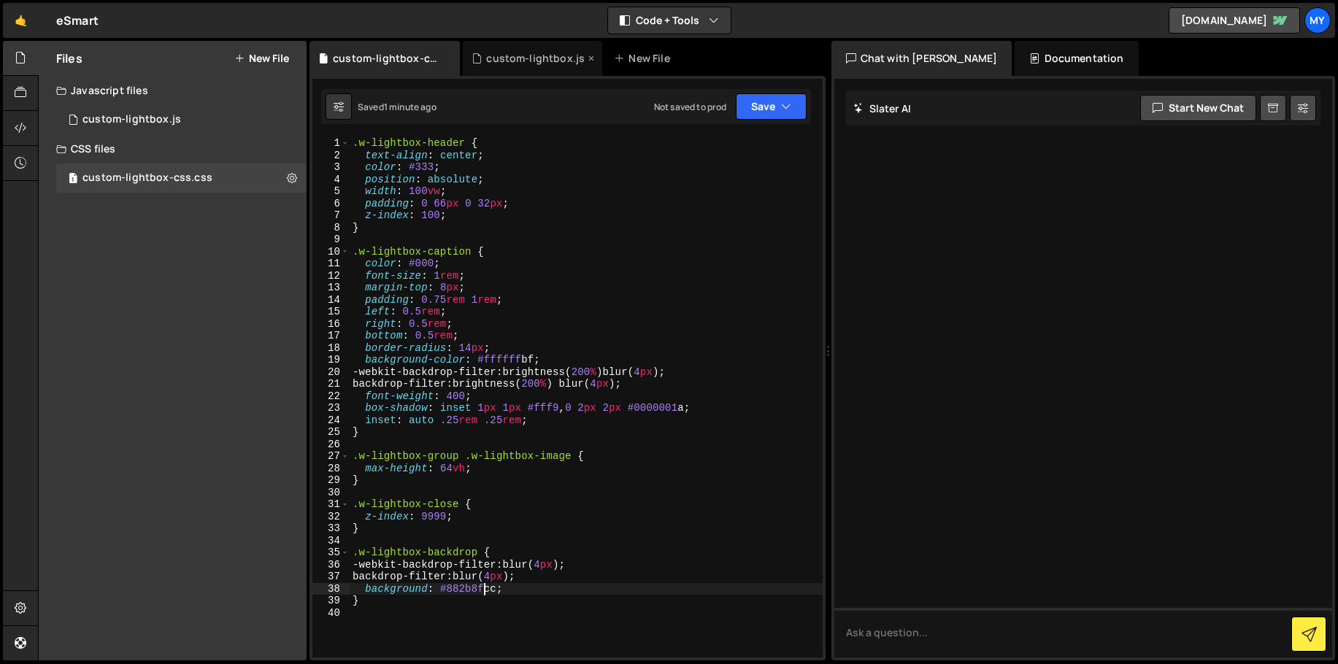
click at [514, 61] on div "custom-lightbox.js" at bounding box center [535, 58] width 99 height 15
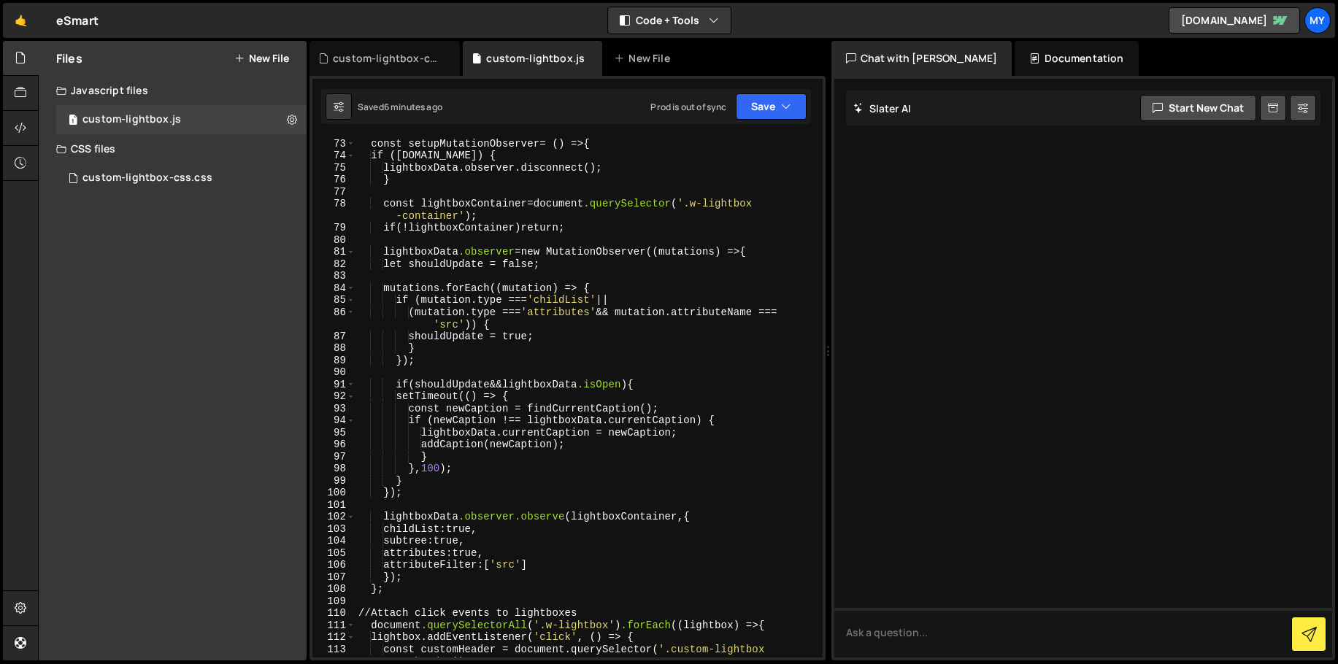
scroll to position [903, 0]
click at [440, 466] on div "const setupMutationObserver = () => { if ([DOMAIN_NAME]) { lightboxData.observe…" at bounding box center [585, 404] width 461 height 557
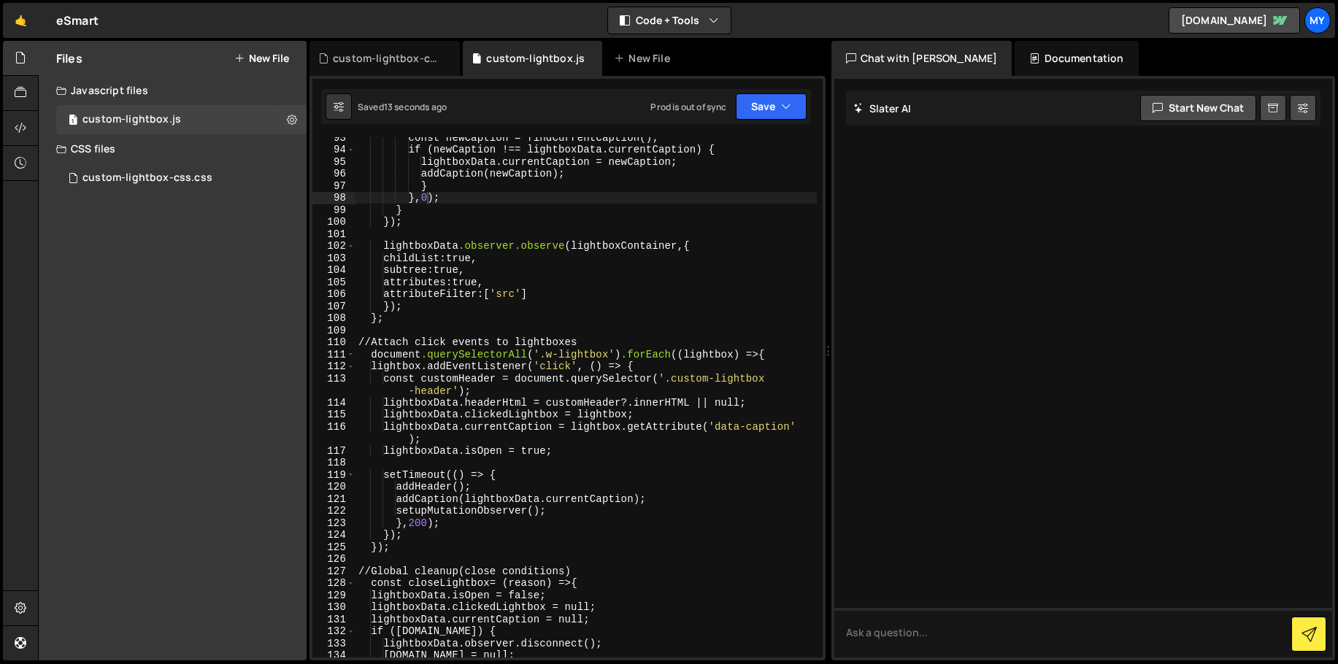
scroll to position [1174, 0]
click at [425, 524] on div "const newCaption = findCurrentCaption() ; if (newCaption !== lightboxData.curre…" at bounding box center [585, 403] width 461 height 544
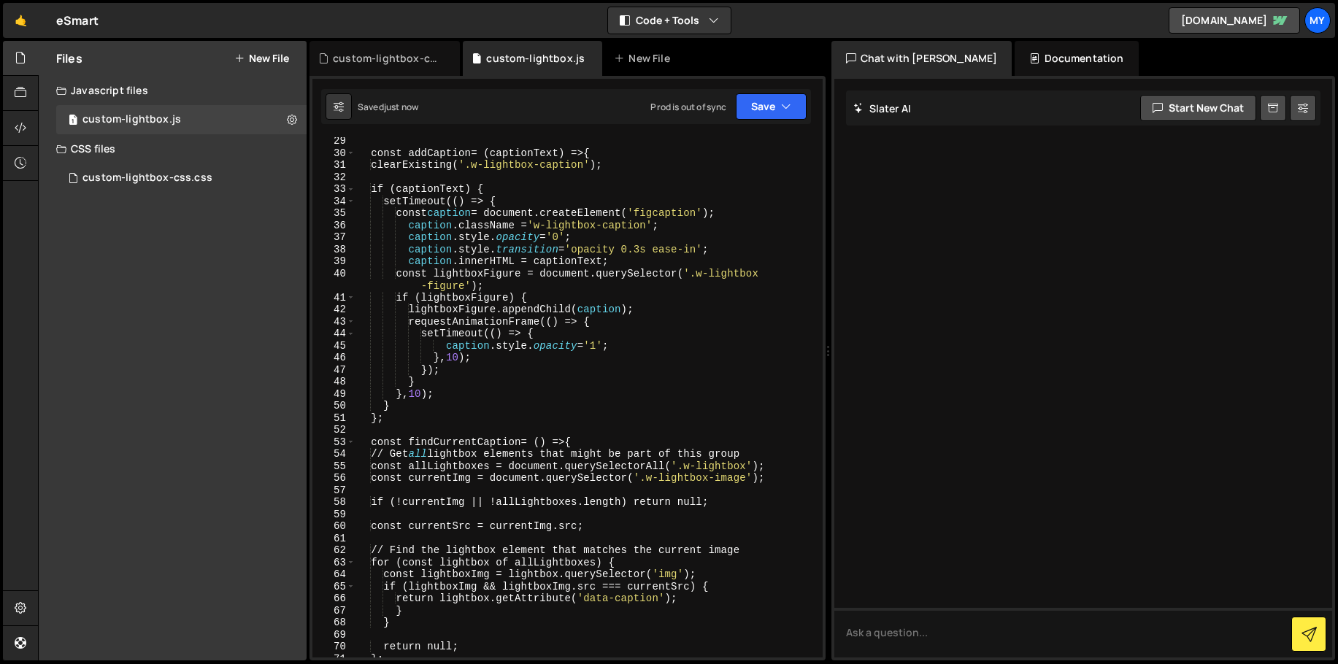
scroll to position [363, 0]
click at [422, 395] on div "const addCaption = ( captionText ) => { clearExisting( ' .w-lightbox-caption ' …" at bounding box center [585, 407] width 461 height 544
click at [460, 359] on div "const addCaption = ( captionText ) => { clearExisting( ' .w-lightbox-caption ' …" at bounding box center [585, 407] width 461 height 544
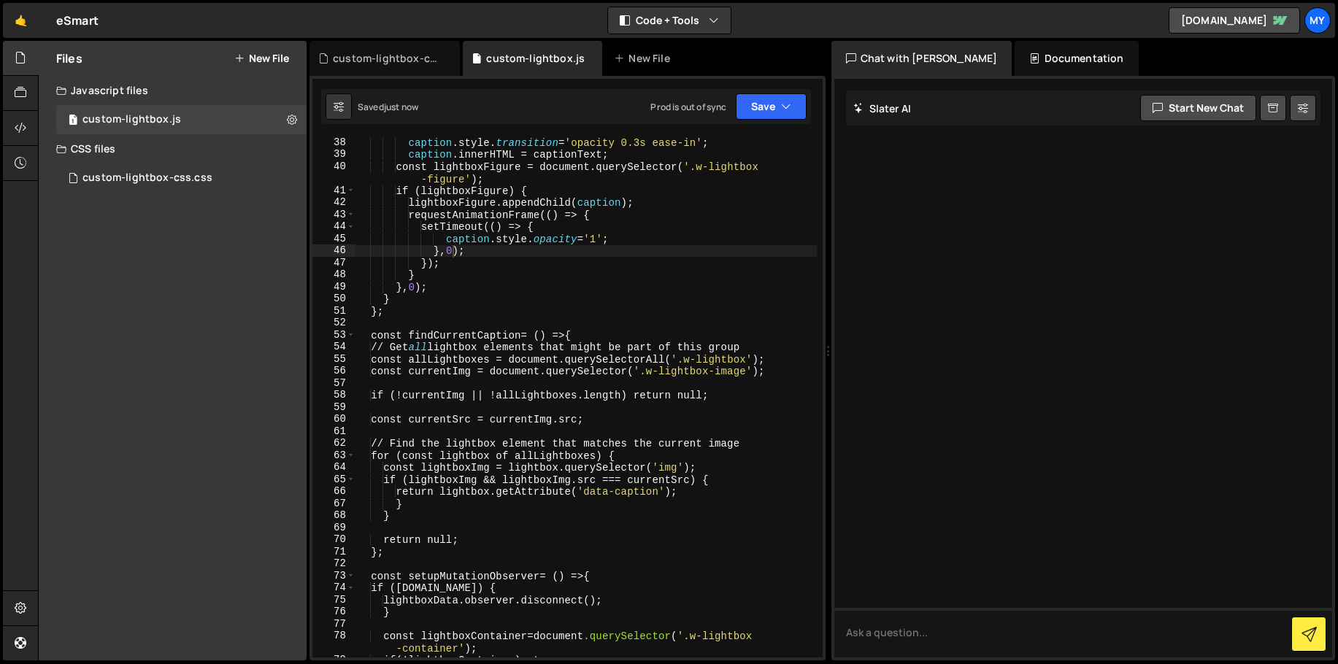
scroll to position [320, 0]
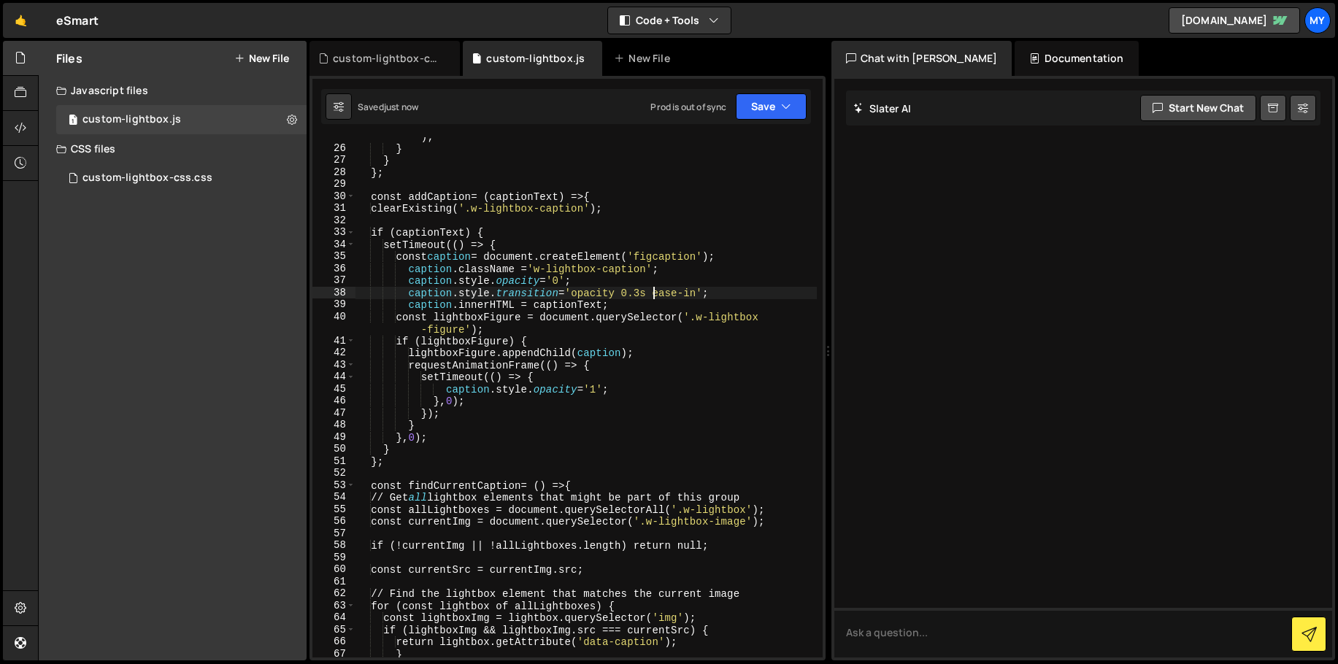
click at [653, 292] on div "lightboxContent.insertBefore(header, lightboxContent.firstChild ) ; } } } ; con…" at bounding box center [585, 396] width 461 height 557
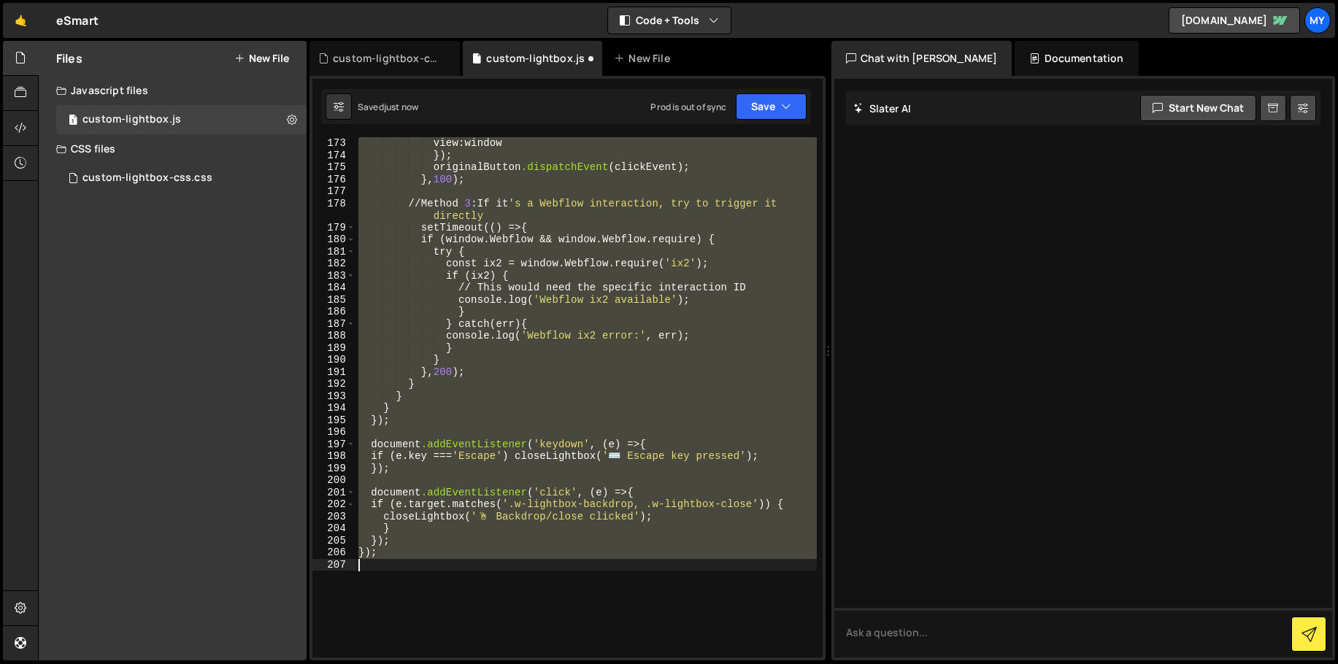
click at [611, 372] on div "view : window } ); originalButton .dispatchEvent ( clickEvent ); } , 100 ); // …" at bounding box center [585, 397] width 461 height 520
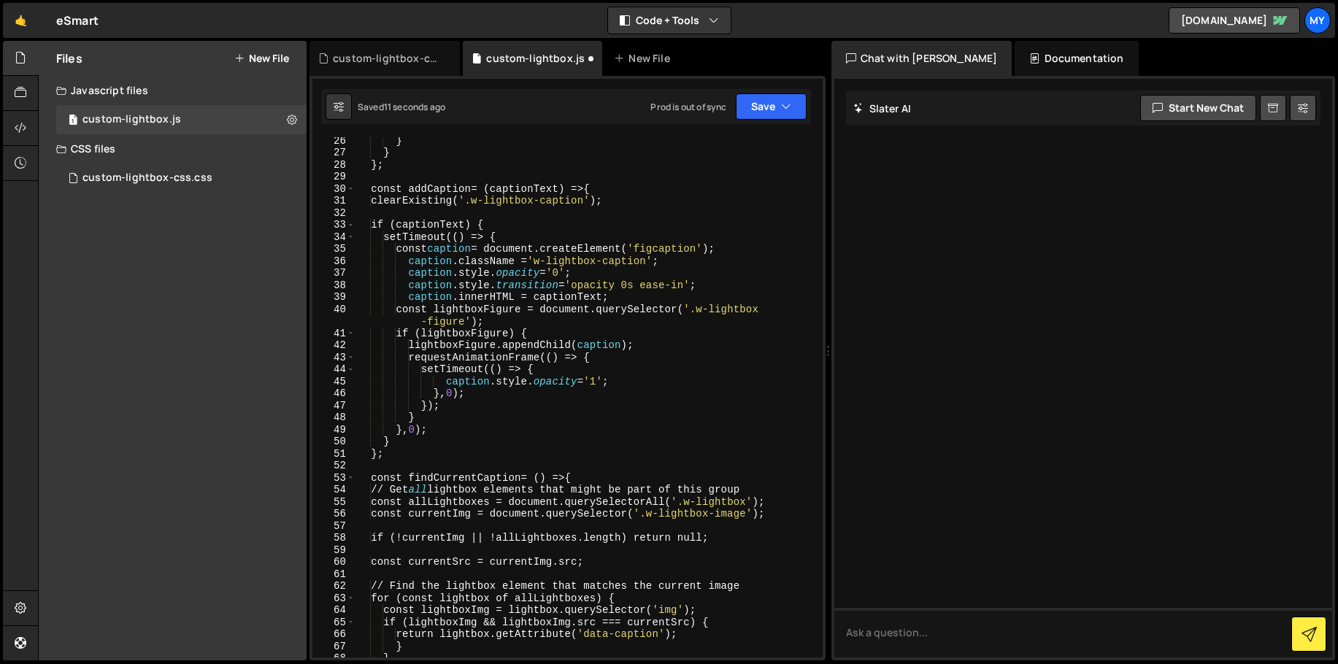
scroll to position [322, 0]
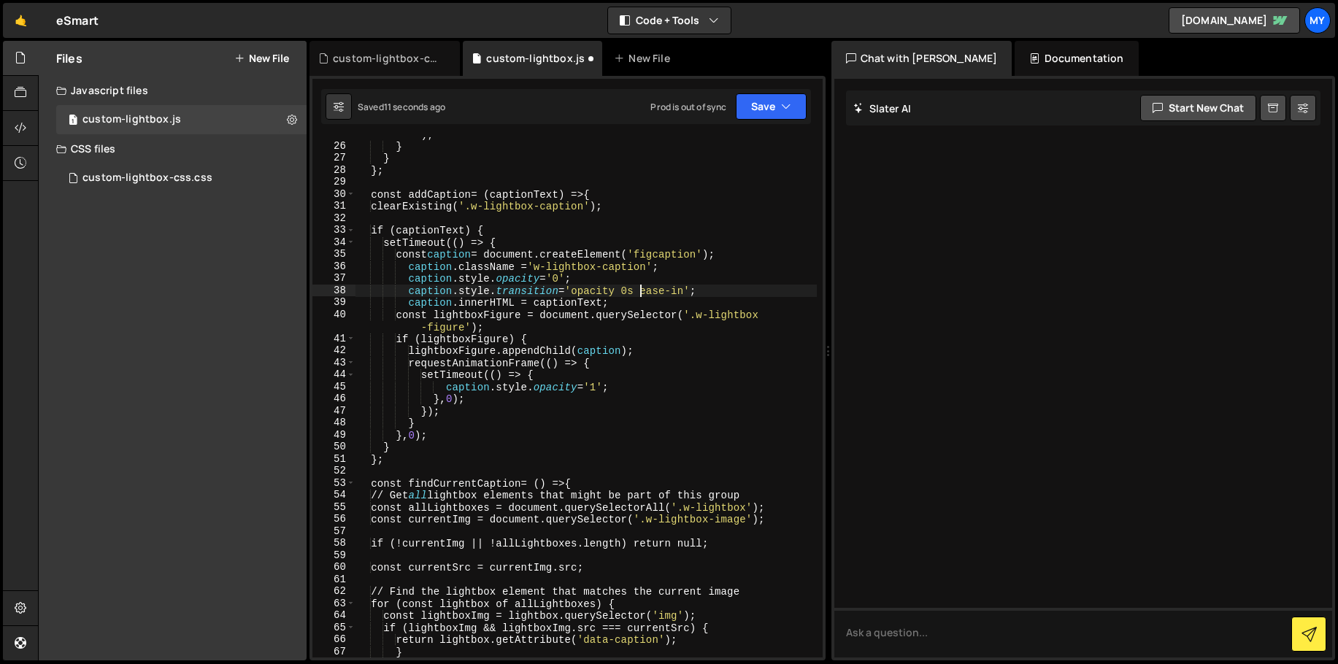
click at [640, 290] on div "lightboxContent.insertBefore(header, lightboxContent.firstChild ) ; } } } ; con…" at bounding box center [585, 394] width 461 height 557
type textarea "caption.style.transition = 'opacity 0.2s ease-in';"
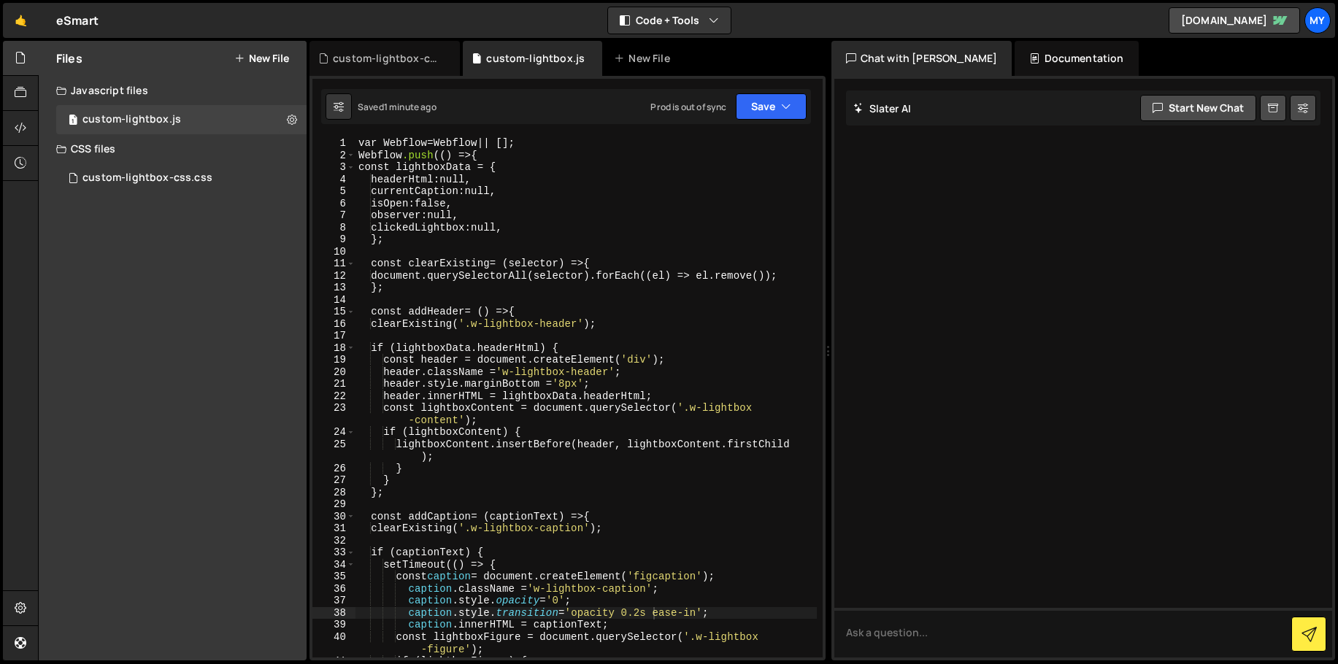
scroll to position [11, 0]
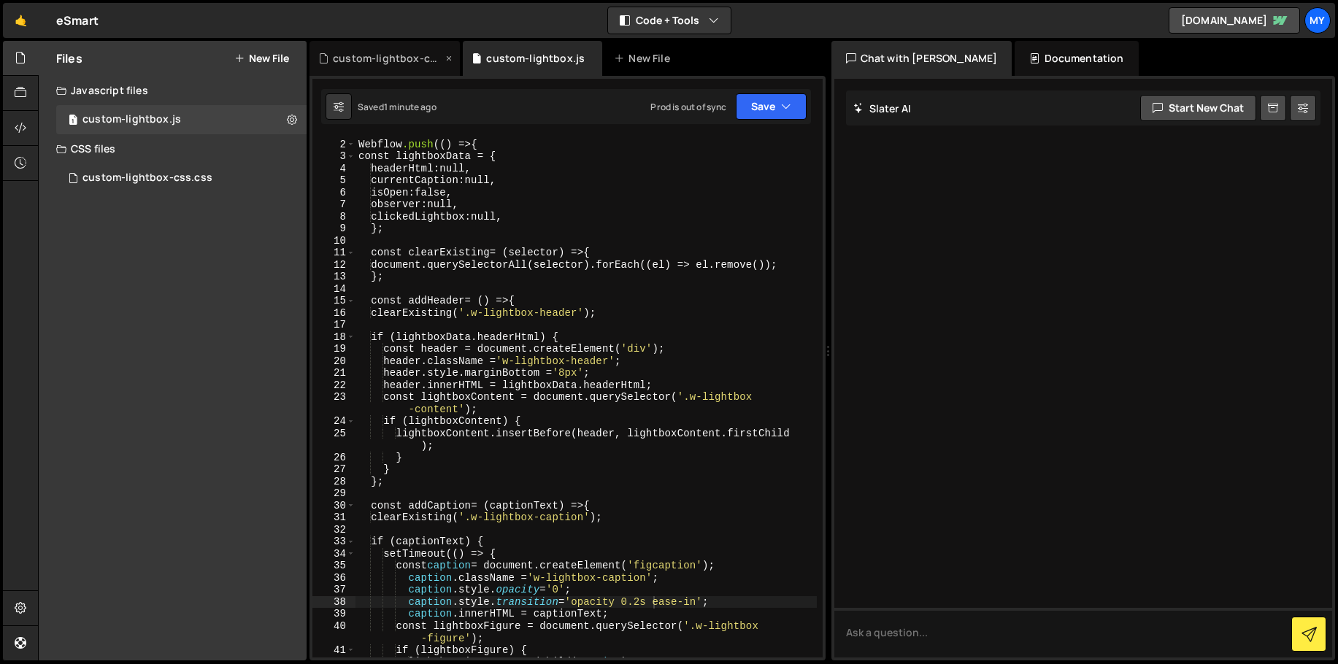
click at [359, 63] on div "custom-lightbox-css.css" at bounding box center [387, 58] width 109 height 15
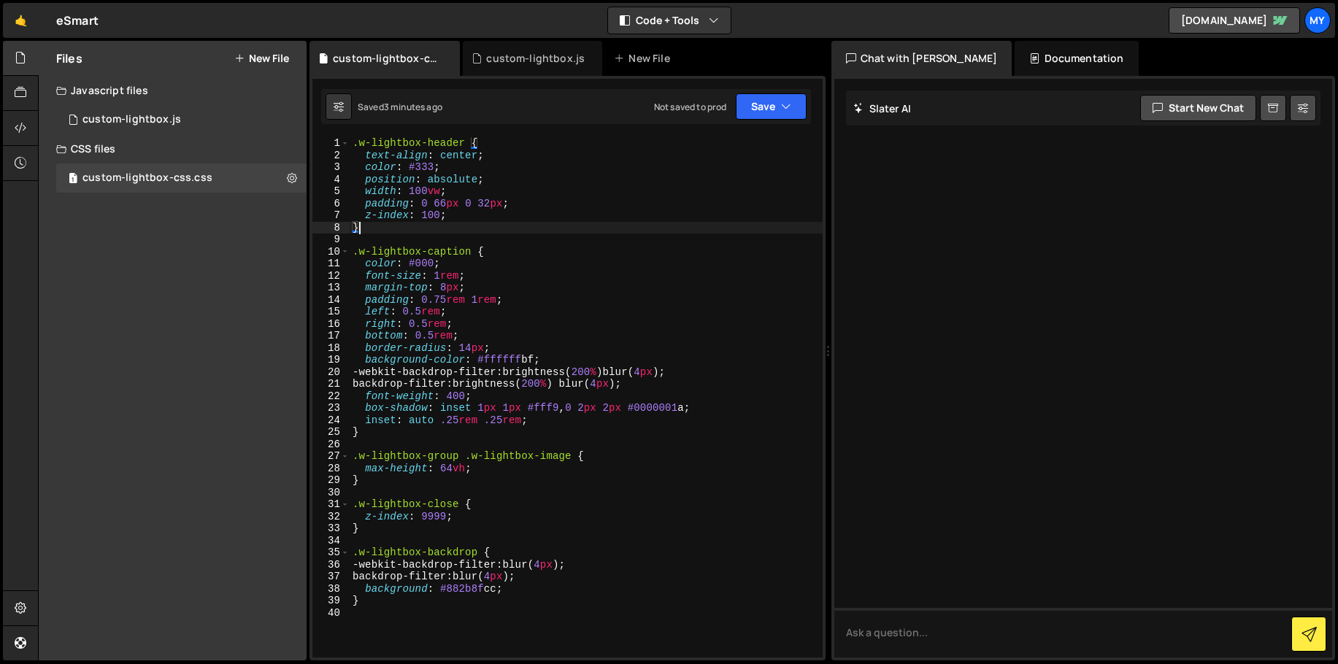
drag, startPoint x: 374, startPoint y: 232, endPoint x: 355, endPoint y: 209, distance: 30.1
click at [367, 226] on div ".w-lightbox-header { text-align : center ; color : #333 ; position : absolute ;…" at bounding box center [586, 409] width 473 height 544
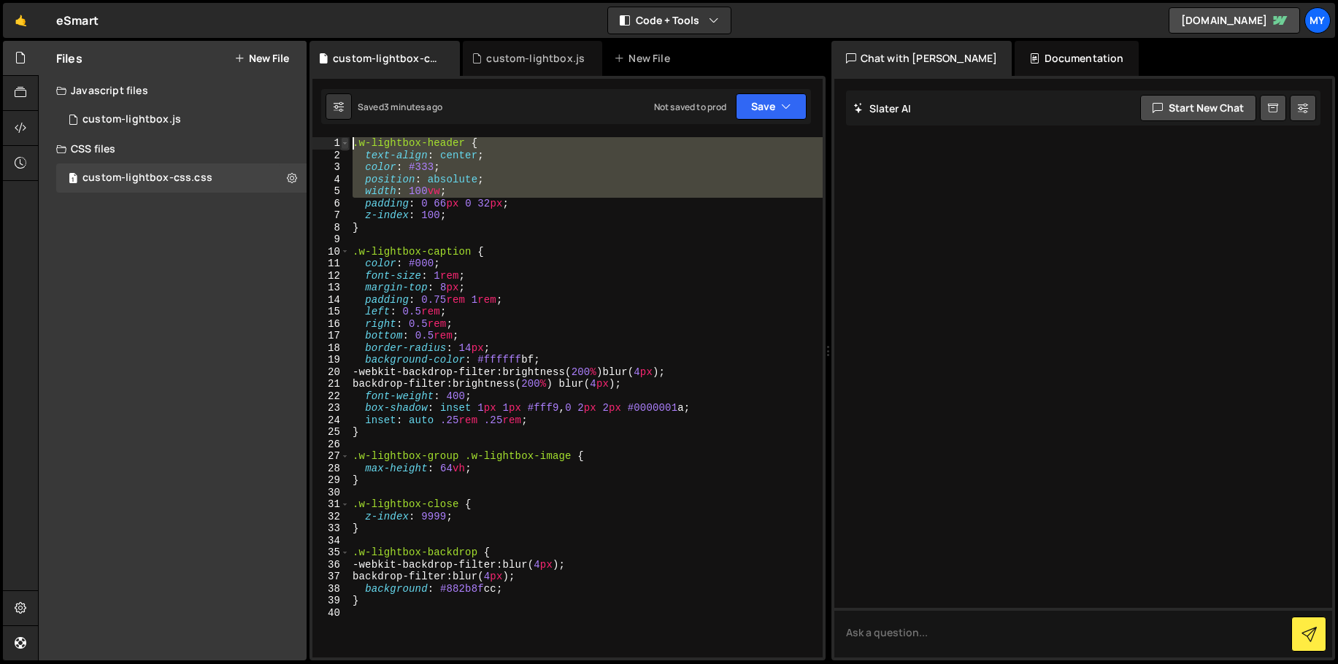
drag, startPoint x: 350, startPoint y: 193, endPoint x: 347, endPoint y: 148, distance: 45.3
click at [347, 148] on div "} 1 2 3 4 5 6 7 8 9 10 11 12 13 14 15 16 17 18 19 20 21 22 23 24 25 26 27 28 29…" at bounding box center [567, 397] width 510 height 520
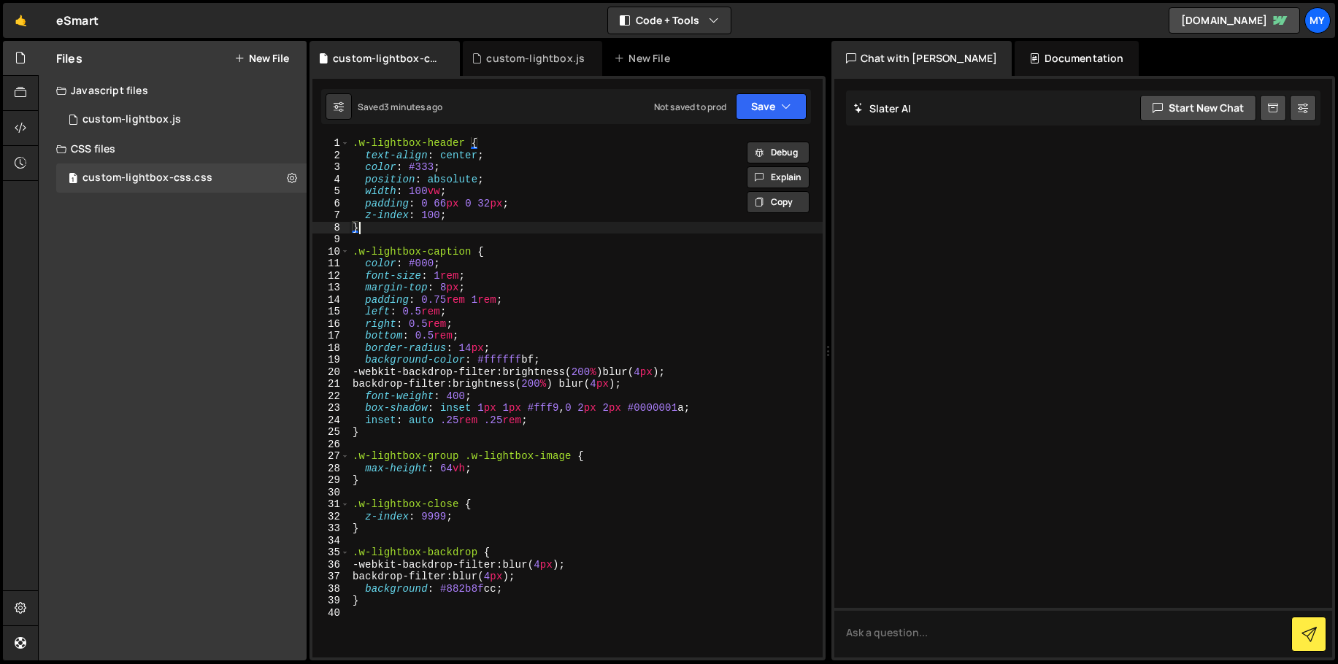
click at [363, 231] on div ".w-lightbox-header { text-align : center ; color : #333 ; position : absolute ;…" at bounding box center [586, 409] width 473 height 544
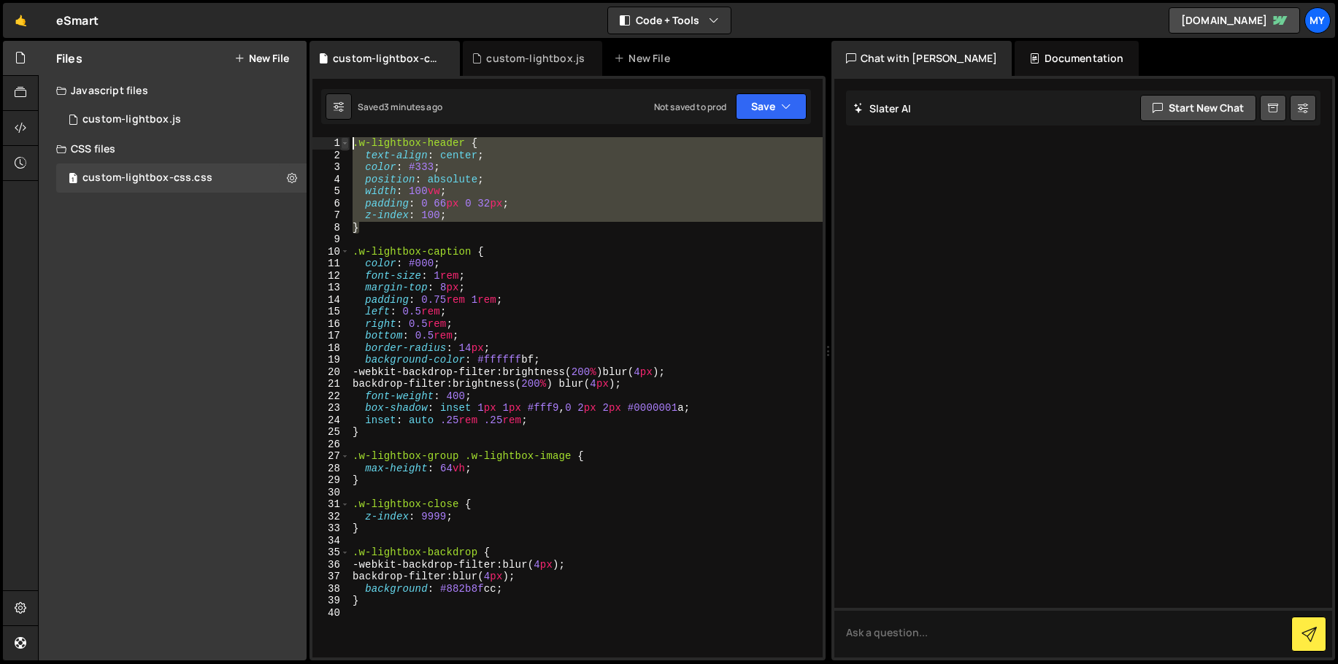
drag, startPoint x: 365, startPoint y: 231, endPoint x: 342, endPoint y: 146, distance: 88.5
click at [342, 146] on div "} 1 2 3 4 5 6 7 8 9 10 11 12 13 14 15 16 17 18 19 20 21 22 23 24 25 26 27 28 29…" at bounding box center [567, 397] width 510 height 520
click at [448, 217] on div ".w-lightbox-header { text-align : center ; color : #333 ; position : absolute ;…" at bounding box center [586, 397] width 473 height 520
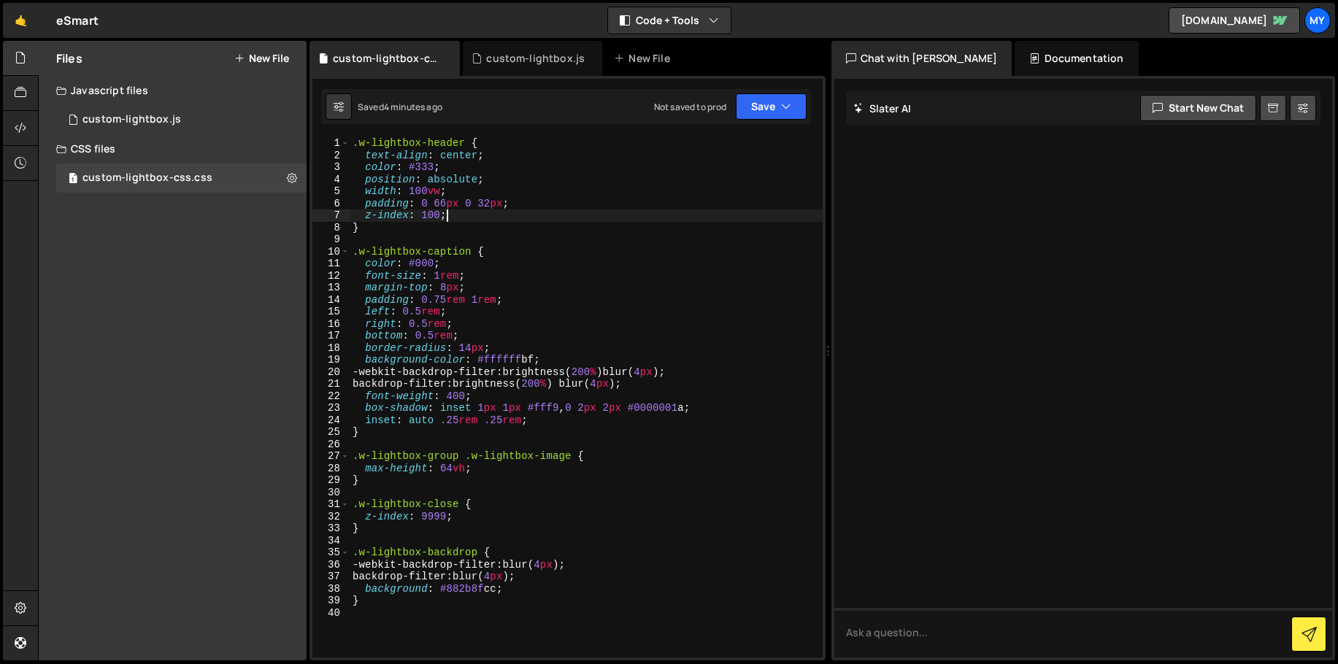
click at [423, 231] on div ".w-lightbox-header { text-align : center ; color : #333 ; position : absolute ;…" at bounding box center [586, 409] width 473 height 544
type textarea "}"
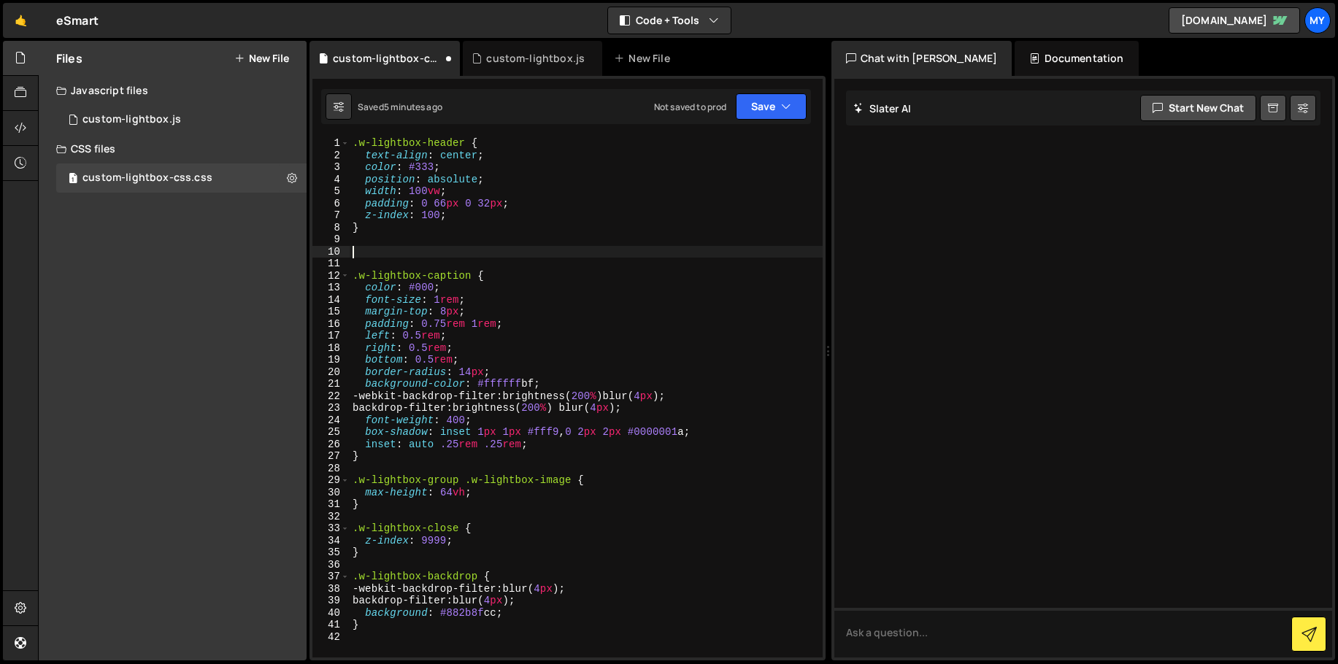
paste textarea "hyphens: auto; /* Add hyphens for better breaking */"
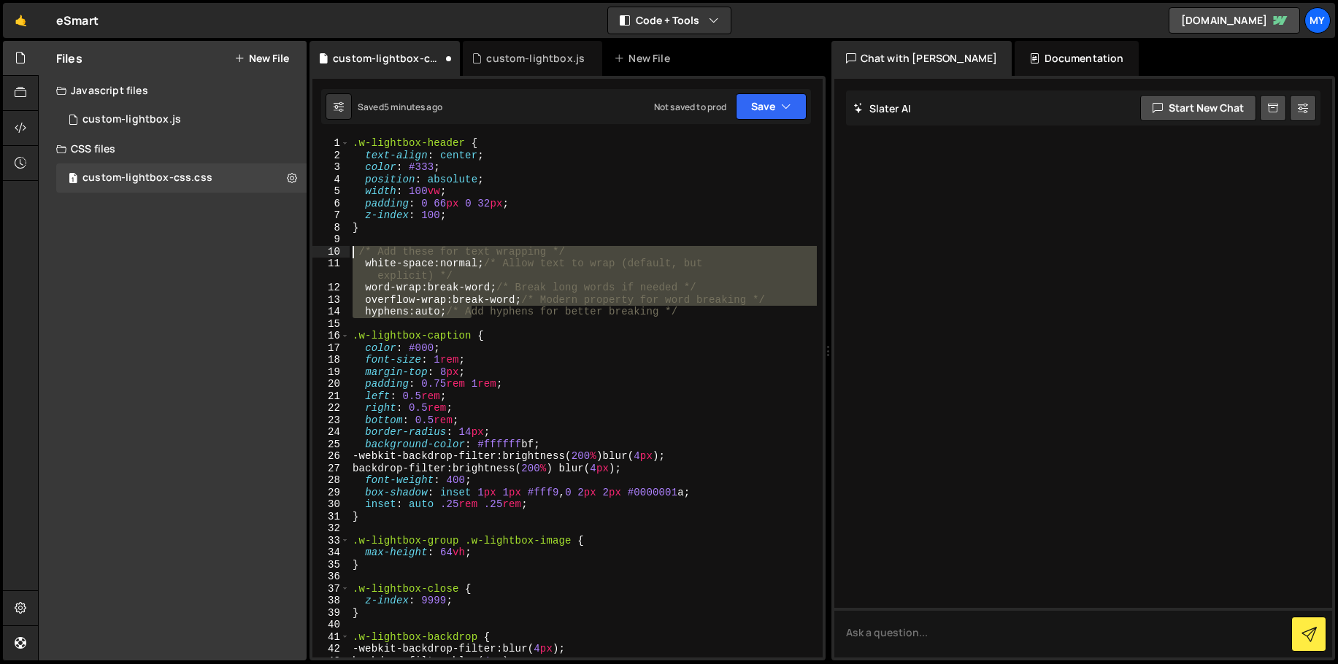
drag, startPoint x: 471, startPoint y: 314, endPoint x: 350, endPoint y: 253, distance: 136.1
click at [350, 253] on div ".w-lightbox-header { text-align : center ; color : #333 ; position : absolute ;…" at bounding box center [583, 409] width 467 height 544
paste textarea "} /* Add hyphens for better breaking"
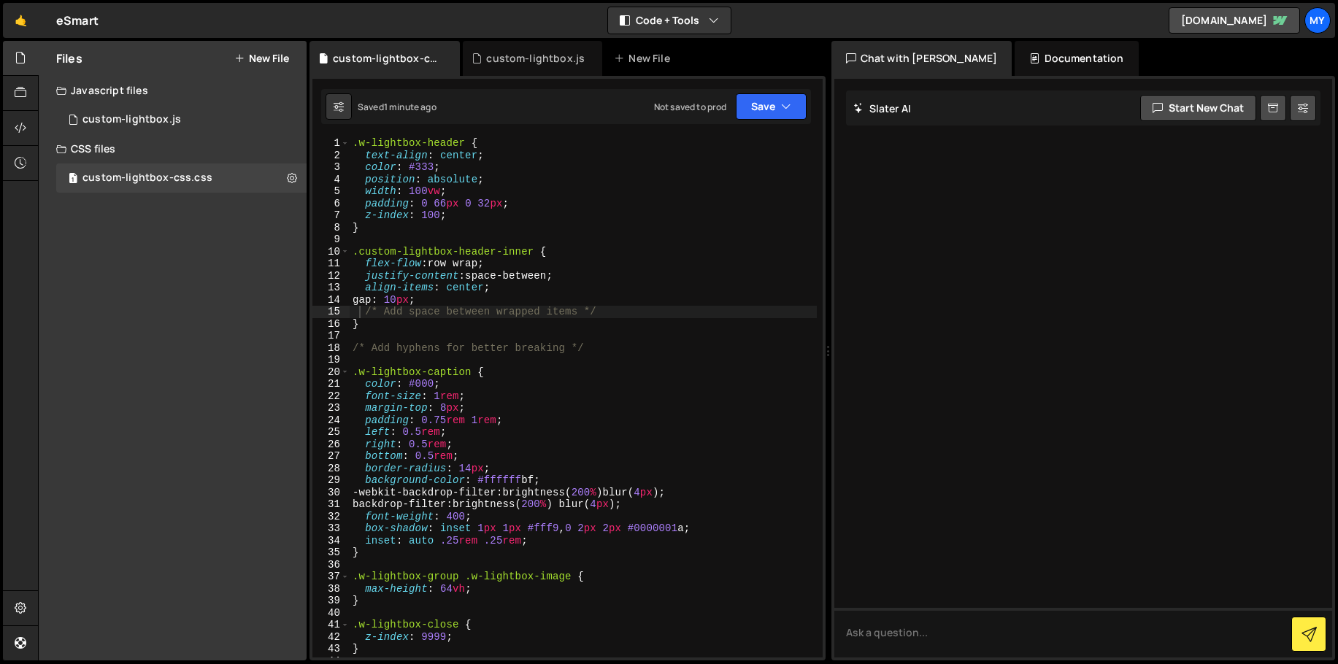
scroll to position [0, 0]
drag, startPoint x: 535, startPoint y: 249, endPoint x: 404, endPoint y: 253, distance: 130.7
click at [404, 253] on div ".w-lightbox-header { text-align : center ; color : #333 ; position : absolute ;…" at bounding box center [583, 409] width 467 height 544
drag, startPoint x: 396, startPoint y: 253, endPoint x: 347, endPoint y: 252, distance: 48.9
click at [347, 252] on div ".custom-lightbox-header-inner { 1 2 3 4 5 6 7 8 9 10 11 12 13 14 15 16 17 18 19…" at bounding box center [567, 397] width 510 height 520
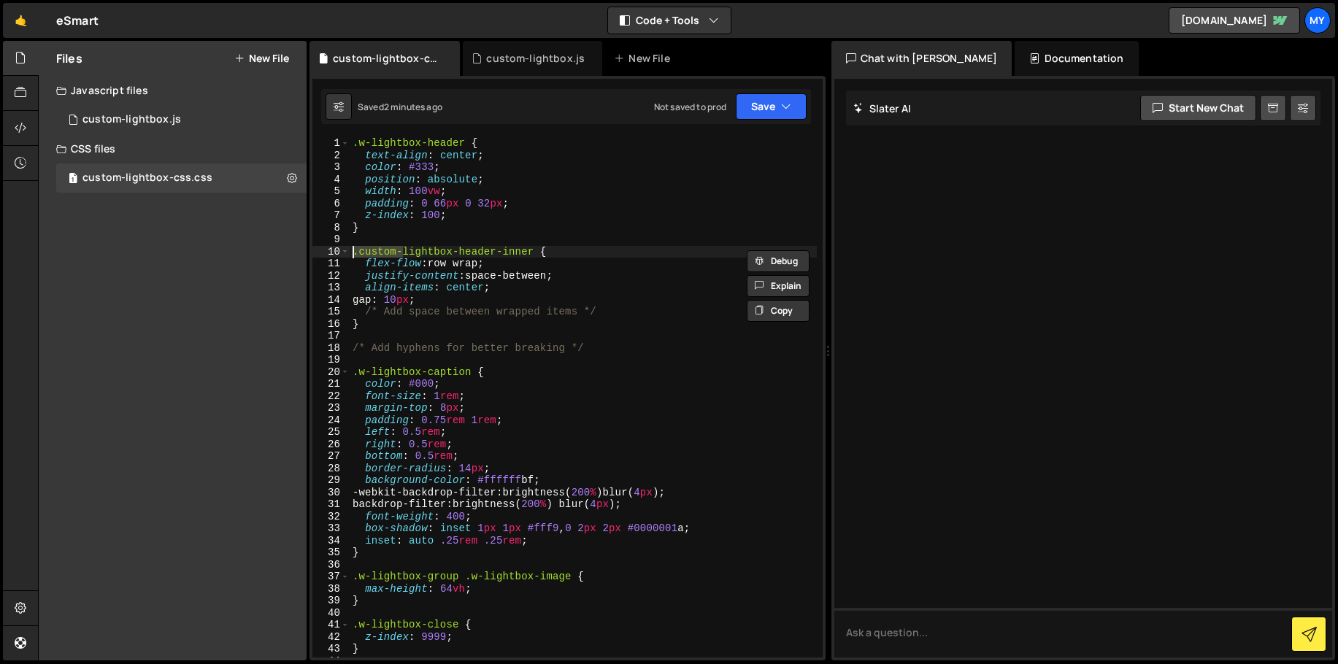
click at [450, 302] on div ".w-lightbox-header { text-align : center ; color : #333 ; position : absolute ;…" at bounding box center [583, 409] width 467 height 544
type textarea "gap: 10px;"
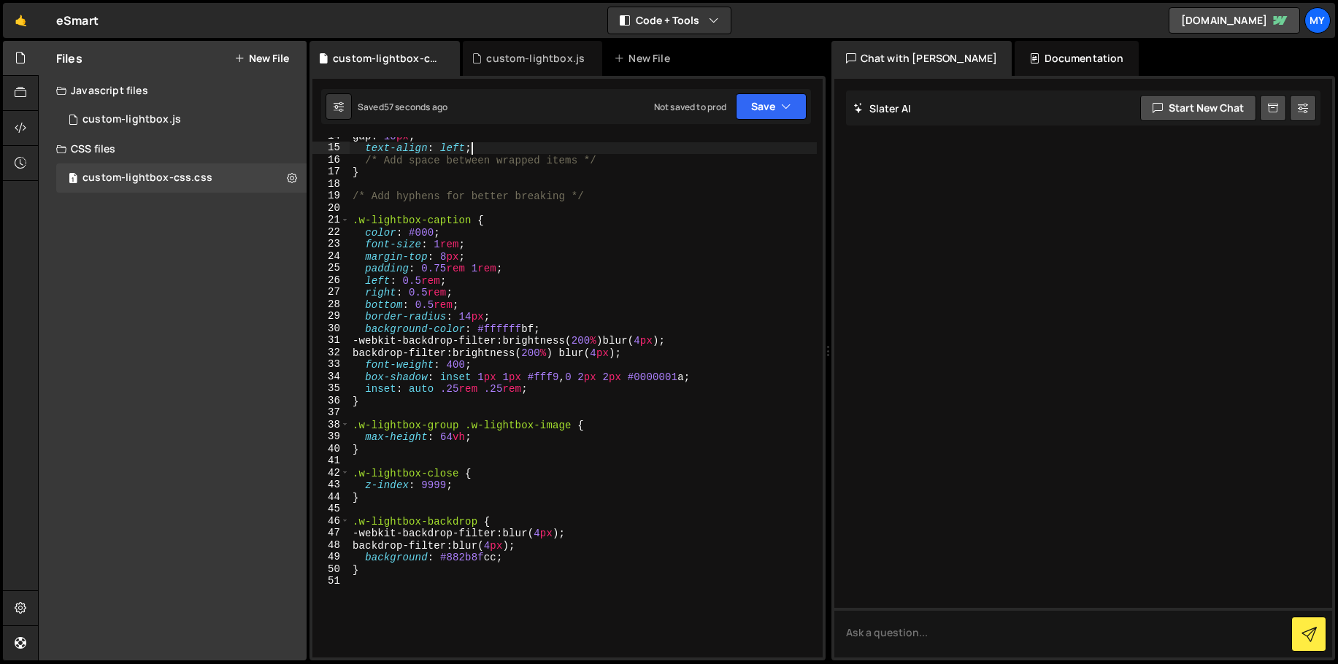
scroll to position [293, 0]
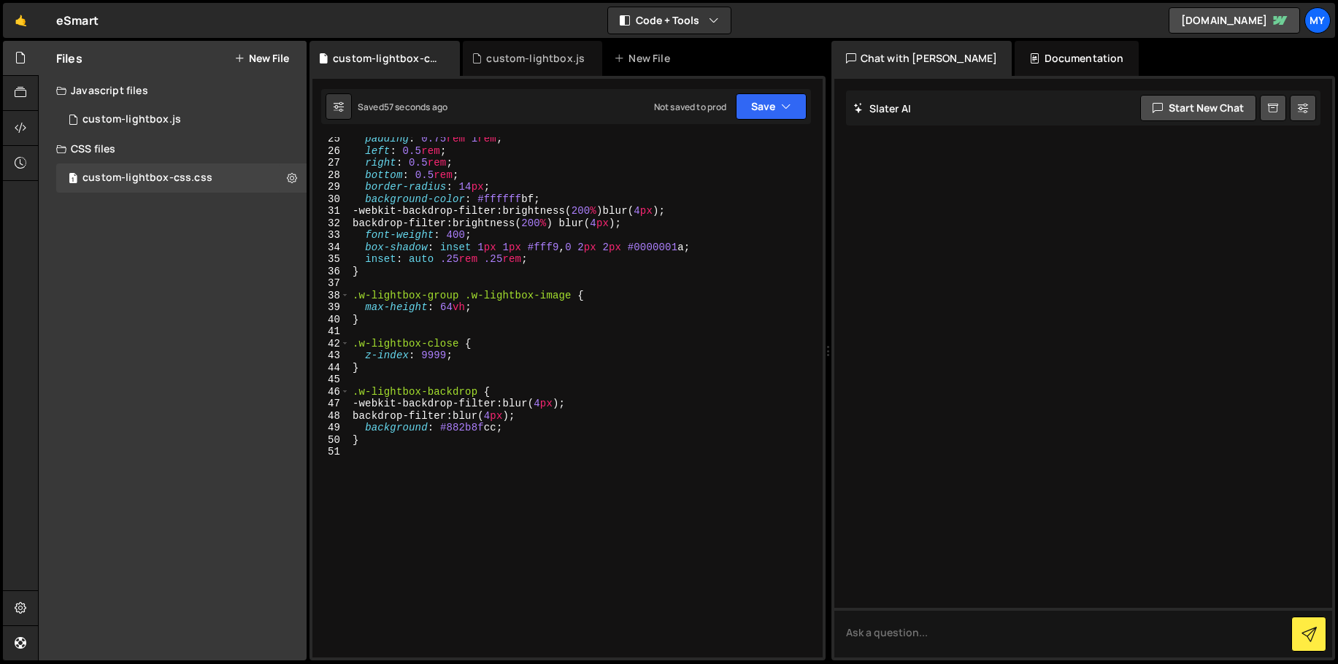
click at [395, 436] on div "padding : 0.75 rem 1 rem ; left : 0.5 rem ; right : 0.5 rem ; bottom : 0.5 rem …" at bounding box center [583, 405] width 467 height 544
type textarea "}"
paste textarea ".w-lightbox-content"
type textarea ".w-lightbox-content {"
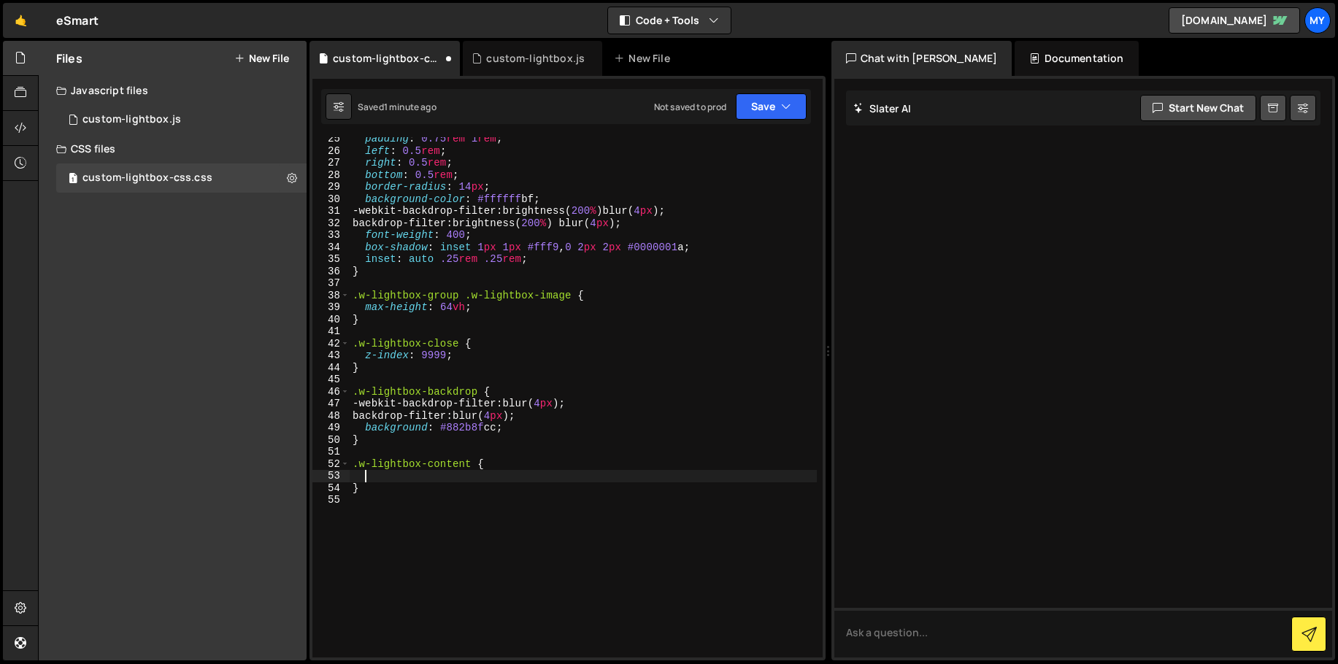
paste textarea "margin-top: 2vh;"
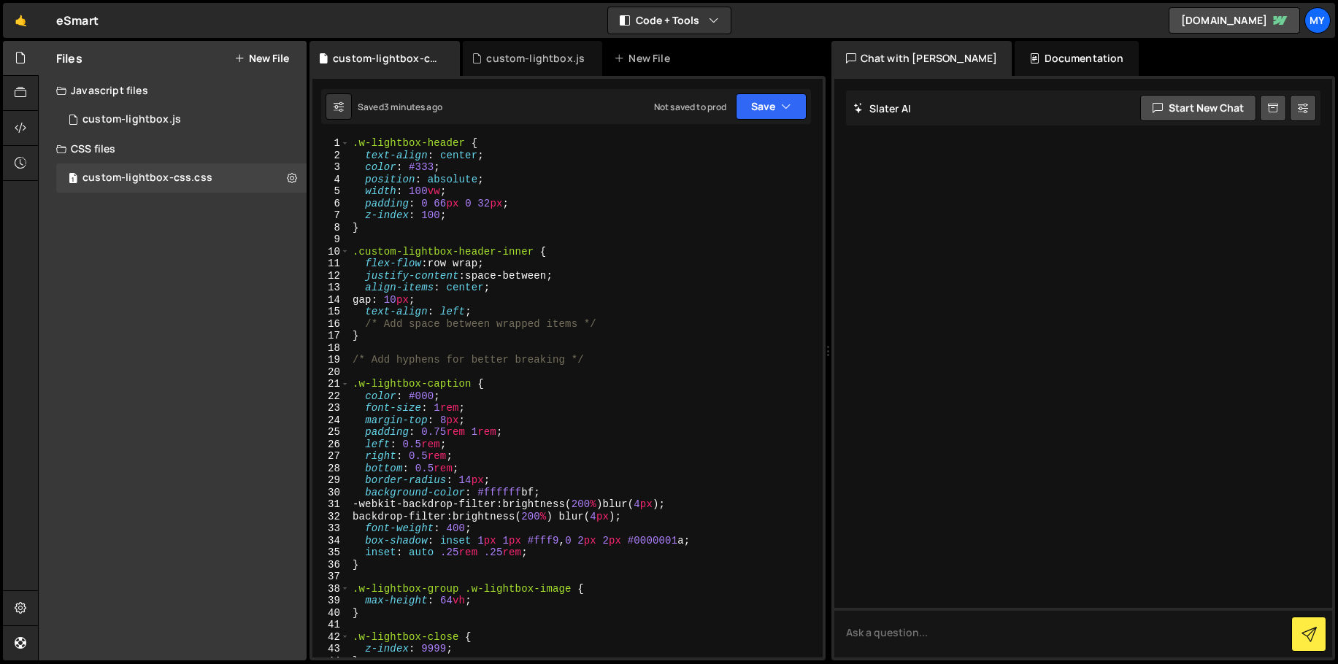
click at [446, 337] on div ".w-lightbox-header { text-align : center ; color : #333 ; position : absolute ;…" at bounding box center [583, 409] width 467 height 544
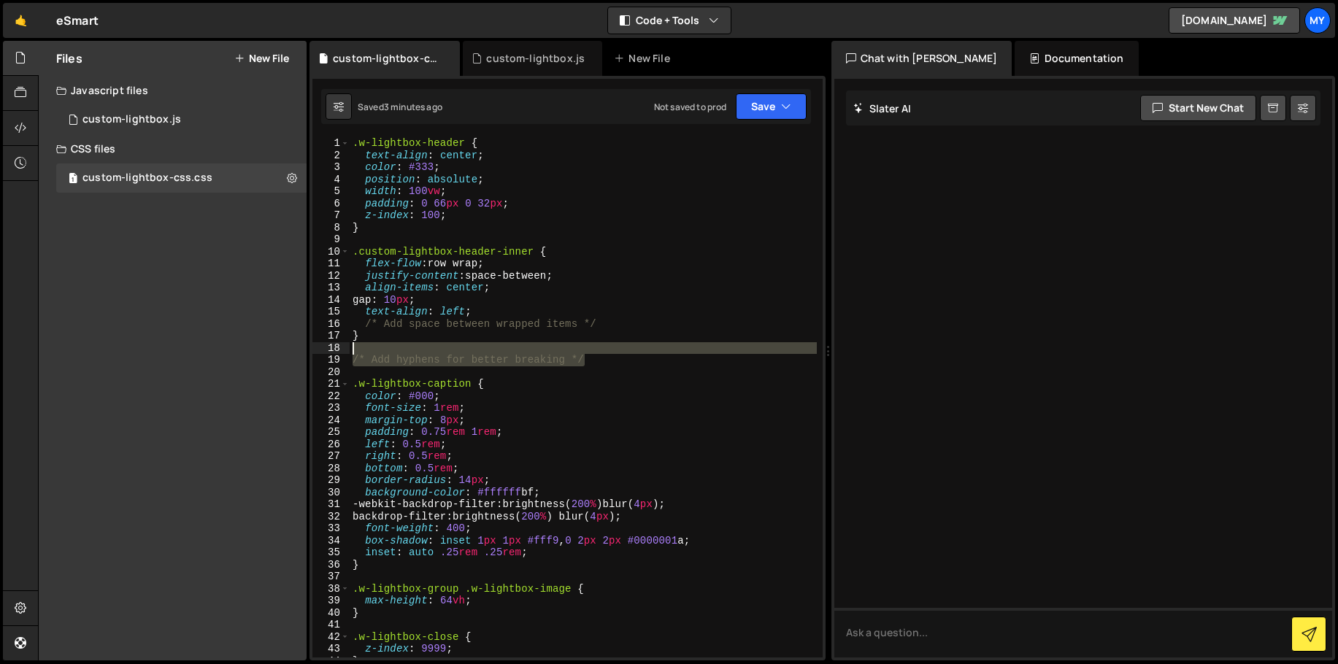
drag, startPoint x: 612, startPoint y: 355, endPoint x: 330, endPoint y: 353, distance: 281.7
click at [330, 353] on div "} 1 2 3 4 5 6 7 8 9 10 11 12 13 14 15 16 17 18 19 20 21 22 23 24 25 26 27 28 29…" at bounding box center [567, 397] width 510 height 520
type textarea "/* Add hyphens for better breaking */"
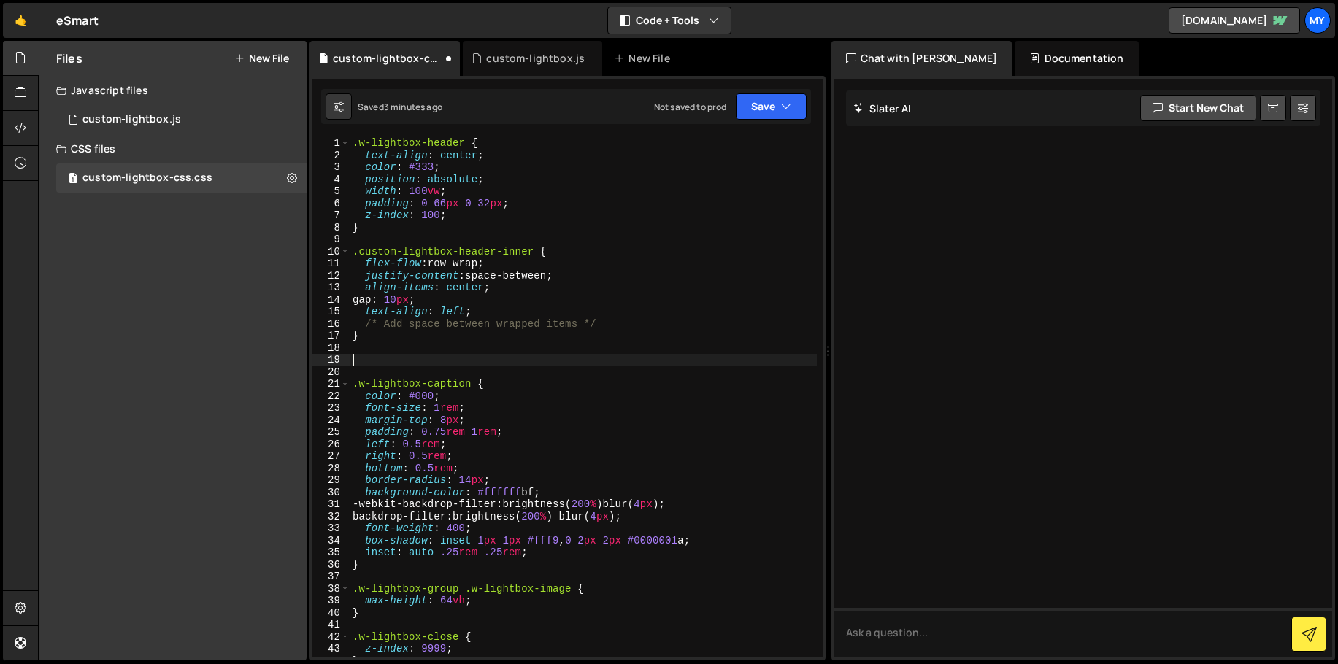
paste textarea "@media (max-width: 478px) {"
type textarea "@media (max-width: 478px) {}"
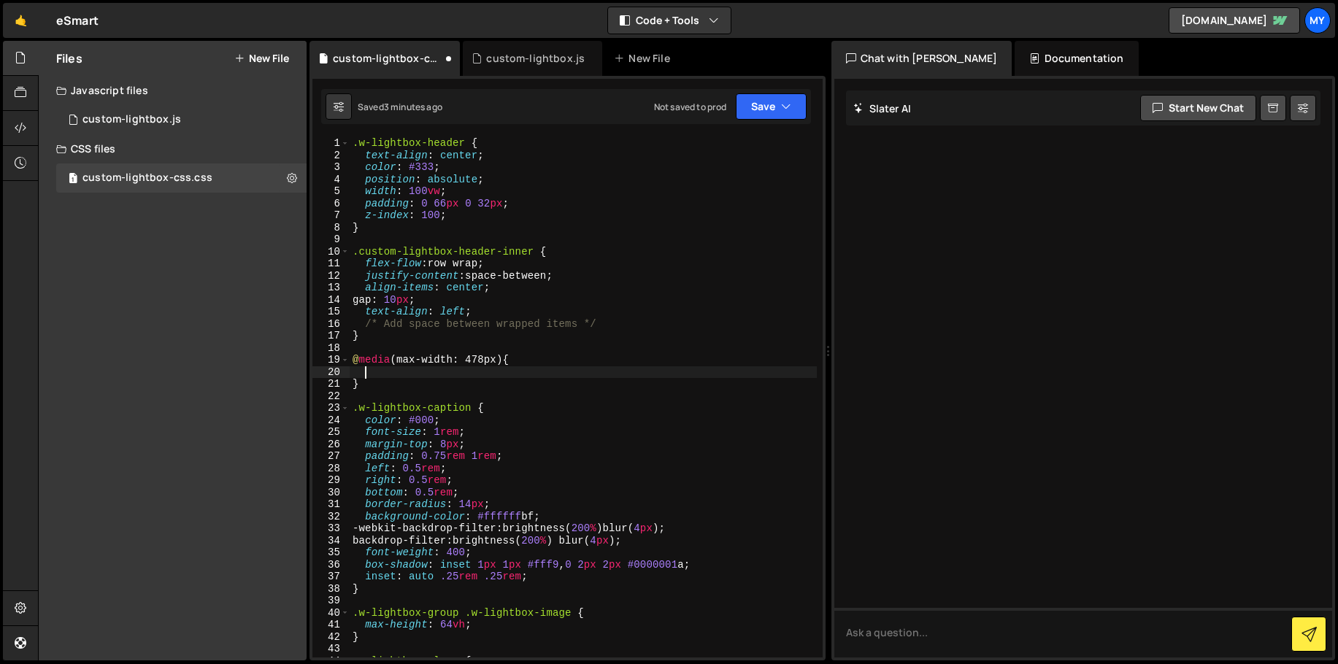
paste textarea "w-lightbox-header"
type textarea "w-lightbox-header {}"
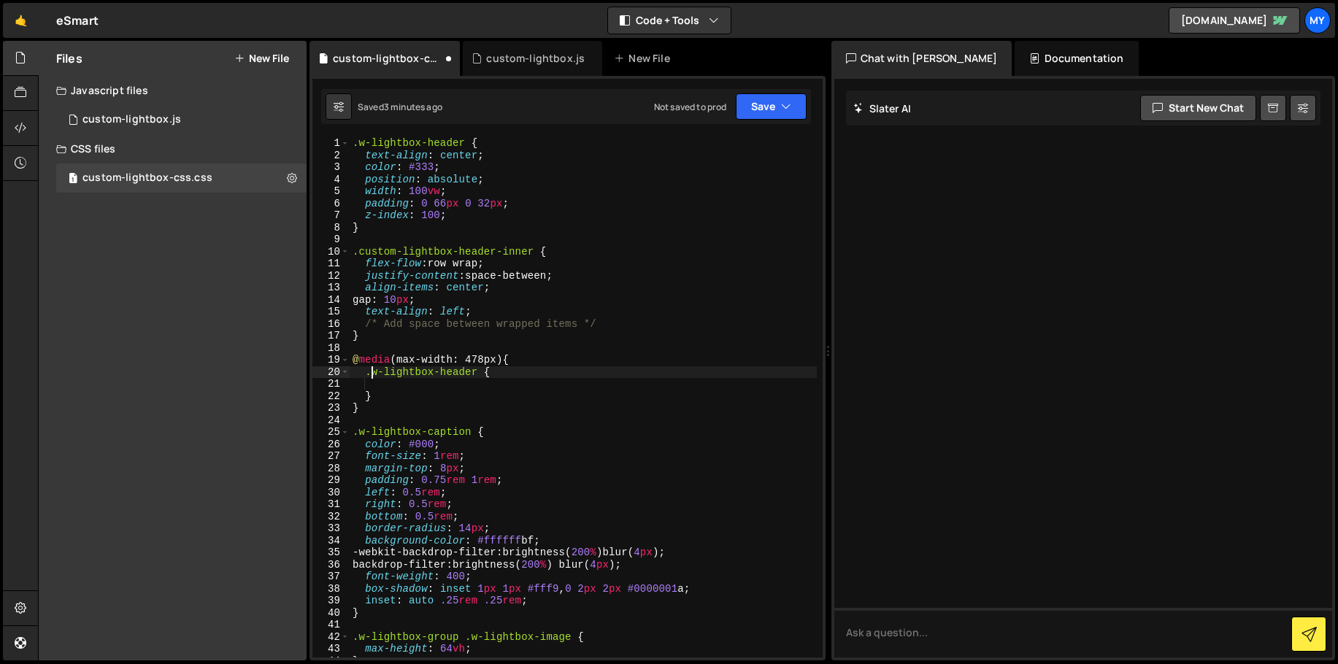
type textarea ".w-lightbox-header {"
click at [419, 385] on div ".w-lightbox-header { text-align : center ; color : #333 ; position : absolute ;…" at bounding box center [583, 409] width 467 height 544
paste textarea "padding: 0 66px 0 32px;"
drag, startPoint x: 515, startPoint y: 384, endPoint x: 480, endPoint y: 385, distance: 35.0
click at [480, 385] on div ".w-lightbox-header { text-align : center ; color : #333 ; position : absolute ;…" at bounding box center [583, 409] width 467 height 544
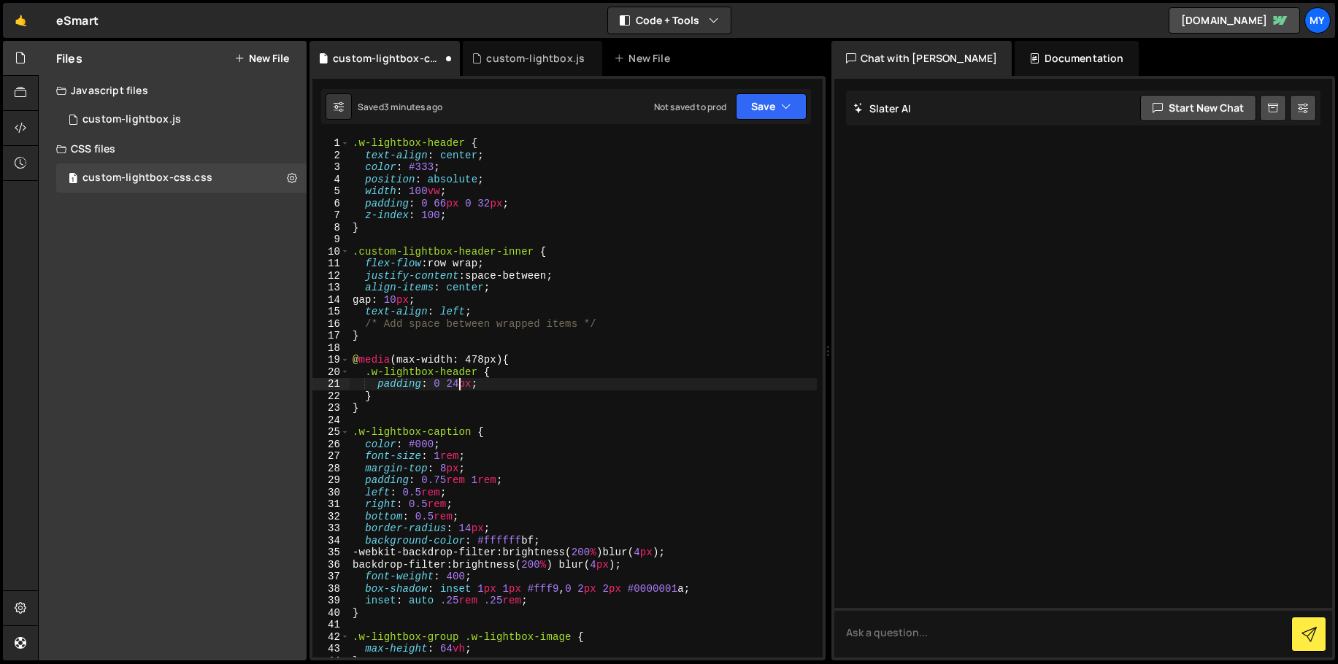
scroll to position [0, 7]
drag, startPoint x: 472, startPoint y: 382, endPoint x: 444, endPoint y: 383, distance: 27.7
click at [444, 383] on div ".w-lightbox-header { text-align : center ; color : #333 ; position : absolute ;…" at bounding box center [583, 409] width 467 height 544
click at [488, 360] on div ".w-lightbox-header { text-align : center ; color : #333 ; position : absolute ;…" at bounding box center [583, 409] width 467 height 544
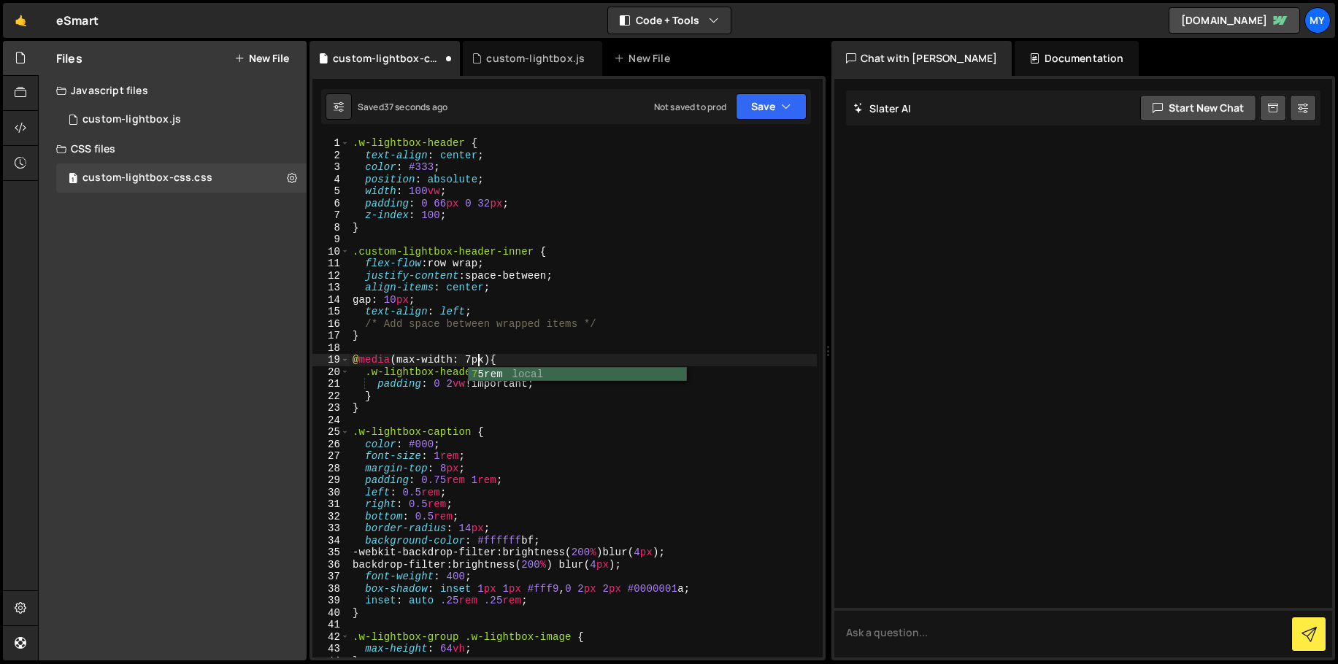
scroll to position [0, 9]
drag, startPoint x: 534, startPoint y: 382, endPoint x: 469, endPoint y: 383, distance: 65.0
click at [469, 383] on div ".w-lightbox-header { text-align : center ; color : #333 ; position : absolute ;…" at bounding box center [583, 409] width 467 height 544
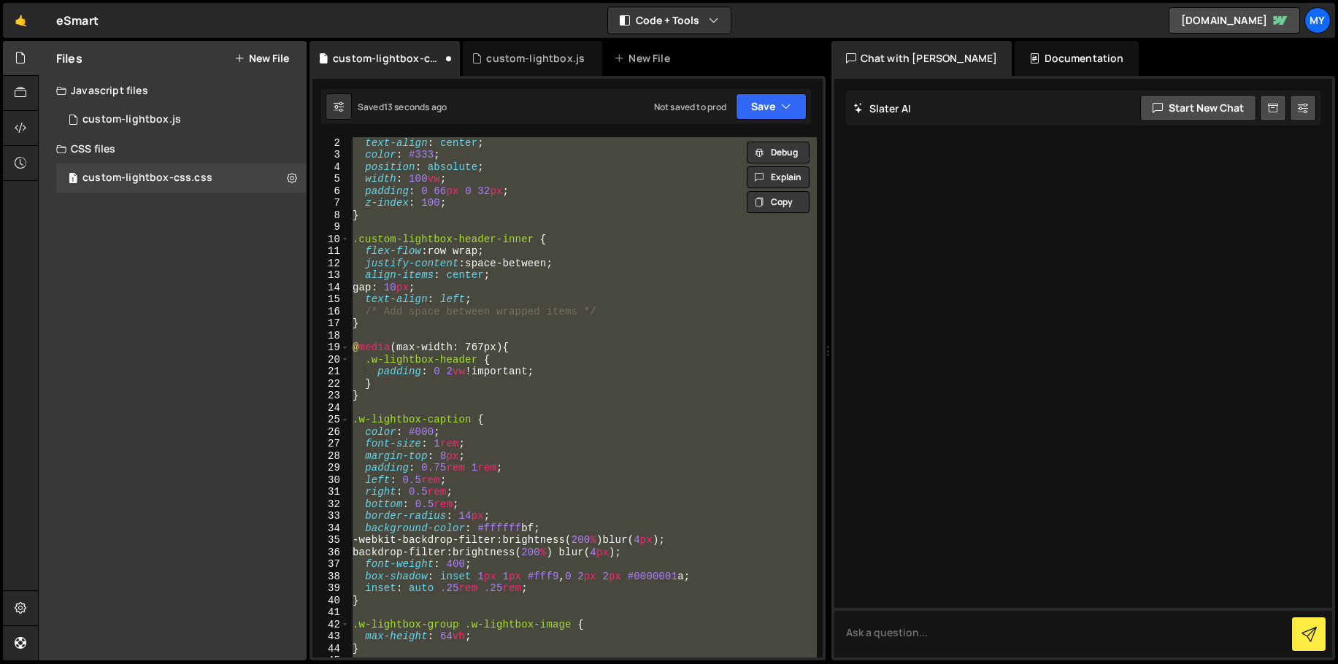
scroll to position [12, 0]
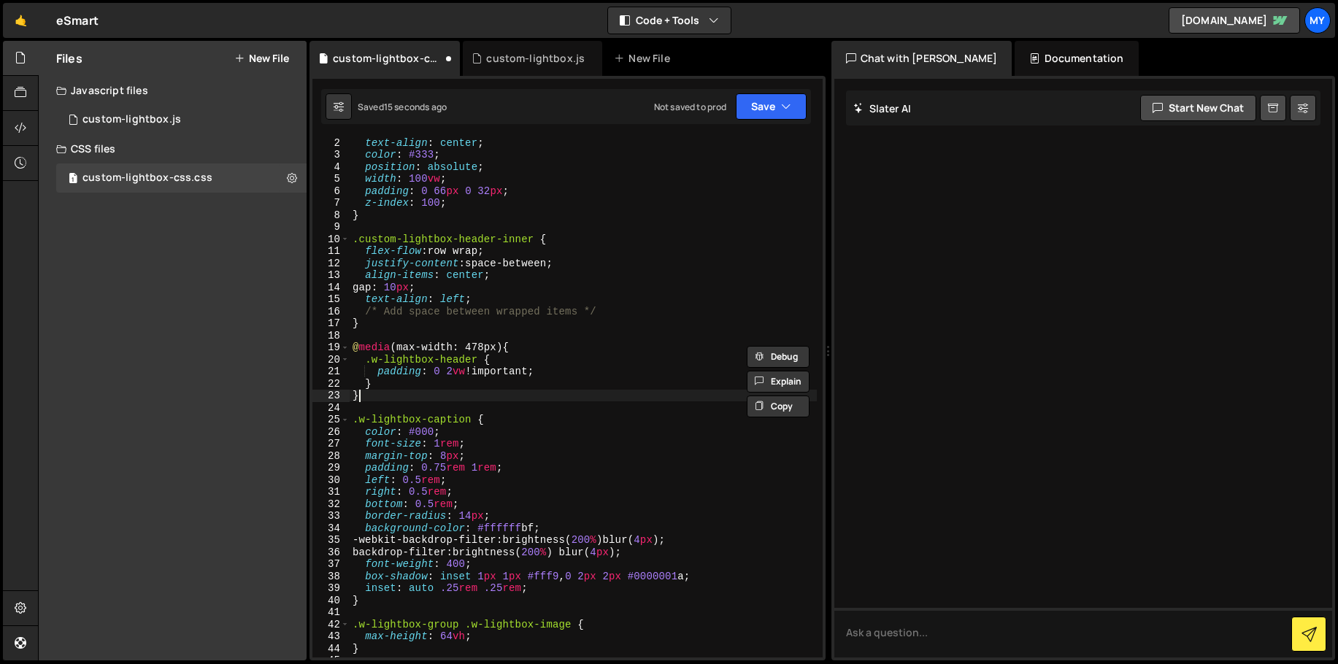
click at [486, 393] on div "text-align : center ; color : #333 ; position : absolute ; width : 100 vw ; pad…" at bounding box center [583, 408] width 467 height 544
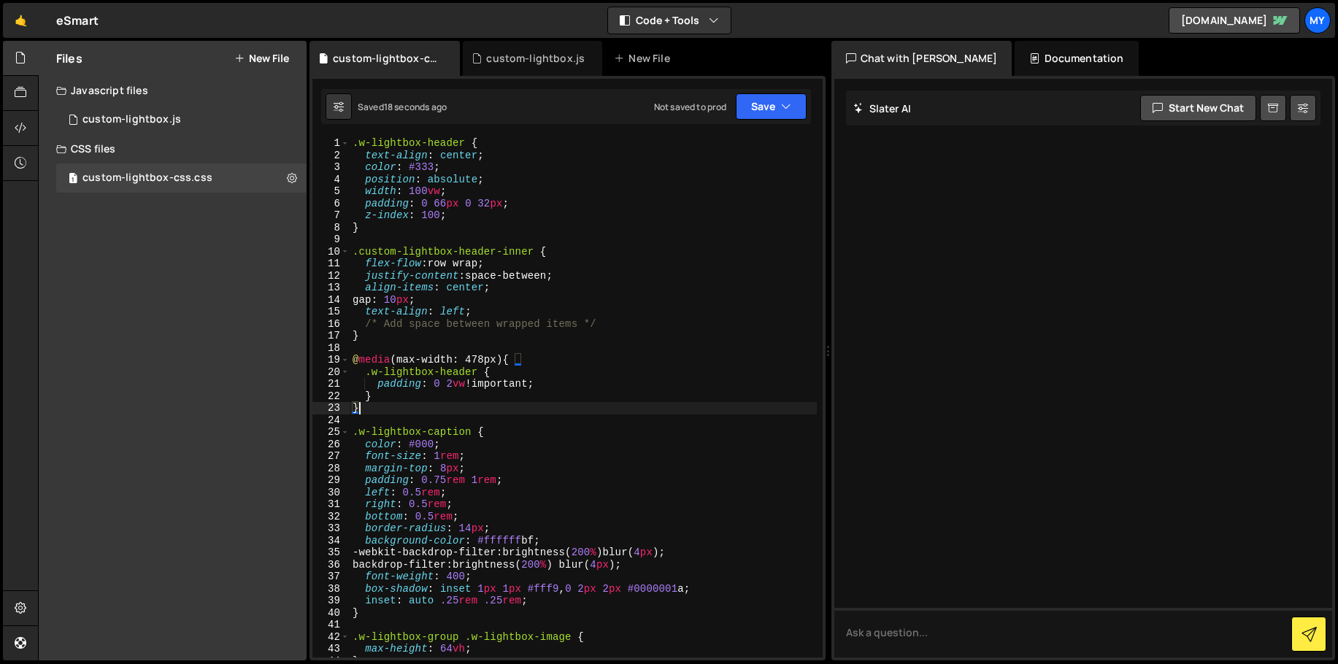
click at [463, 380] on div ".w-lightbox-header { text-align : center ; color : #333 ; position : absolute ;…" at bounding box center [583, 409] width 467 height 544
drag, startPoint x: 455, startPoint y: 203, endPoint x: 422, endPoint y: 201, distance: 33.6
click at [422, 201] on div ".w-lightbox-header { text-align : center ; color : #333 ; position : absolute ;…" at bounding box center [583, 409] width 467 height 544
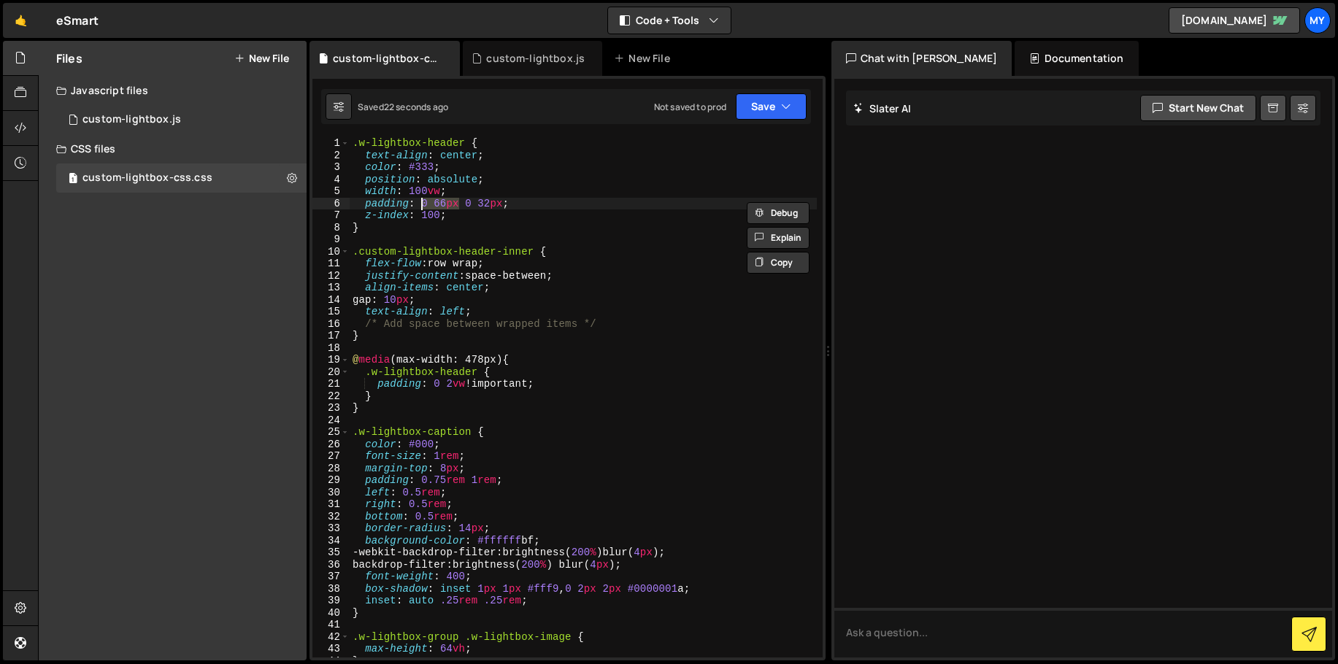
click at [466, 380] on div ".w-lightbox-header { text-align : center ; color : #333 ; position : absolute ;…" at bounding box center [583, 409] width 467 height 544
paste textarea "0 66px"
click at [433, 386] on div ".w-lightbox-header { text-align : center ; color : #333 ; position : absolute ;…" at bounding box center [583, 409] width 467 height 544
paste textarea "66px0"
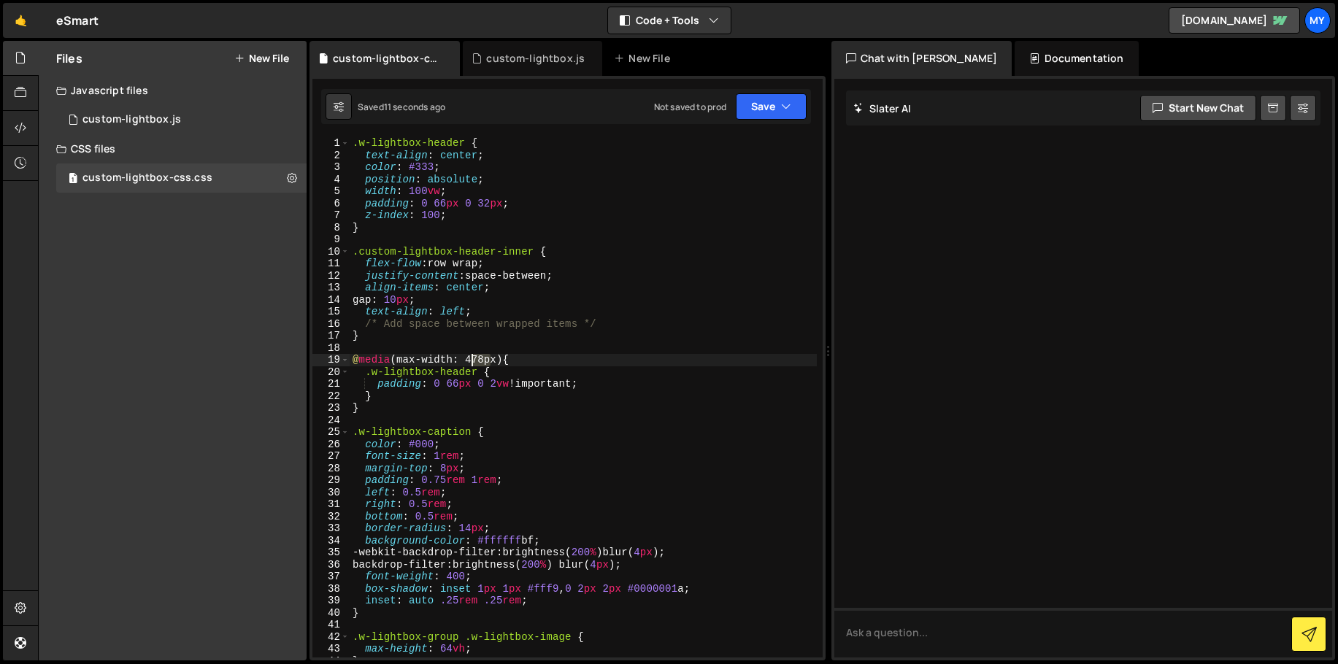
drag, startPoint x: 487, startPoint y: 360, endPoint x: 471, endPoint y: 359, distance: 15.3
click at [471, 359] on div ".w-lightbox-header { text-align : center ; color : #333 ; position : absolute ;…" at bounding box center [583, 409] width 467 height 544
click at [508, 380] on div ".w-lightbox-header { text-align : center ; color : #333 ; position : absolute ;…" at bounding box center [583, 409] width 467 height 544
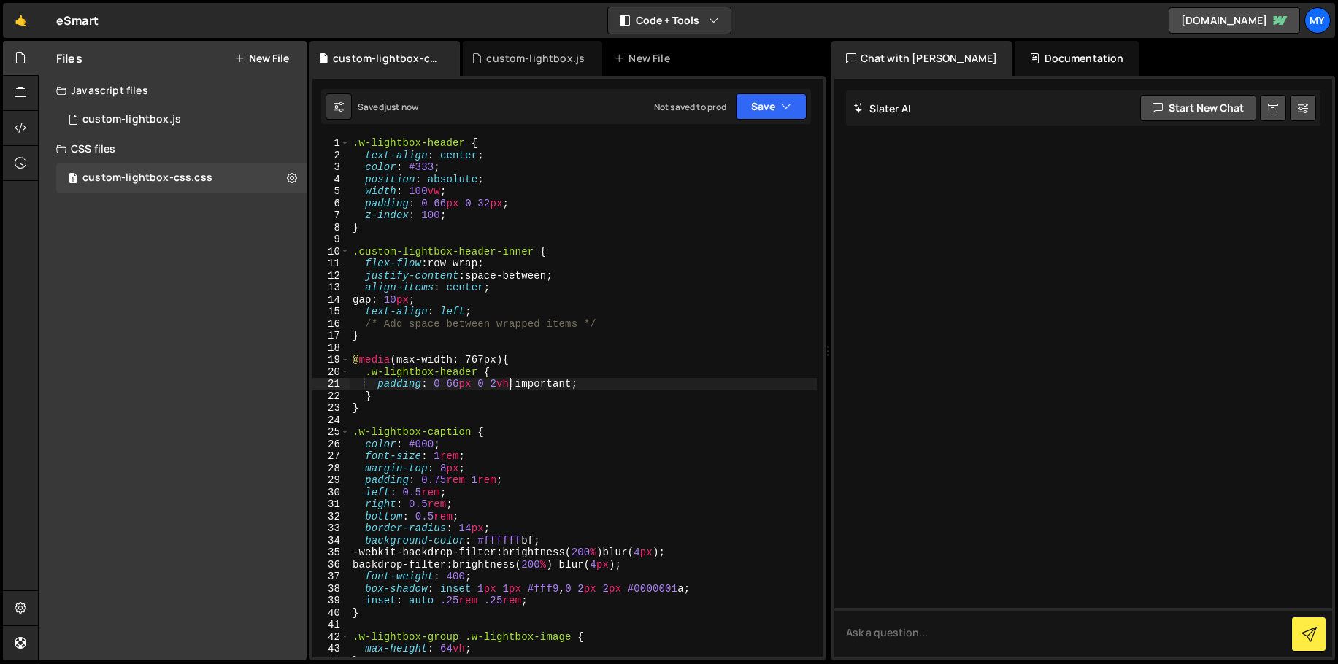
type textarea "padding: 0 66px 0 2vh !important;"
